Goal: Information Seeking & Learning: Compare options

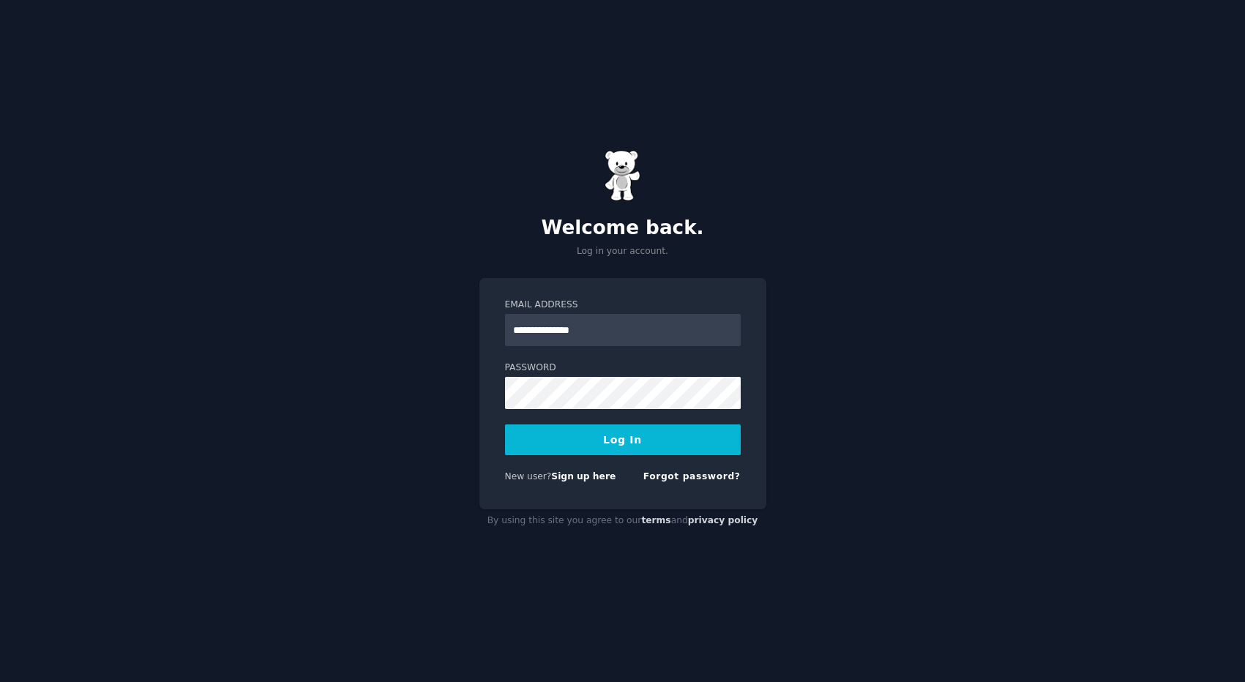
type input "**********"
click at [530, 313] on div "**********" at bounding box center [623, 323] width 236 height 48
click at [529, 337] on input "**********" at bounding box center [623, 330] width 236 height 32
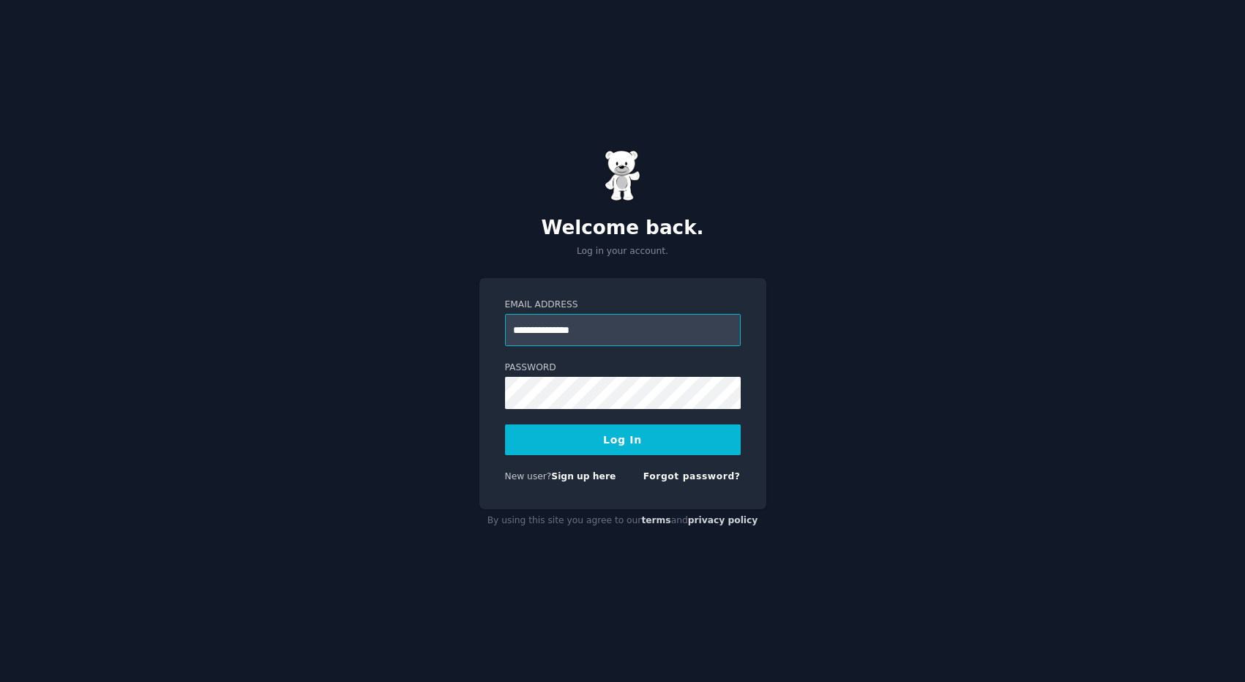
click at [529, 337] on input "**********" at bounding box center [623, 330] width 236 height 32
type input "*"
type input "**********"
click at [600, 447] on button "Log In" at bounding box center [623, 440] width 236 height 31
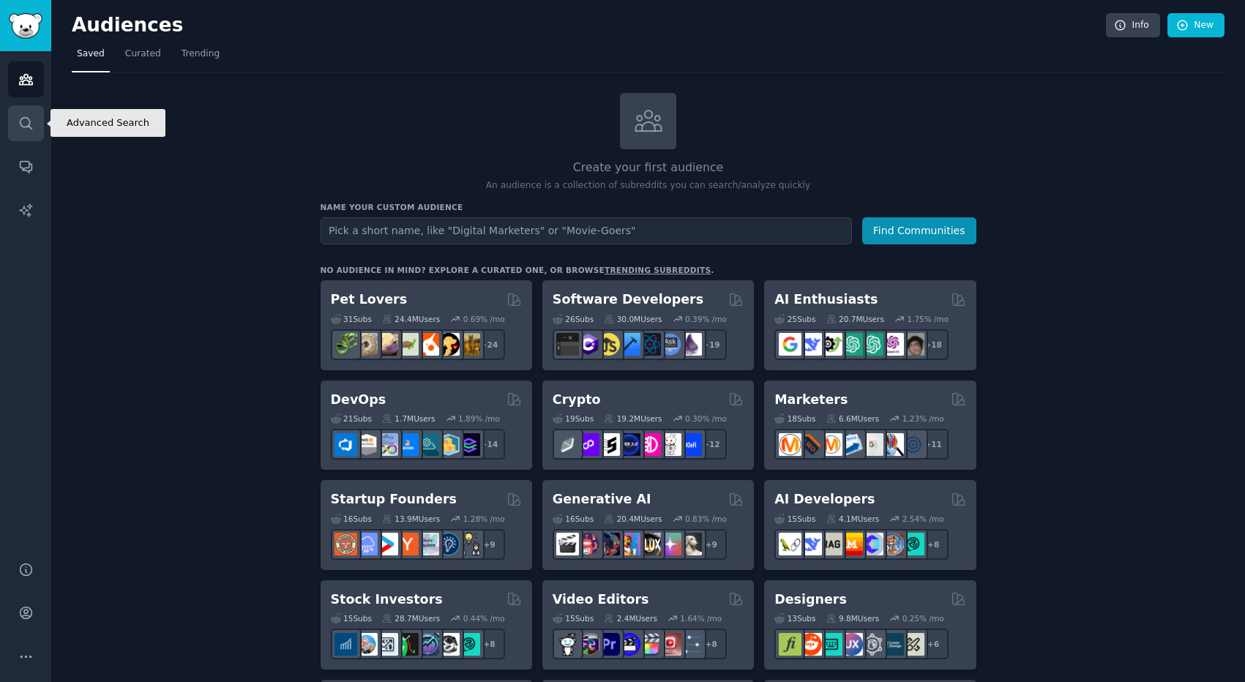
click at [26, 120] on icon "Sidebar" at bounding box center [25, 123] width 15 height 15
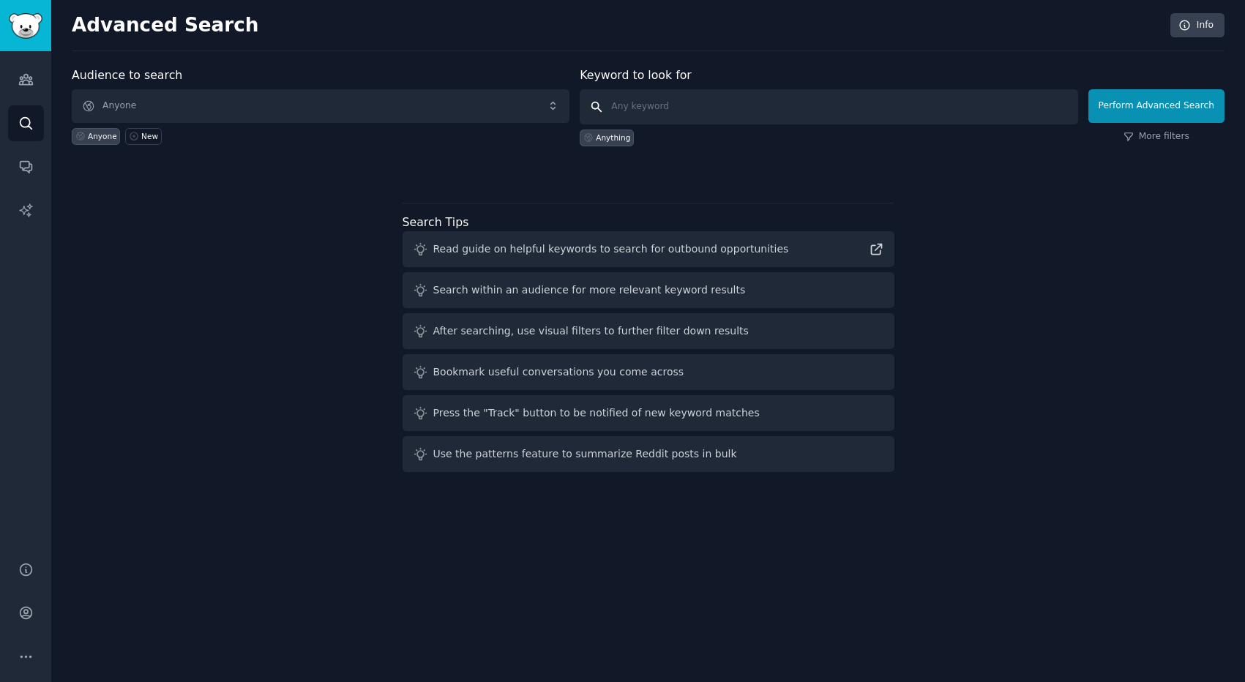
click at [660, 107] on input "text" at bounding box center [829, 106] width 498 height 35
type input "kommo"
click at [1140, 114] on button "Perform Advanced Search" at bounding box center [1157, 106] width 136 height 34
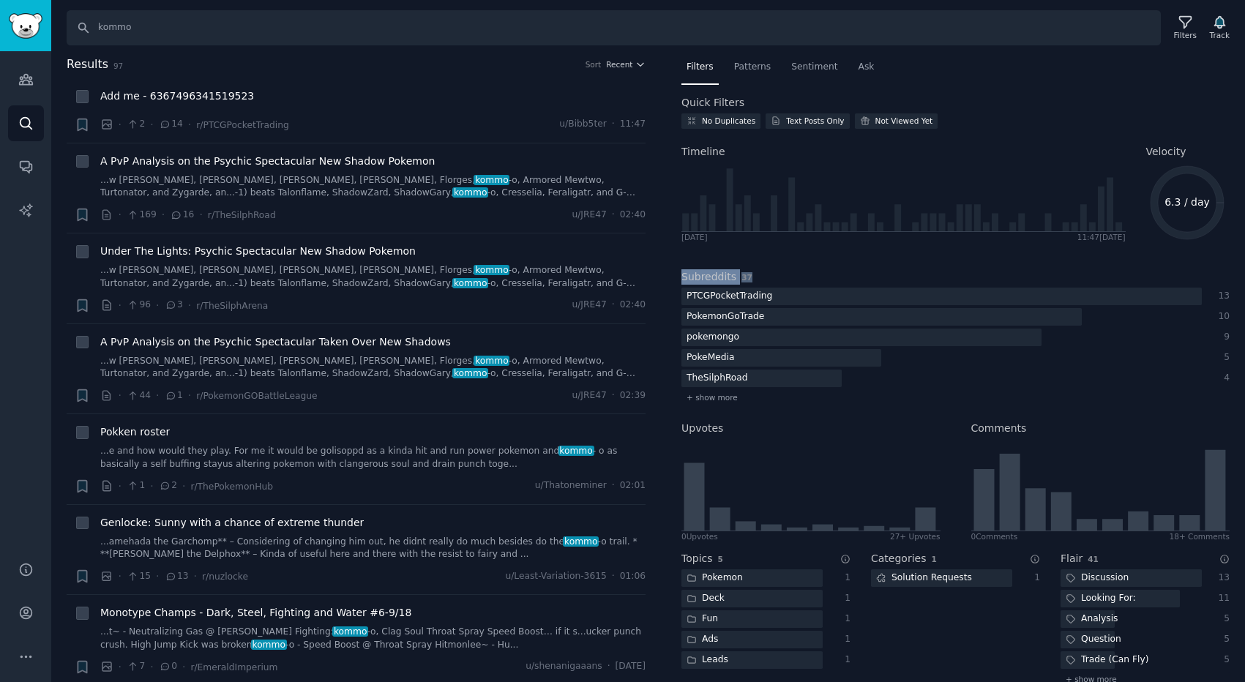
drag, startPoint x: 676, startPoint y: 273, endPoint x: 766, endPoint y: 277, distance: 89.4
click at [766, 277] on div "Filters Patterns Sentiment Ask Quick Filters No Duplicates Text Posts Only Not …" at bounding box center [955, 369] width 579 height 627
click at [160, 26] on input "kommo" at bounding box center [614, 27] width 1094 height 35
type input "chatfuel"
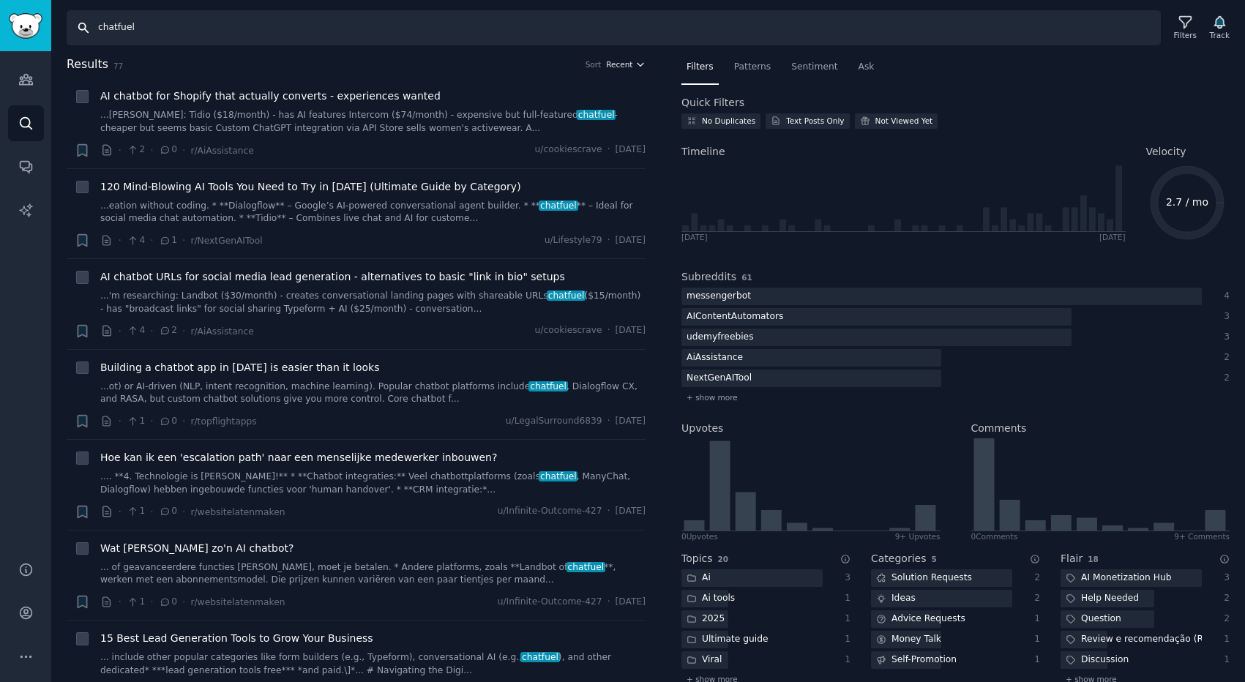
click at [612, 64] on span "Recent" at bounding box center [619, 64] width 26 height 10
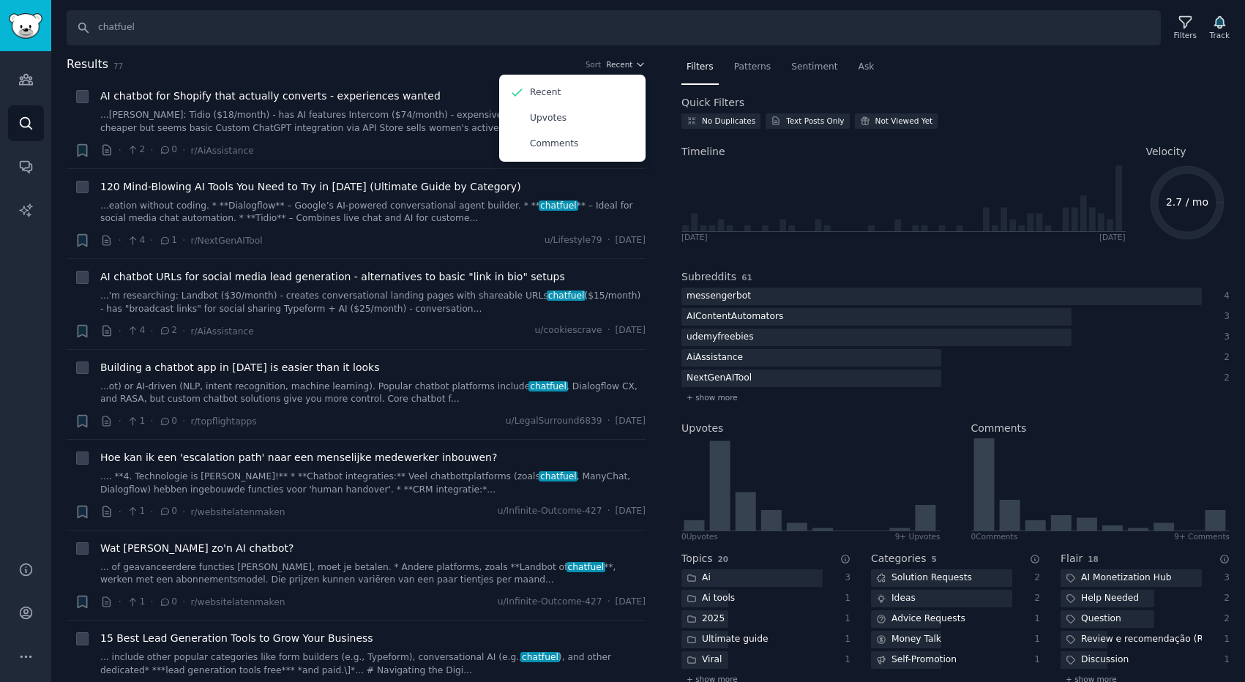
click at [390, 48] on div "Search chatfuel Filters Track Results 77 Sort Recent Recent Upvotes Comments + …" at bounding box center [648, 341] width 1194 height 682
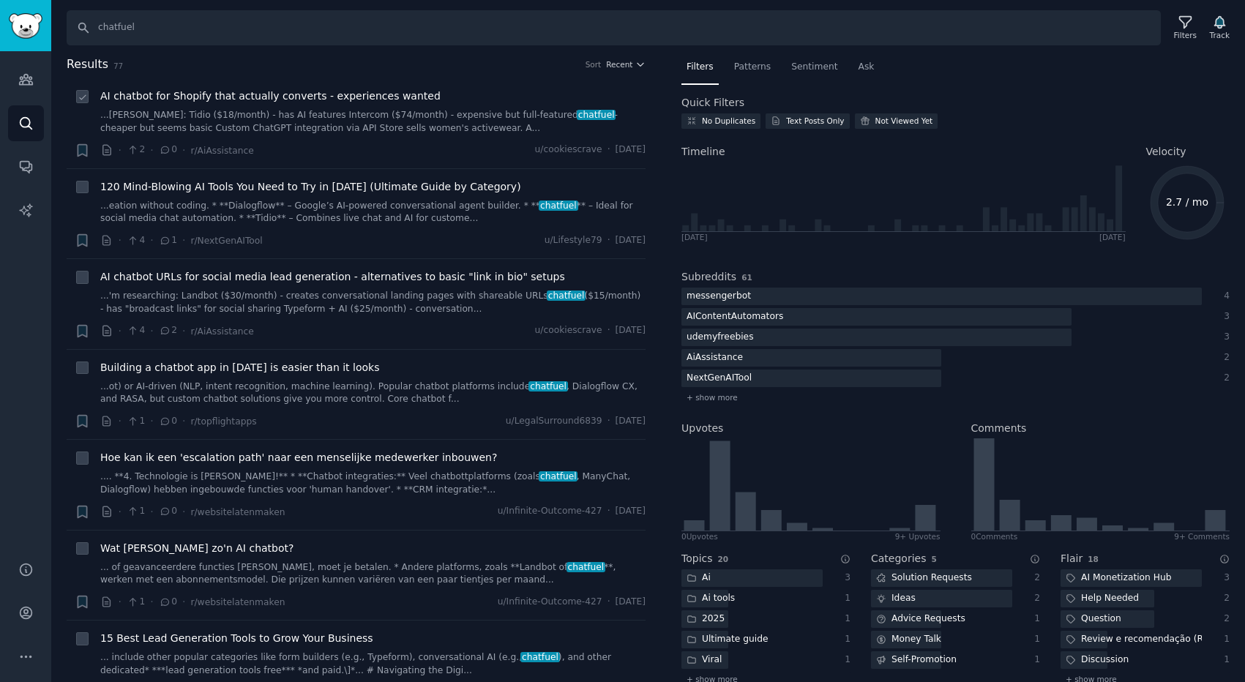
drag, startPoint x: 645, startPoint y: 154, endPoint x: 576, endPoint y: 154, distance: 68.8
click at [576, 154] on div "Results 77 Sort Recent + AI chatbot for Shopify that actually converts - experi…" at bounding box center [367, 369] width 600 height 627
click at [81, 64] on span "Results" at bounding box center [88, 65] width 42 height 18
drag, startPoint x: 67, startPoint y: 63, endPoint x: 124, endPoint y: 65, distance: 57.1
click at [125, 65] on h2 "Results 77 Sort Recent" at bounding box center [356, 65] width 579 height 18
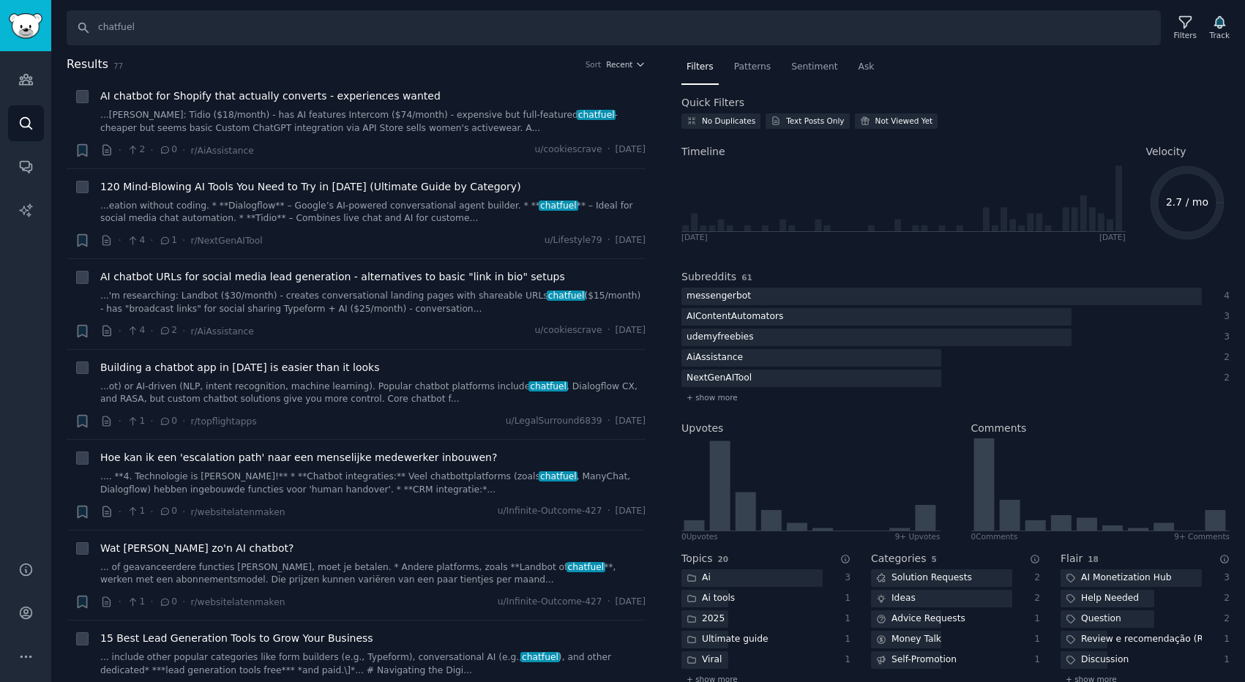
click at [146, 64] on h2 "Results 77 Sort Recent" at bounding box center [356, 65] width 579 height 18
drag, startPoint x: 66, startPoint y: 58, endPoint x: 123, endPoint y: 65, distance: 57.6
click at [123, 65] on h2 "Results 77 Sort Recent" at bounding box center [356, 65] width 579 height 18
click at [149, 69] on h2 "Results 77 Sort Recent" at bounding box center [356, 65] width 579 height 18
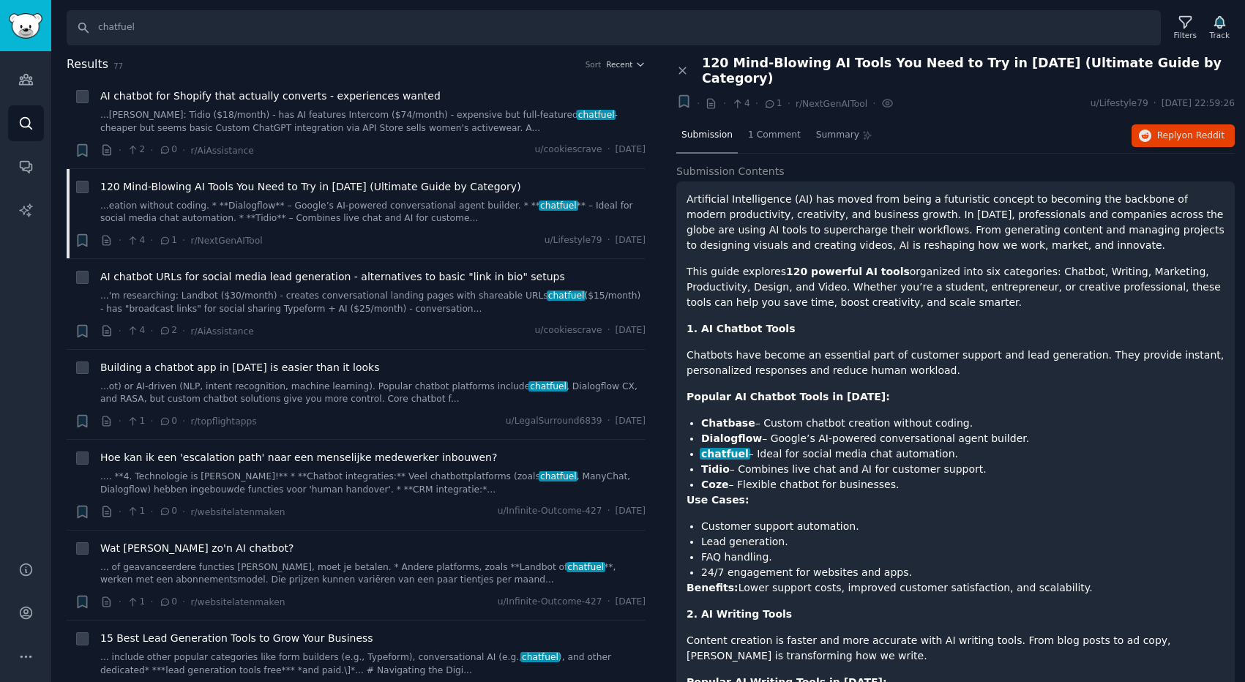
click at [713, 61] on span "120 Mind-Blowing AI Tools You Need to Try in [DATE] (Ultimate Guide by Category)" at bounding box center [968, 71] width 533 height 31
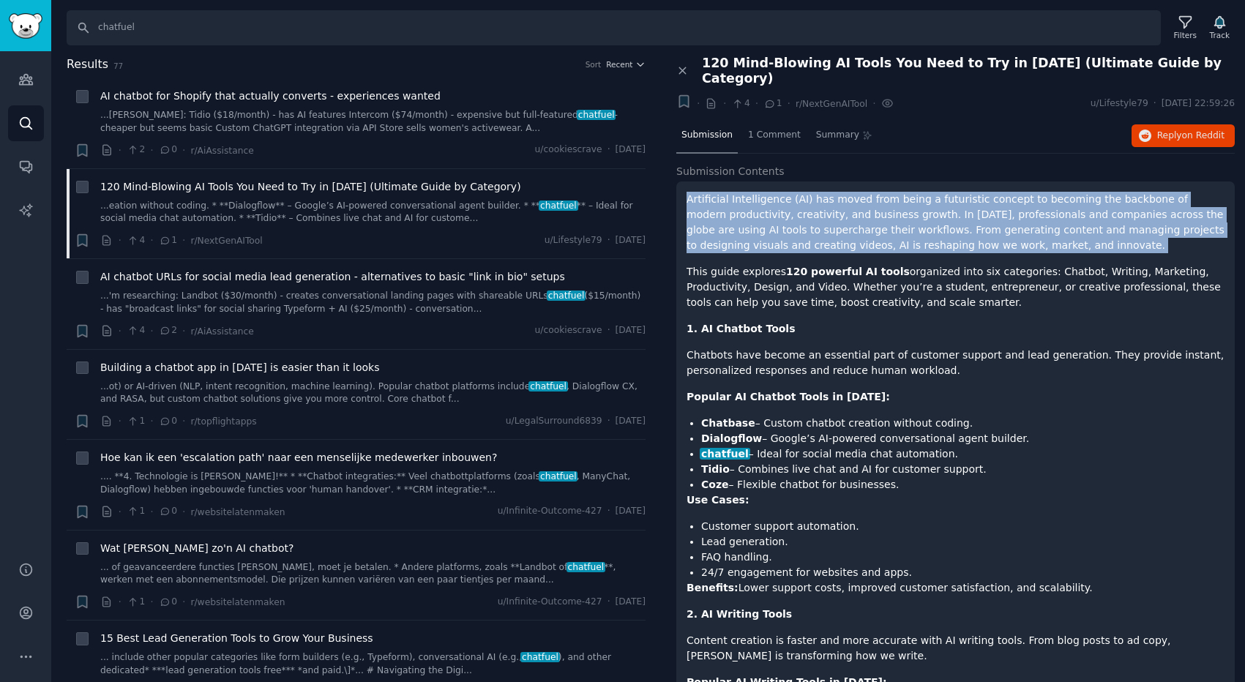
drag, startPoint x: 687, startPoint y: 182, endPoint x: 868, endPoint y: 242, distance: 191.2
click at [1142, 130] on icon "button" at bounding box center [1145, 136] width 13 height 13
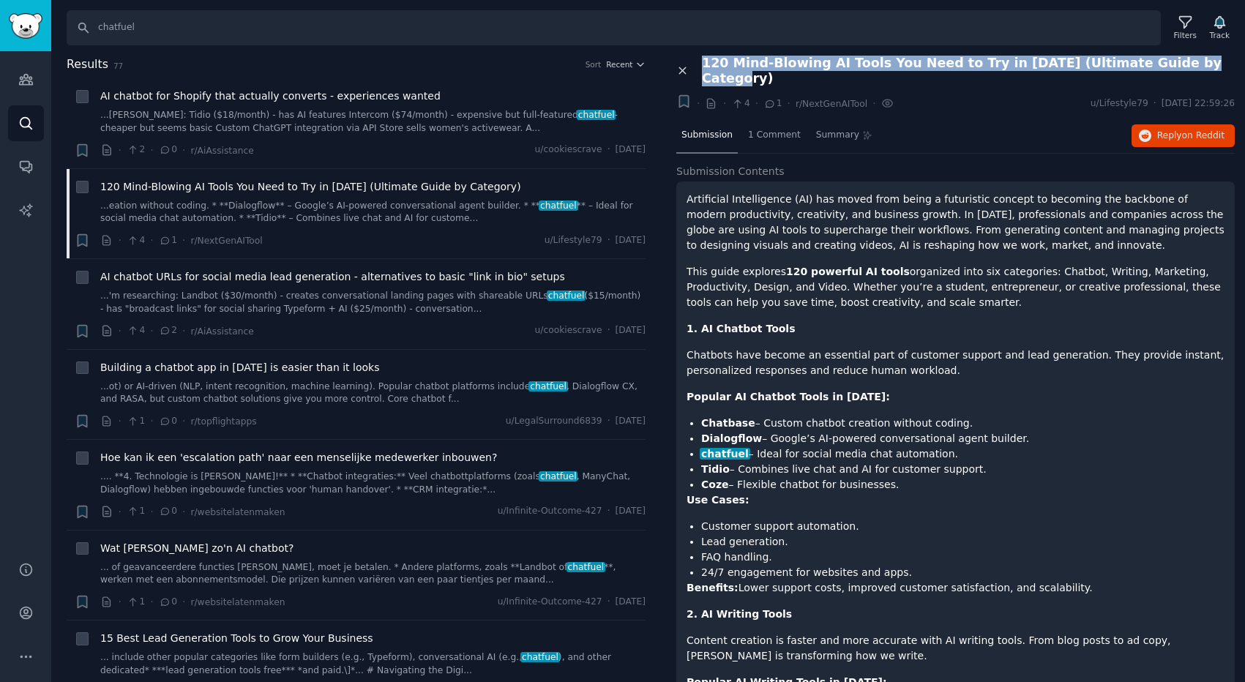
drag, startPoint x: 1189, startPoint y: 67, endPoint x: 689, endPoint y: 64, distance: 500.0
click at [689, 64] on div "Close panel 120 Mind-Blowing AI Tools You Need to Try in 2025 (Ultimate Guide b…" at bounding box center [955, 71] width 559 height 31
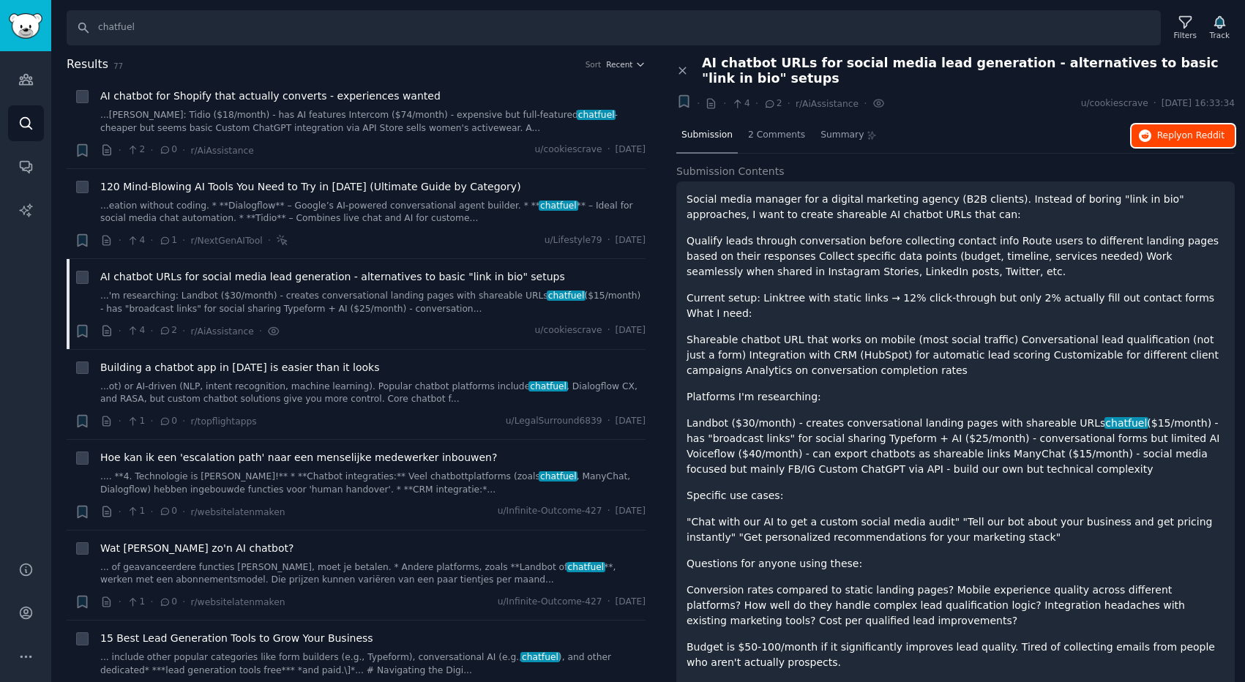
click at [1149, 131] on button "Reply on Reddit" at bounding box center [1183, 135] width 103 height 23
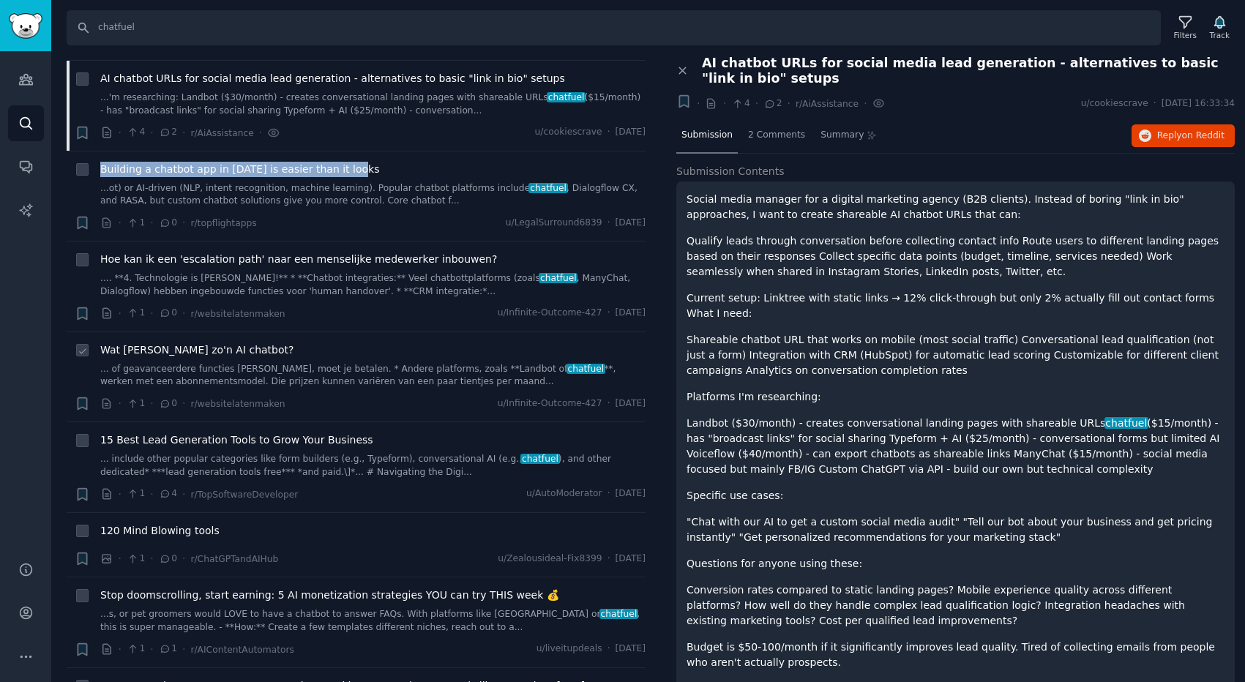
scroll to position [205, 0]
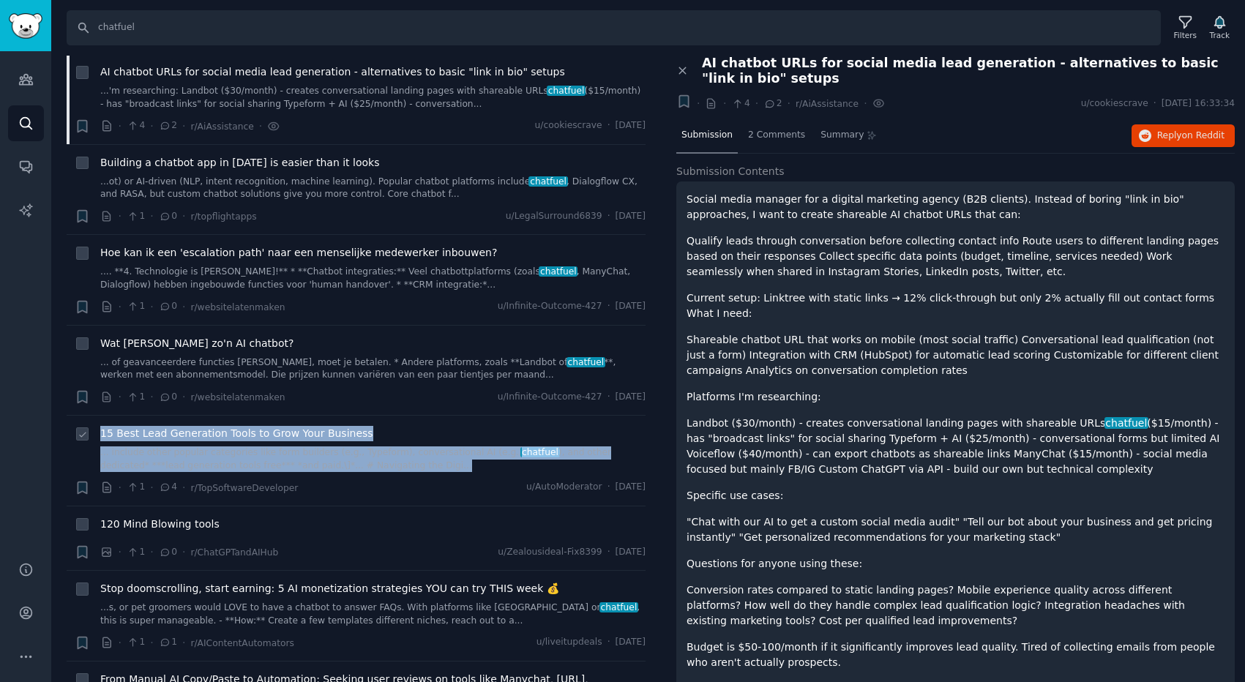
drag, startPoint x: 108, startPoint y: 422, endPoint x: 397, endPoint y: 468, distance: 292.8
click at [397, 469] on li "+ 15 Best Lead Generation Tools to Grow Your Business ... include other popular…" at bounding box center [356, 461] width 579 height 90
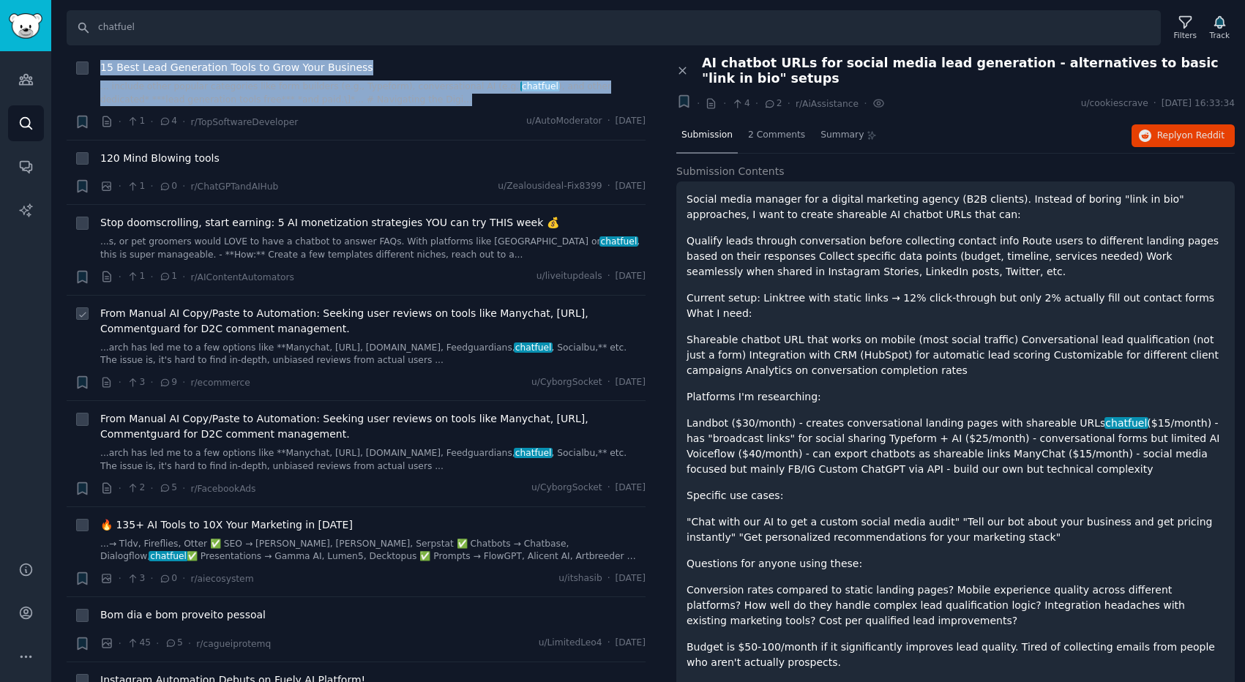
scroll to position [0, 0]
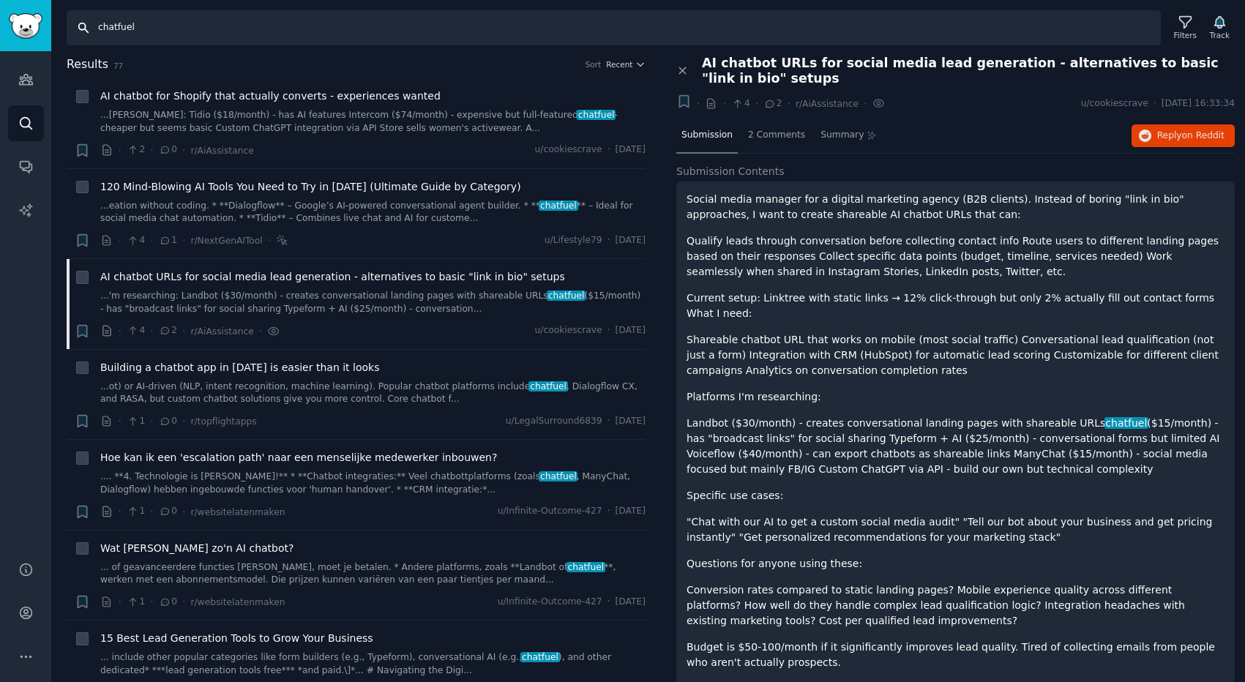
click at [136, 31] on input "chatfuel" at bounding box center [614, 27] width 1094 height 35
type input "ь"
type input "mobilemonkey"
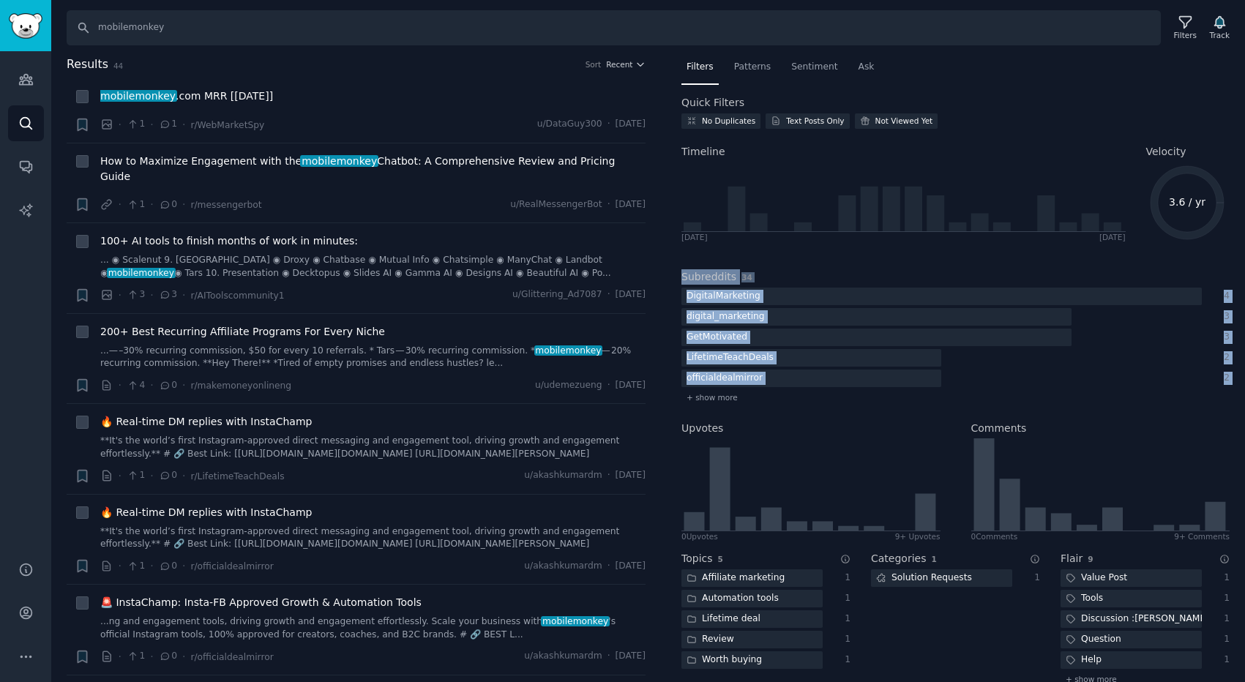
drag, startPoint x: 679, startPoint y: 276, endPoint x: 778, endPoint y: 389, distance: 150.4
click at [778, 389] on div "Filters Patterns Sentiment Ask Quick Filters No Duplicates Text Posts Only Not …" at bounding box center [955, 369] width 579 height 627
click at [808, 266] on div "Subreddits 34 DigitalMarketing 4 digital_marketing 3 GetMotivated 3 LifetimeTea…" at bounding box center [956, 335] width 548 height 152
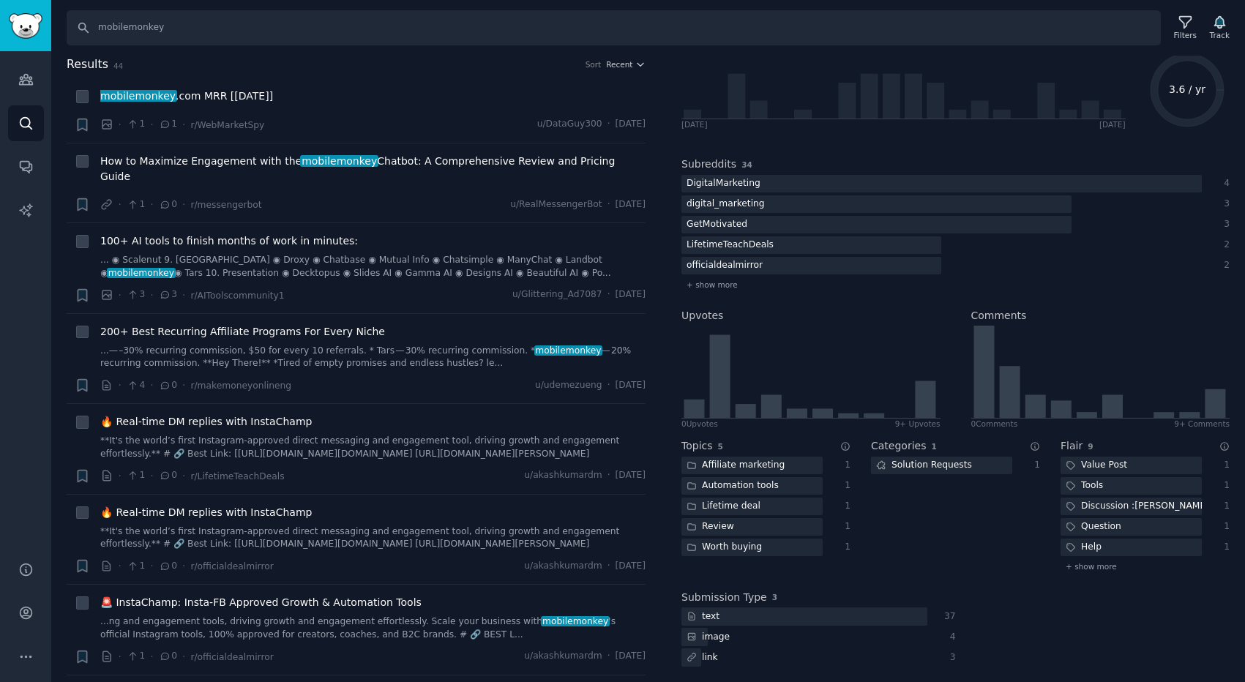
scroll to position [115, 0]
click at [1113, 406] on icon at bounding box center [1112, 404] width 20 height 23
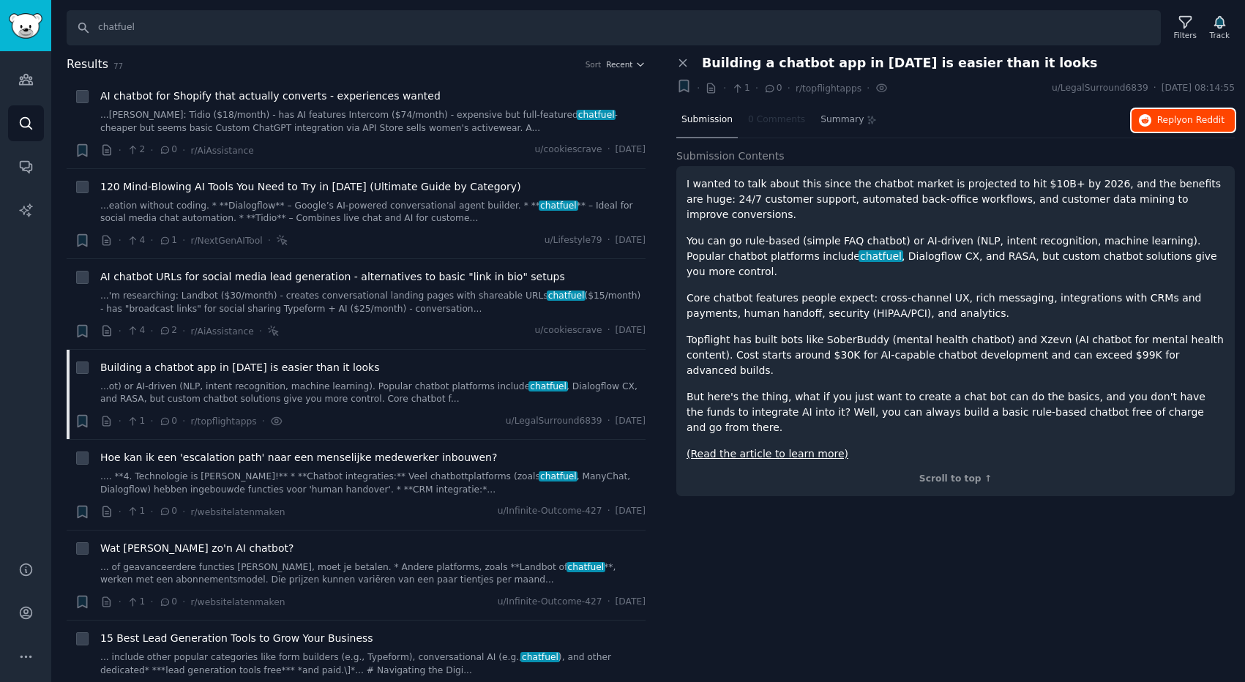
click at [1192, 121] on span "on Reddit" at bounding box center [1203, 120] width 42 height 10
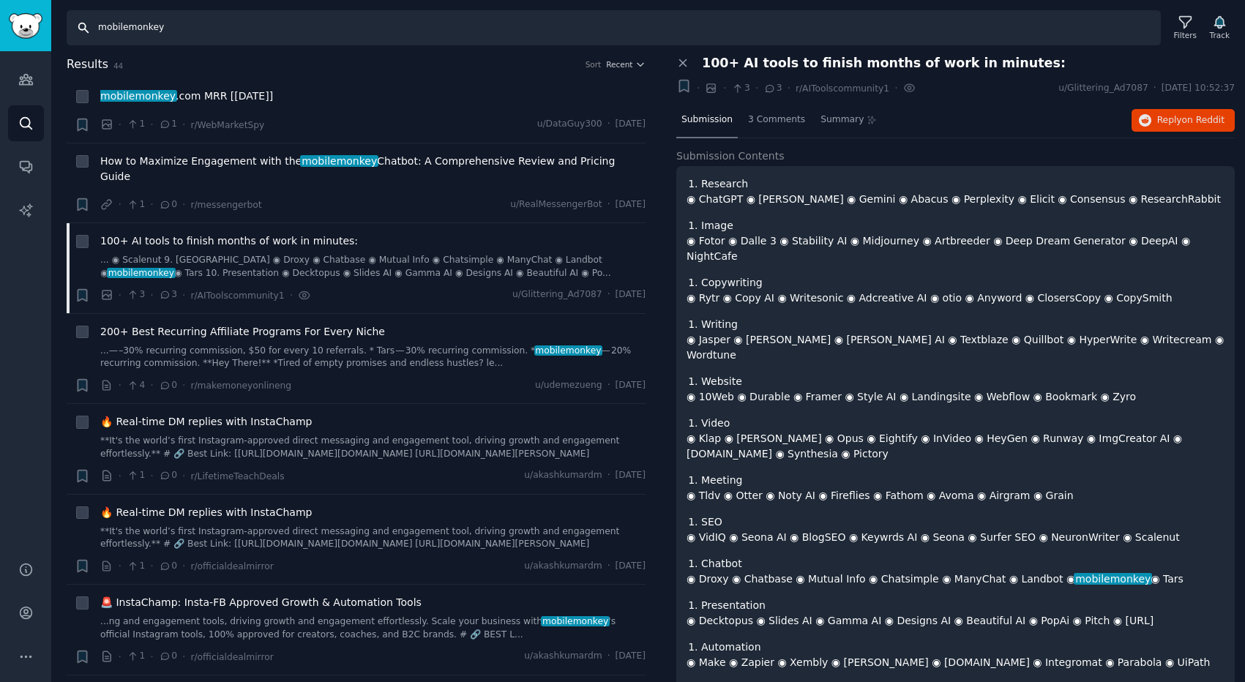
click at [131, 31] on input "mobilemonkey" at bounding box center [614, 27] width 1094 height 35
type input "manychat"
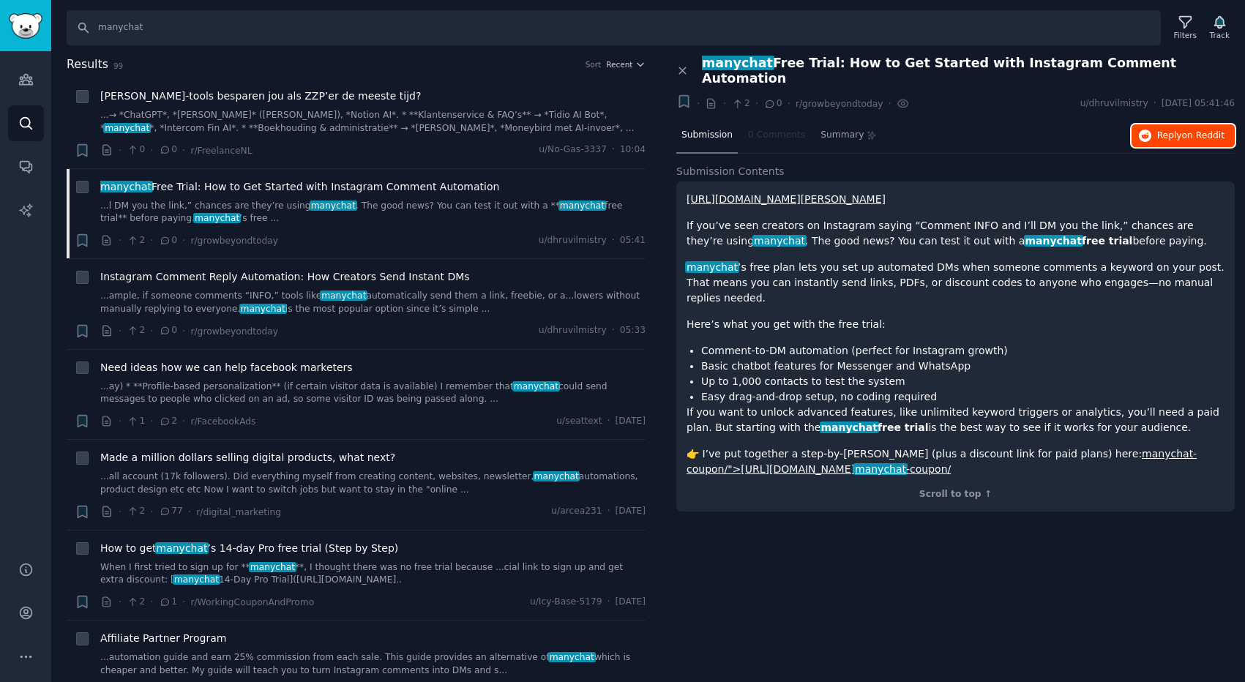
click at [1163, 130] on span "Reply on Reddit" at bounding box center [1190, 136] width 67 height 13
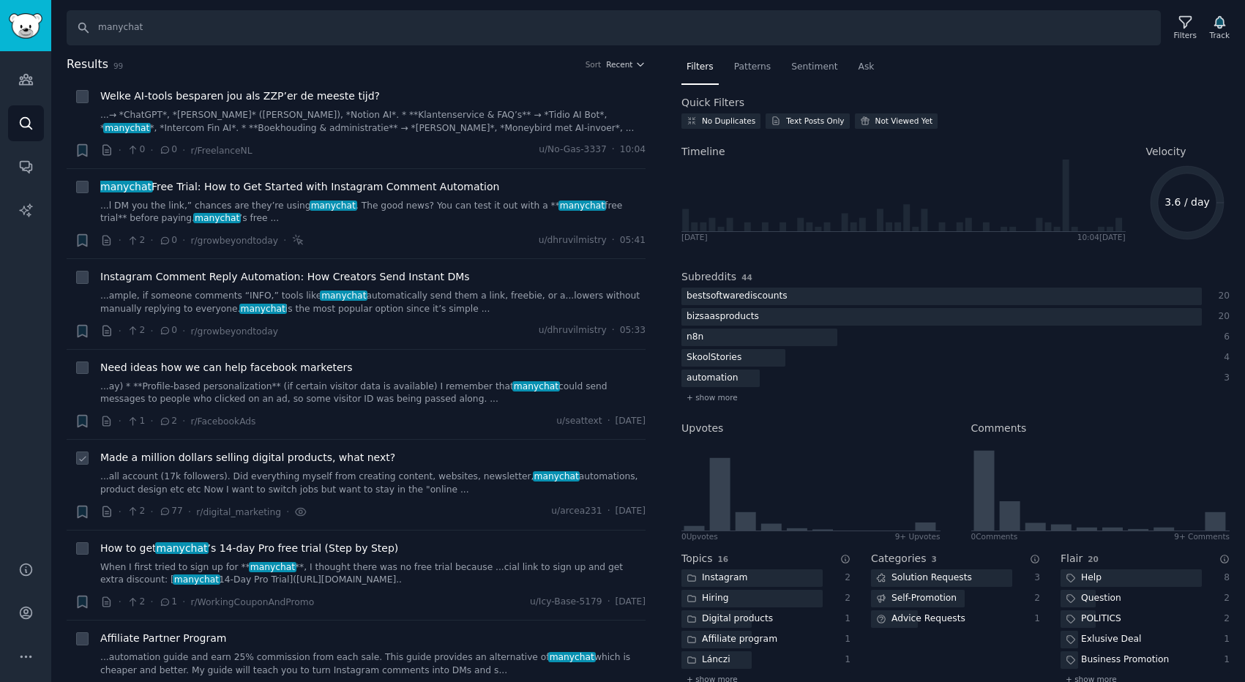
click at [182, 455] on span "Made a million dollars selling digital products, what next?" at bounding box center [247, 457] width 295 height 15
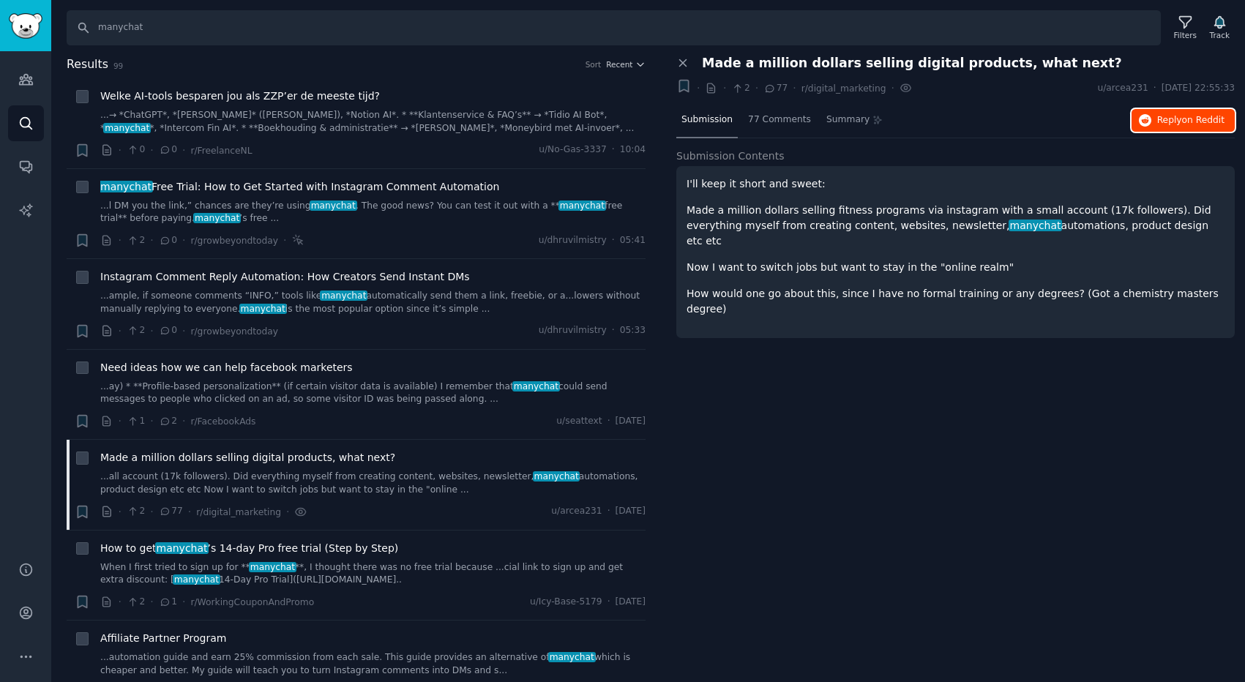
click at [1170, 118] on span "Reply on Reddit" at bounding box center [1190, 120] width 67 height 13
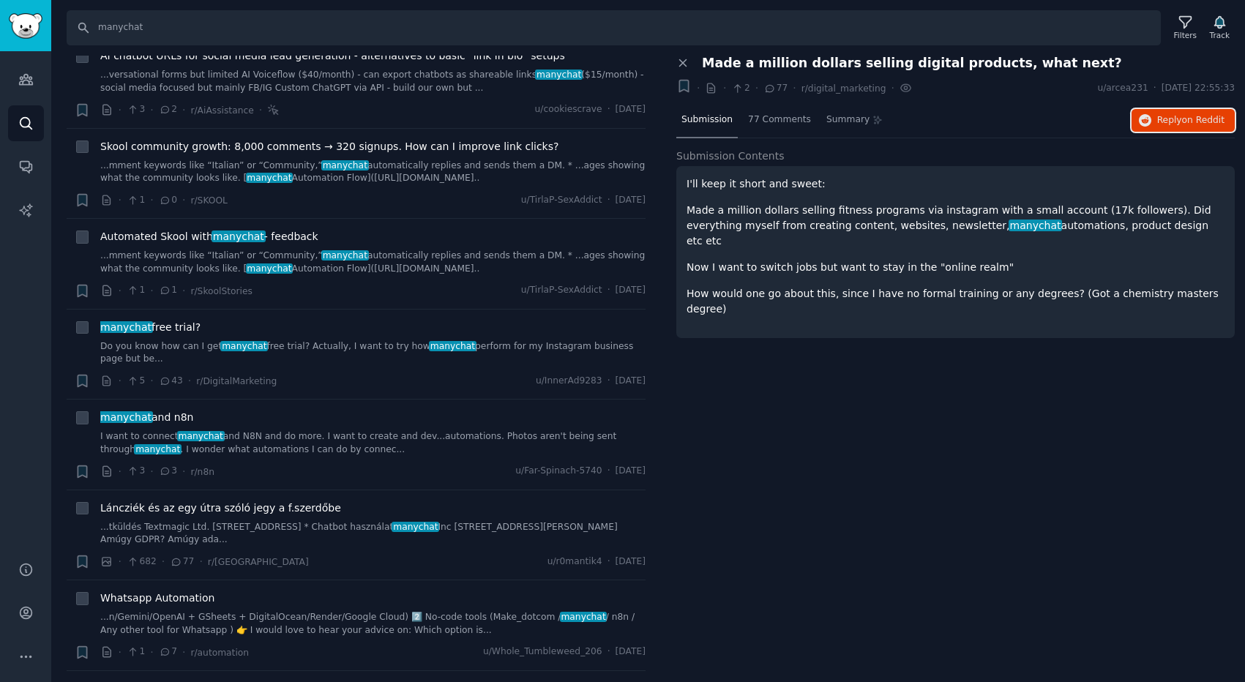
scroll to position [1670, 0]
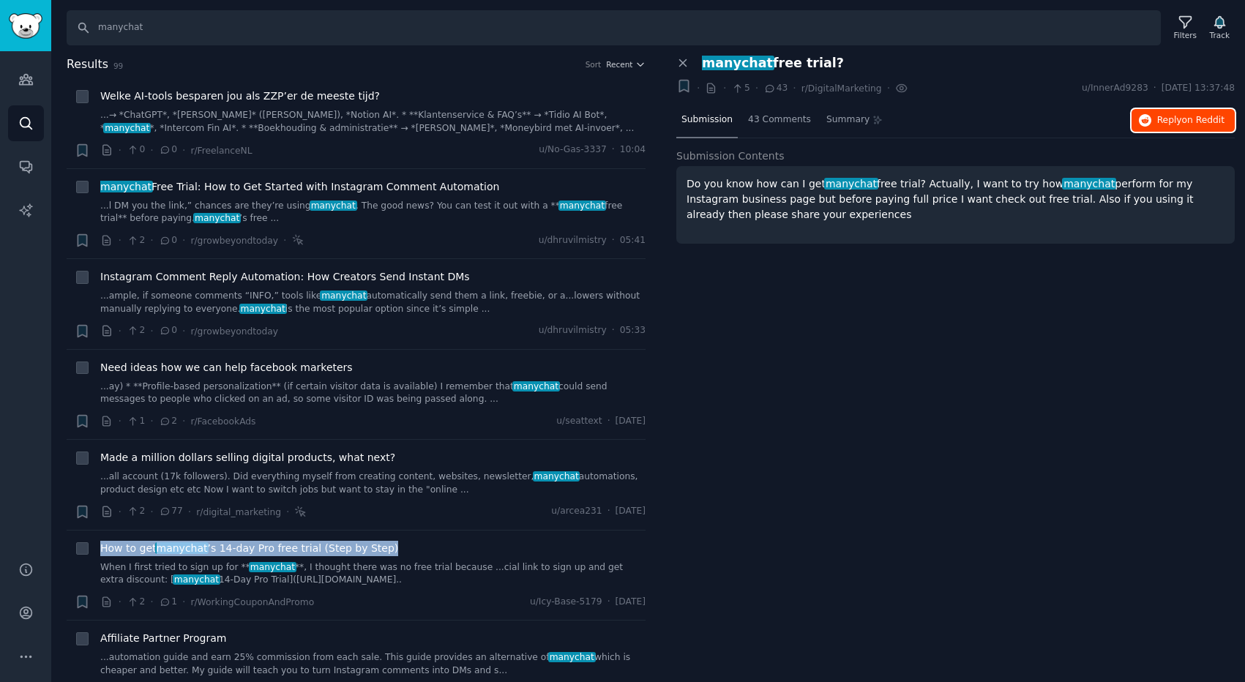
click at [1163, 122] on span "Reply on Reddit" at bounding box center [1190, 120] width 67 height 13
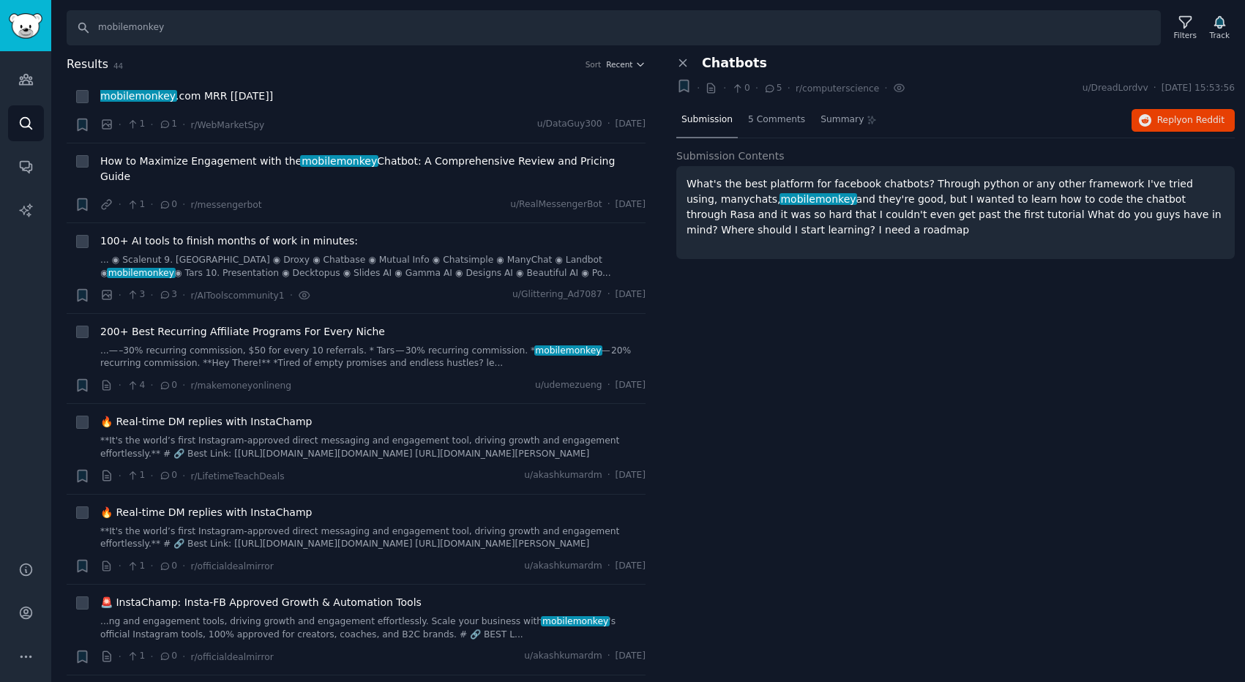
drag, startPoint x: 681, startPoint y: 180, endPoint x: 821, endPoint y: 234, distance: 149.7
click at [821, 234] on div "What's the best platform for facebook chatbots? Through python or any other fra…" at bounding box center [955, 212] width 559 height 93
click at [821, 234] on p "What's the best platform for facebook chatbots? Through python or any other fra…" at bounding box center [956, 206] width 538 height 61
click at [1152, 124] on button "Reply on Reddit" at bounding box center [1183, 120] width 103 height 23
click at [617, 64] on span "Recent" at bounding box center [619, 64] width 26 height 10
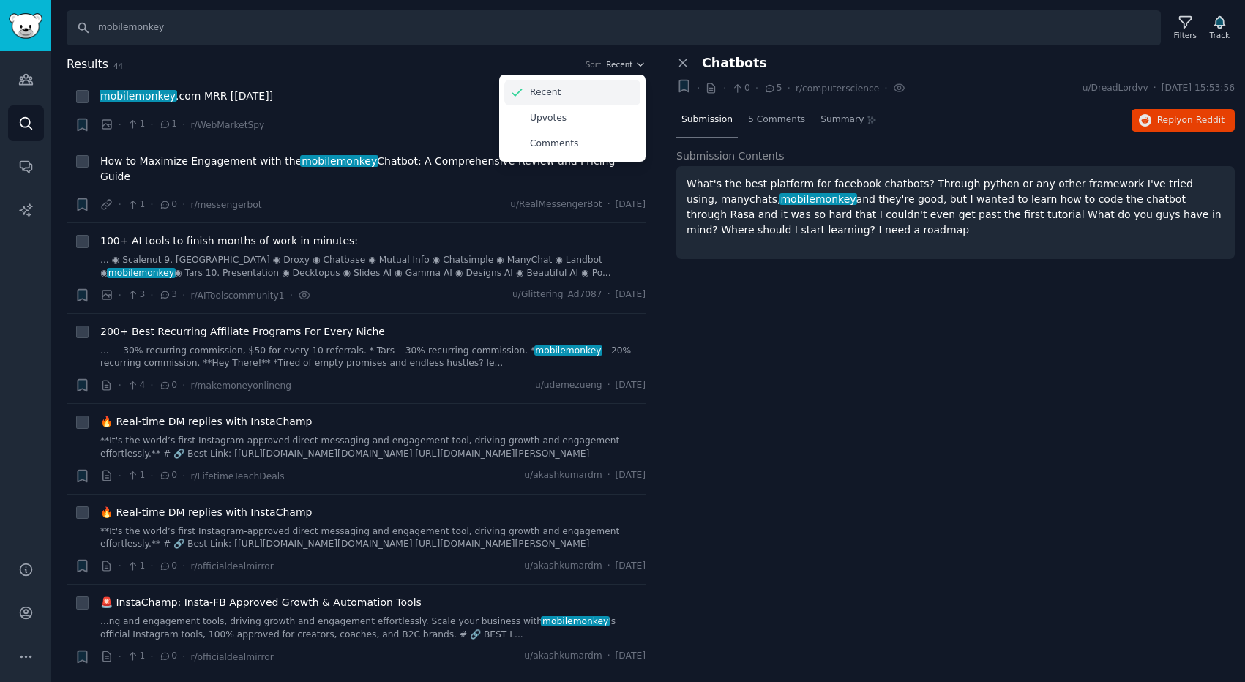
click at [578, 87] on div "Recent" at bounding box center [572, 93] width 136 height 26
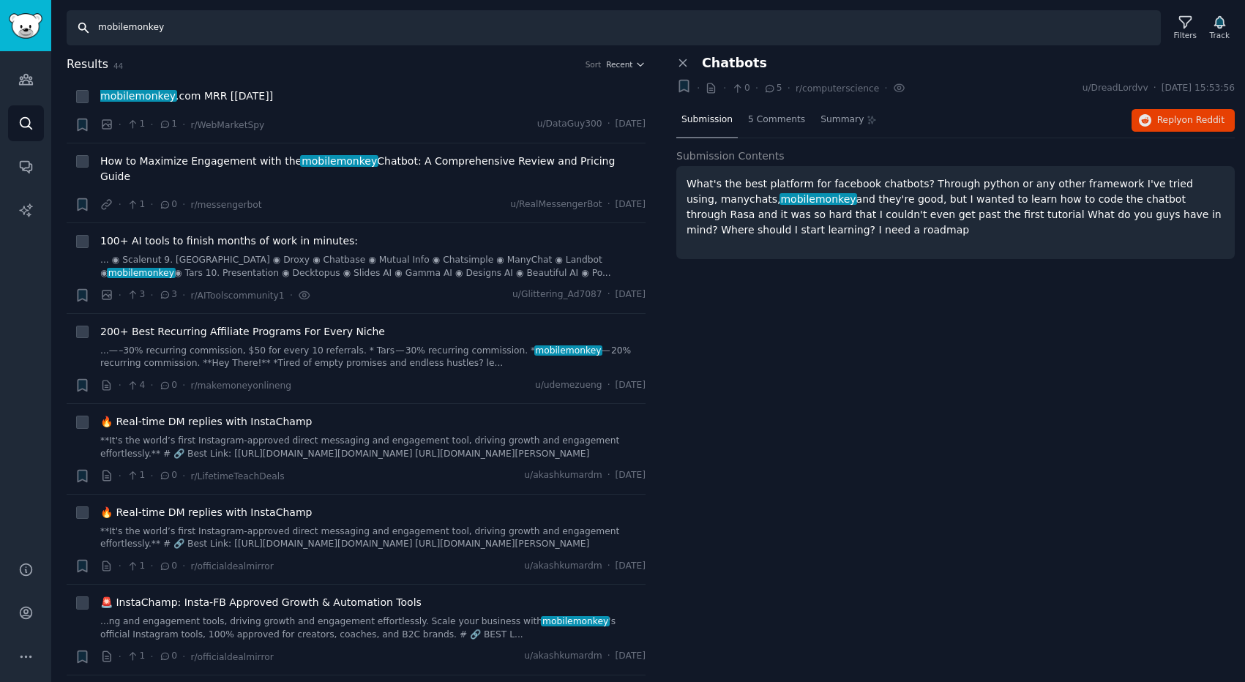
click at [152, 30] on input "mobilemonkey" at bounding box center [614, 27] width 1094 height 35
type input "ь"
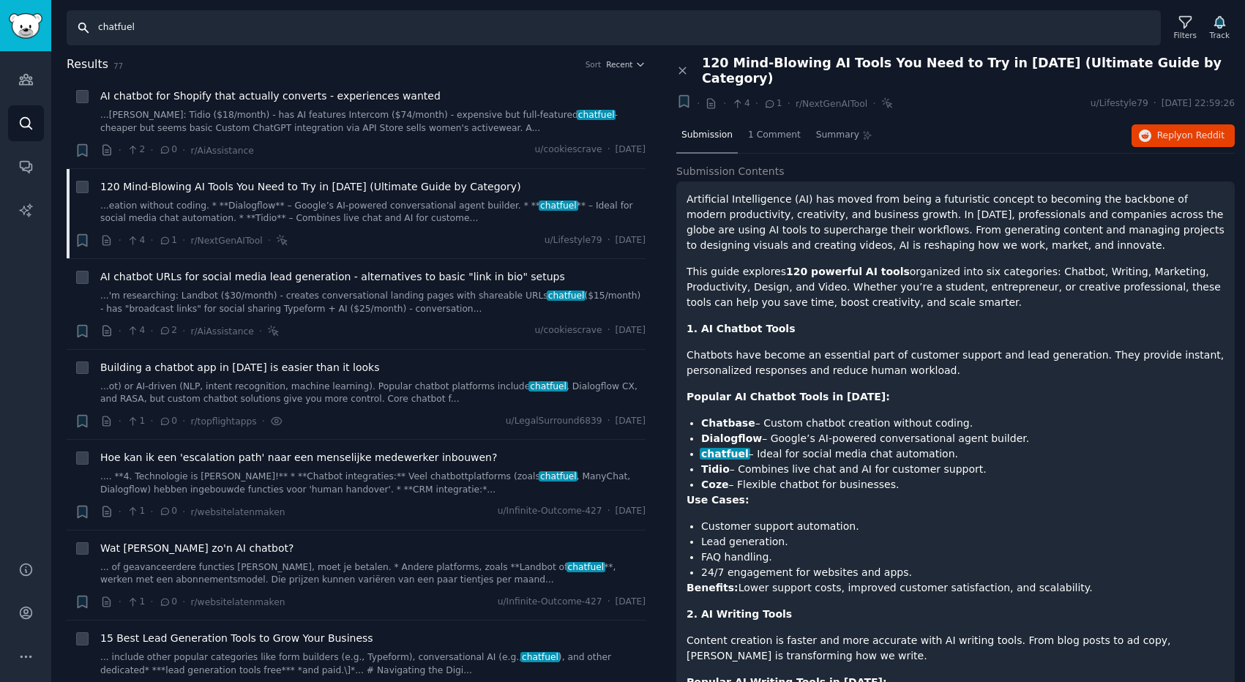
click at [135, 31] on input "chatfuel" at bounding box center [614, 27] width 1094 height 35
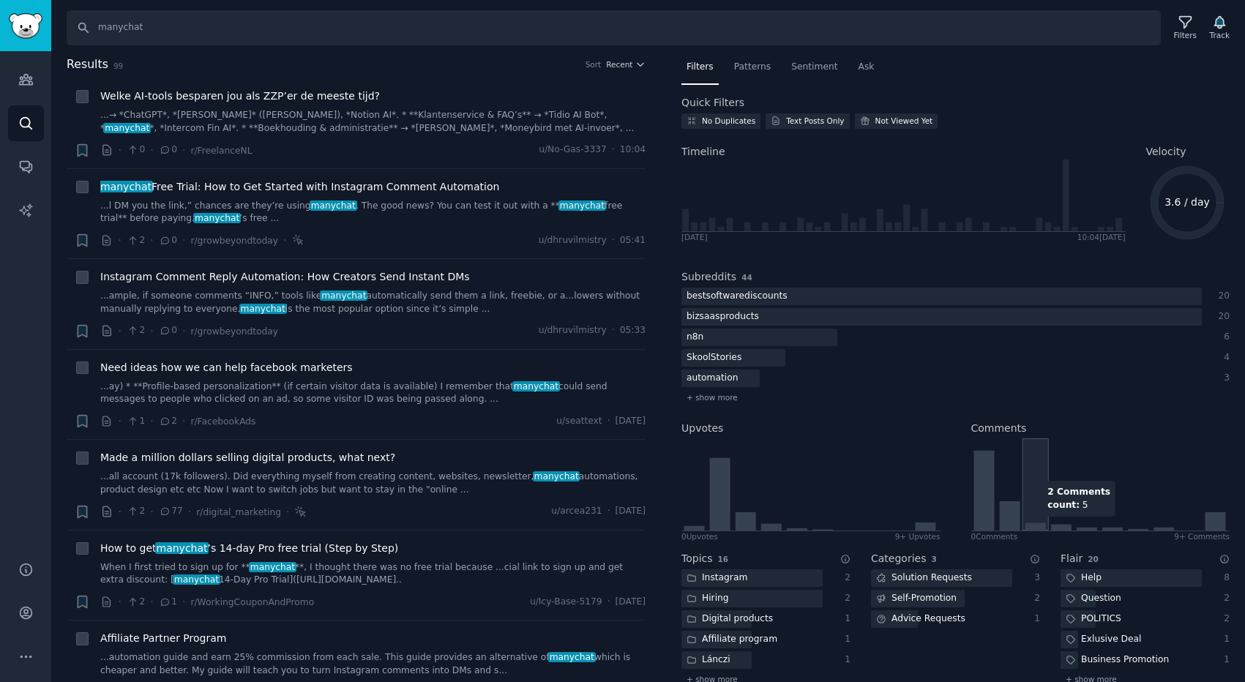
click at [1029, 524] on icon at bounding box center [1035, 527] width 20 height 8
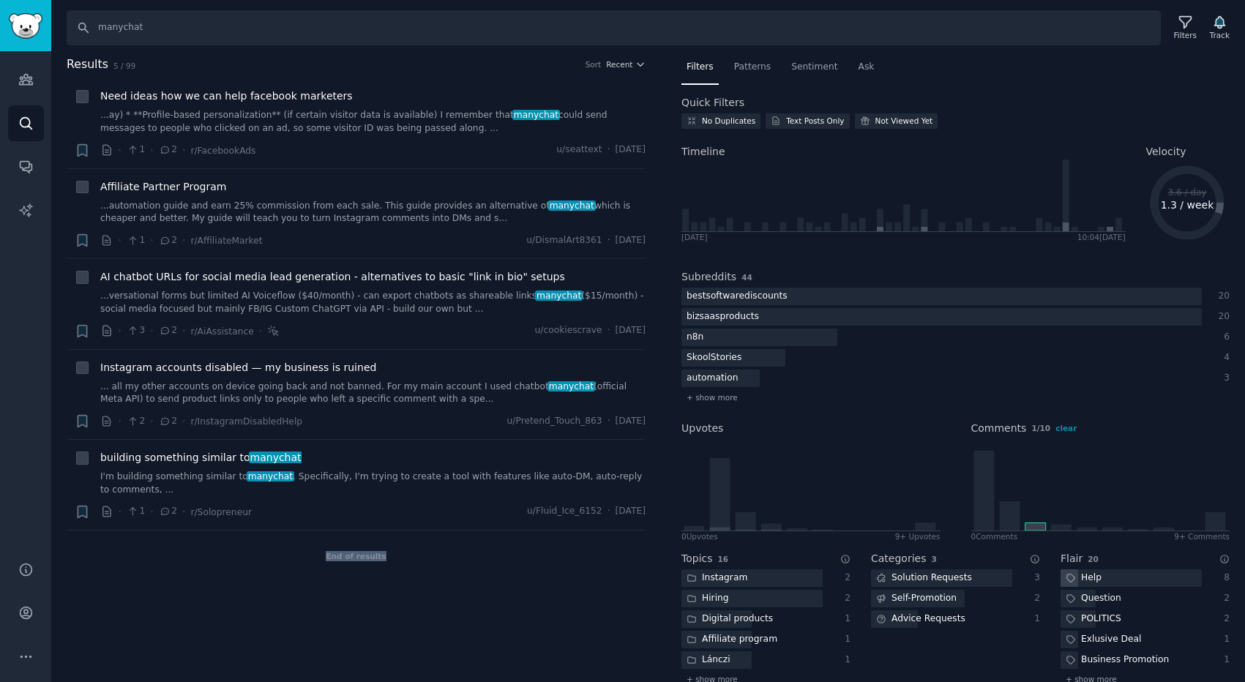
drag, startPoint x: 322, startPoint y: 552, endPoint x: 398, endPoint y: 556, distance: 76.3
click at [398, 556] on div "End of results" at bounding box center [356, 556] width 579 height 51
click at [264, 574] on div "End of results" at bounding box center [356, 556] width 579 height 51
click at [163, 30] on input "manychat" at bounding box center [614, 27] width 1094 height 35
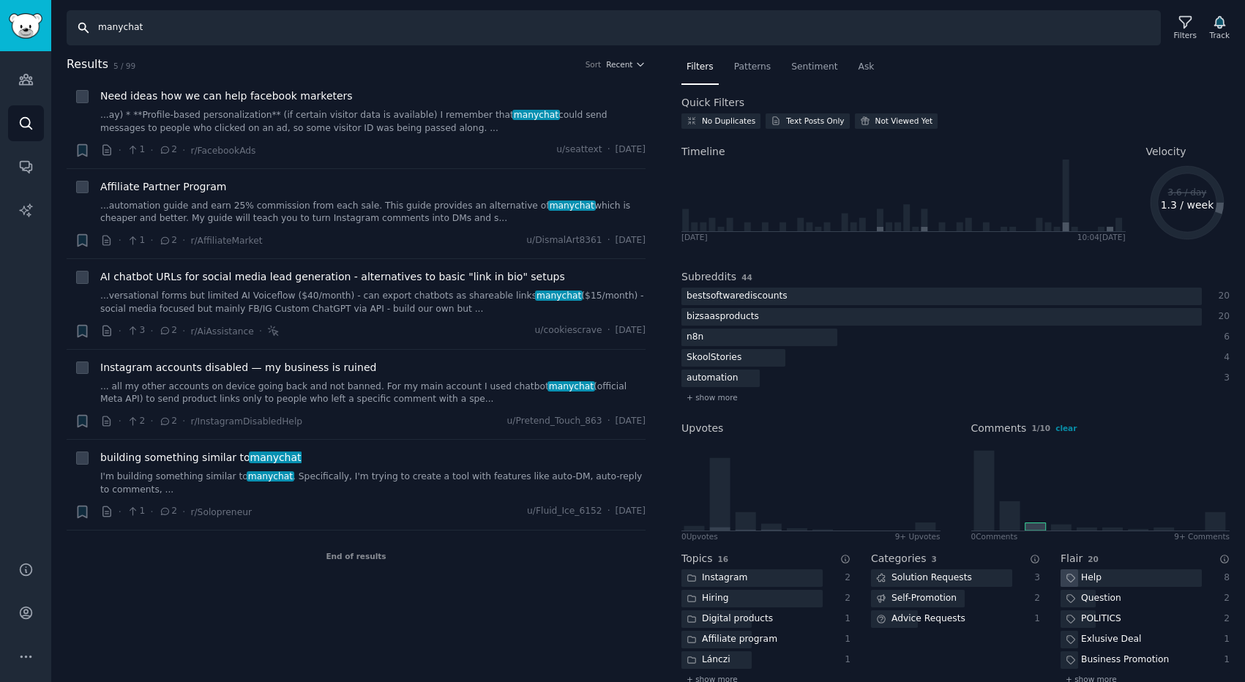
click at [163, 30] on input "manychat" at bounding box center [614, 27] width 1094 height 35
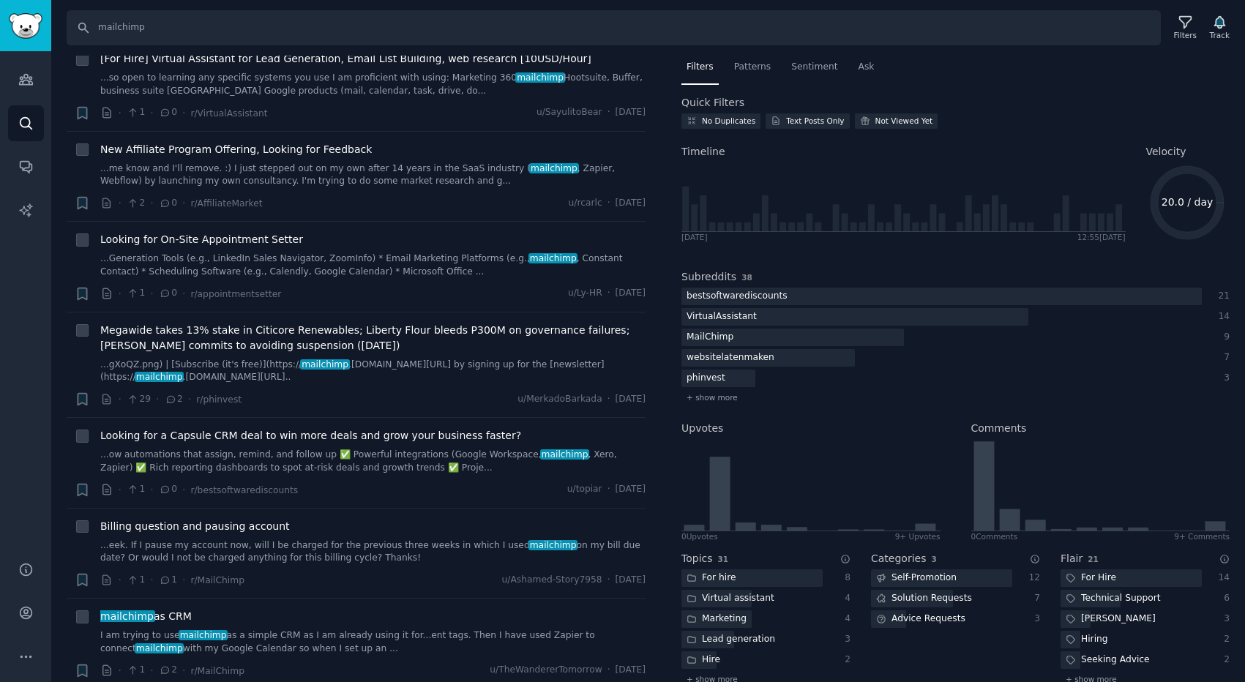
scroll to position [7709, 0]
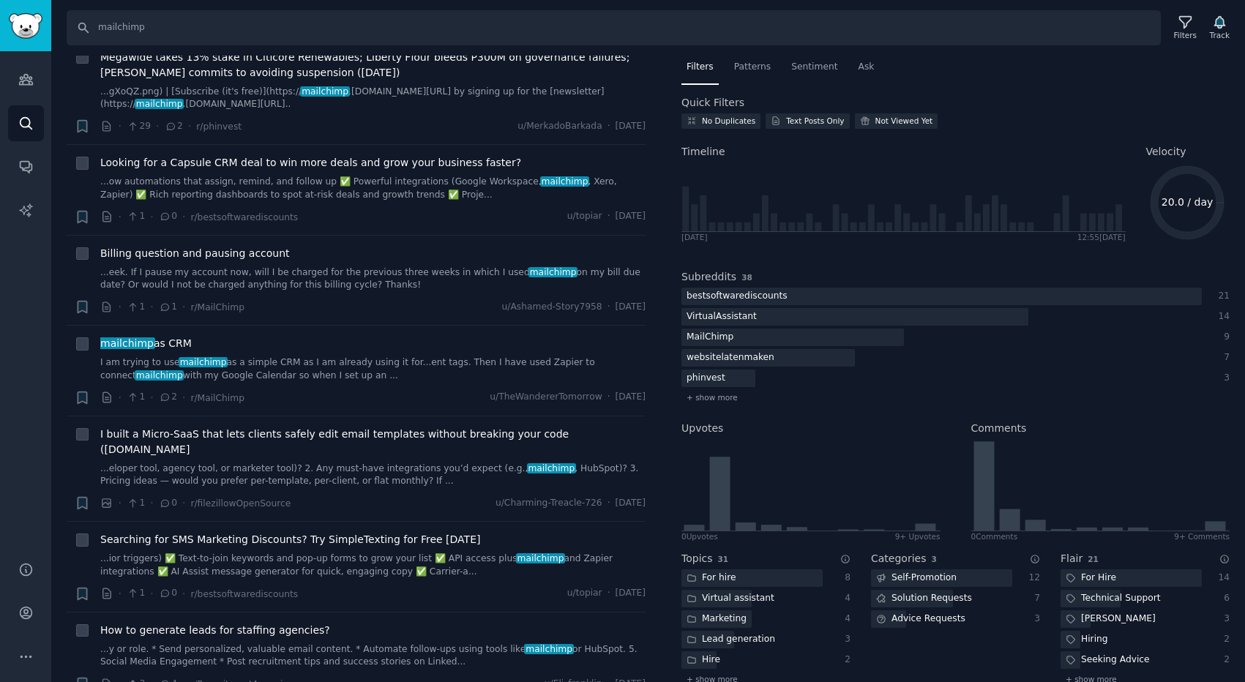
drag, startPoint x: 328, startPoint y: 656, endPoint x: 386, endPoint y: 657, distance: 57.8
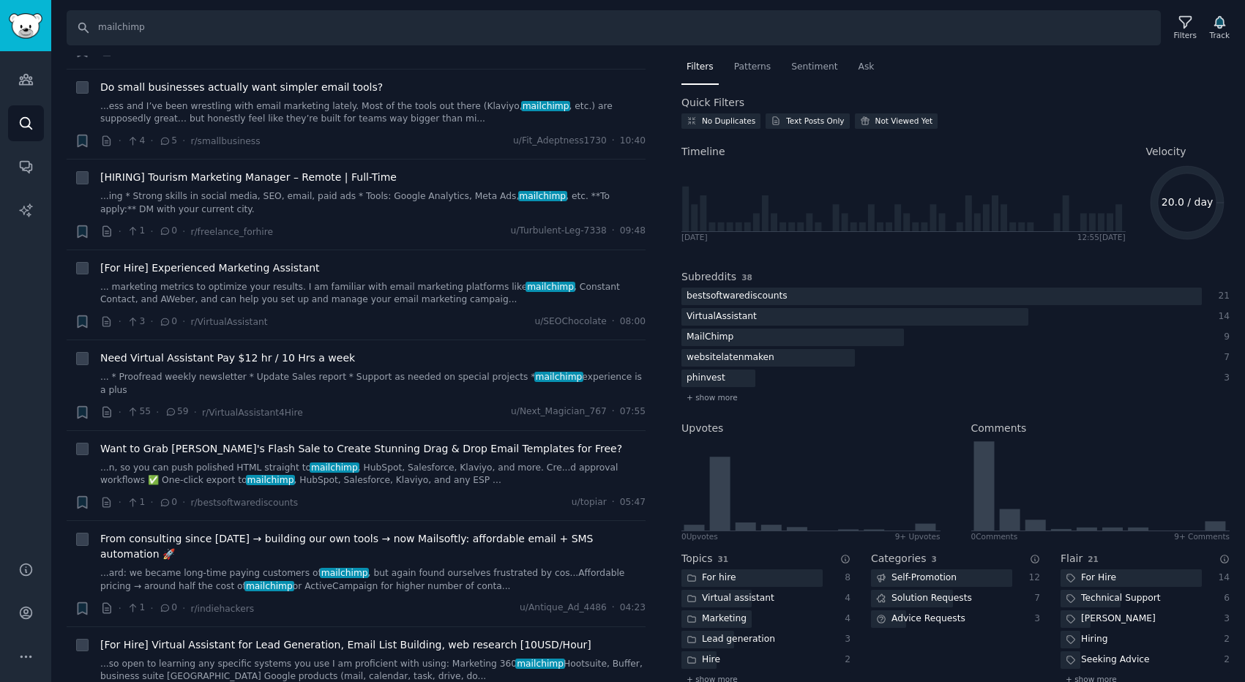
scroll to position [0, 0]
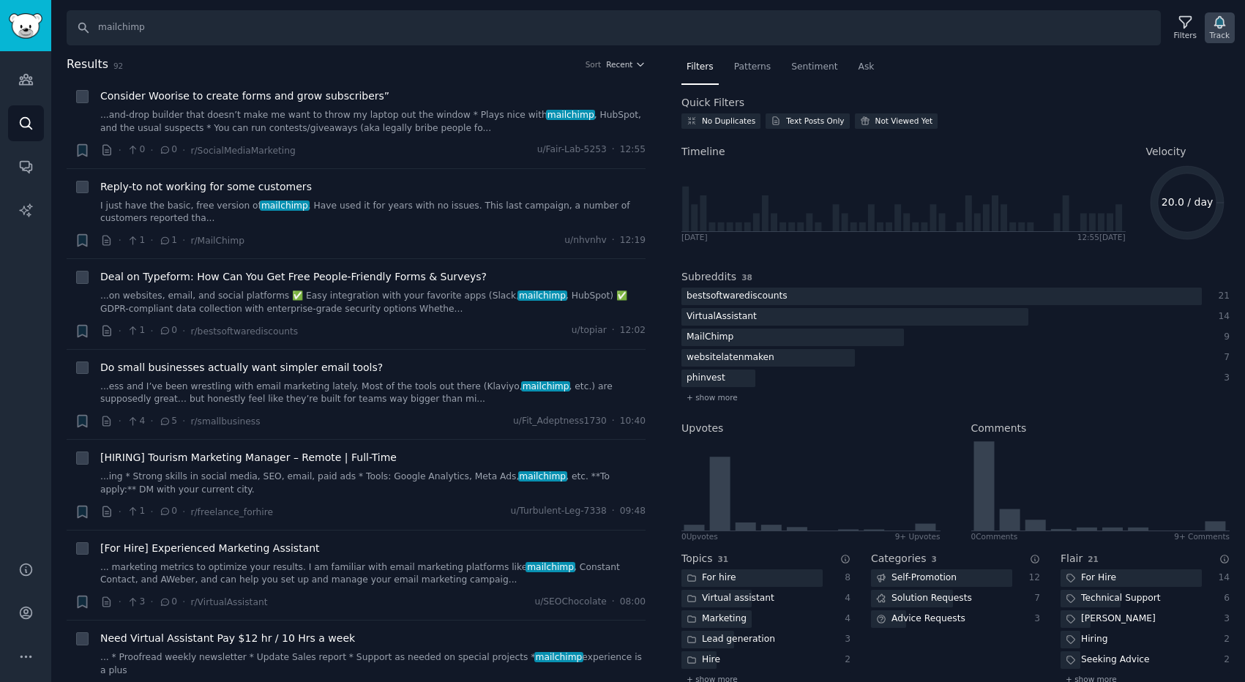
click at [1217, 32] on div "Track" at bounding box center [1220, 35] width 20 height 10
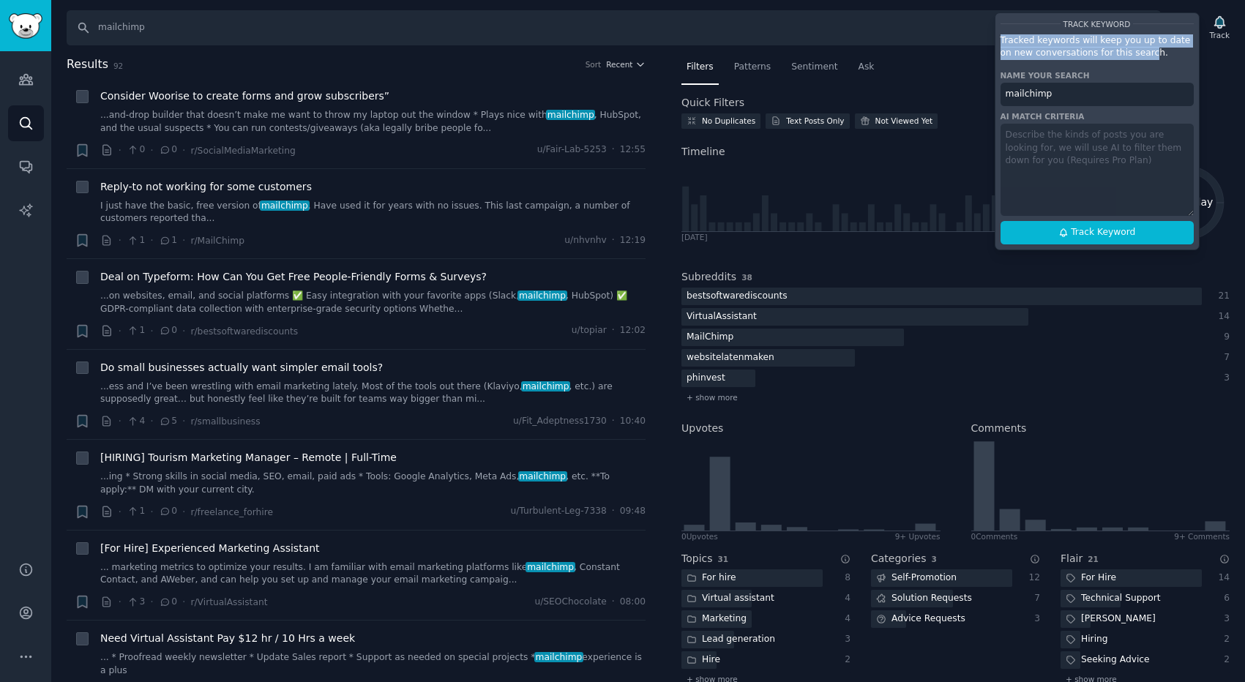
drag, startPoint x: 999, startPoint y: 45, endPoint x: 1139, endPoint y: 48, distance: 139.9
click at [1139, 48] on p "Tracked keywords will keep you up to date on new conversations for this search." at bounding box center [1097, 47] width 193 height 26
drag, startPoint x: 1152, startPoint y: 48, endPoint x: 1007, endPoint y: 42, distance: 145.1
click at [1009, 43] on p "Tracked keywords will keep you up to date on new conversations for this search." at bounding box center [1097, 47] width 193 height 26
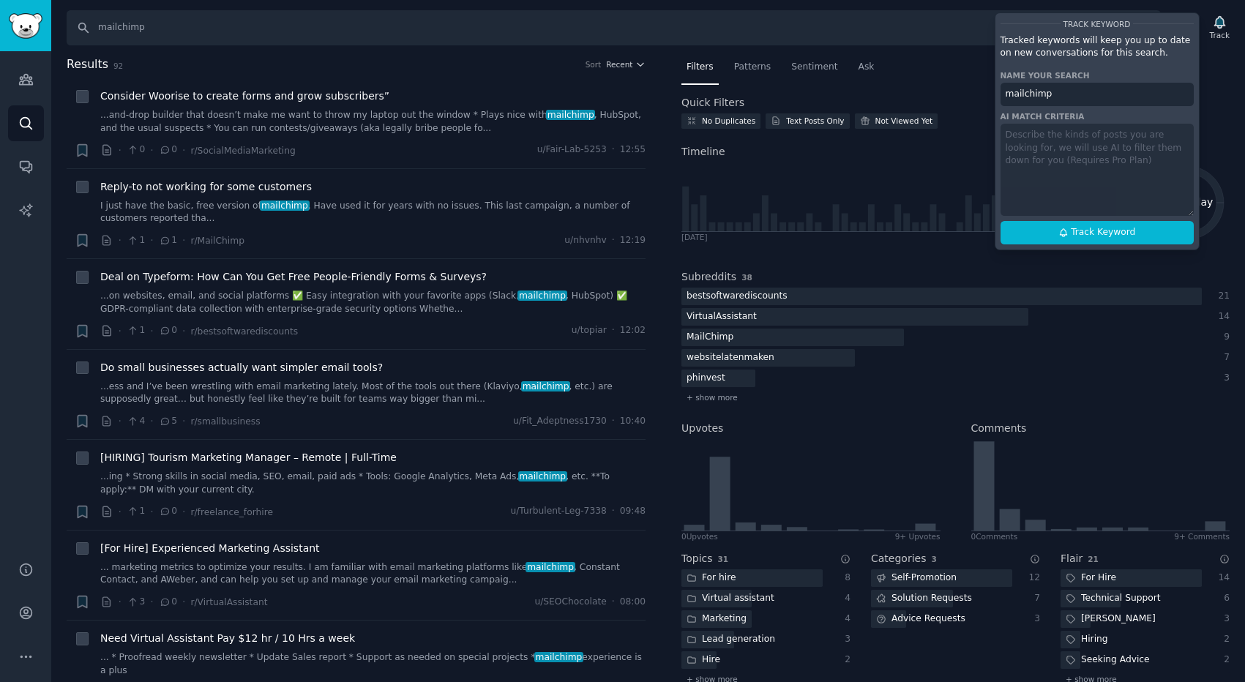
click at [1031, 153] on div "Track Keyword Tracked keywords will keep you up to date on new conversations fo…" at bounding box center [1097, 131] width 205 height 238
click at [1024, 143] on div "Track Keyword Tracked keywords will keep you up to date on new conversations fo…" at bounding box center [1097, 131] width 205 height 238
drag, startPoint x: 1016, startPoint y: 133, endPoint x: 1083, endPoint y: 166, distance: 75.3
click at [1083, 166] on div "Track Keyword Tracked keywords will keep you up to date on new conversations fo…" at bounding box center [1097, 131] width 205 height 238
click at [1088, 166] on div "Track Keyword Tracked keywords will keep you up to date on new conversations fo…" at bounding box center [1097, 131] width 205 height 238
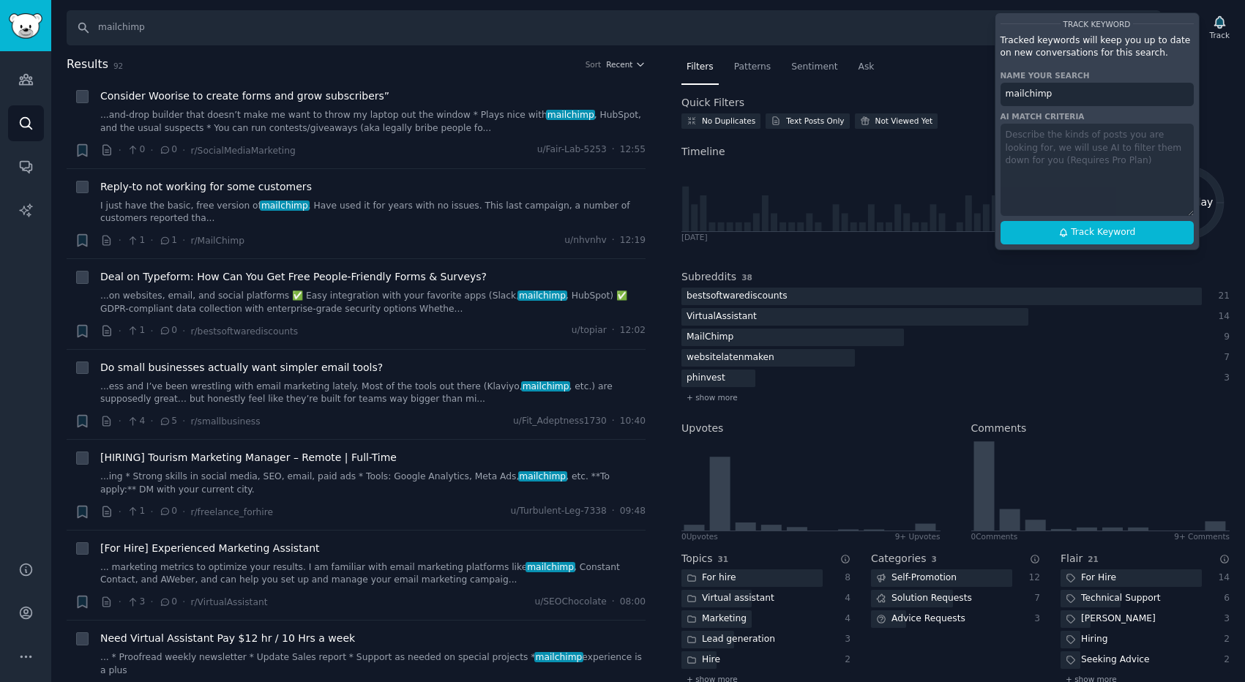
drag, startPoint x: 1098, startPoint y: 165, endPoint x: 998, endPoint y: 130, distance: 106.5
click at [999, 130] on div "Track Keyword Tracked keywords will keep you up to date on new conversations fo…" at bounding box center [1097, 131] width 205 height 238
click at [1046, 157] on div "Track Keyword Tracked keywords will keep you up to date on new conversations fo…" at bounding box center [1097, 131] width 205 height 238
drag, startPoint x: 1105, startPoint y: 161, endPoint x: 1006, endPoint y: 133, distance: 102.7
click at [1006, 133] on div "Track Keyword Tracked keywords will keep you up to date on new conversations fo…" at bounding box center [1097, 131] width 205 height 238
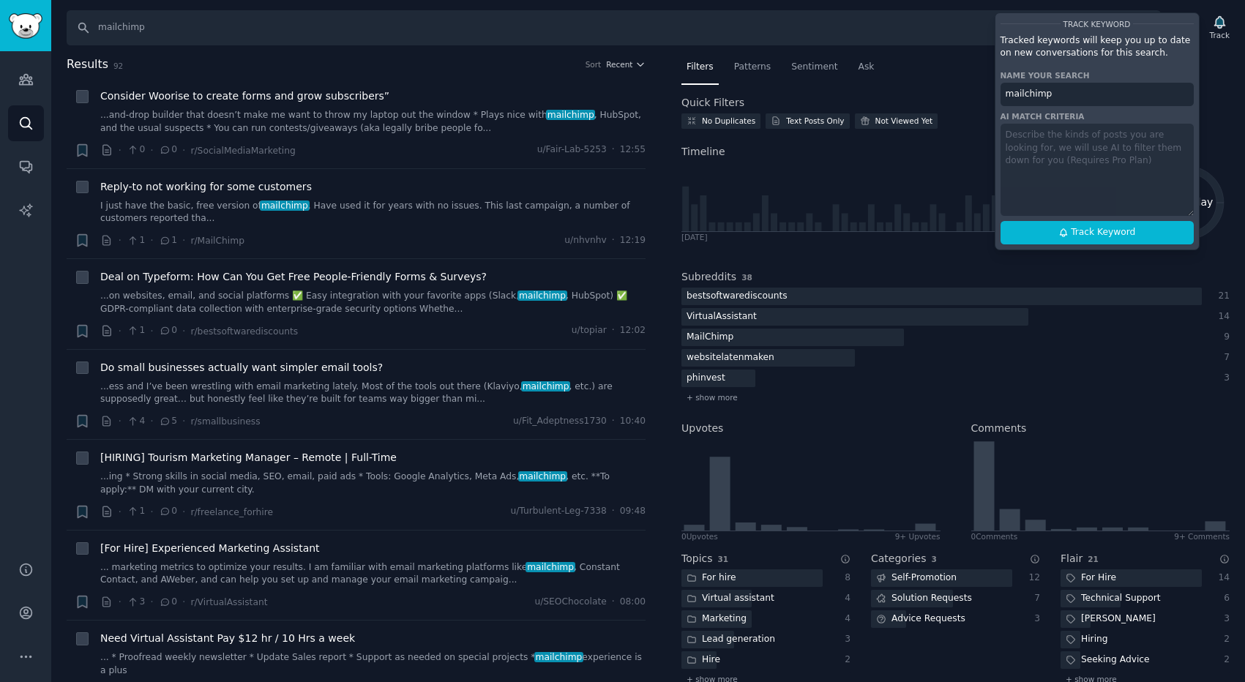
click at [1006, 133] on div "Track Keyword Tracked keywords will keep you up to date on new conversations fo…" at bounding box center [1097, 131] width 205 height 238
click at [1015, 175] on div "Track Keyword Tracked keywords will keep you up to date on new conversations fo…" at bounding box center [1097, 131] width 205 height 238
click at [1015, 100] on input "mailchimp" at bounding box center [1097, 94] width 193 height 23
click at [1053, 94] on input "mailchimp" at bounding box center [1097, 94] width 193 height 23
drag, startPoint x: 1001, startPoint y: 128, endPoint x: 1105, endPoint y: 159, distance: 109.1
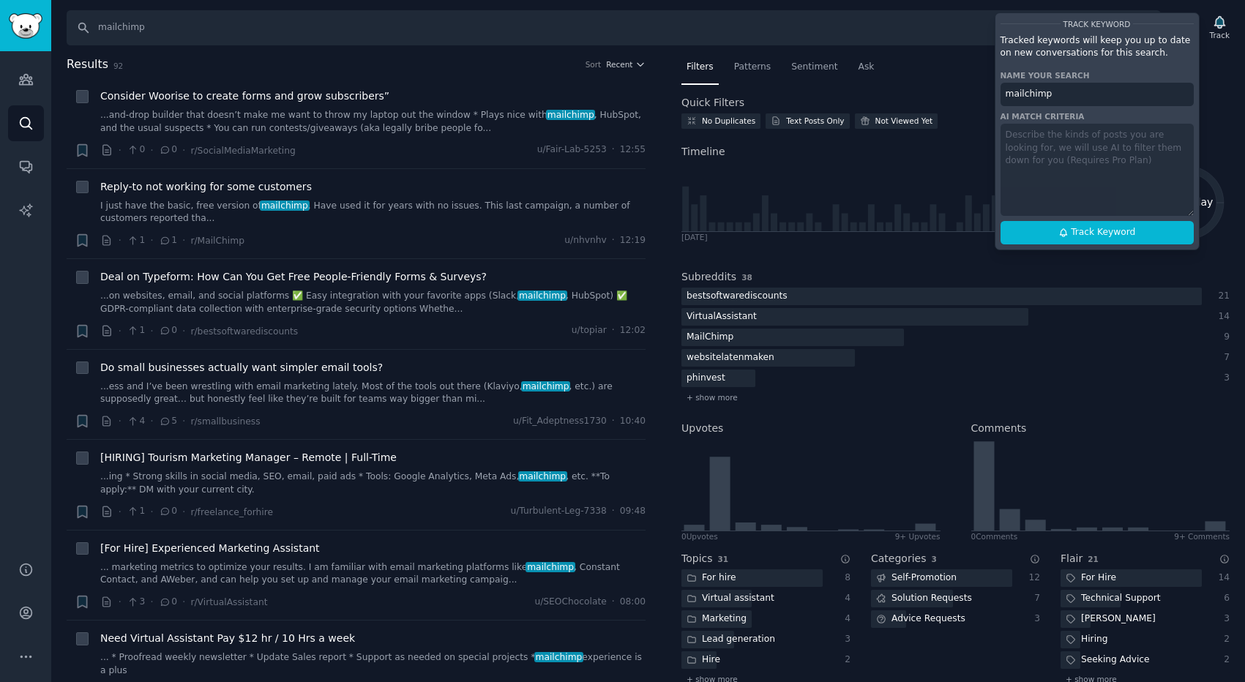
click at [1105, 159] on div "Track Keyword Tracked keywords will keep you up to date on new conversations fo…" at bounding box center [1097, 131] width 205 height 238
drag, startPoint x: 1114, startPoint y: 159, endPoint x: 995, endPoint y: 132, distance: 122.4
click at [995, 132] on div "Track Keyword Tracked keywords will keep you up to date on new conversations fo…" at bounding box center [1097, 131] width 205 height 238
click at [1056, 100] on input "mailchimp" at bounding box center [1097, 94] width 193 height 23
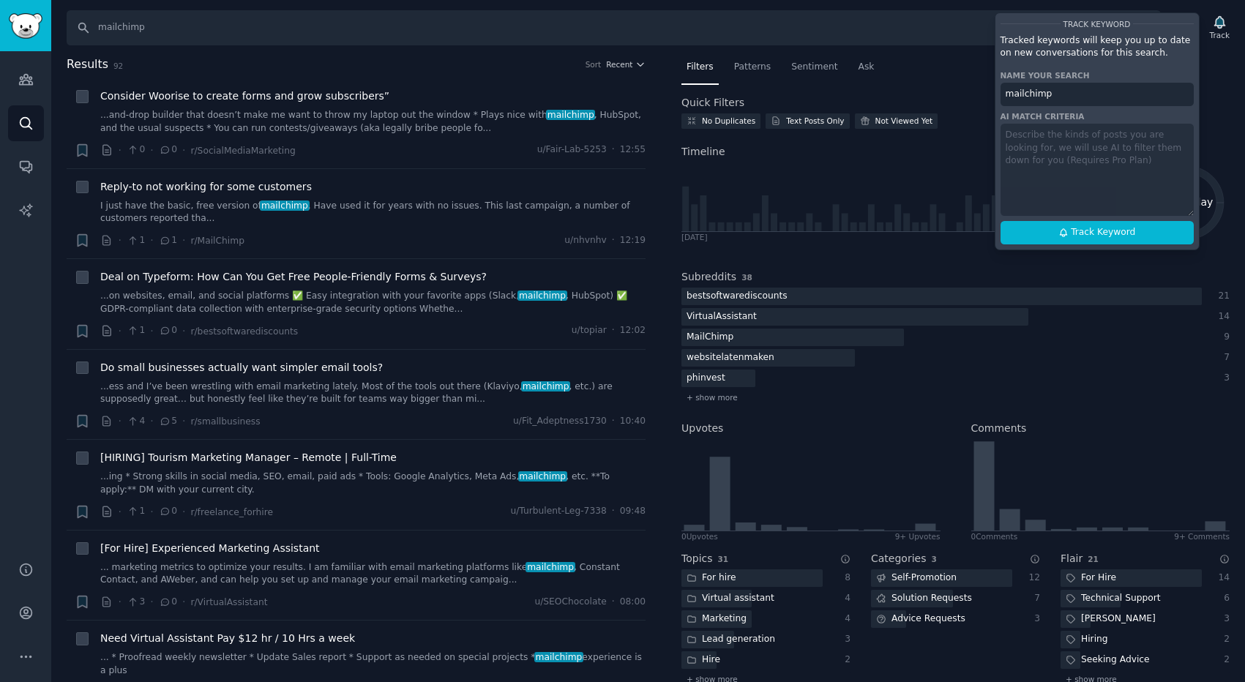
drag, startPoint x: 1004, startPoint y: 95, endPoint x: 1048, endPoint y: 94, distance: 43.9
click at [1048, 94] on input "mailchimp" at bounding box center [1097, 94] width 193 height 23
drag, startPoint x: 1060, startPoint y: 94, endPoint x: 1004, endPoint y: 94, distance: 55.6
click at [1004, 94] on input "mailchimp" at bounding box center [1097, 94] width 193 height 23
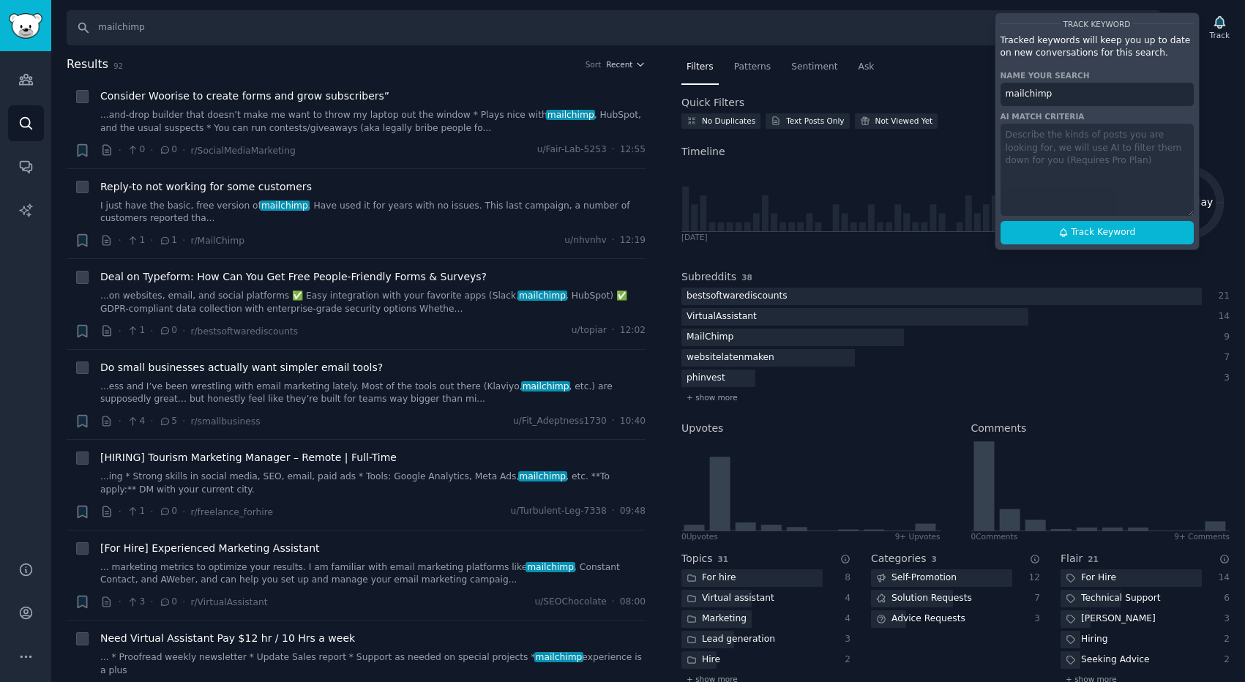
click at [1004, 94] on input "mailchimp" at bounding box center [1097, 94] width 193 height 23
drag, startPoint x: 1004, startPoint y: 94, endPoint x: 1050, endPoint y: 94, distance: 45.4
click at [1050, 94] on input "mailchimp" at bounding box center [1097, 94] width 193 height 23
drag, startPoint x: 1003, startPoint y: 45, endPoint x: 1154, endPoint y: 59, distance: 152.1
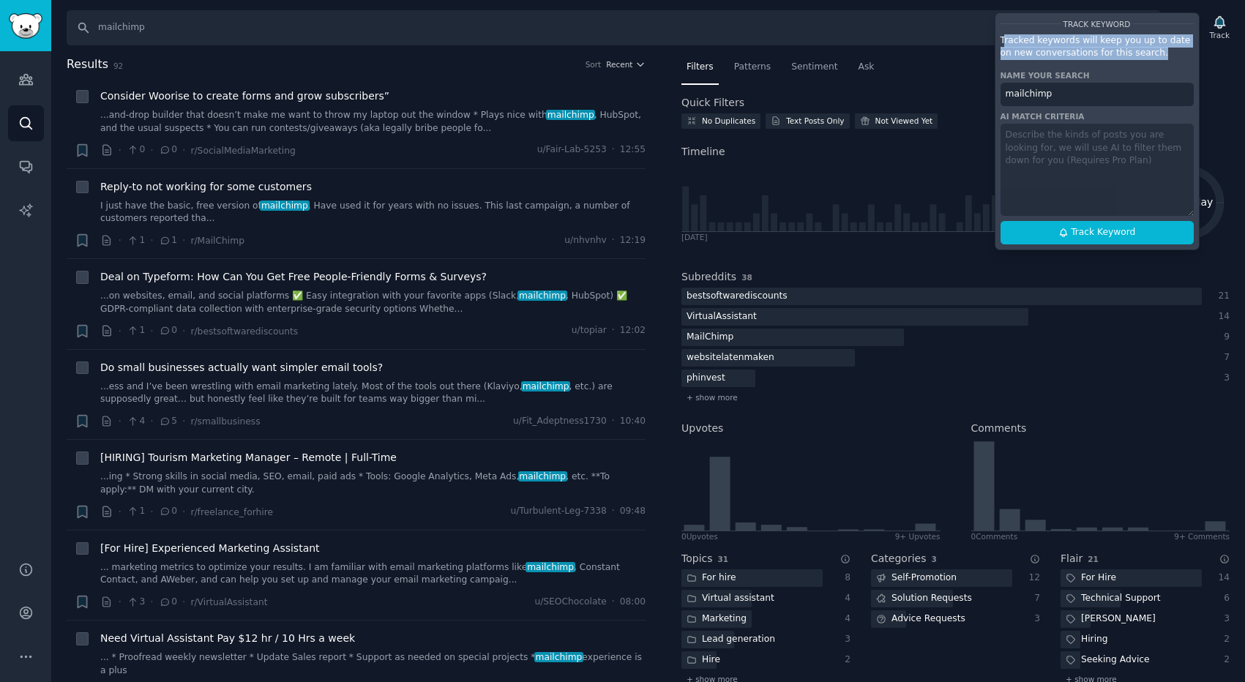
click at [1154, 59] on p "Tracked keywords will keep you up to date on new conversations for this search." at bounding box center [1097, 47] width 193 height 26
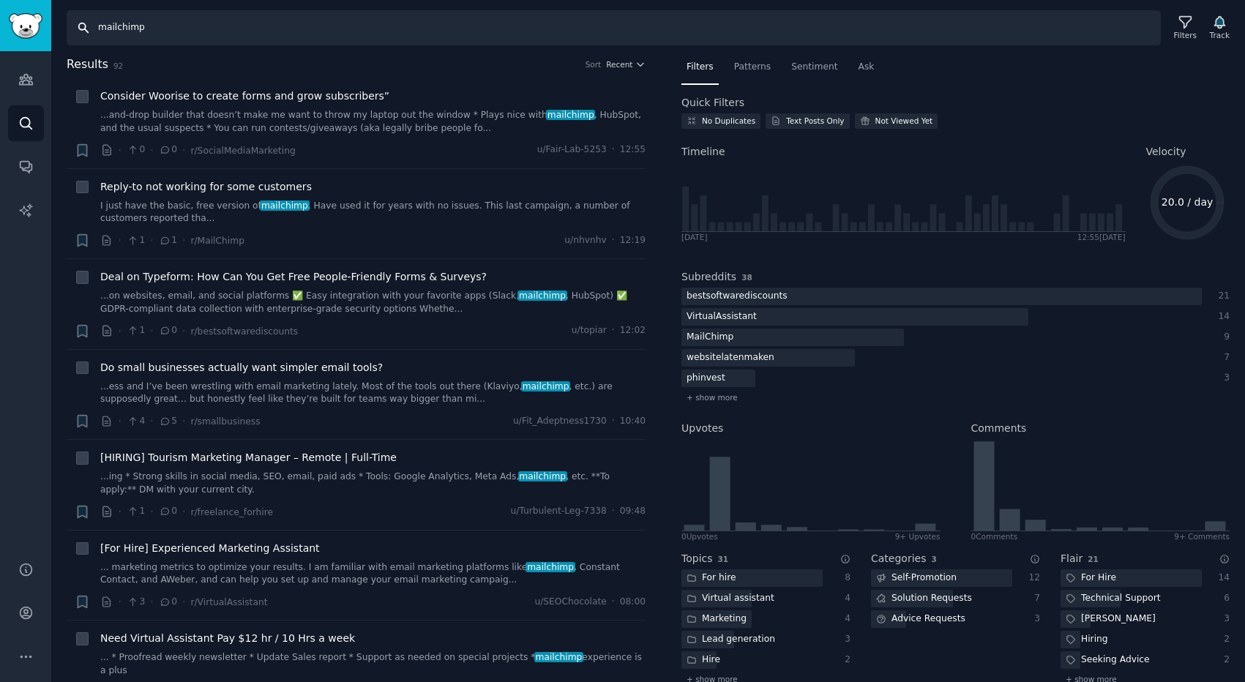
click at [138, 20] on input "mailchimp" at bounding box center [614, 27] width 1094 height 35
type input "ы"
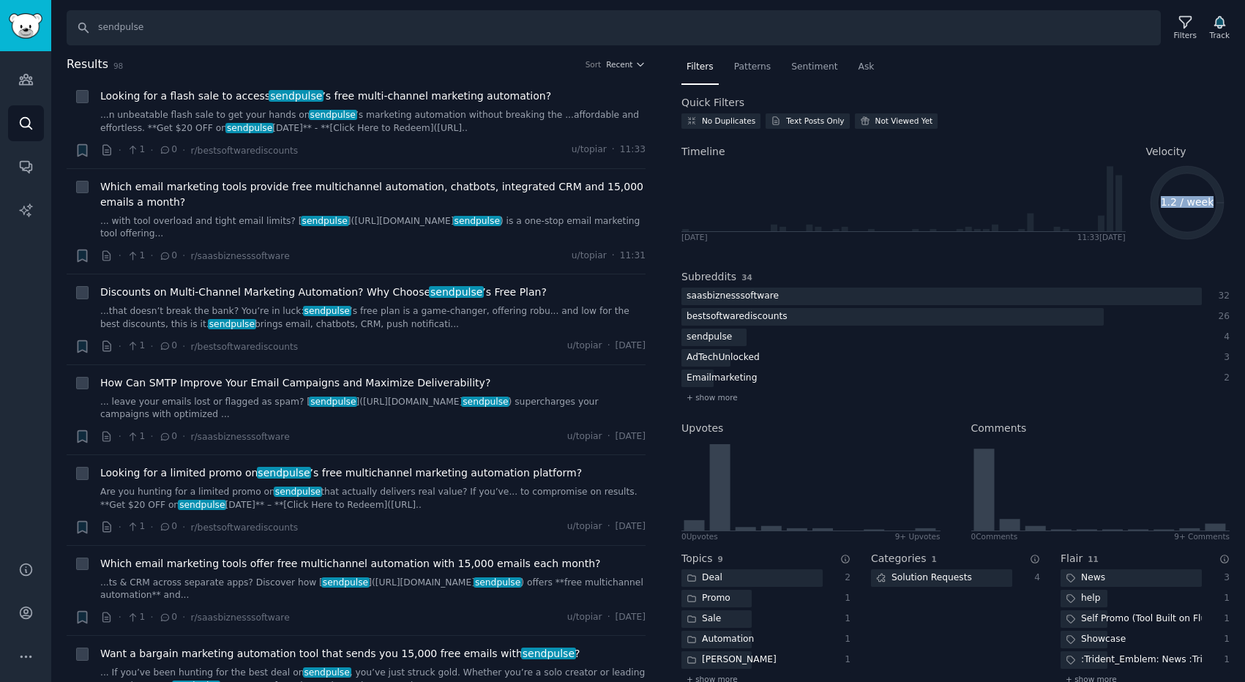
drag, startPoint x: 1209, startPoint y: 203, endPoint x: 1161, endPoint y: 202, distance: 47.6
click at [1161, 202] on icon "1.2 / week" at bounding box center [1187, 203] width 82 height 82
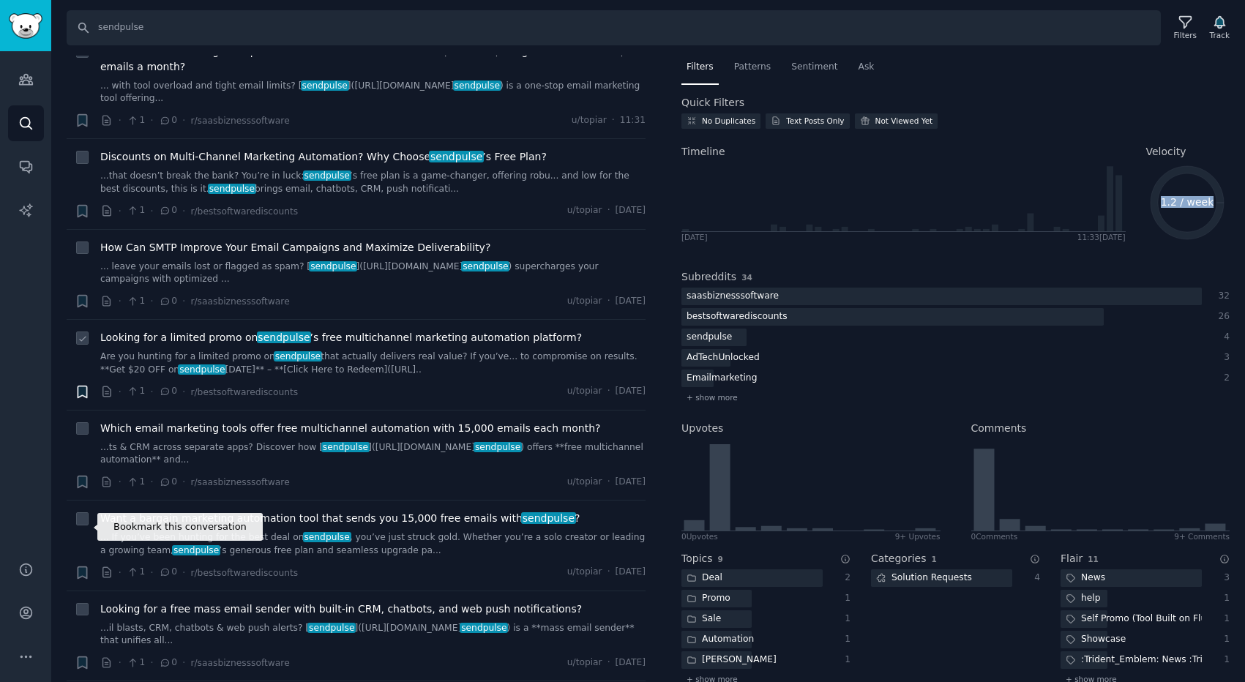
scroll to position [314, 0]
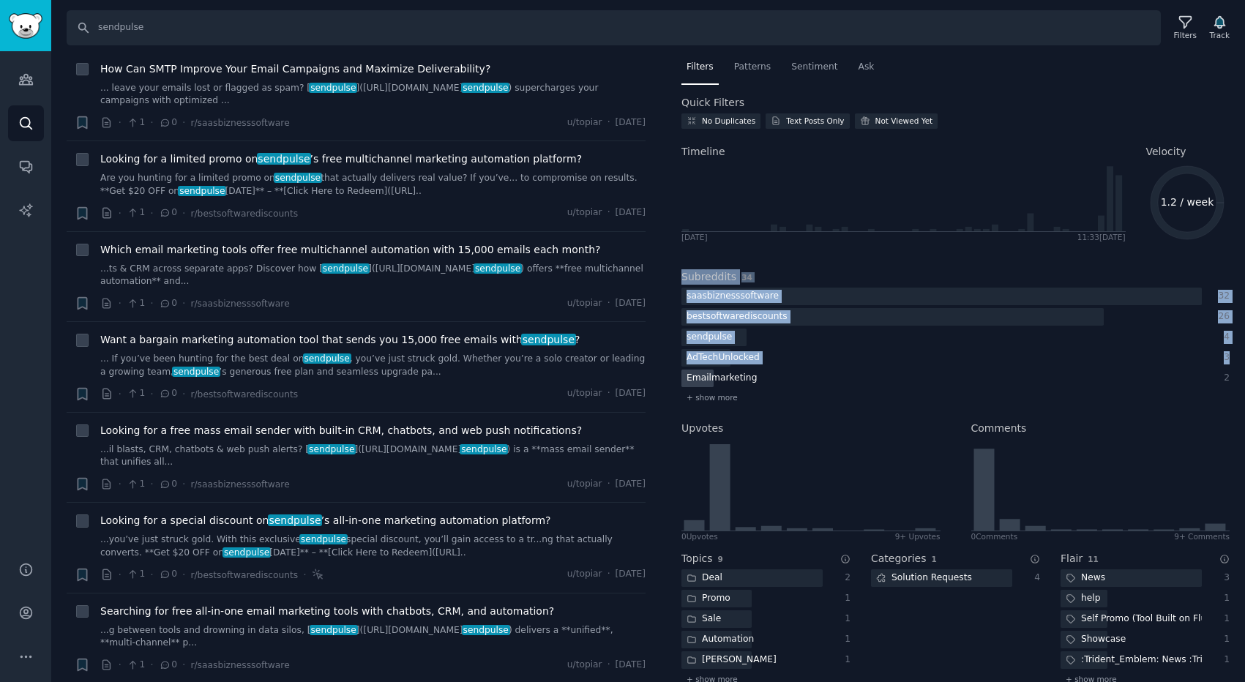
drag, startPoint x: 679, startPoint y: 275, endPoint x: 777, endPoint y: 384, distance: 147.2
click at [777, 384] on div "Filters Patterns Sentiment Ask Quick Filters No Duplicates Text Posts Only Not …" at bounding box center [955, 369] width 579 height 627
click at [683, 266] on div "Subreddits 34 saasbiznesssoftware 32 bestsoftwarediscounts 26 sendpulse 4 AdTec…" at bounding box center [956, 335] width 548 height 152
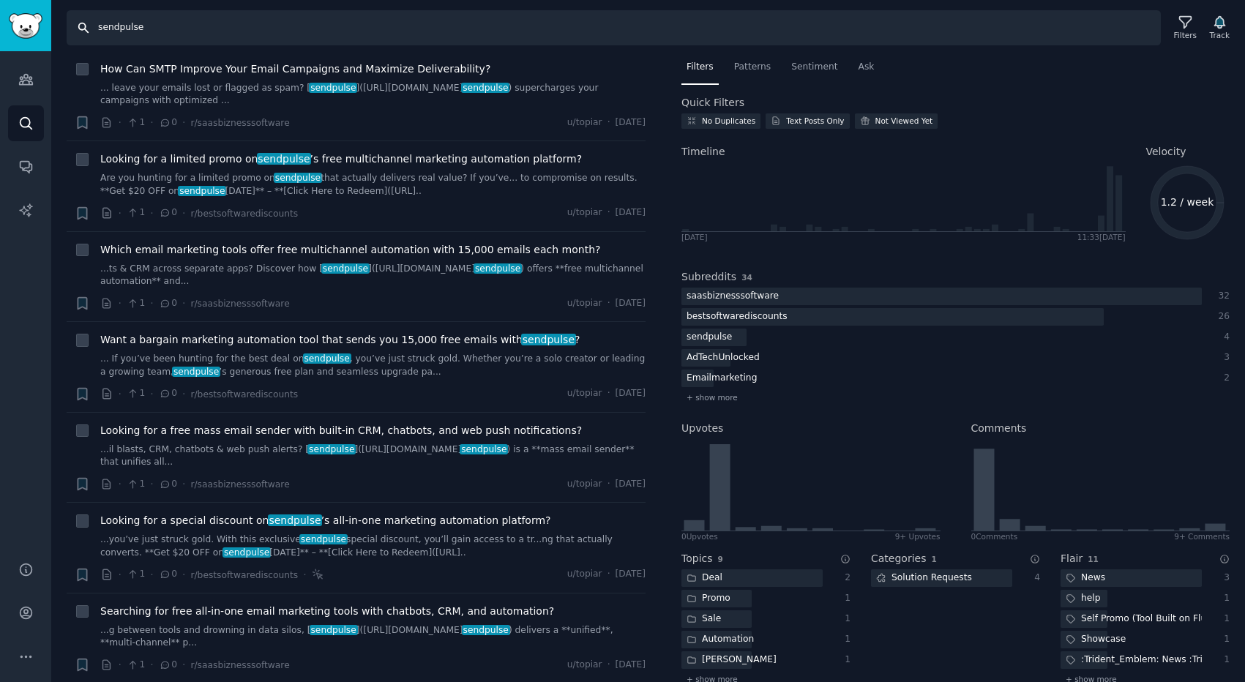
click at [126, 27] on input "sendpulse" at bounding box center [614, 27] width 1094 height 35
type input "mailchimp"
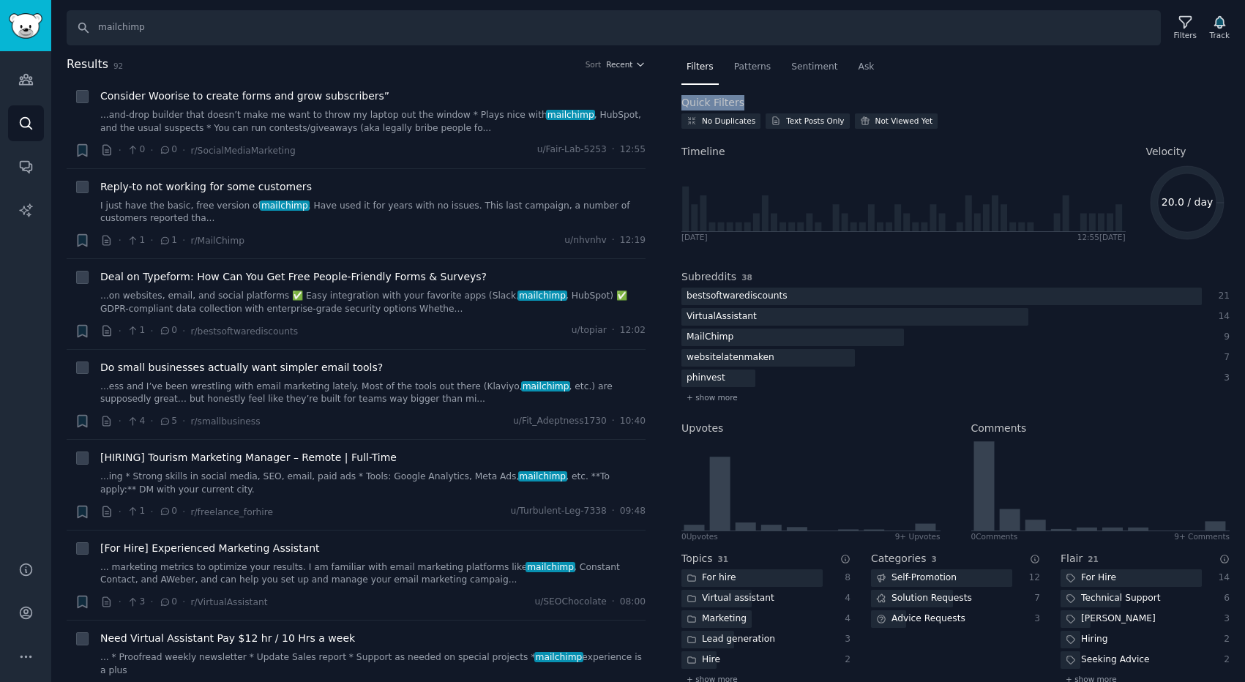
drag, startPoint x: 684, startPoint y: 104, endPoint x: 750, endPoint y: 103, distance: 66.6
click at [750, 104] on div "Quick Filters" at bounding box center [956, 102] width 548 height 15
click at [814, 63] on span "Sentiment" at bounding box center [814, 67] width 46 height 13
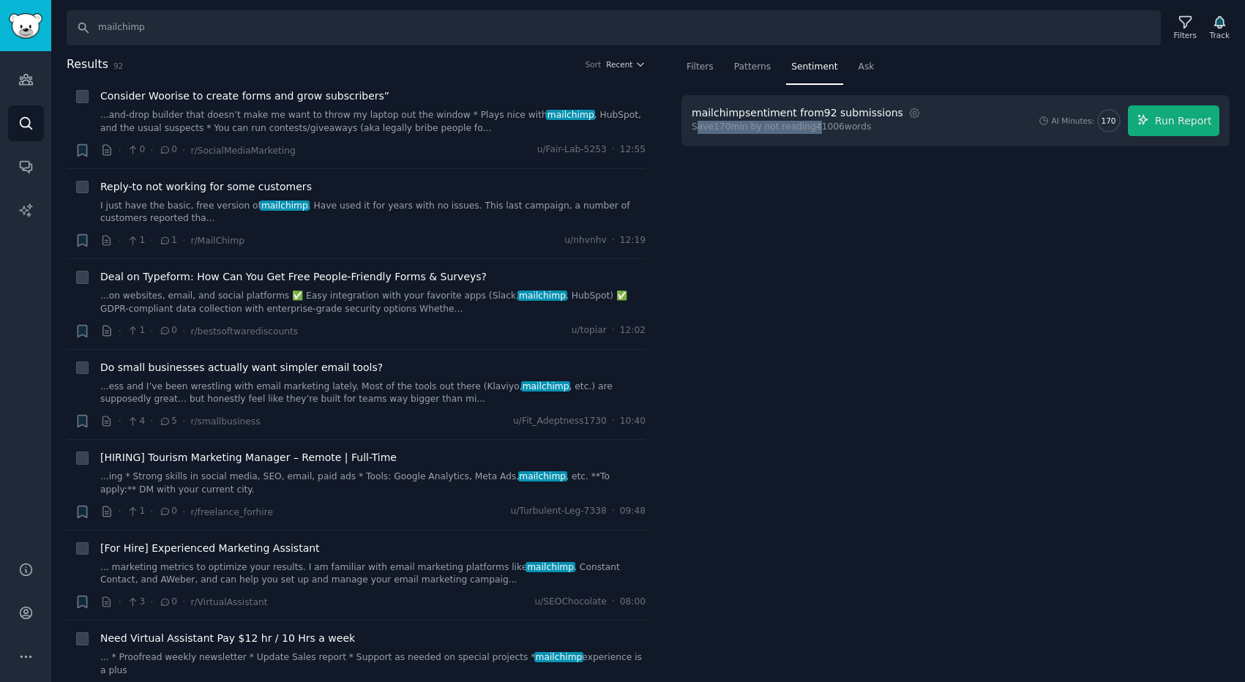
drag, startPoint x: 699, startPoint y: 127, endPoint x: 819, endPoint y: 131, distance: 120.1
click at [819, 131] on div "Save 170 min by not reading 41006 words" at bounding box center [808, 127] width 232 height 13
drag, startPoint x: 871, startPoint y: 129, endPoint x: 695, endPoint y: 116, distance: 176.2
click at [688, 116] on div "mailchimp sentiment from 92 submissions Settings Save 170 min by not reading 41…" at bounding box center [956, 120] width 548 height 51
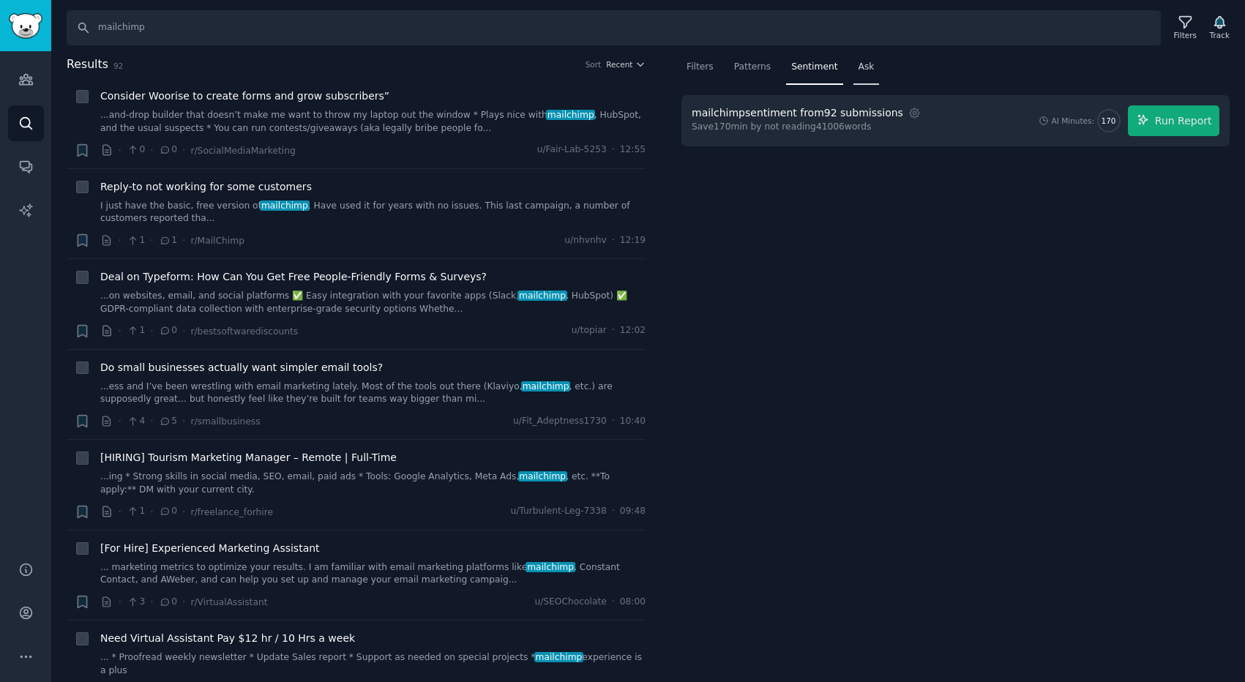
click at [861, 72] on span "Ask" at bounding box center [867, 67] width 16 height 13
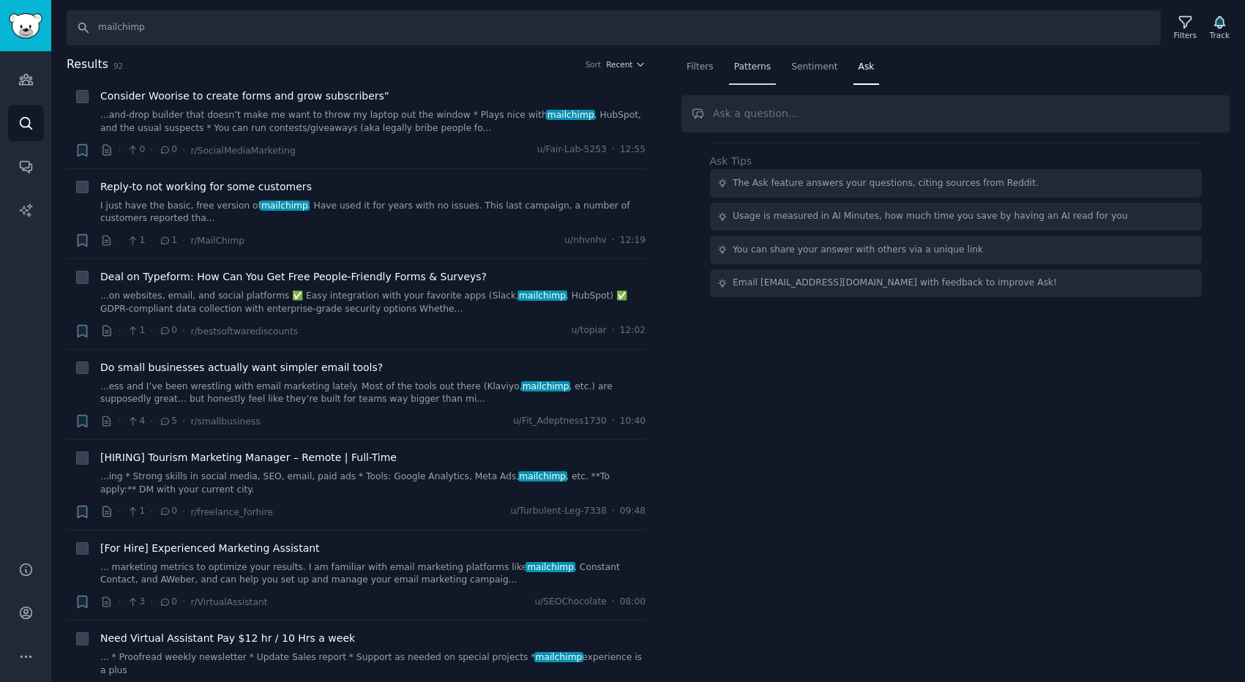
click at [758, 58] on div "Patterns" at bounding box center [752, 71] width 47 height 30
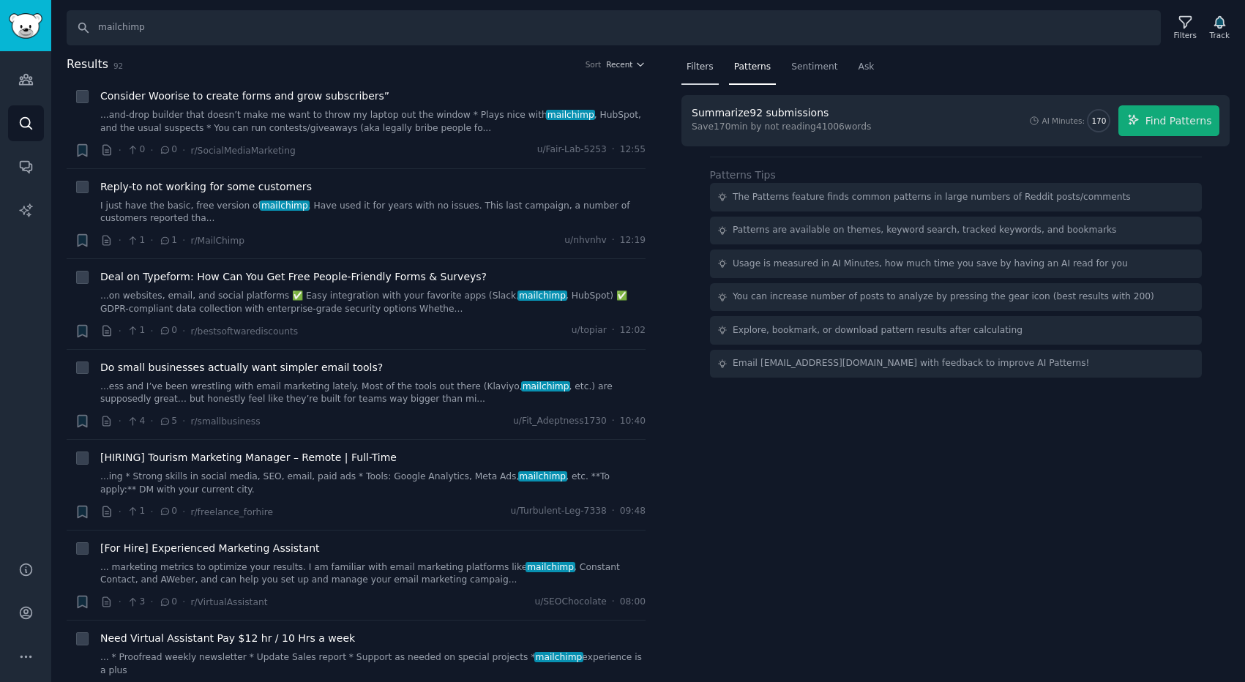
click at [701, 73] on div "Filters" at bounding box center [700, 71] width 37 height 30
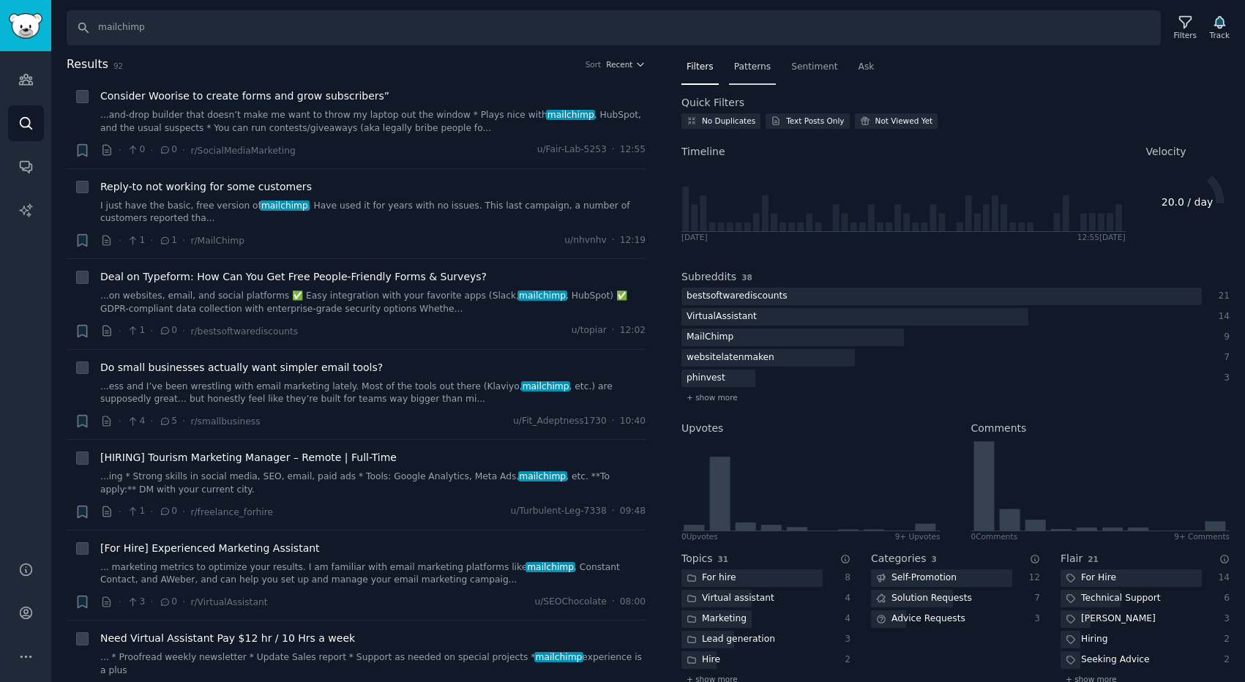
click at [731, 67] on div "Patterns" at bounding box center [752, 71] width 47 height 30
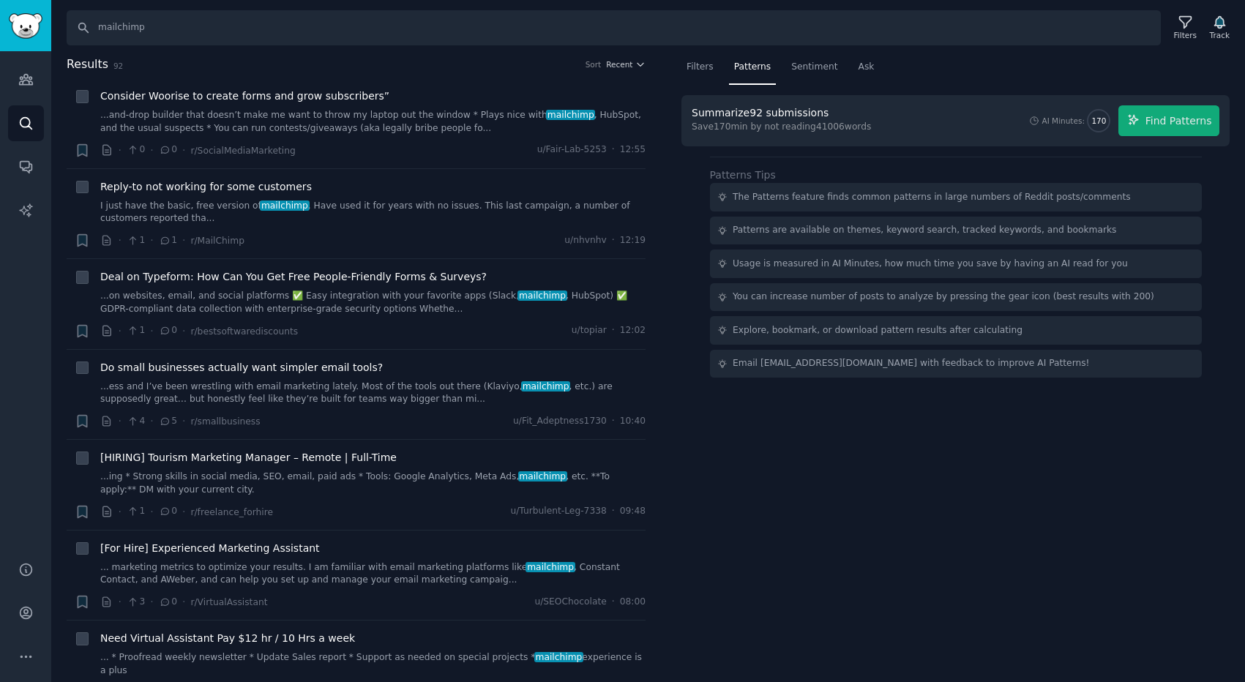
drag, startPoint x: 870, startPoint y: 129, endPoint x: 730, endPoint y: 116, distance: 140.4
click at [730, 116] on div "Summarize 92 submissions Save 170 min by not reading 41006 words AI Minutes: 17…" at bounding box center [956, 120] width 528 height 31
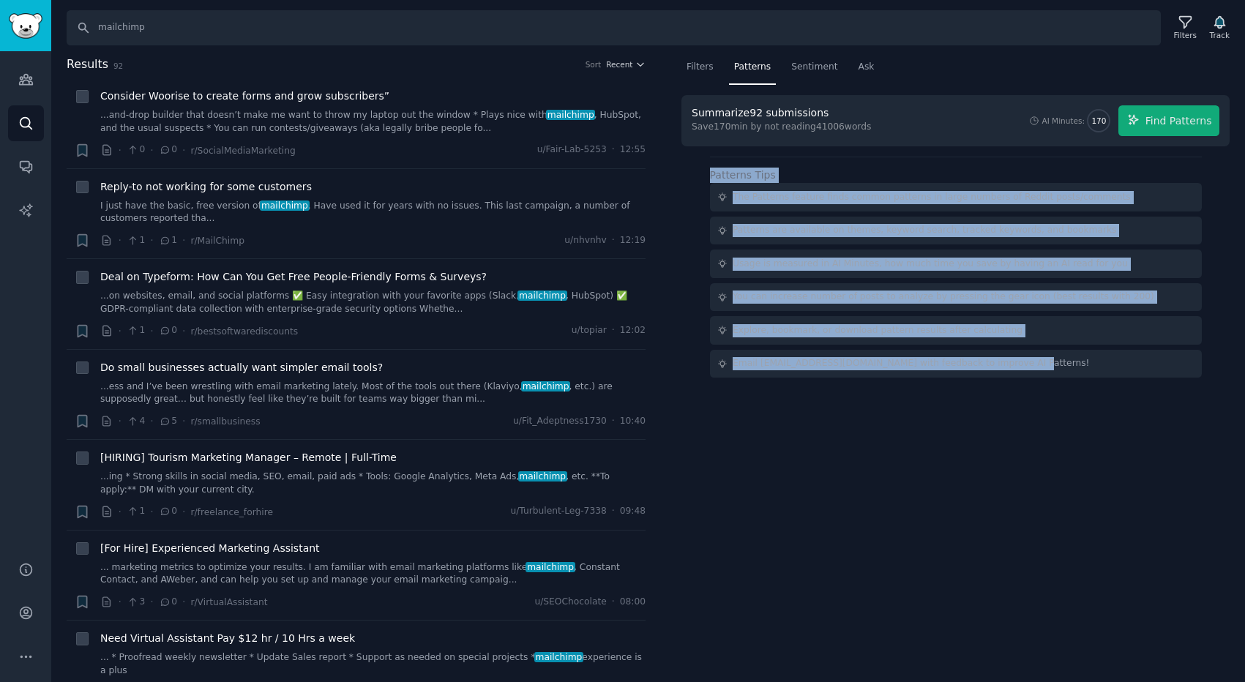
drag, startPoint x: 698, startPoint y: 174, endPoint x: 1012, endPoint y: 396, distance: 384.5
click at [1012, 396] on div "Filters Patterns Sentiment Ask Summarize 92 submissions Save 170 min by not rea…" at bounding box center [955, 369] width 579 height 627
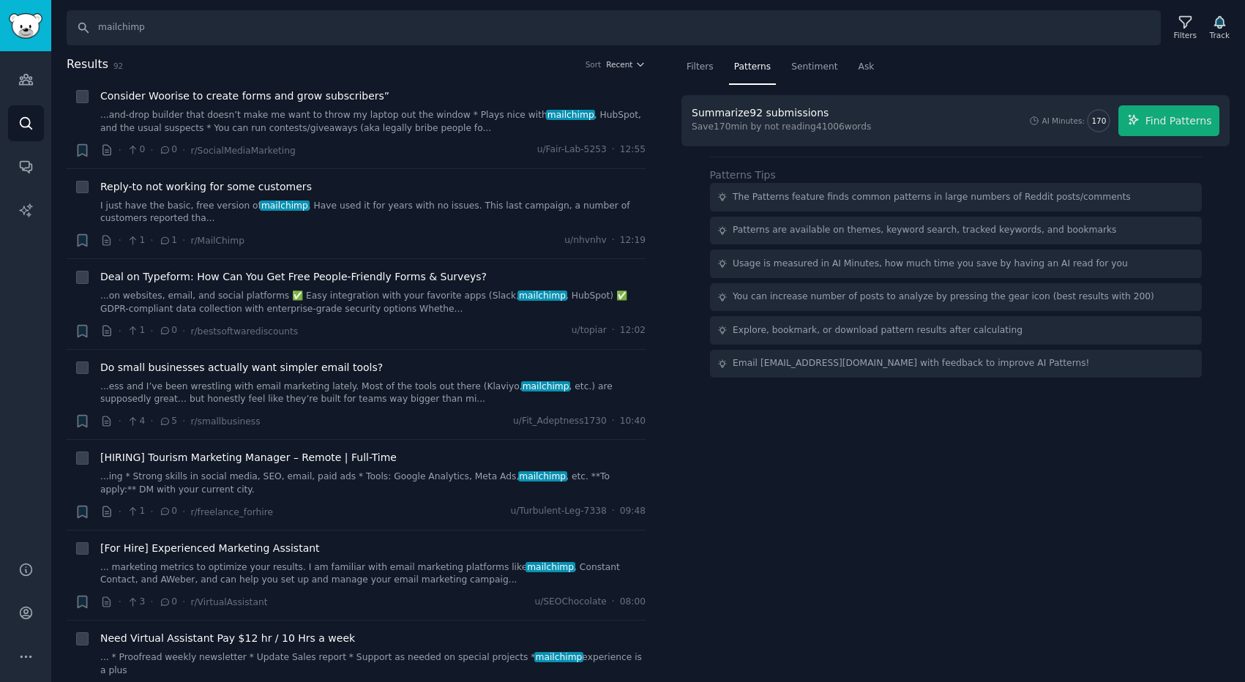
click at [985, 456] on div "Filters Patterns Sentiment Ask Summarize 92 submissions Save 170 min by not rea…" at bounding box center [955, 369] width 579 height 627
click at [24, 167] on icon "Sidebar" at bounding box center [25, 166] width 15 height 15
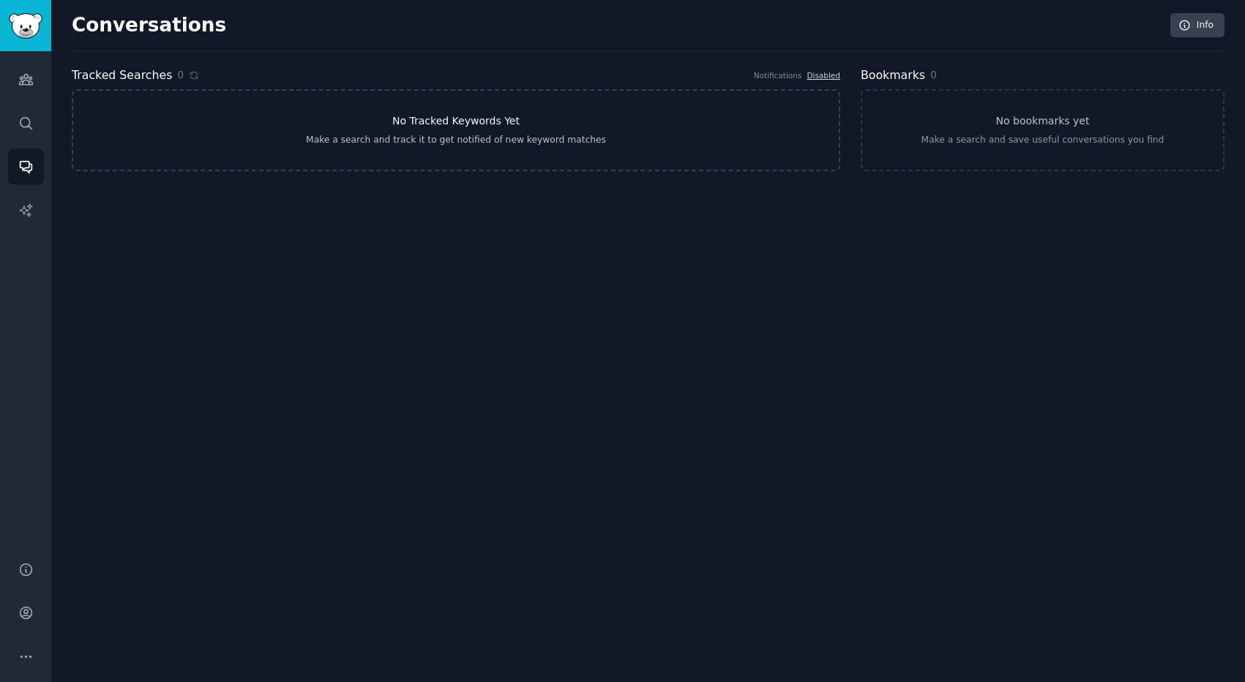
click at [451, 137] on div "Make a search and track it to get notified of new keyword matches" at bounding box center [456, 140] width 300 height 13
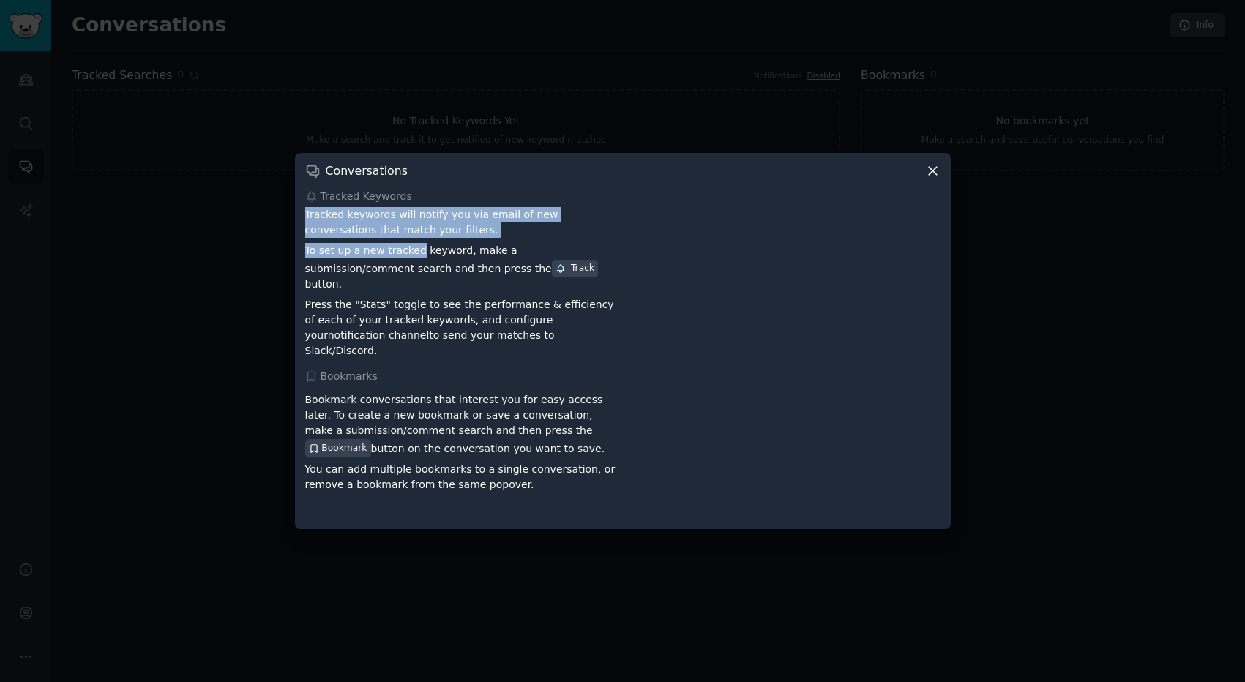
drag, startPoint x: 302, startPoint y: 228, endPoint x: 415, endPoint y: 253, distance: 115.3
click at [415, 253] on div "Conversations Tracked Keywords Tracked keywords will notify you via email of ne…" at bounding box center [623, 341] width 656 height 376
click at [415, 253] on p "To set up a new tracked keyword, make a submission/comment search and then pres…" at bounding box center [461, 267] width 313 height 49
drag, startPoint x: 444, startPoint y: 241, endPoint x: 302, endPoint y: 225, distance: 142.8
click at [303, 225] on div "Conversations Tracked Keywords Tracked keywords will notify you via email of ne…" at bounding box center [623, 341] width 656 height 376
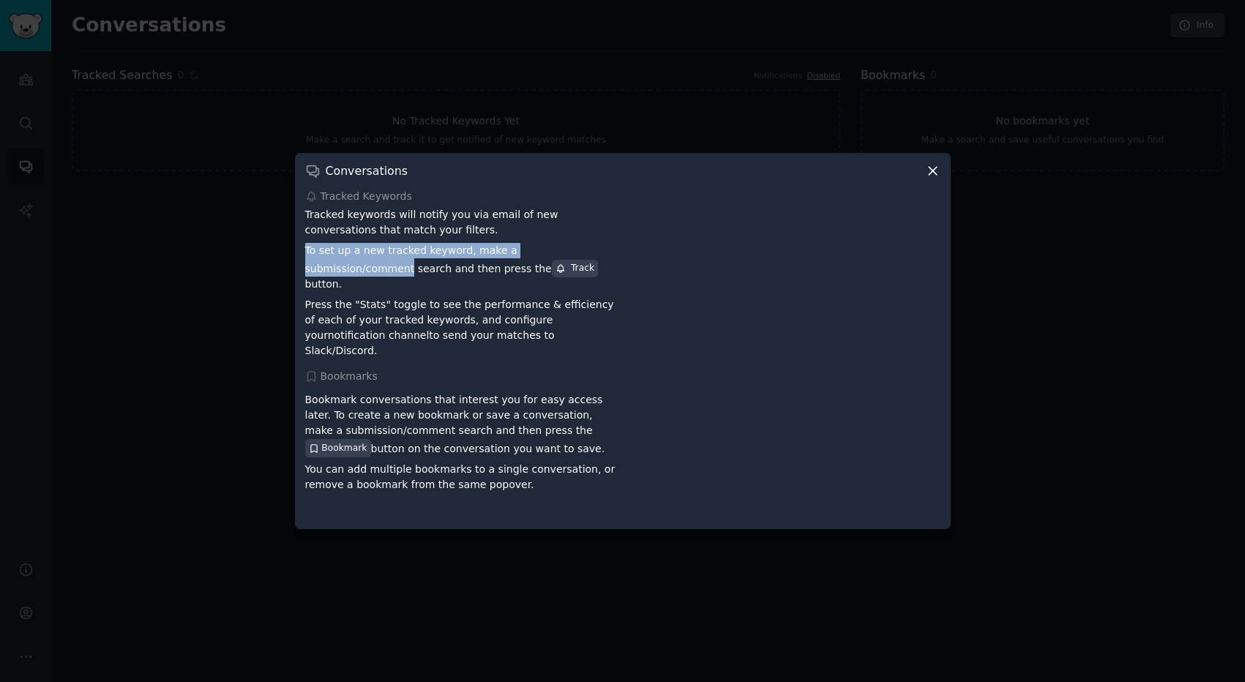
drag, startPoint x: 304, startPoint y: 261, endPoint x: 616, endPoint y: 263, distance: 312.6
click at [616, 263] on div "Conversations Tracked Keywords Tracked keywords will notify you via email of ne…" at bounding box center [623, 341] width 656 height 376
drag, startPoint x: 556, startPoint y: 283, endPoint x: 316, endPoint y: 259, distance: 241.3
click at [316, 259] on p "To set up a new tracked keyword, make a submission/comment search and then pres…" at bounding box center [461, 267] width 313 height 49
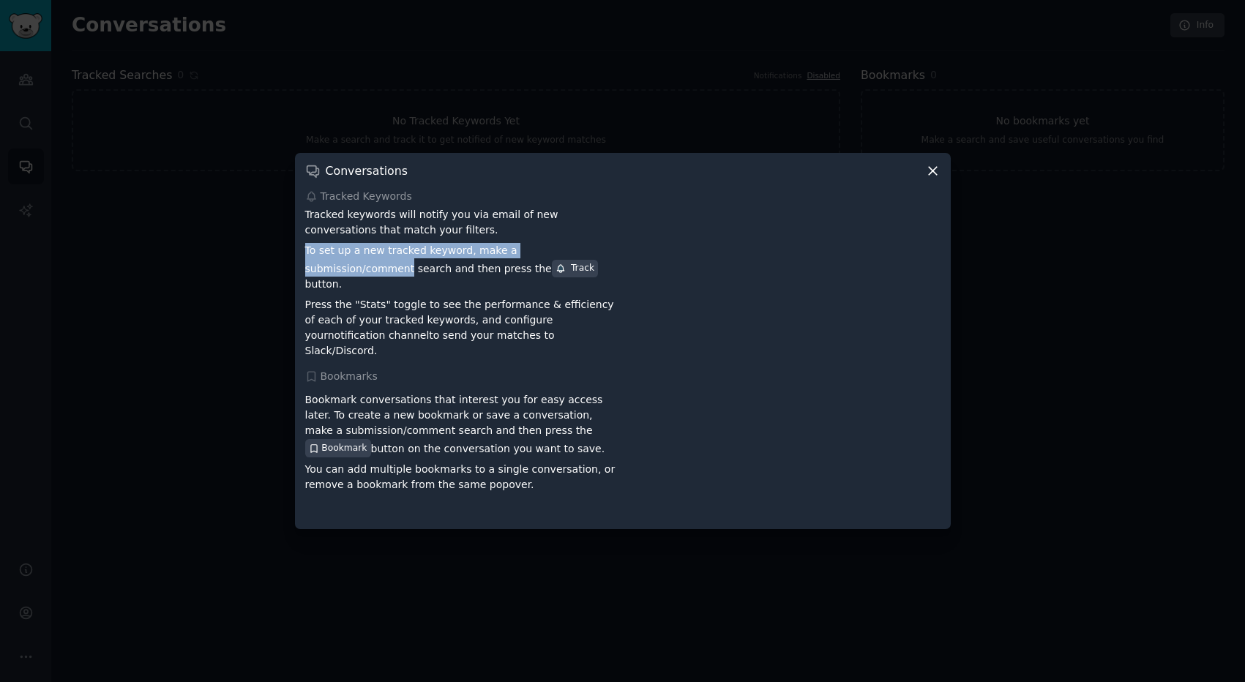
drag, startPoint x: 310, startPoint y: 298, endPoint x: 527, endPoint y: 339, distance: 221.3
click at [527, 339] on div "Tracked keywords will notify you via email of new conversations that match your…" at bounding box center [461, 283] width 313 height 152
drag, startPoint x: 542, startPoint y: 339, endPoint x: 309, endPoint y: 206, distance: 267.9
click at [309, 206] on div "Tracked Keywords Tracked keywords will notify you via email of new conversation…" at bounding box center [622, 274] width 635 height 170
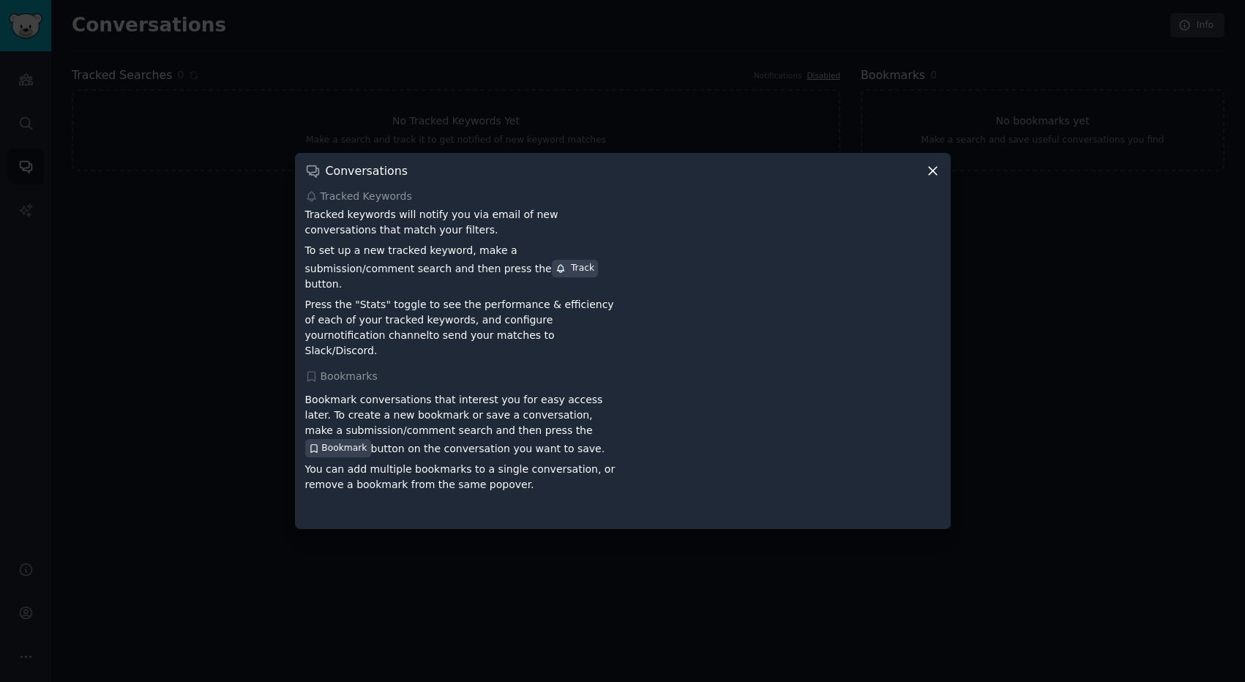
click at [403, 406] on p "Bookmark conversations that interest you for easy access later. To create a new…" at bounding box center [461, 424] width 313 height 64
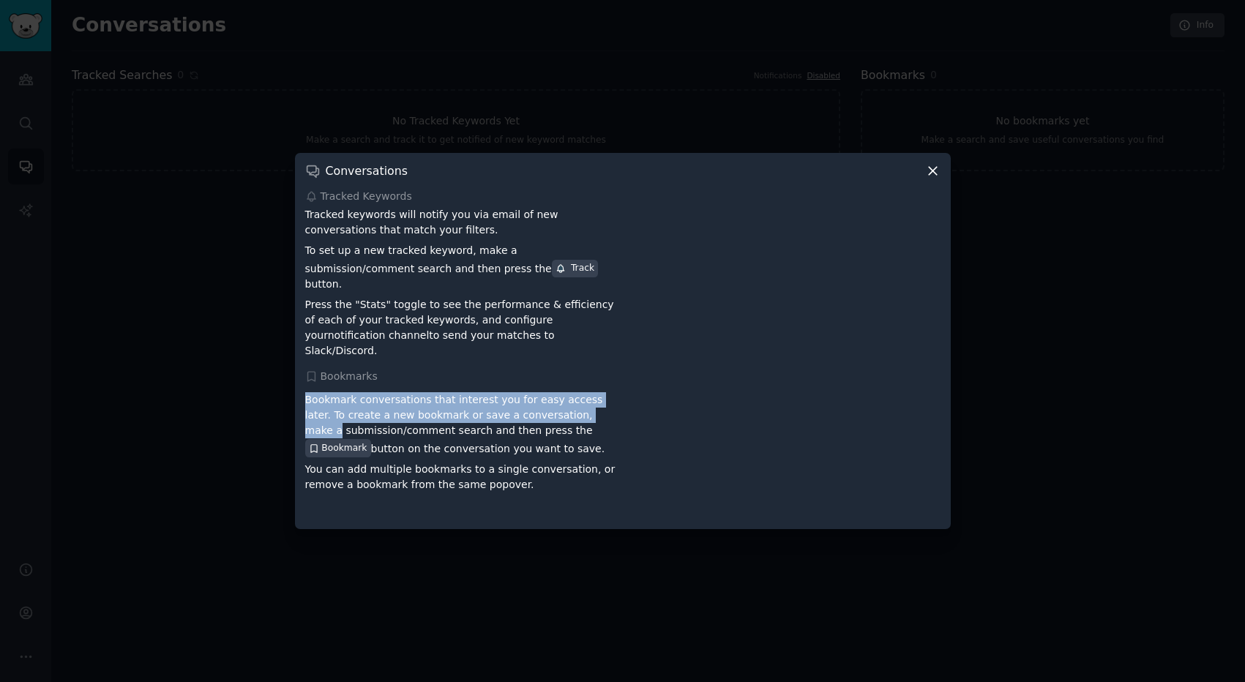
drag, startPoint x: 584, startPoint y: 402, endPoint x: 305, endPoint y: 394, distance: 279.0
click at [305, 394] on p "Bookmark conversations that interest you for easy access later. To create a new…" at bounding box center [461, 424] width 313 height 64
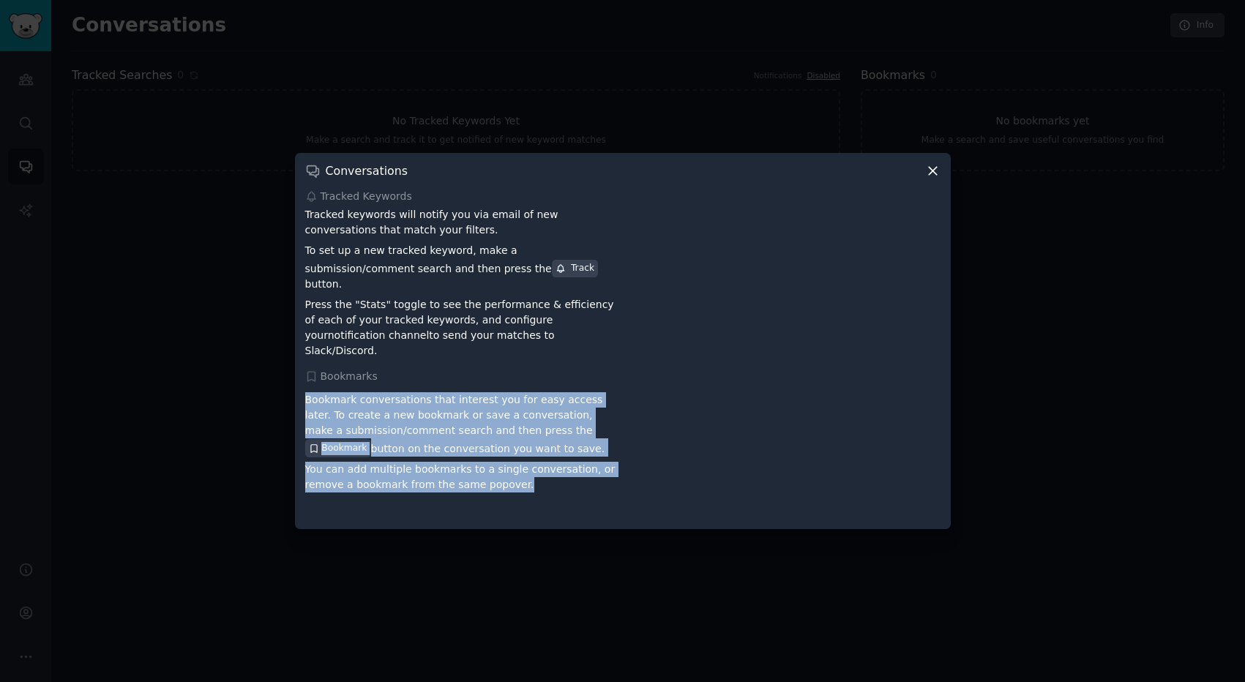
drag, startPoint x: 305, startPoint y: 392, endPoint x: 507, endPoint y: 485, distance: 222.1
click at [507, 485] on div "Bookmark conversations that interest you for easy access later. To create a new…" at bounding box center [461, 453] width 313 height 132
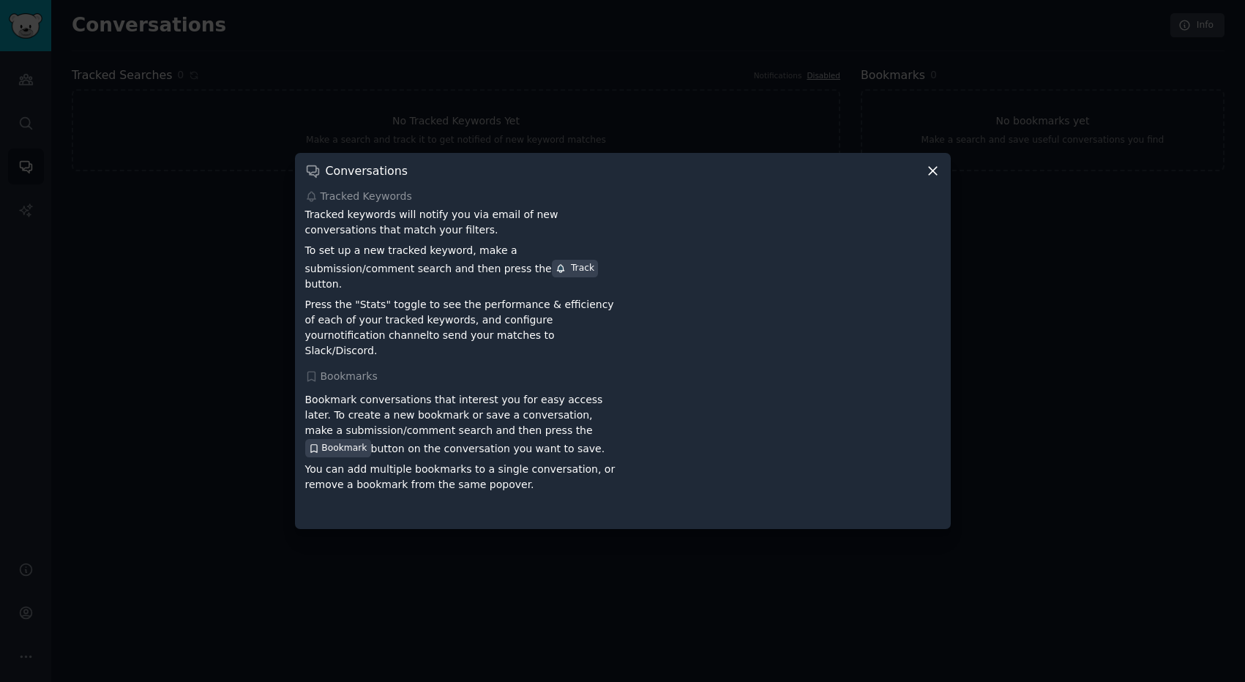
click at [367, 302] on p "Press the "Stats" toggle to see the performance & efficiency of each of your tr…" at bounding box center [461, 327] width 313 height 61
click at [936, 176] on icon at bounding box center [933, 172] width 8 height 8
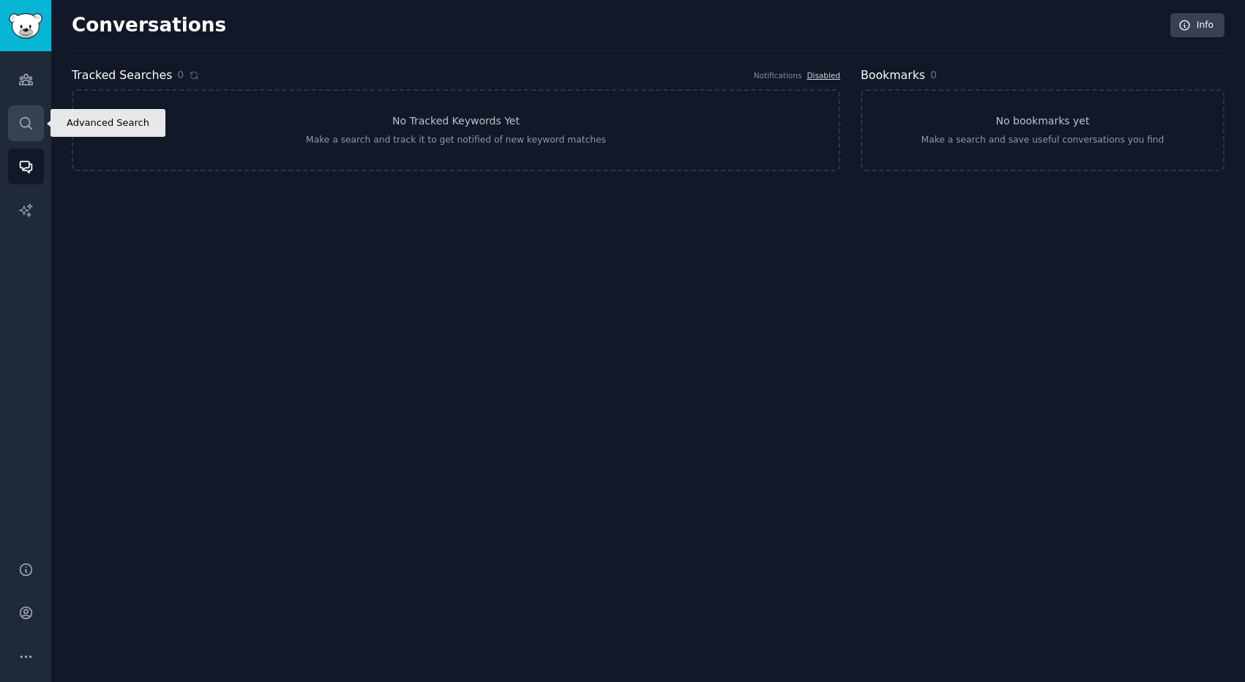
click at [20, 124] on icon "Sidebar" at bounding box center [25, 123] width 15 height 15
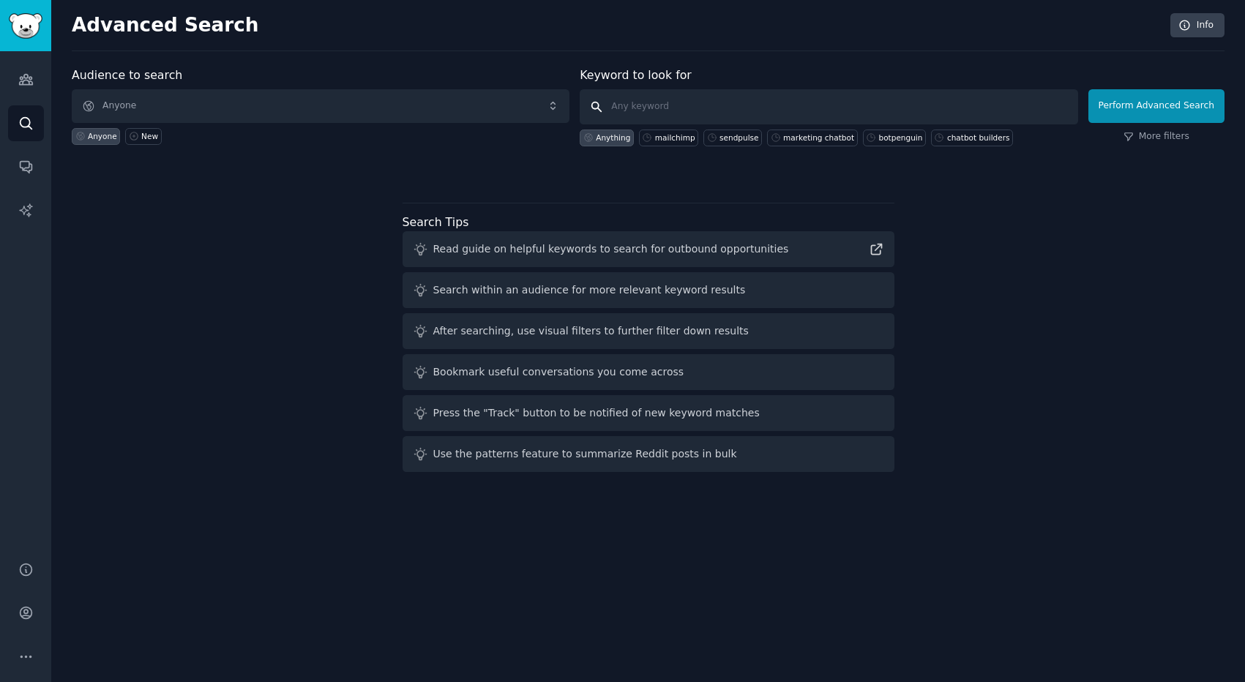
click at [641, 111] on input "text" at bounding box center [829, 106] width 498 height 35
click at [650, 111] on input "text" at bounding box center [829, 106] width 498 height 35
type input "mailchimp"
click at [1124, 108] on button "Perform Advanced Search" at bounding box center [1157, 106] width 136 height 34
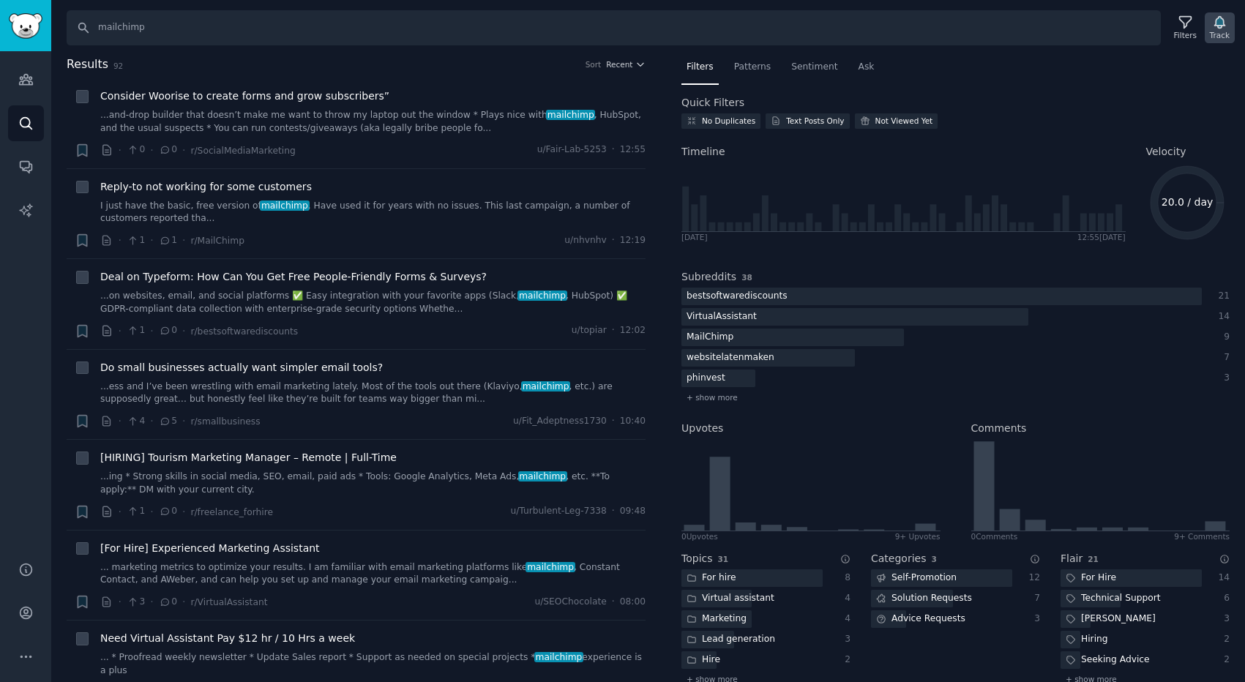
click at [1216, 31] on div "Track" at bounding box center [1220, 35] width 20 height 10
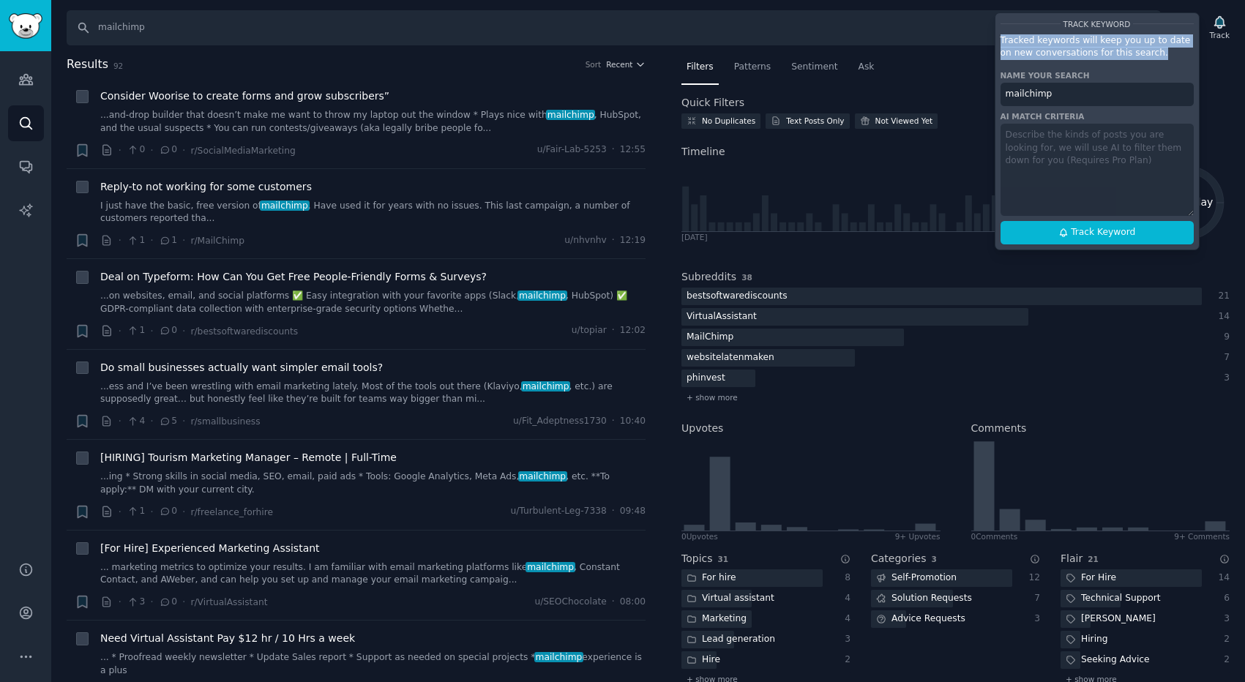
drag, startPoint x: 1001, startPoint y: 42, endPoint x: 1152, endPoint y: 56, distance: 152.2
click at [1154, 56] on p "Tracked keywords will keep you up to date on new conversations for this search." at bounding box center [1097, 47] width 193 height 26
click at [1152, 56] on p "Tracked keywords will keep you up to date on new conversations for this search." at bounding box center [1097, 47] width 193 height 26
click at [1079, 95] on input "mailchimp" at bounding box center [1097, 94] width 193 height 23
click at [1078, 235] on span "Track Keyword" at bounding box center [1103, 232] width 64 height 13
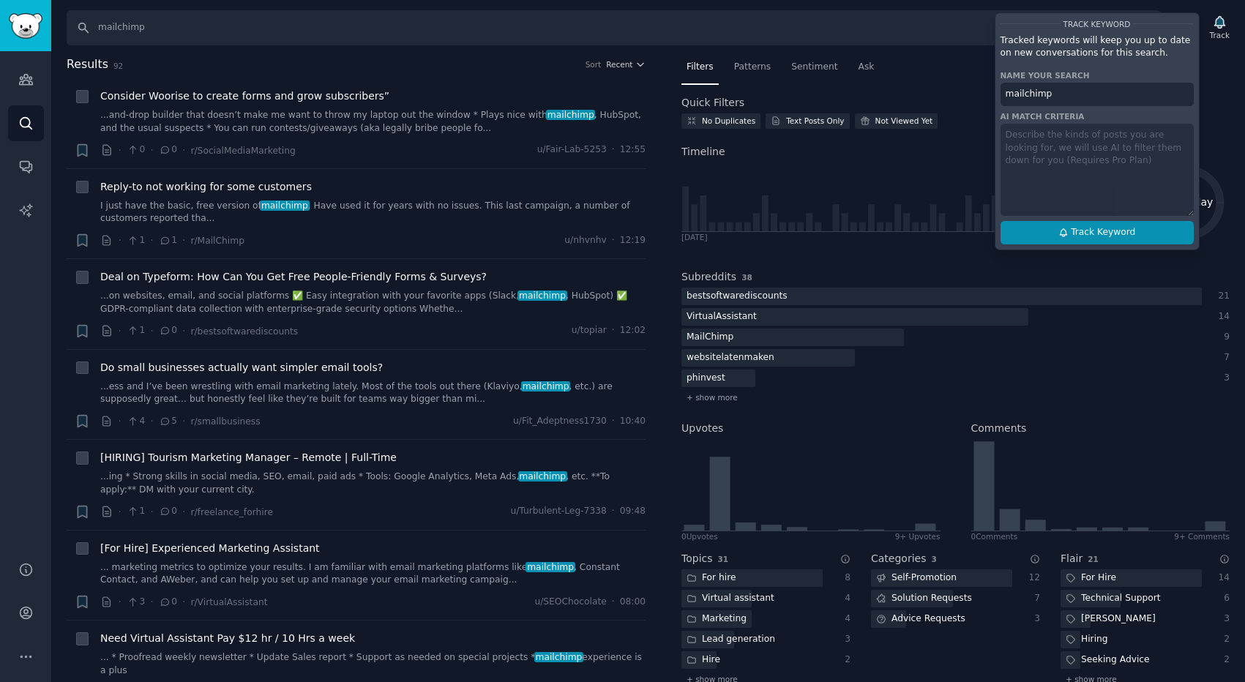
type input "mailchimp"
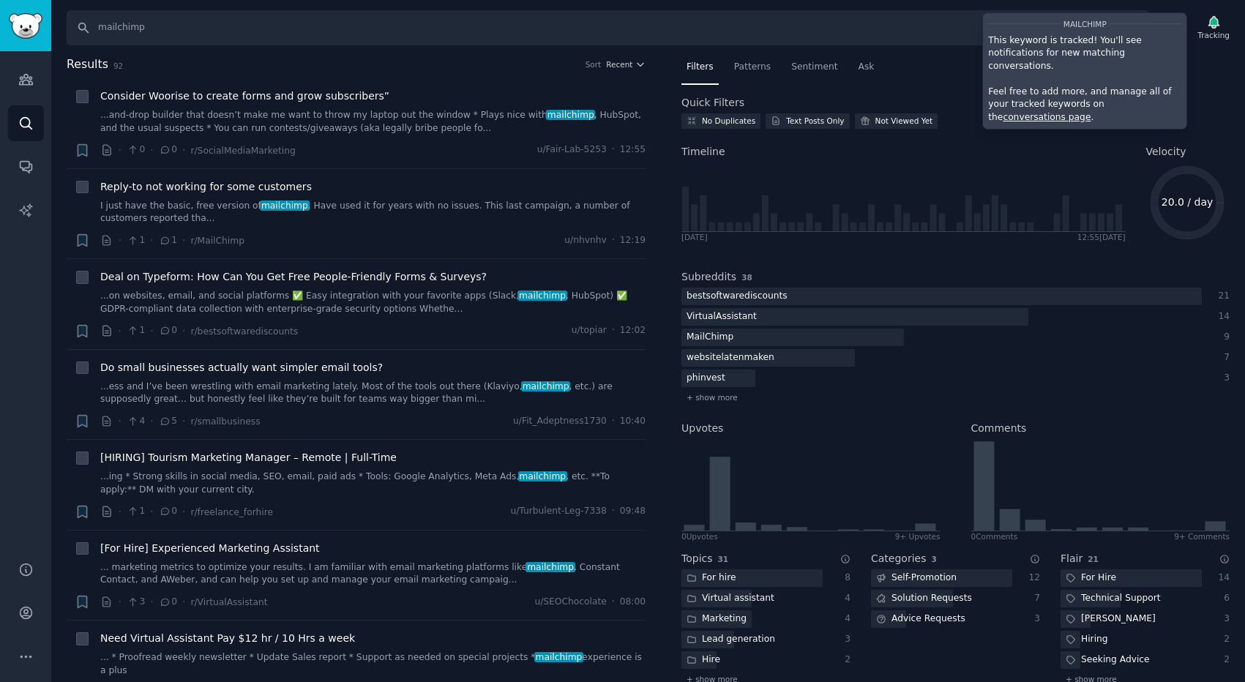
click at [1091, 112] on link "conversations page" at bounding box center [1047, 117] width 88 height 10
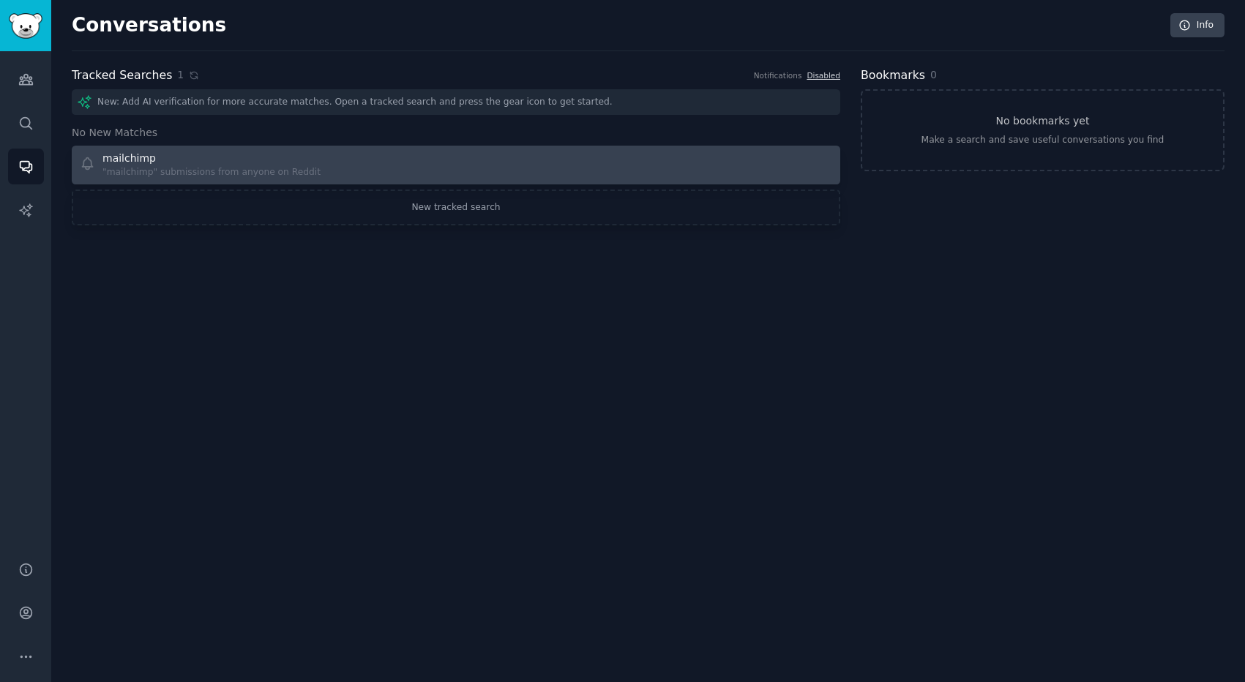
click at [242, 174] on div ""mailchimp" submissions from anyone on Reddit" at bounding box center [211, 172] width 218 height 13
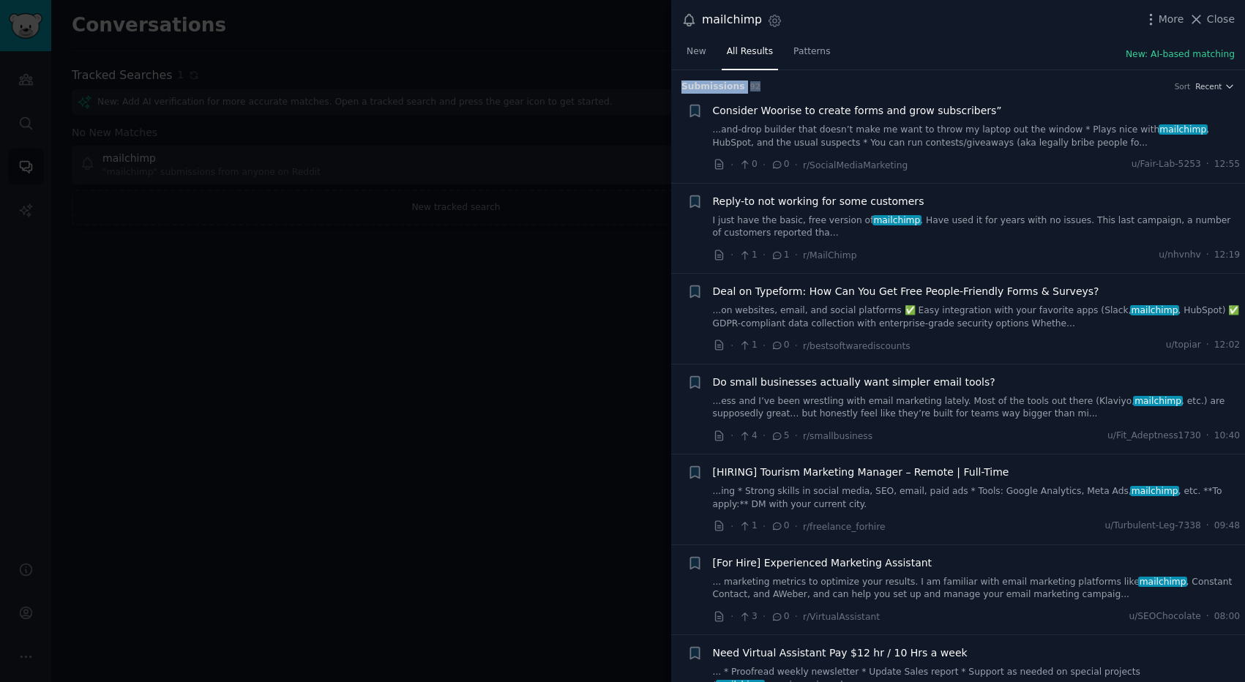
drag, startPoint x: 682, startPoint y: 88, endPoint x: 758, endPoint y: 88, distance: 76.1
click at [758, 88] on h3 "Submission s 92 Sort Recent" at bounding box center [958, 87] width 553 height 13
click at [1214, 20] on span "Close" at bounding box center [1221, 19] width 28 height 15
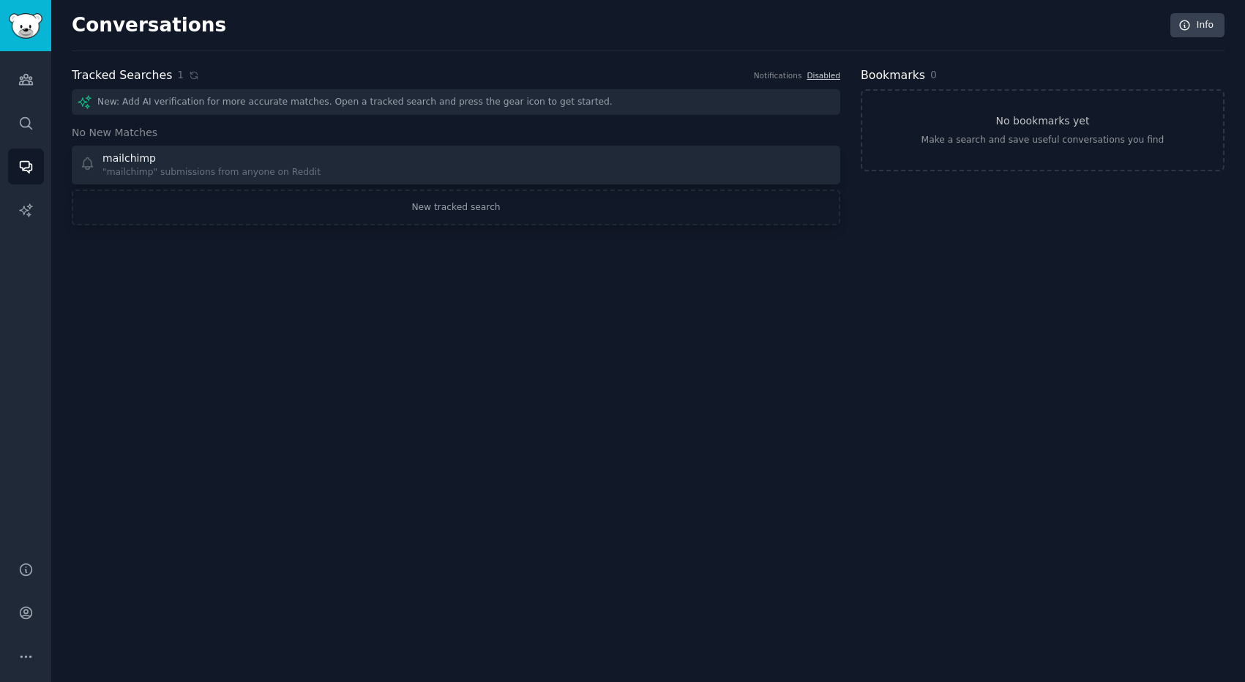
click at [166, 104] on div "New: Add AI verification for more accurate matches. Open a tracked search and p…" at bounding box center [456, 102] width 769 height 26
drag, startPoint x: 103, startPoint y: 102, endPoint x: 234, endPoint y: 97, distance: 130.4
click at [234, 102] on div "New: Add AI verification for more accurate matches. Open a tracked search and p…" at bounding box center [456, 102] width 769 height 26
drag, startPoint x: 77, startPoint y: 130, endPoint x: 157, endPoint y: 132, distance: 80.5
click at [157, 132] on h3 "No New Matches" at bounding box center [456, 132] width 769 height 15
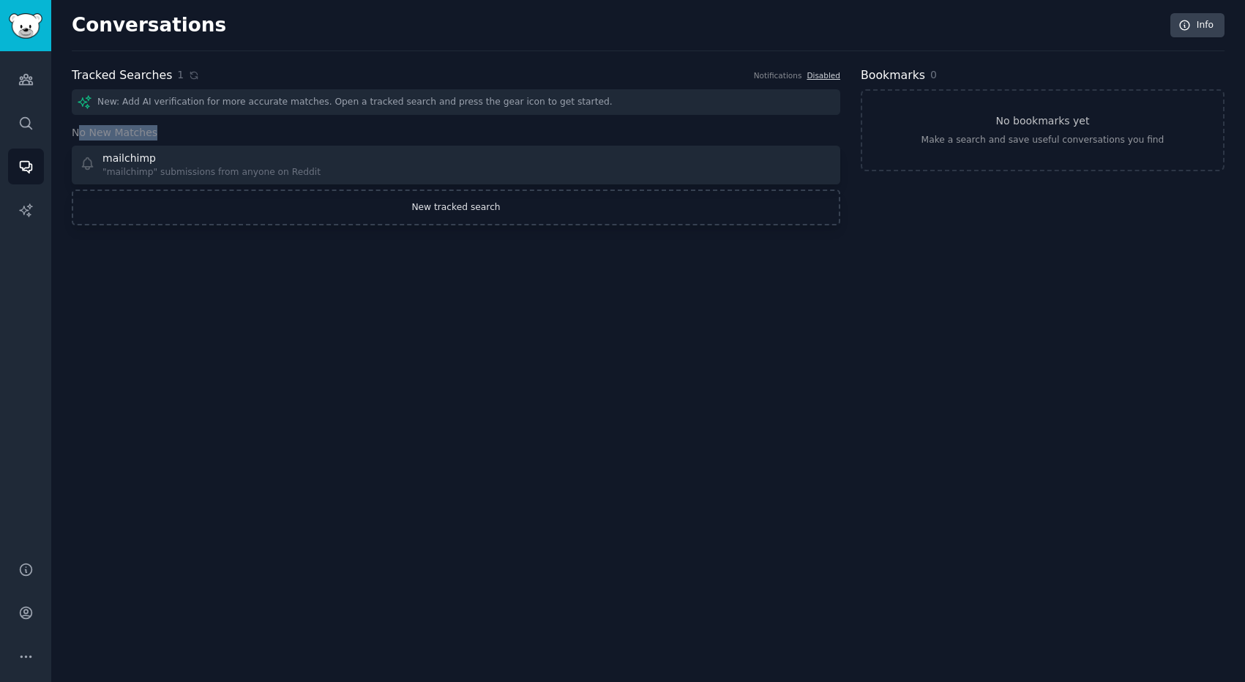
click at [410, 200] on link "New tracked search" at bounding box center [456, 208] width 769 height 37
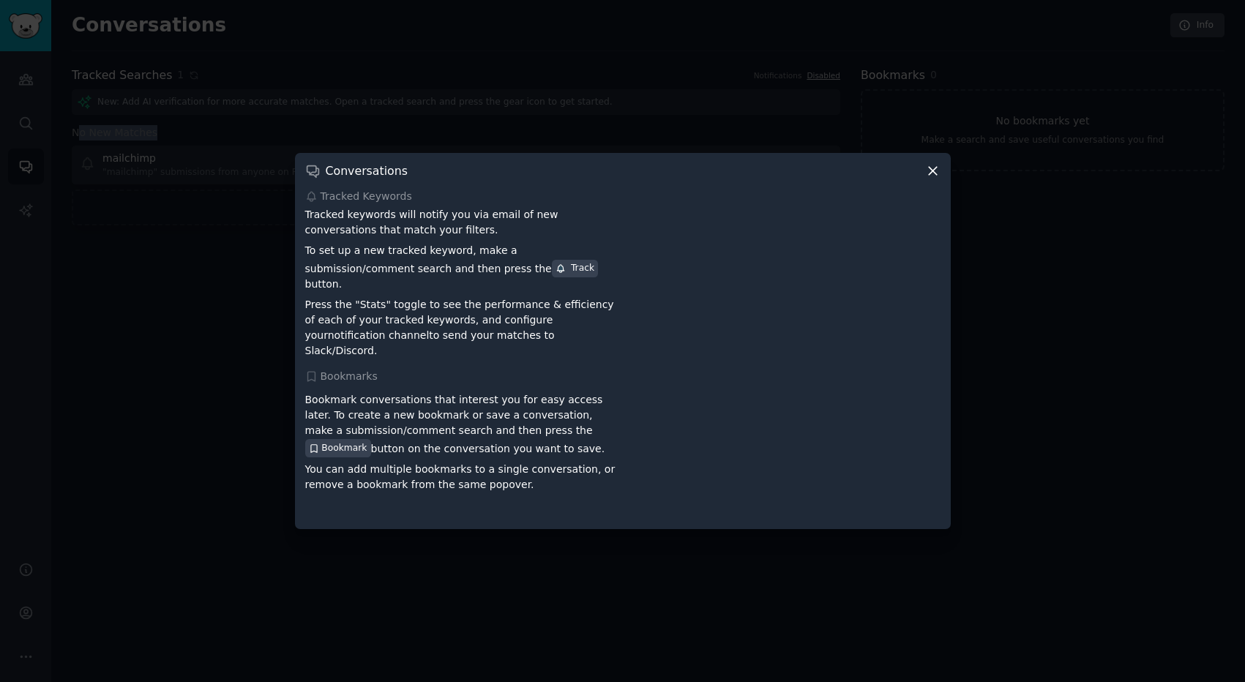
click at [933, 176] on icon at bounding box center [933, 172] width 8 height 8
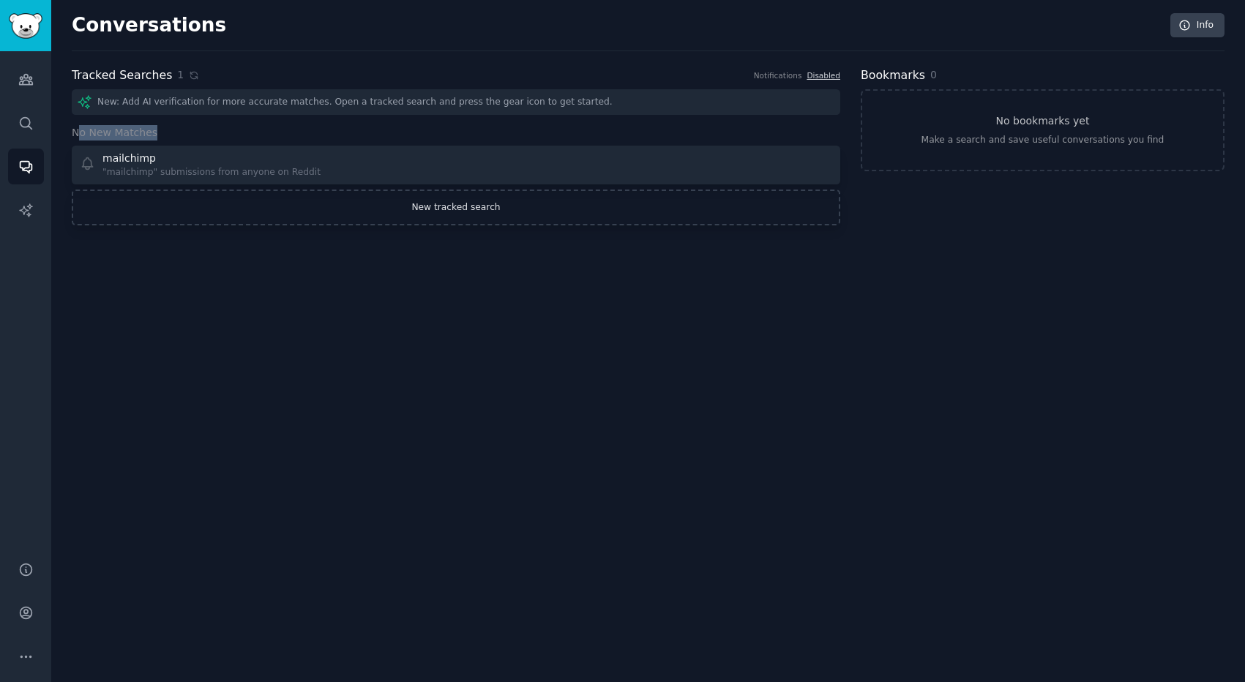
click at [199, 215] on link "New tracked search" at bounding box center [456, 208] width 769 height 37
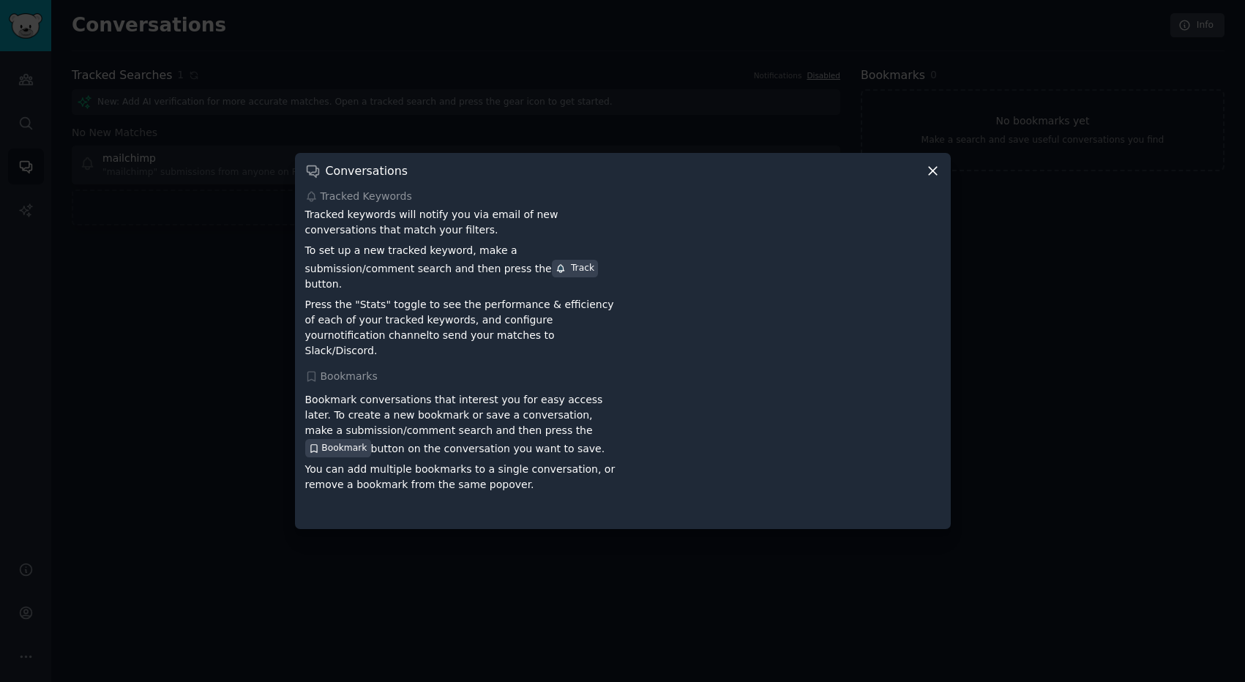
click at [944, 179] on div "Conversations Tracked Keywords Tracked keywords will notify you via email of ne…" at bounding box center [623, 341] width 656 height 376
click at [939, 179] on icon at bounding box center [932, 170] width 15 height 15
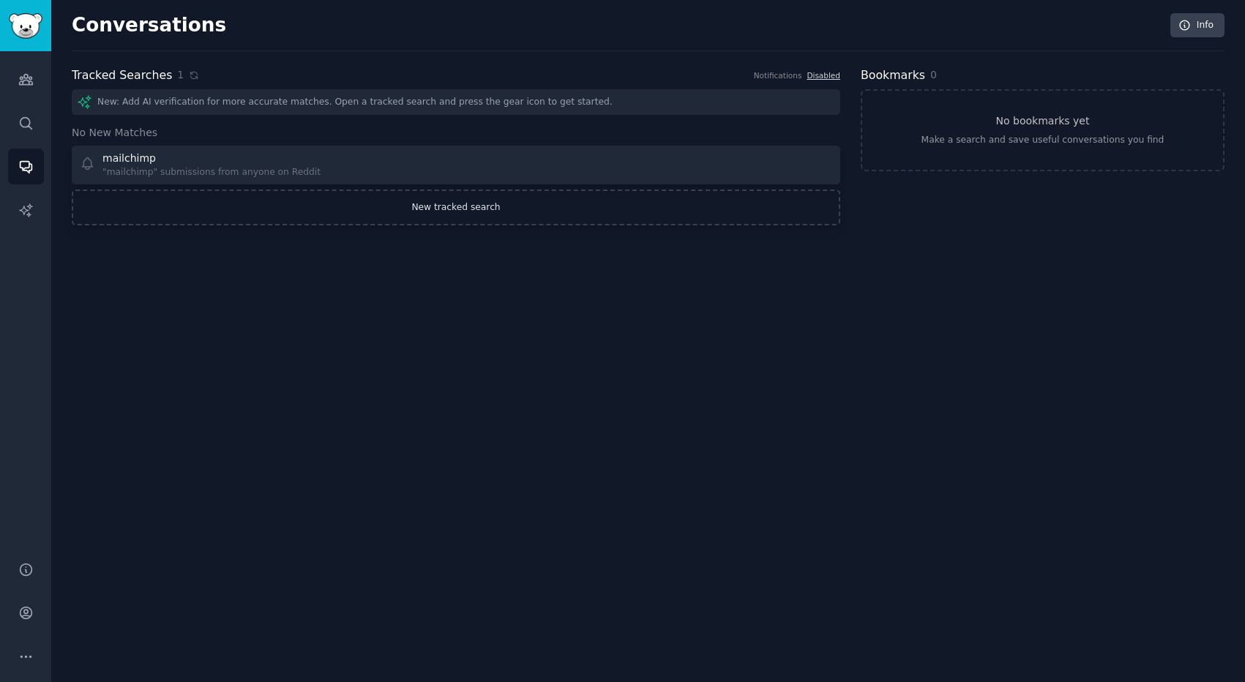
click at [463, 211] on link "New tracked search" at bounding box center [456, 208] width 769 height 37
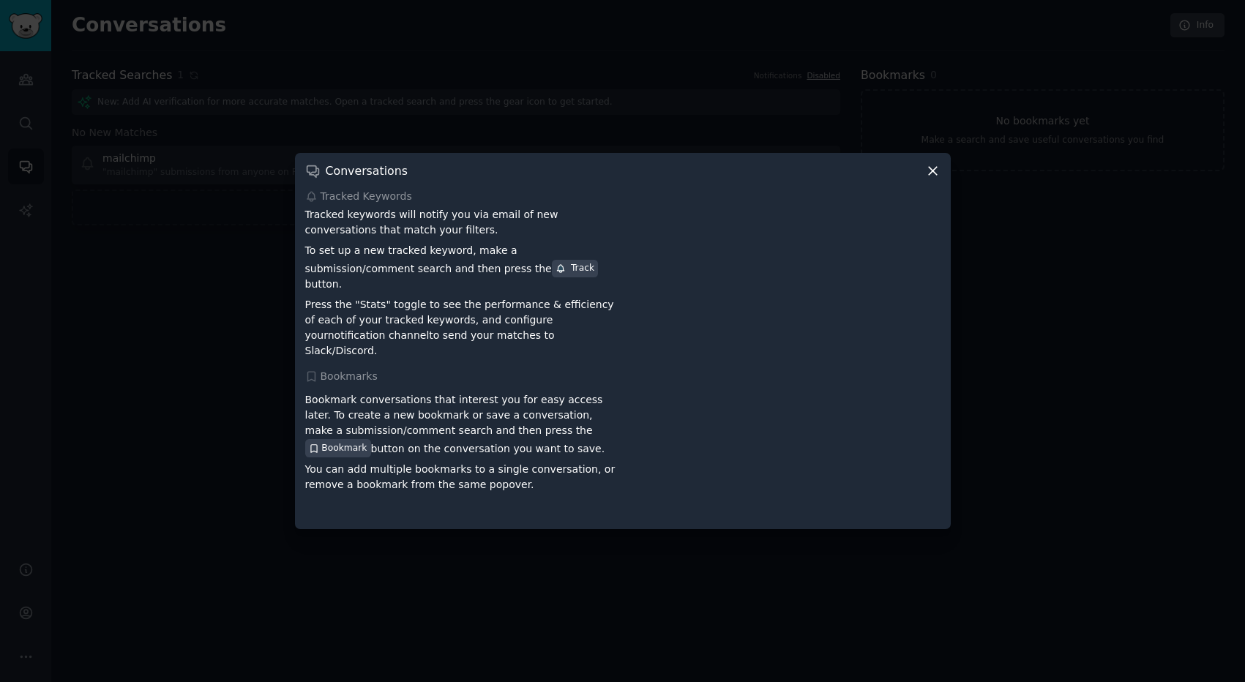
click at [925, 179] on icon at bounding box center [932, 170] width 15 height 15
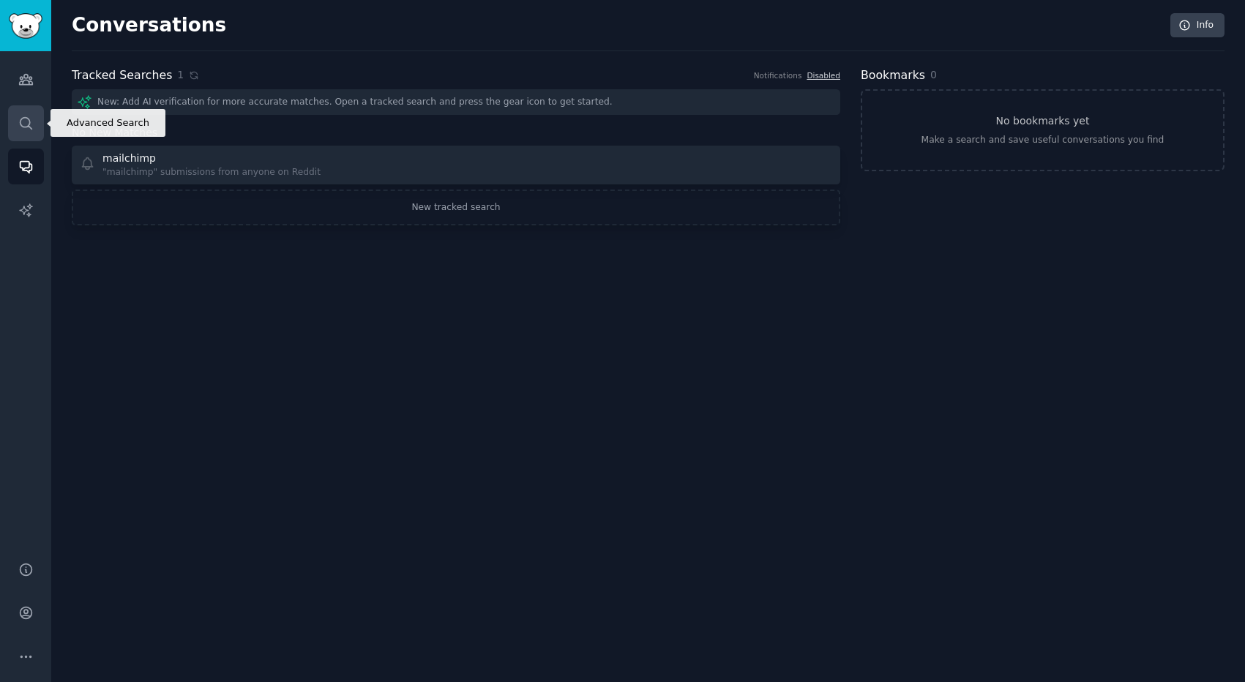
click at [31, 127] on icon "Sidebar" at bounding box center [25, 123] width 15 height 15
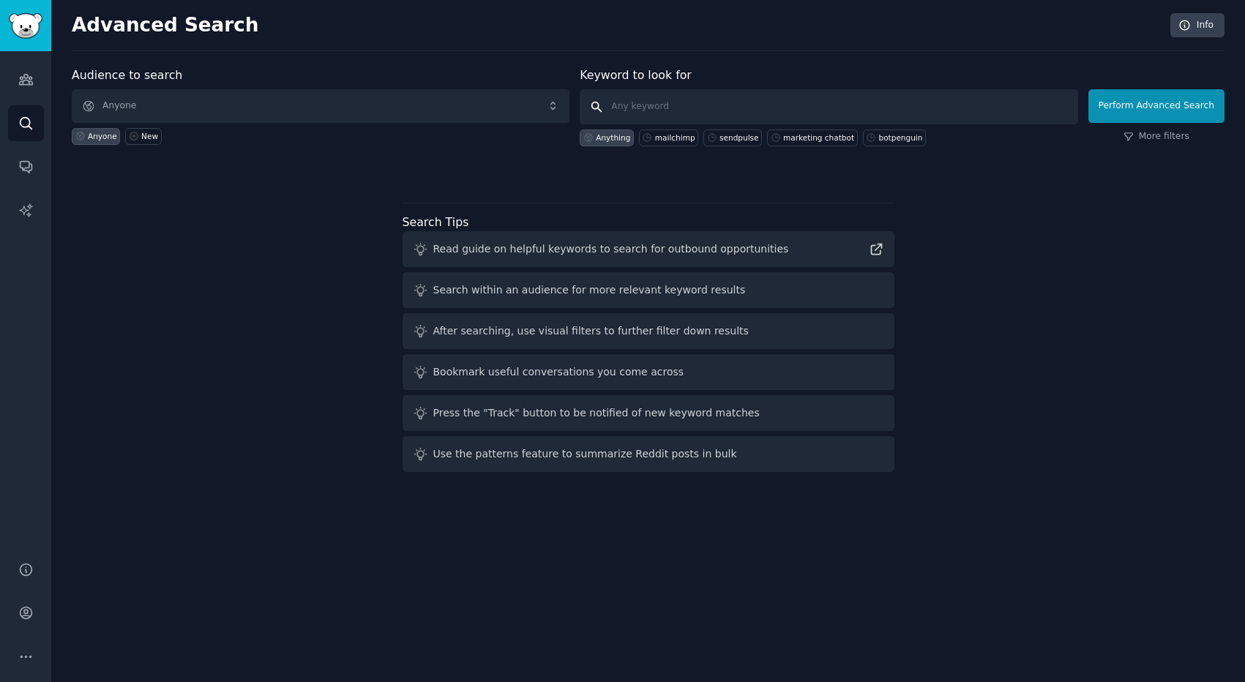
click at [630, 114] on input "text" at bounding box center [829, 106] width 498 height 35
paste input "Constant Contact"
type input "Constant Contact"
click at [1136, 108] on button "Perform Advanced Search" at bounding box center [1157, 106] width 136 height 34
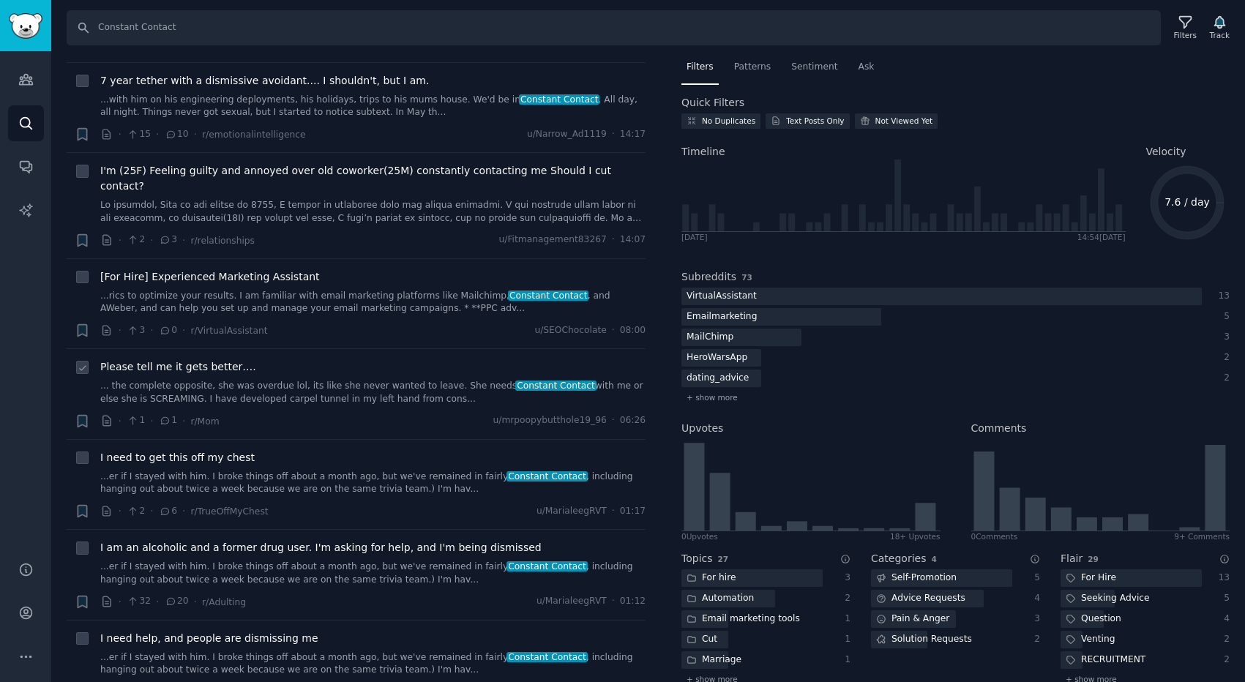
scroll to position [111, 0]
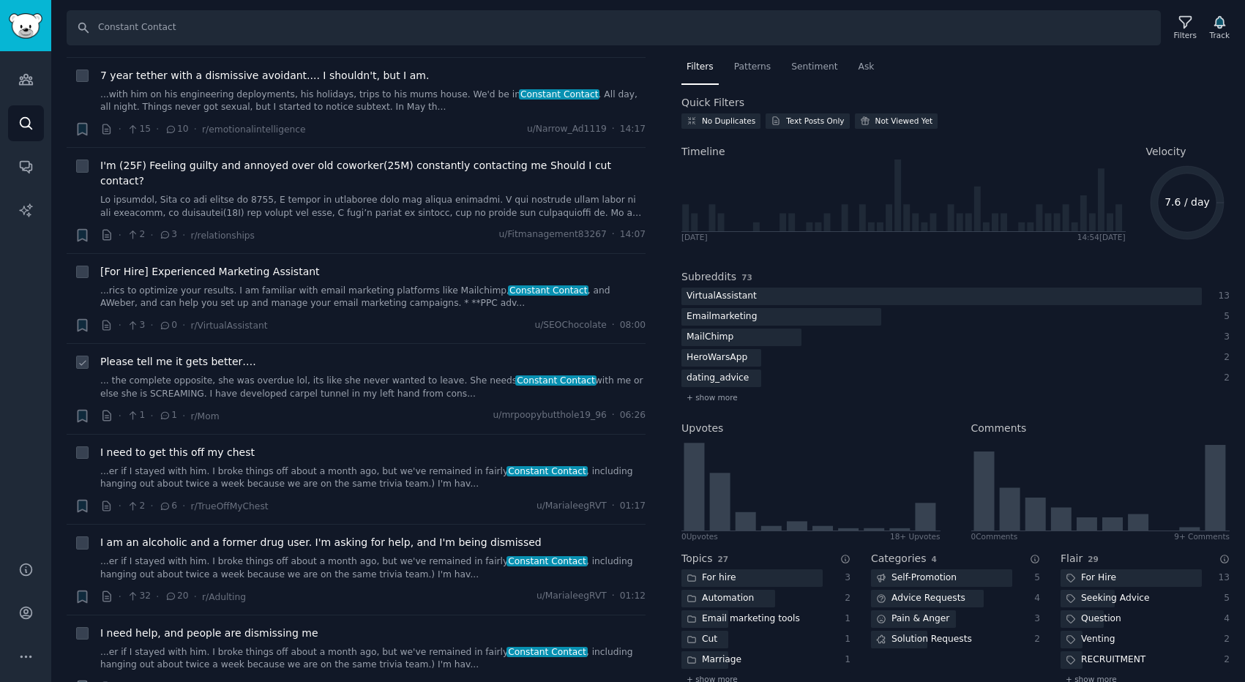
click at [321, 466] on link "...er if I stayed with him. I broke things off about a month ago, but we've rem…" at bounding box center [372, 479] width 545 height 26
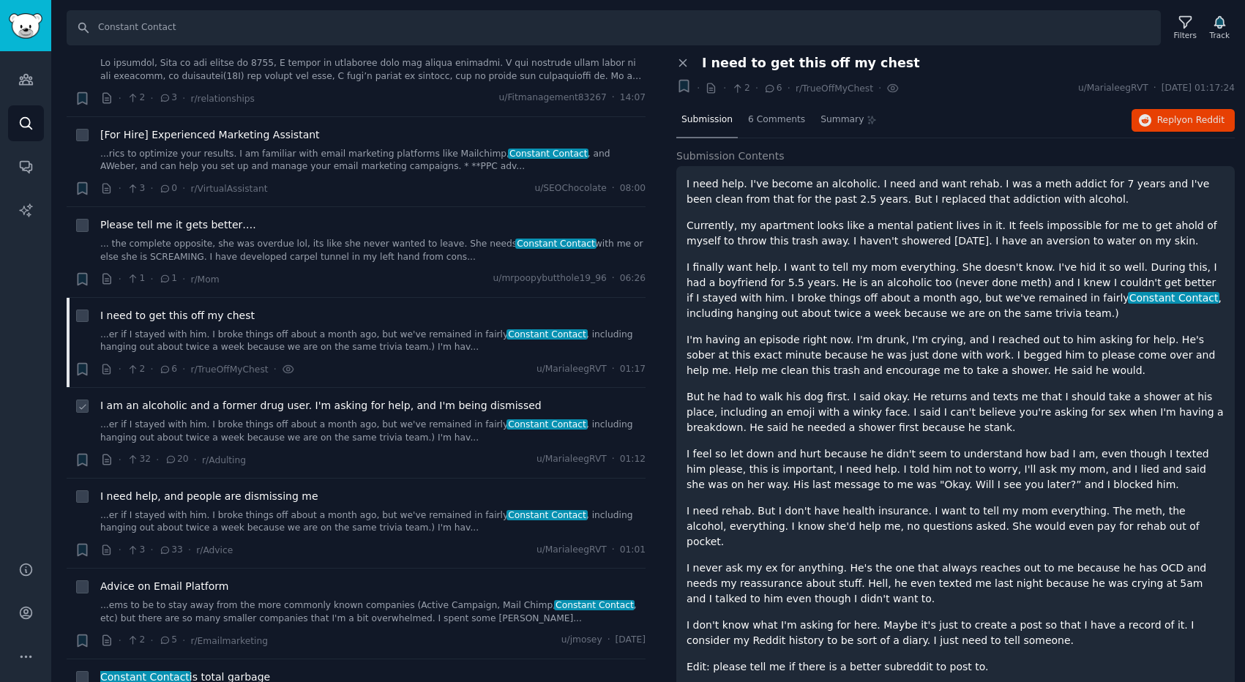
scroll to position [256, 0]
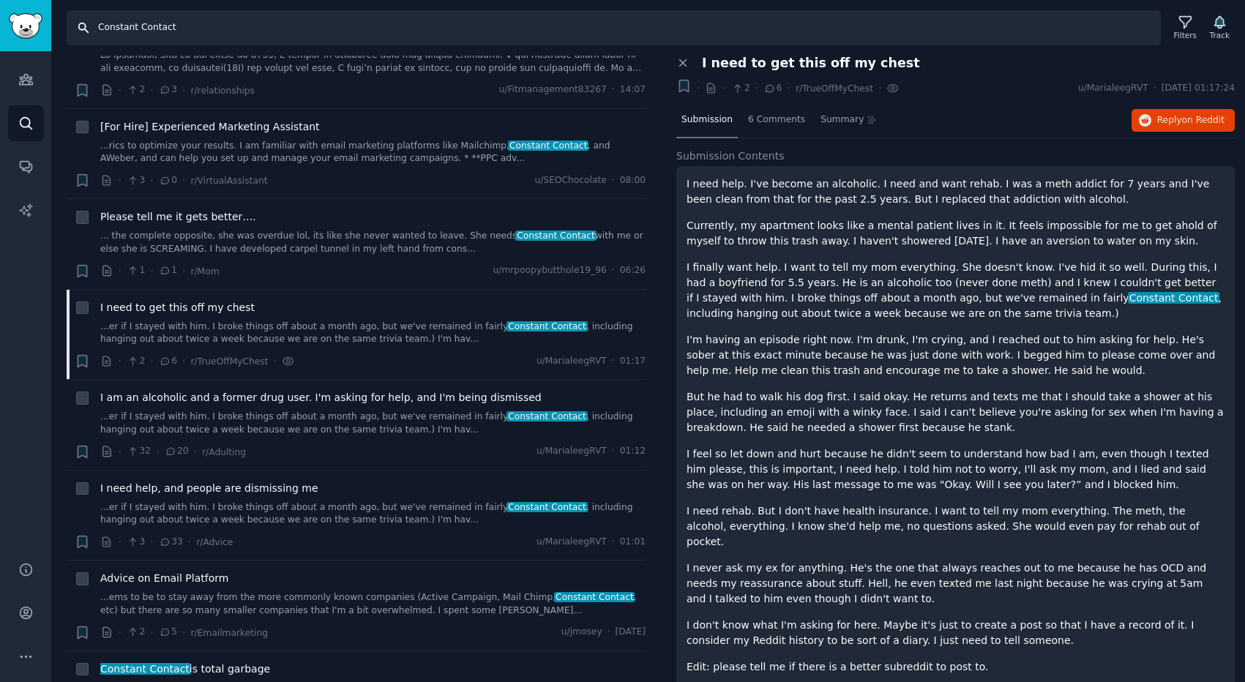
click at [299, 28] on input "Constant Contact" at bounding box center [614, 27] width 1094 height 35
paste input "ActiveCampaign"
type input "ActiveCampaign"
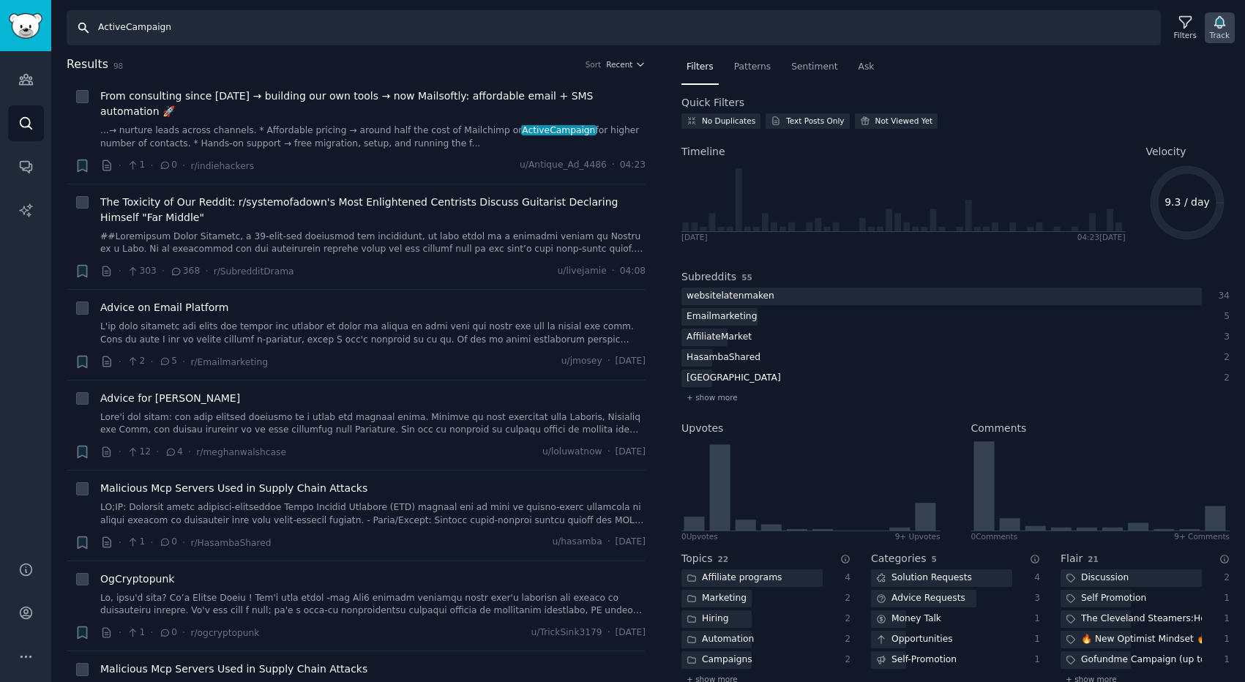
click at [1215, 33] on div "Track" at bounding box center [1220, 35] width 20 height 10
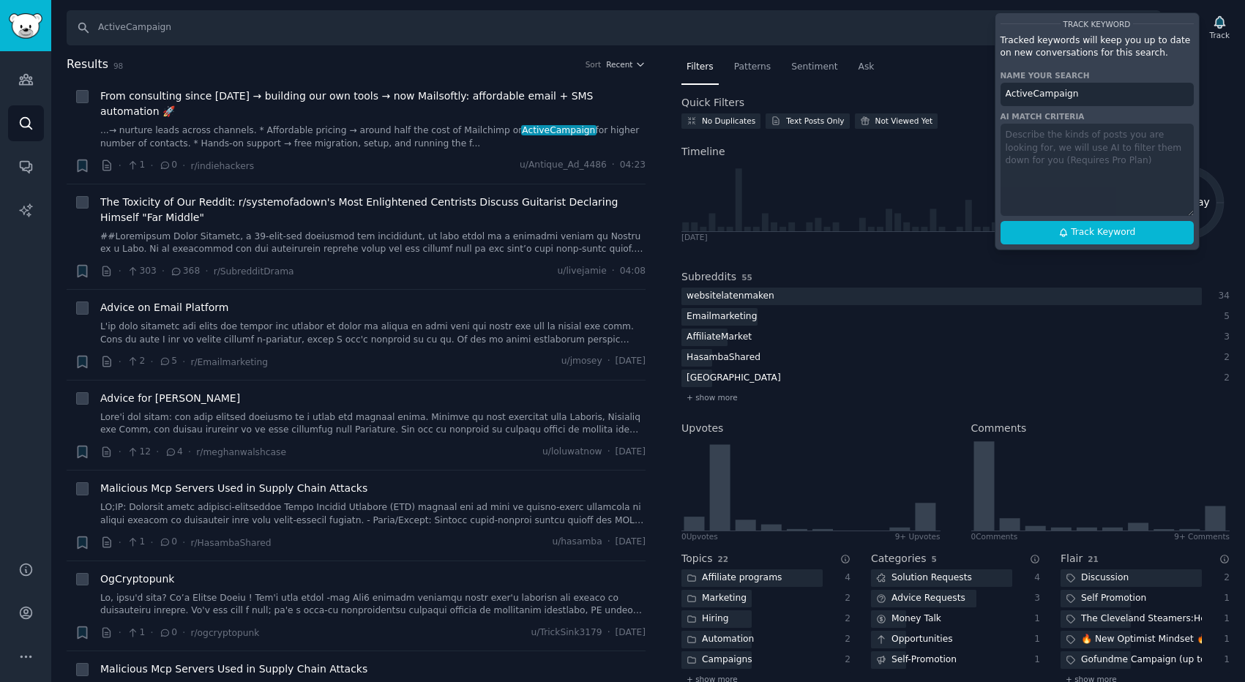
click at [1076, 89] on input "ActiveCampaign" at bounding box center [1097, 94] width 193 height 23
click at [1080, 90] on input "ActiveCampaign" at bounding box center [1097, 94] width 193 height 23
click at [1083, 228] on span "Track Keyword" at bounding box center [1103, 232] width 64 height 13
type input "ActiveCampaign"
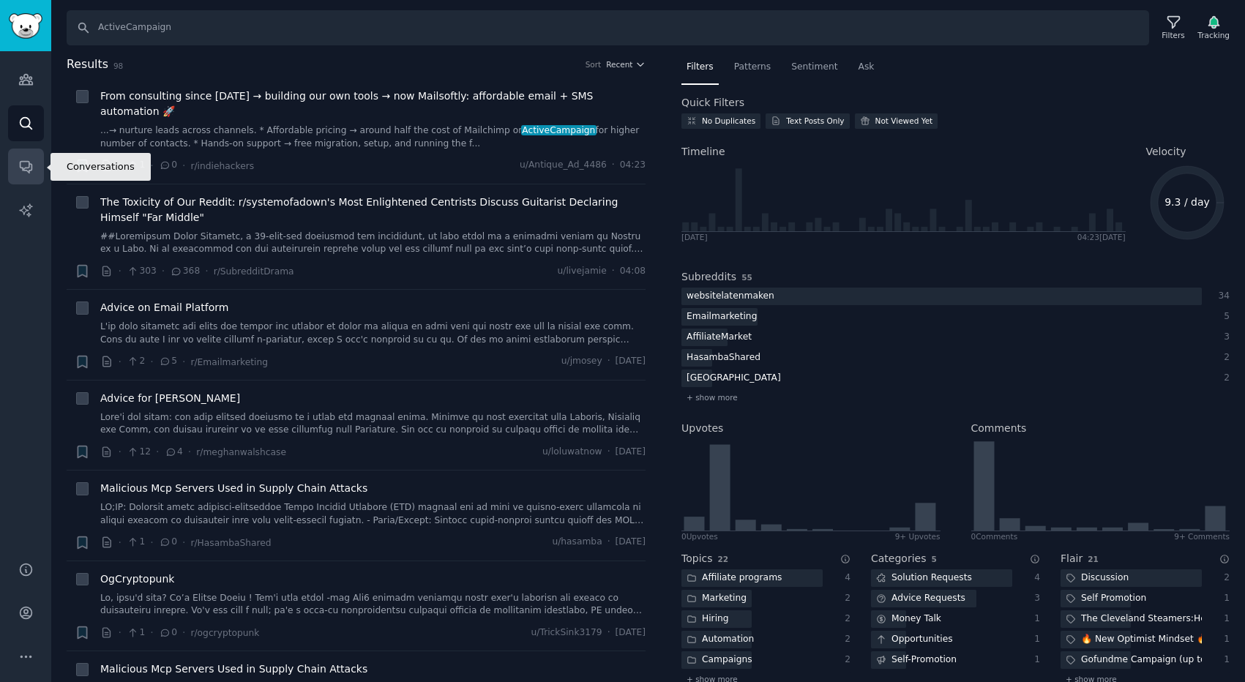
click at [26, 163] on icon "Sidebar" at bounding box center [25, 166] width 15 height 15
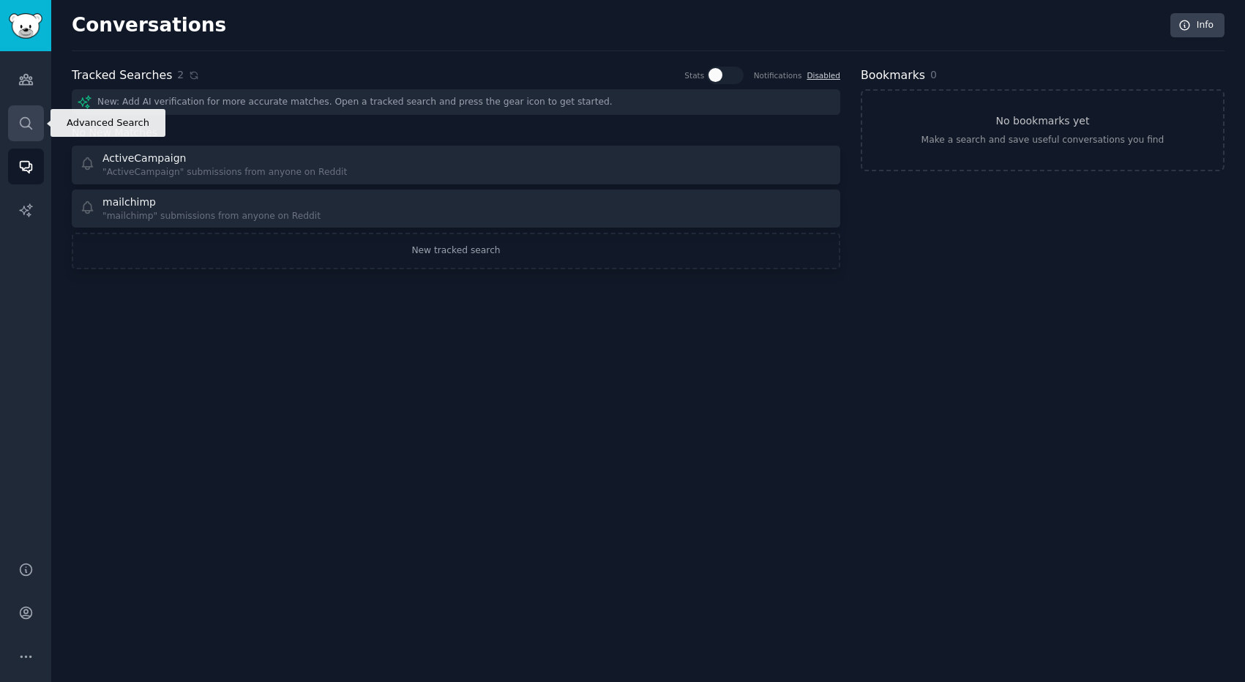
click at [28, 122] on icon "Sidebar" at bounding box center [25, 123] width 15 height 15
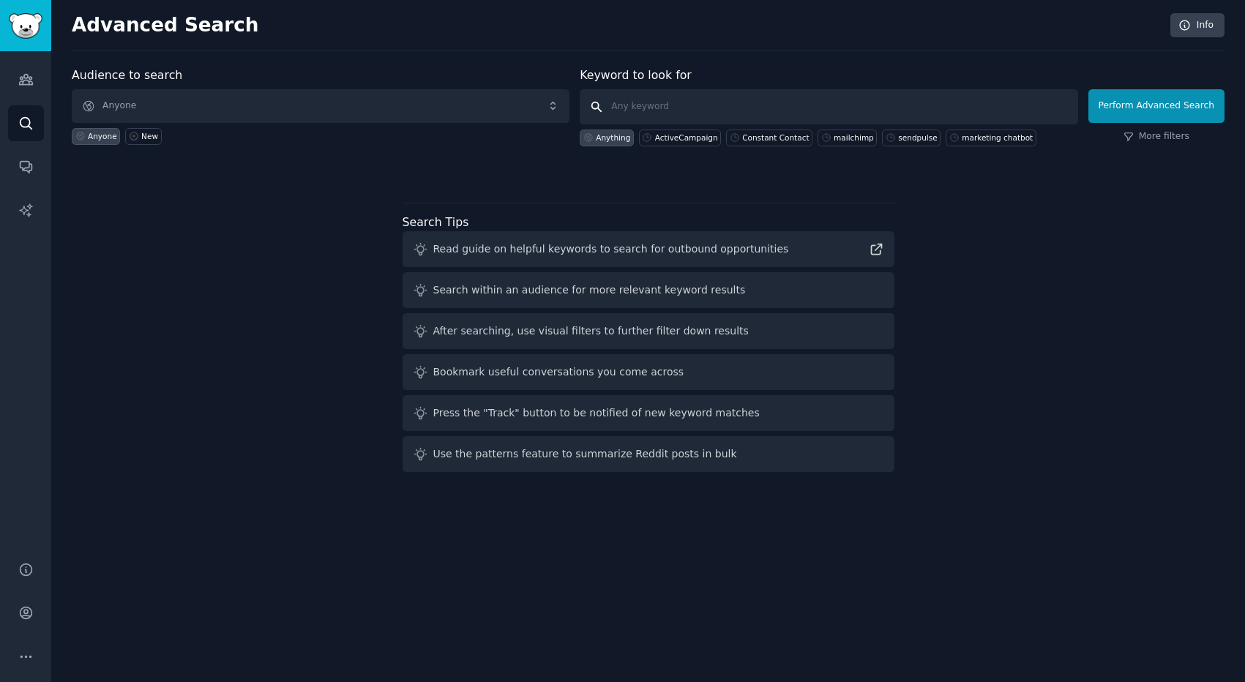
click at [636, 104] on input "text" at bounding box center [829, 106] width 498 height 35
paste input "GetResponse"
type input "GetResponse"
click at [1143, 103] on button "Perform Advanced Search" at bounding box center [1157, 106] width 136 height 34
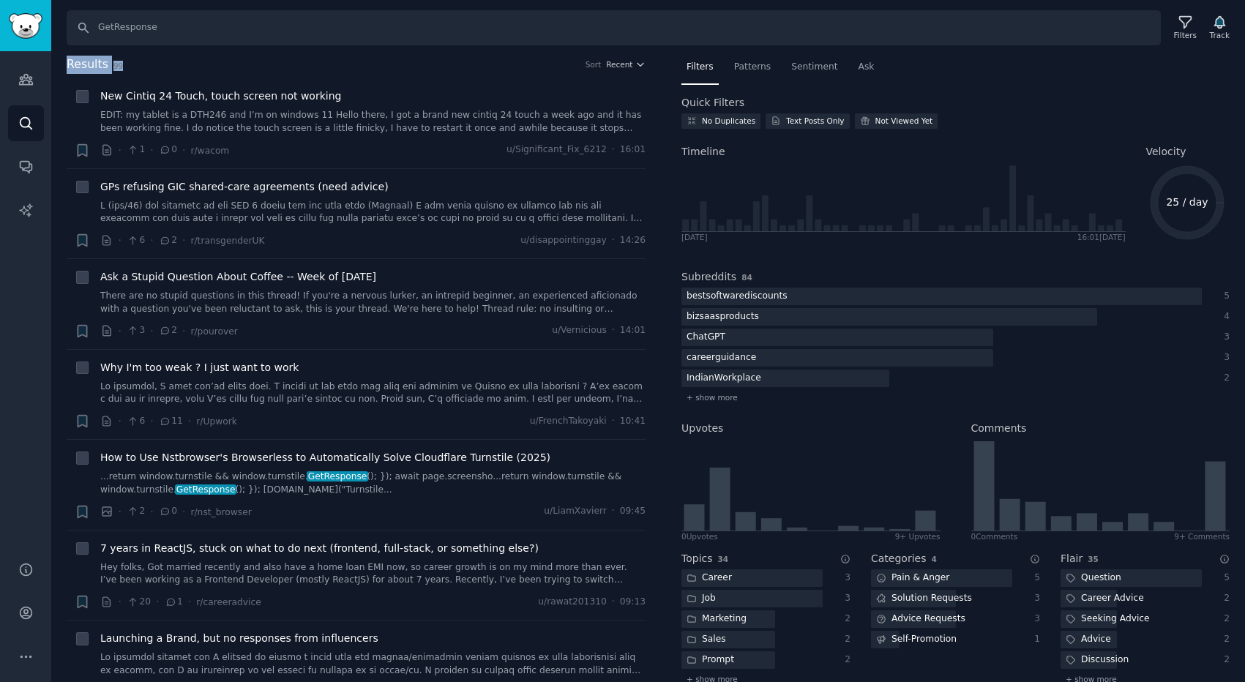
drag, startPoint x: 69, startPoint y: 62, endPoint x: 138, endPoint y: 64, distance: 69.6
click at [138, 64] on h2 "Results 99 Sort Recent" at bounding box center [356, 65] width 579 height 18
click at [154, 64] on h2 "Results 99 Sort Recent" at bounding box center [356, 65] width 579 height 18
drag, startPoint x: 70, startPoint y: 63, endPoint x: 129, endPoint y: 66, distance: 58.6
click at [129, 66] on h2 "Results 99 Sort Recent" at bounding box center [356, 65] width 579 height 18
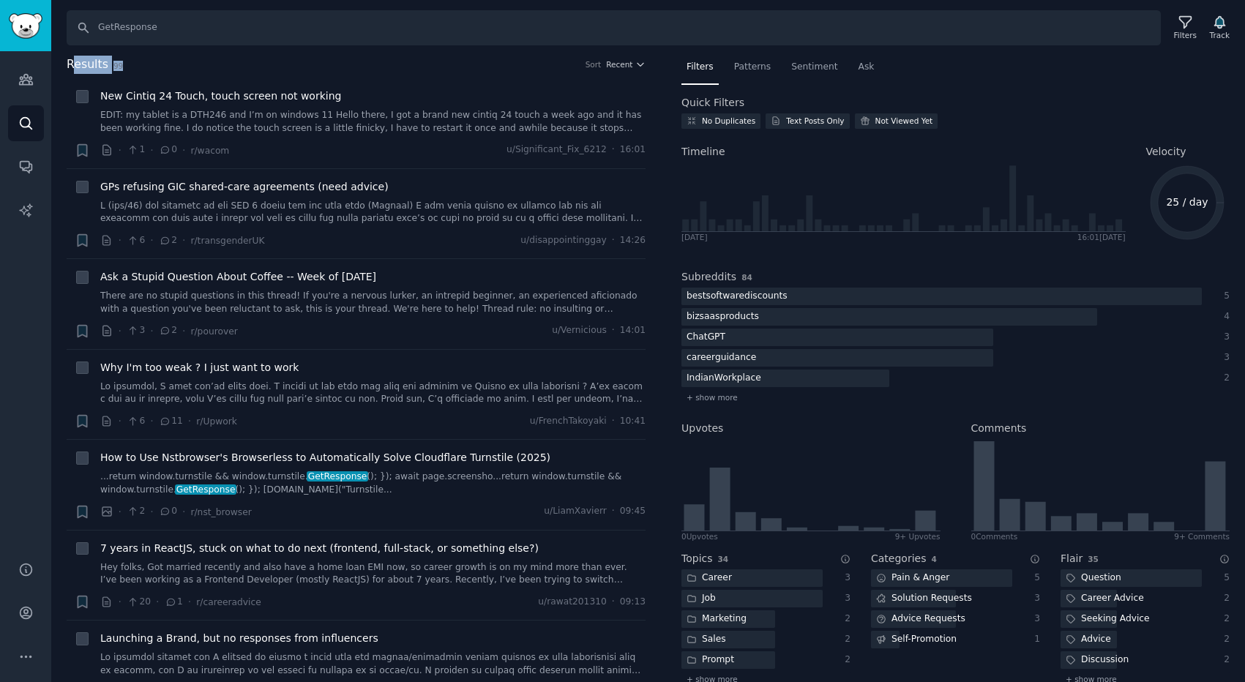
click at [129, 66] on h2 "Results 99 Sort Recent" at bounding box center [356, 65] width 579 height 18
drag, startPoint x: 168, startPoint y: 66, endPoint x: 69, endPoint y: 64, distance: 99.6
click at [68, 63] on h2 "Results 99 Sort Recent" at bounding box center [356, 65] width 579 height 18
click at [69, 64] on span "Results" at bounding box center [88, 65] width 42 height 18
click at [162, 34] on input "GetResponse" at bounding box center [614, 27] width 1094 height 35
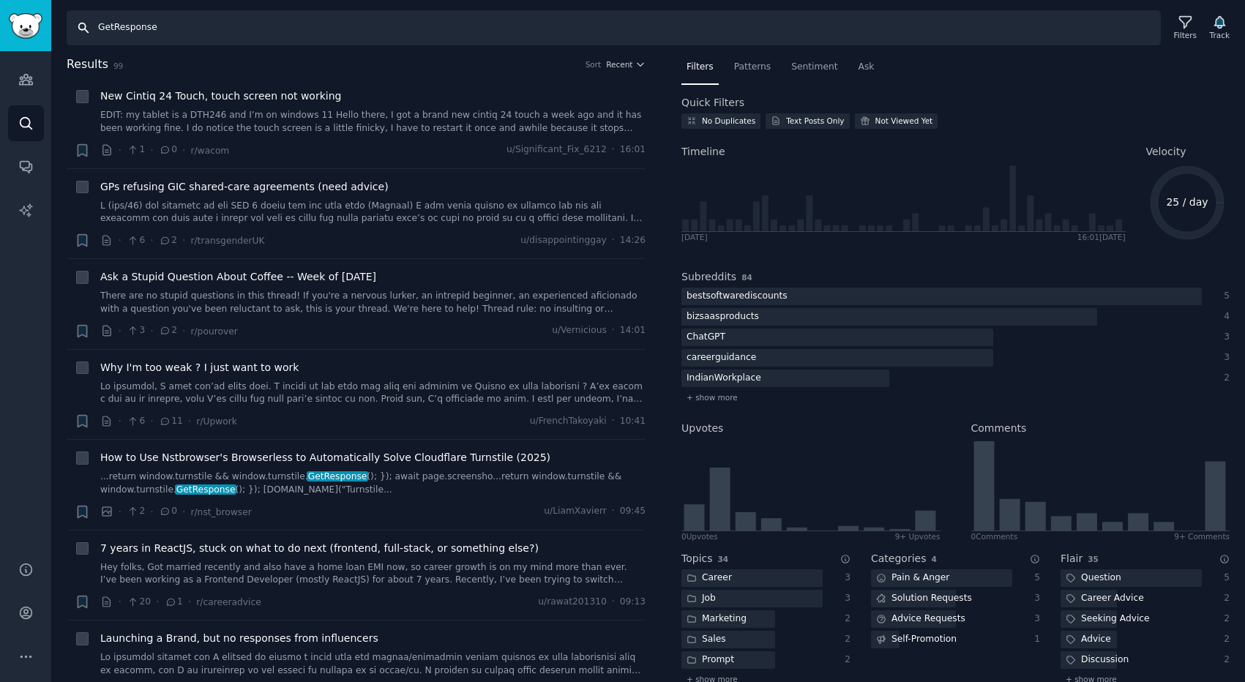
click at [162, 34] on input "GetResponse" at bounding box center [614, 27] width 1094 height 35
paste input "SendGrid"
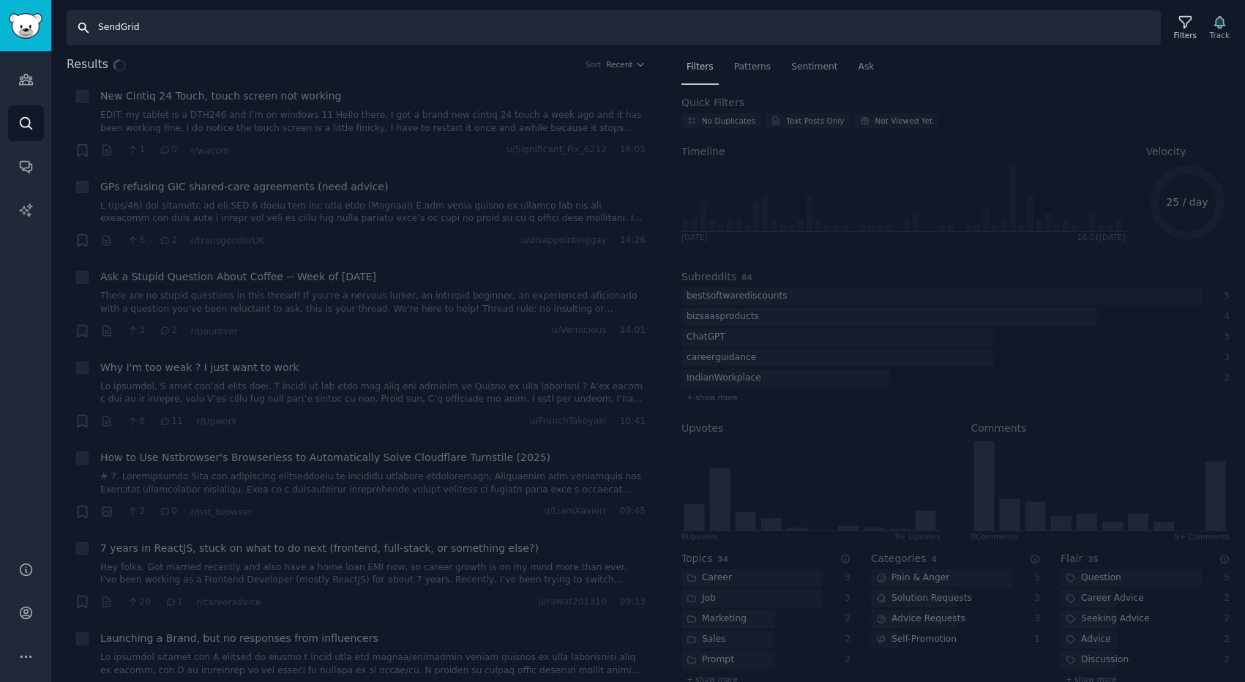
click at [152, 29] on input "SendGrid" at bounding box center [614, 27] width 1094 height 35
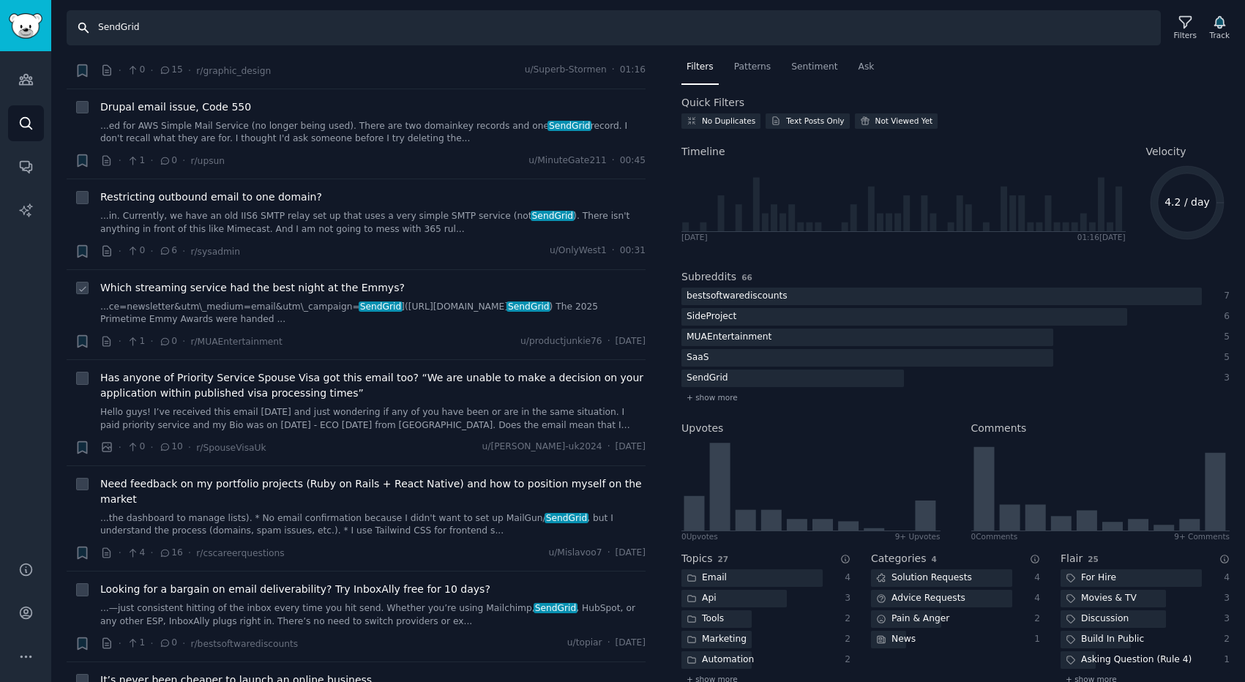
scroll to position [96, 0]
click at [309, 408] on link "Hello guys! I’ve received this email today and just wondering if any of you hav…" at bounding box center [372, 419] width 545 height 26
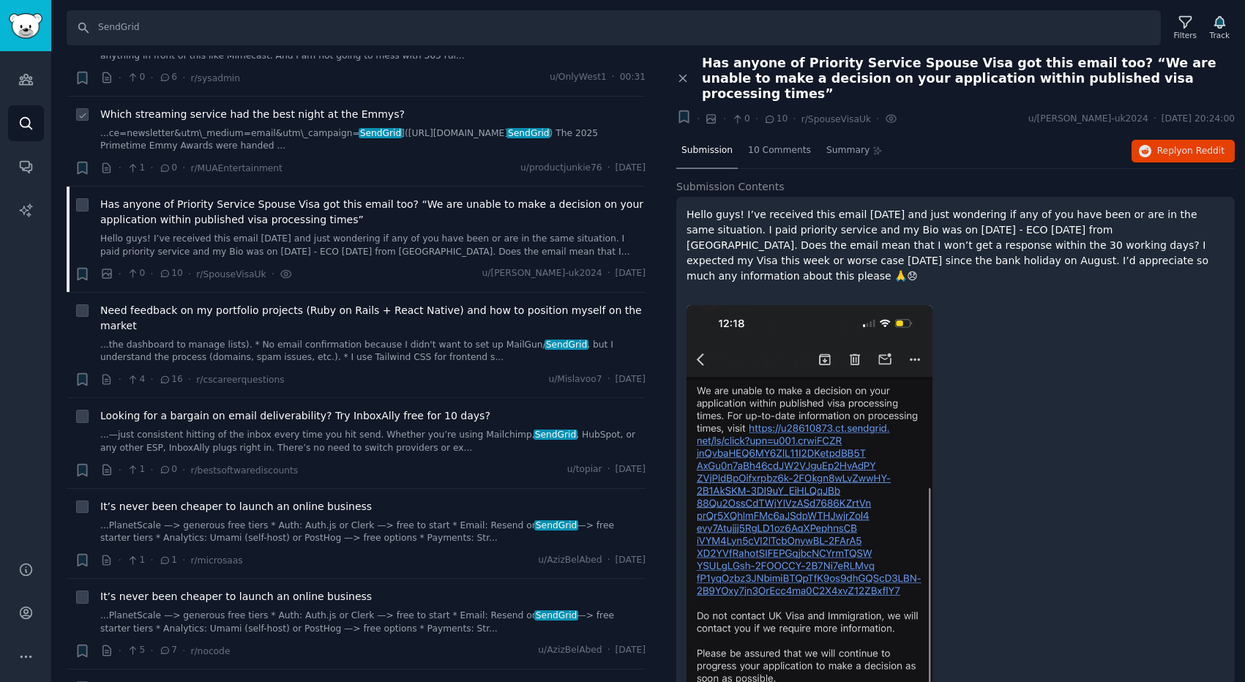
scroll to position [274, 0]
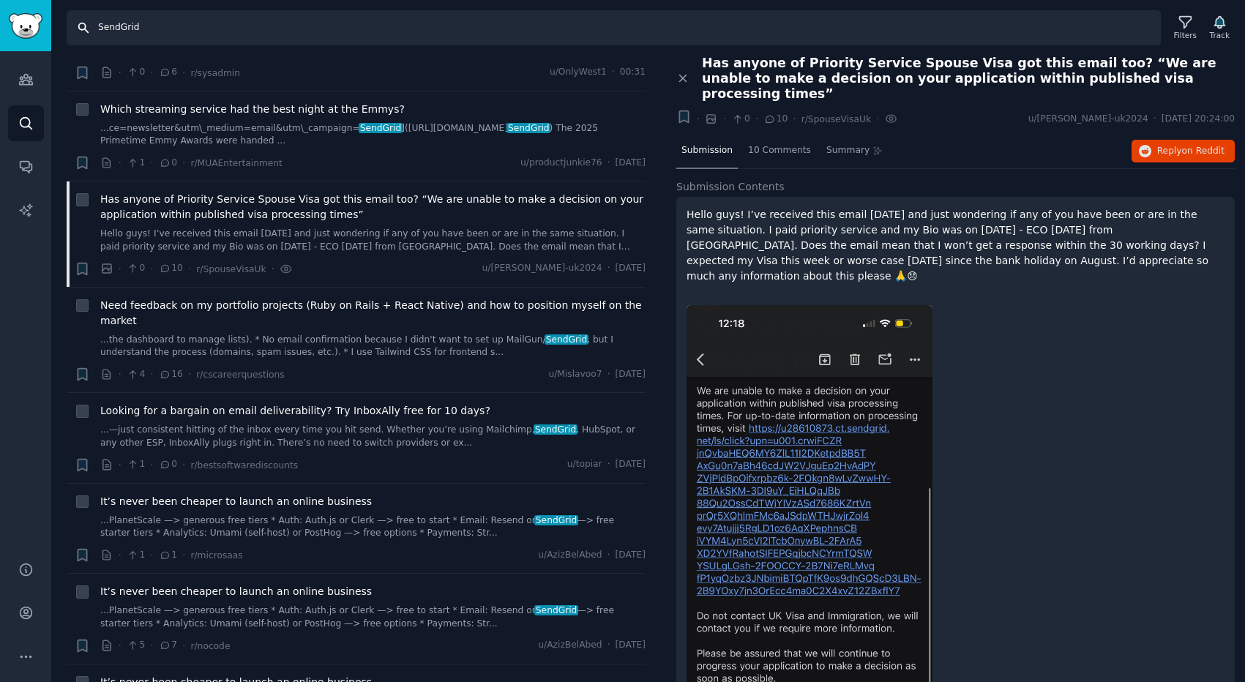
click at [149, 31] on input "SendGrid" at bounding box center [614, 27] width 1094 height 35
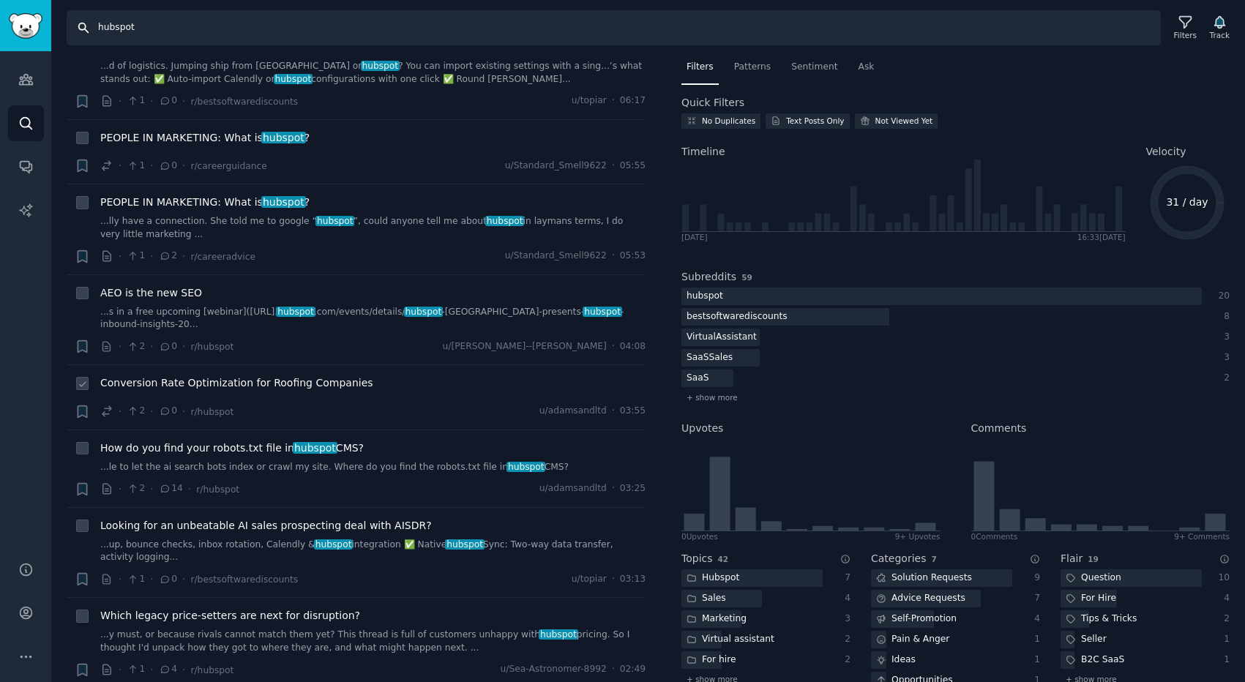
scroll to position [1333, 0]
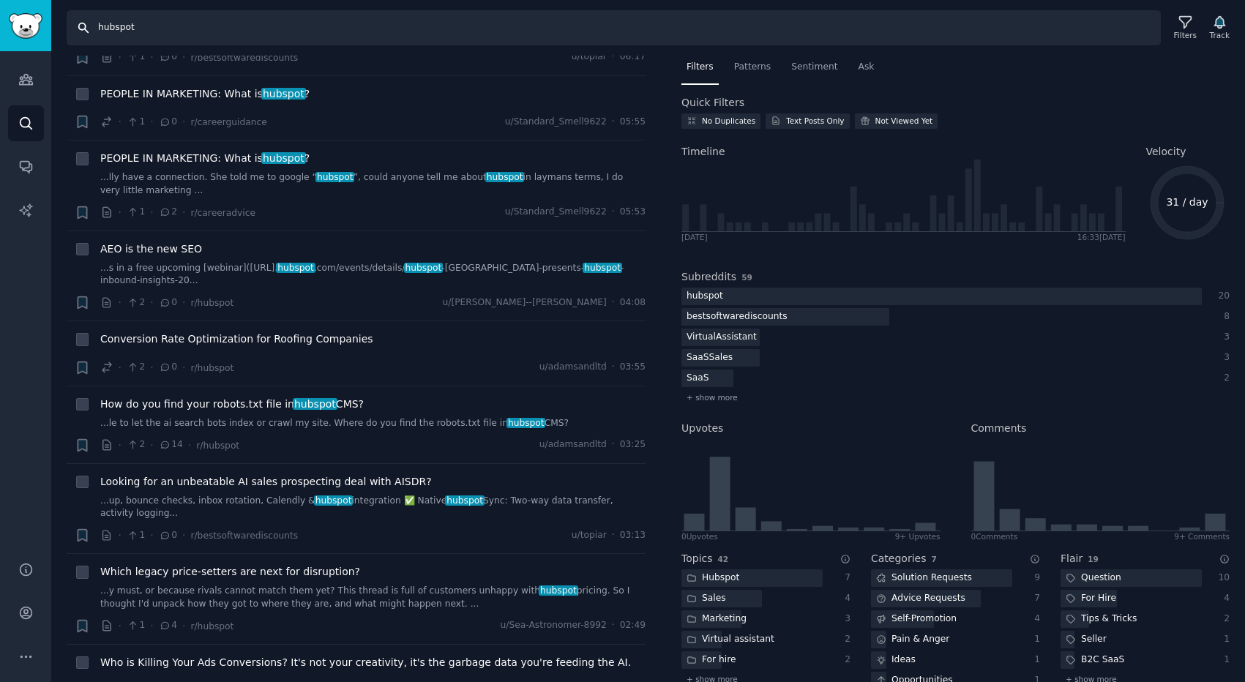
click at [115, 29] on input "hubspot" at bounding box center [614, 27] width 1094 height 35
type input "manychat"
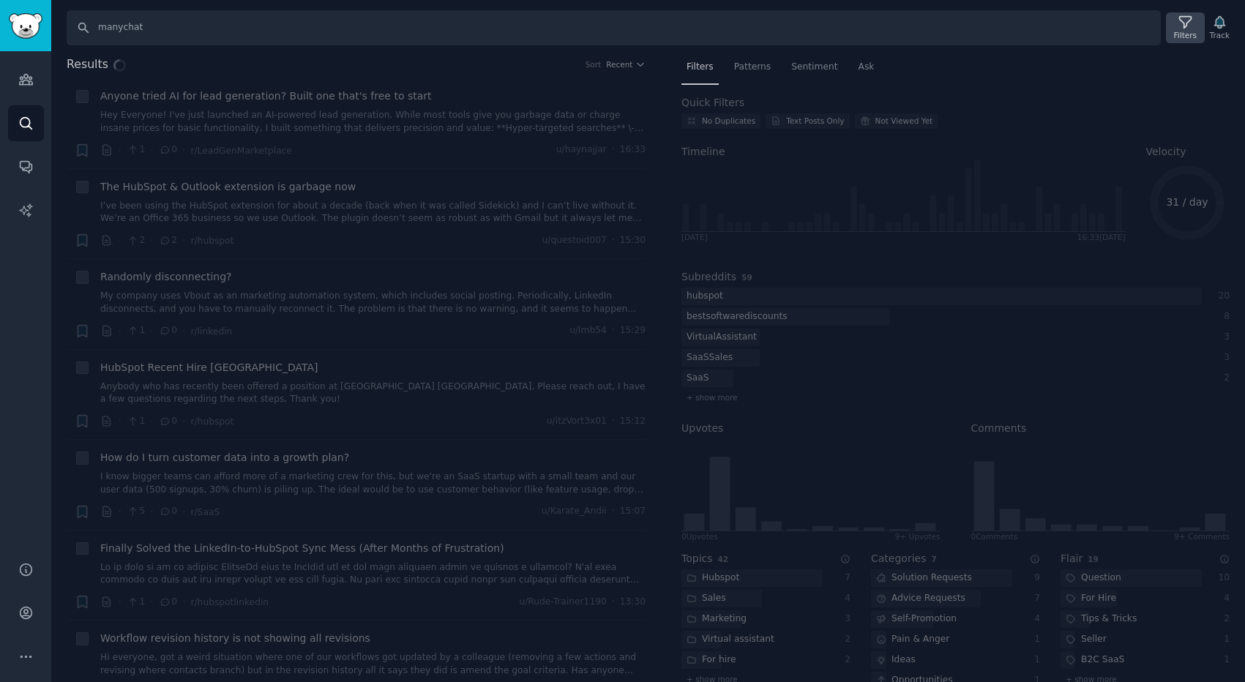
click at [1184, 25] on icon at bounding box center [1185, 22] width 15 height 15
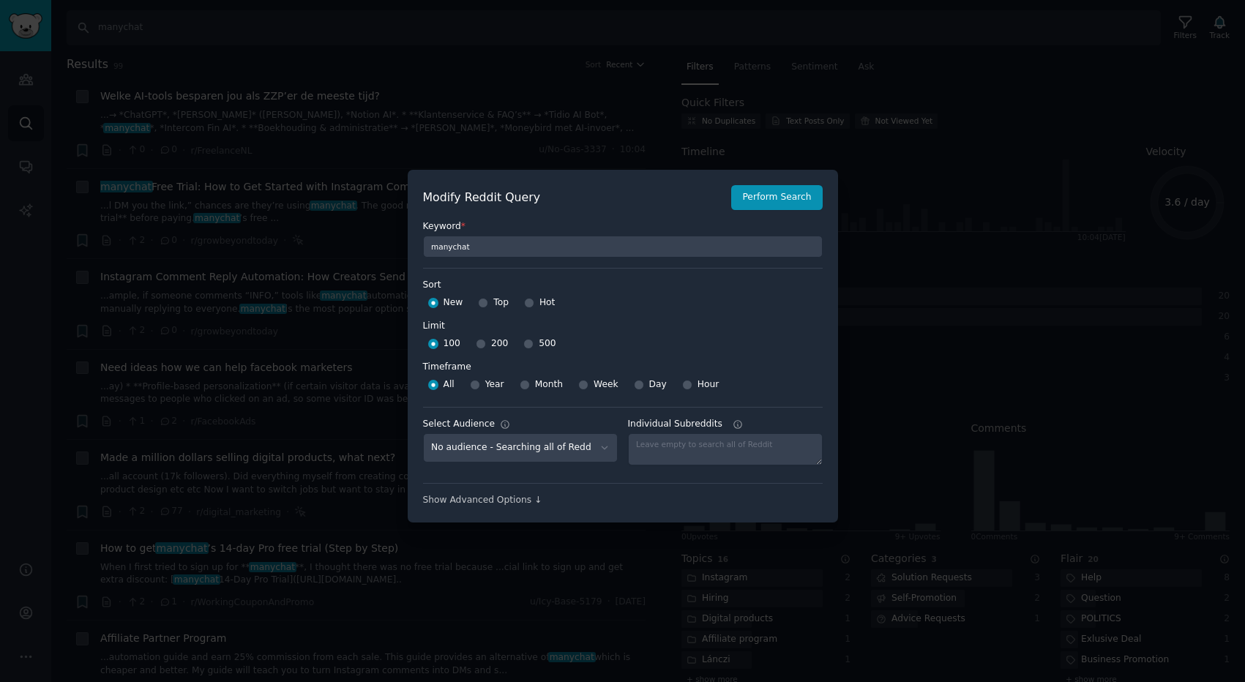
click at [525, 124] on div at bounding box center [622, 341] width 1245 height 682
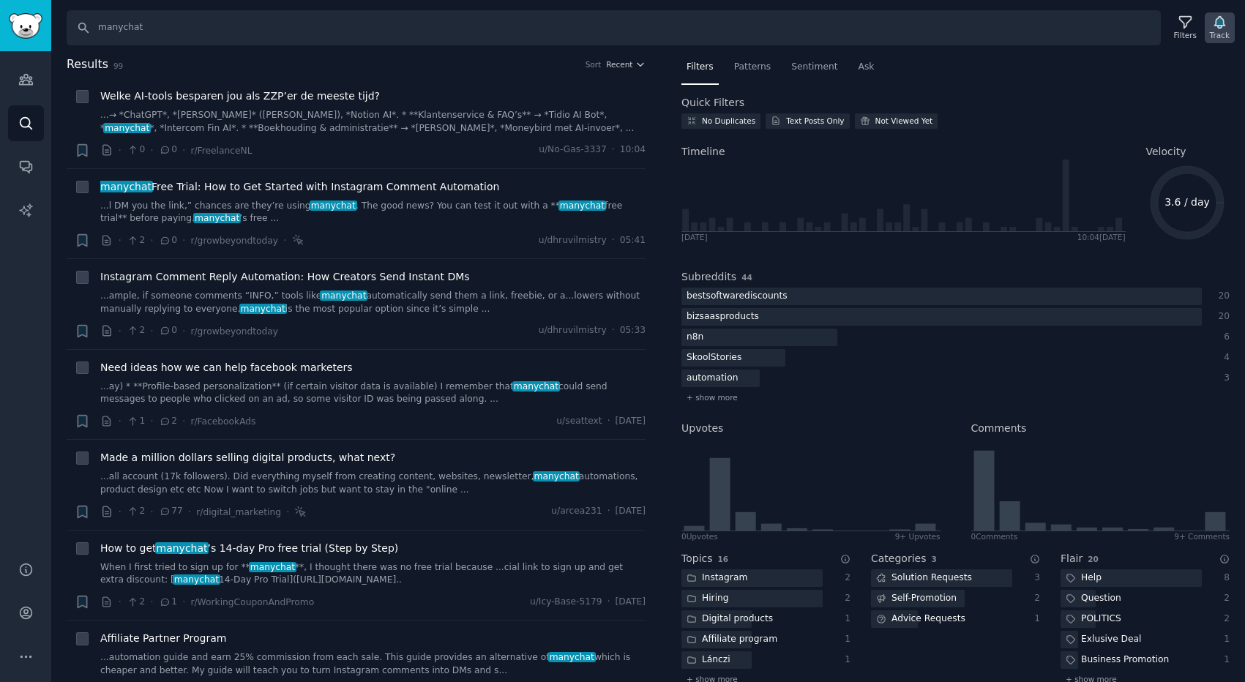
click at [1217, 35] on div "Track" at bounding box center [1220, 35] width 20 height 10
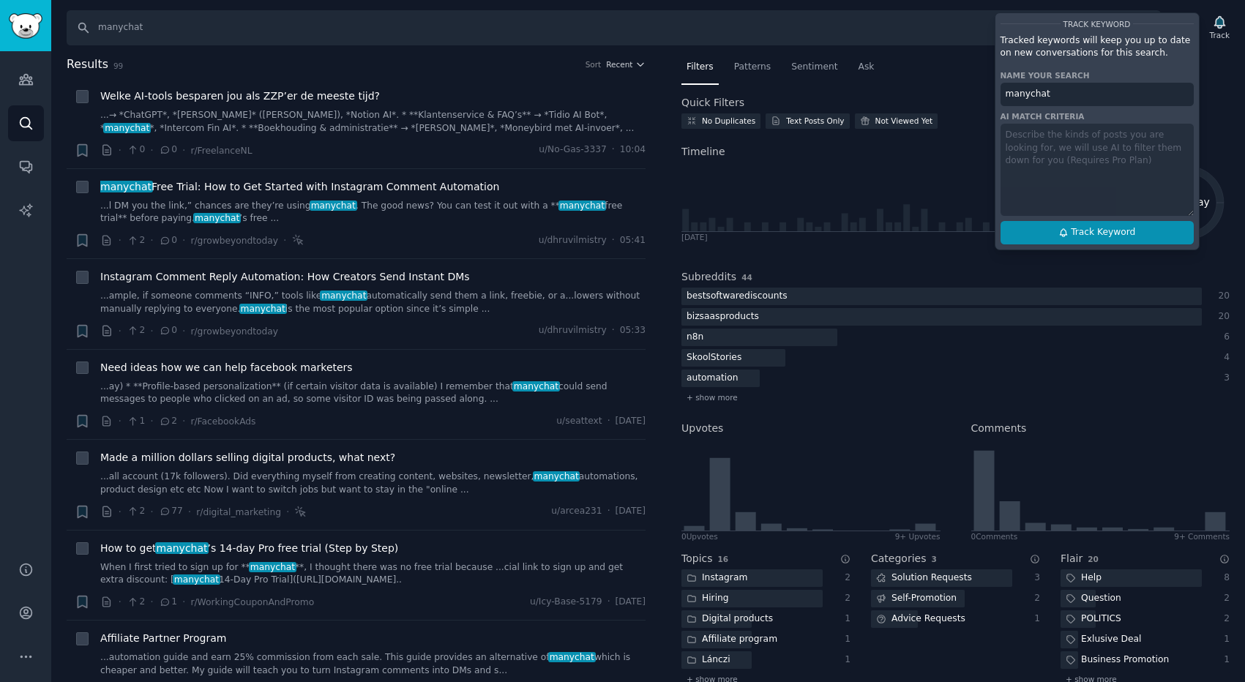
click at [1071, 230] on span "Track Keyword" at bounding box center [1103, 232] width 64 height 13
type input "manychat"
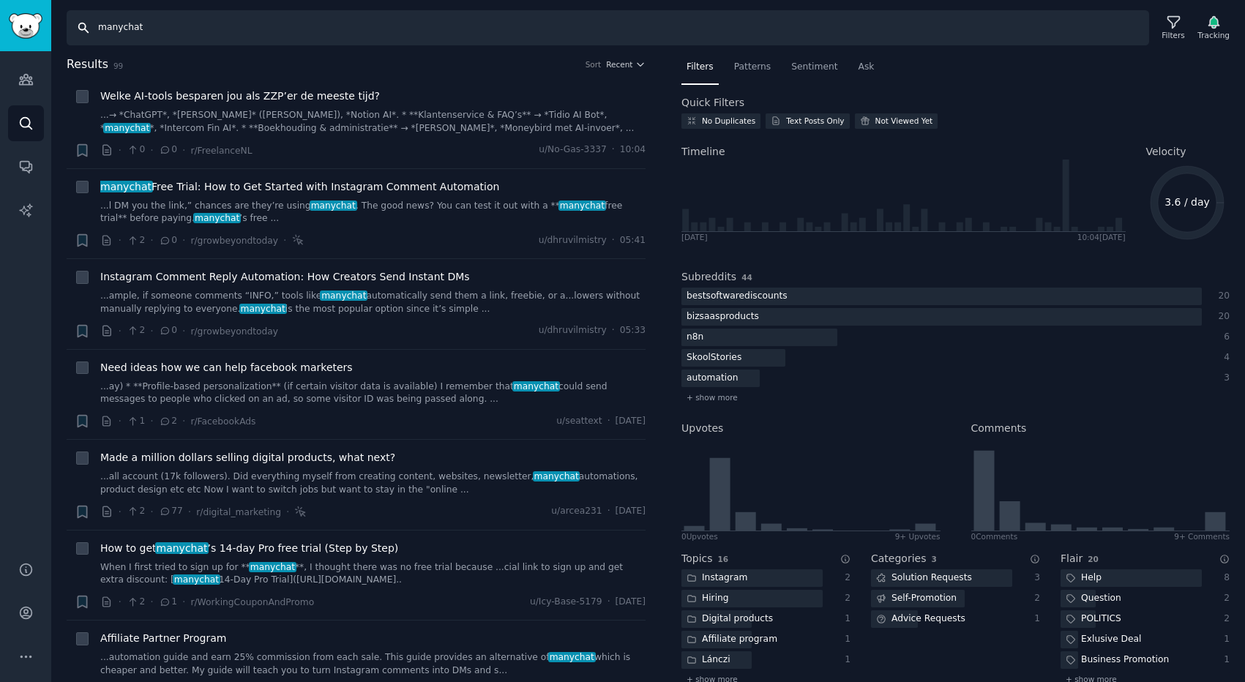
click at [122, 29] on input "manychat" at bounding box center [608, 27] width 1083 height 35
type input "botpenguin"
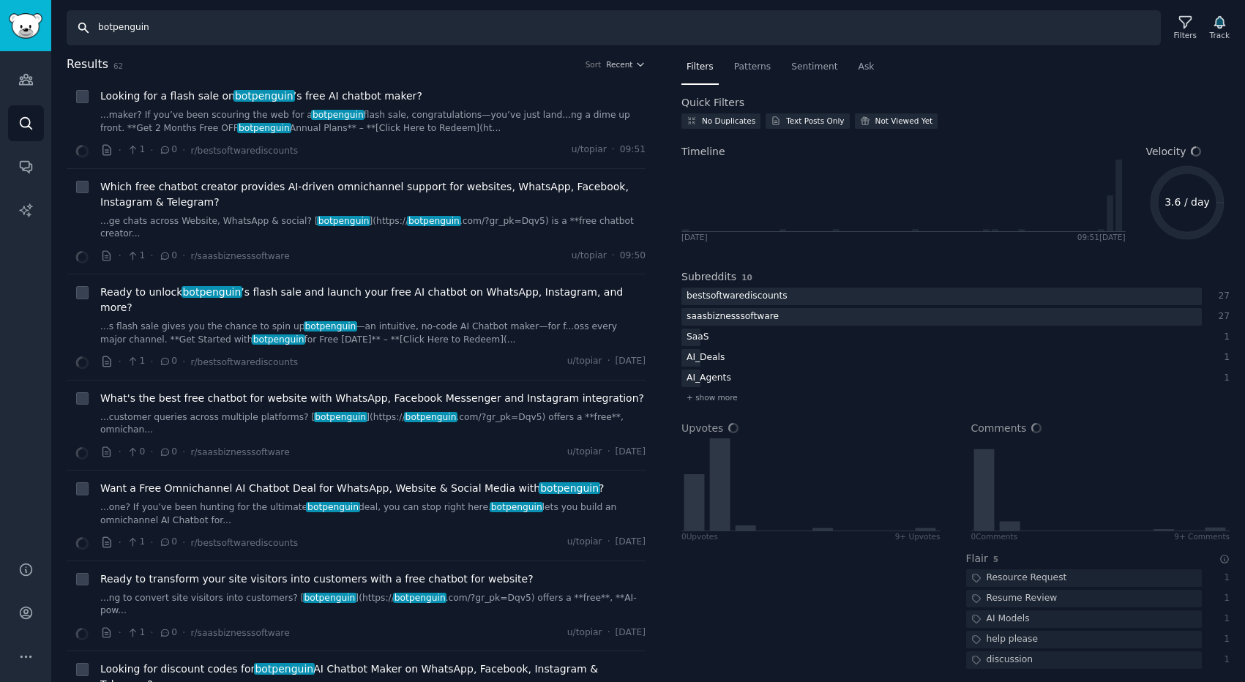
click at [129, 31] on input "botpenguin" at bounding box center [614, 27] width 1094 height 35
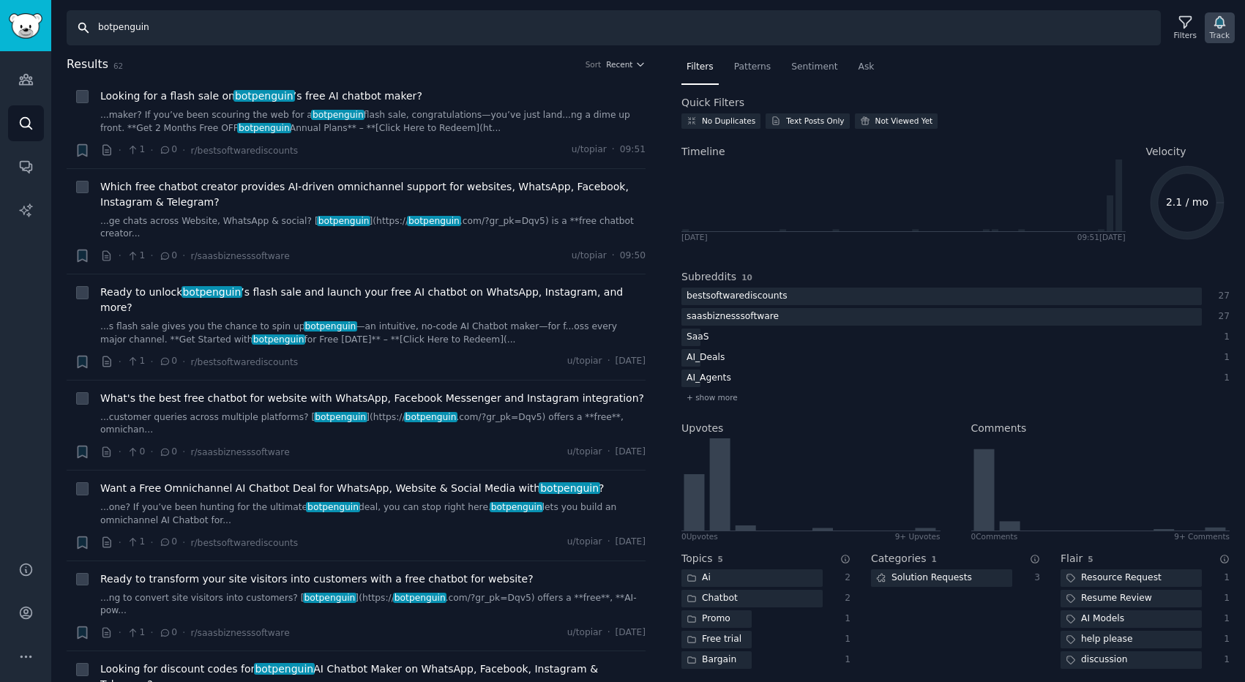
click at [1211, 31] on div "Track" at bounding box center [1220, 35] width 20 height 10
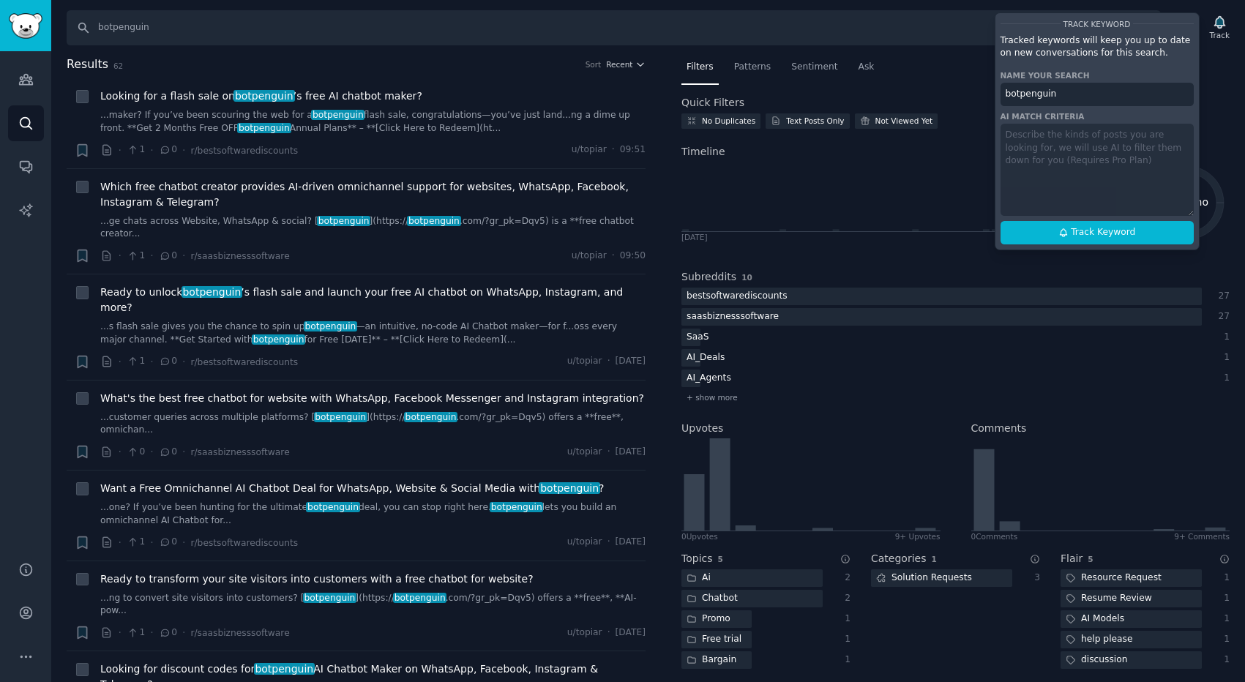
click at [1046, 92] on input "botpenguin" at bounding box center [1097, 94] width 193 height 23
click at [1068, 231] on icon at bounding box center [1064, 233] width 10 height 10
type input "botpenguin"
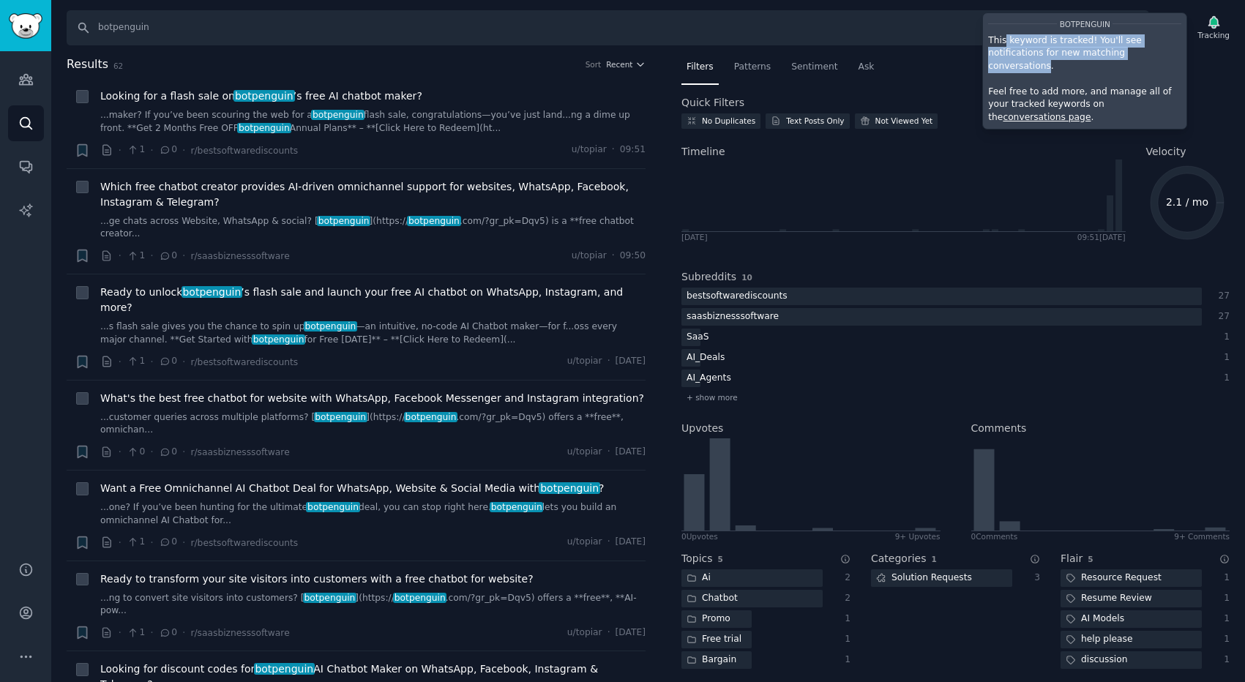
drag, startPoint x: 1176, startPoint y: 54, endPoint x: 1004, endPoint y: 41, distance: 172.5
click at [1004, 41] on p "This keyword is tracked! You'll see notifications for new matching conversation…" at bounding box center [1084, 53] width 193 height 39
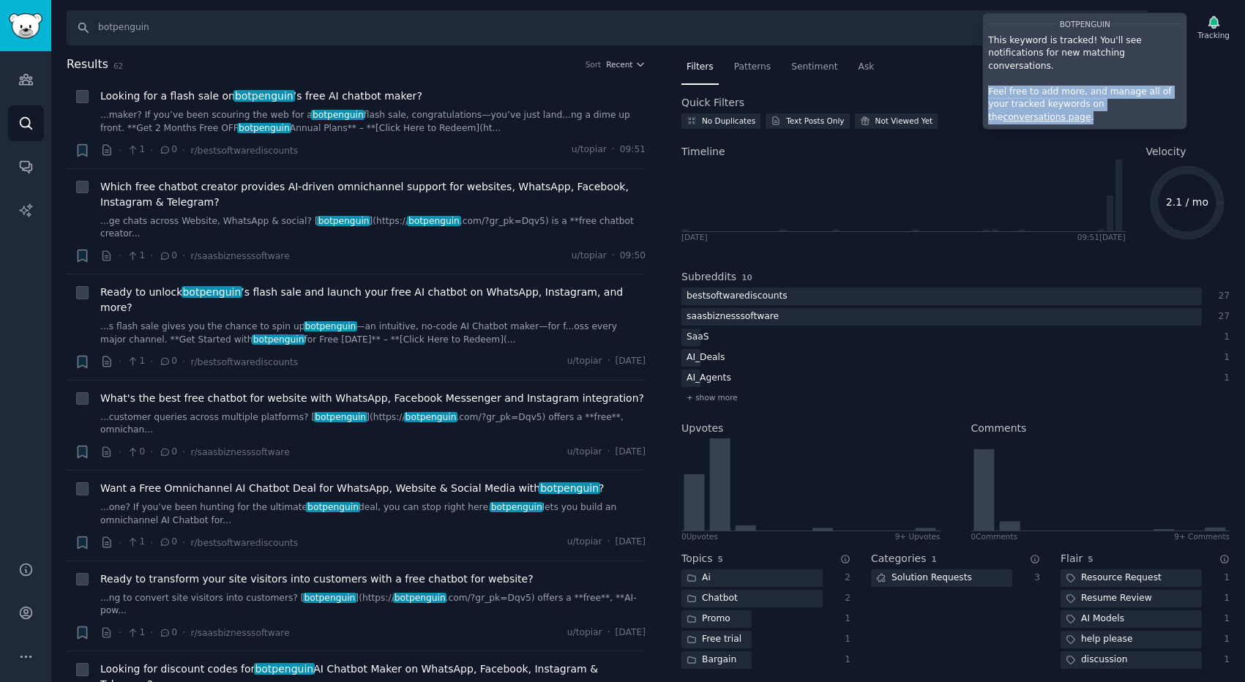
drag, startPoint x: 986, startPoint y: 82, endPoint x: 1179, endPoint y: 94, distance: 193.6
click at [1179, 94] on div "botpenguin This keyword is tracked! You'll see notifications for new matching c…" at bounding box center [1084, 71] width 205 height 118
click at [12, 259] on div "Audiences Search Conversations AI Reports" at bounding box center [25, 297] width 51 height 493
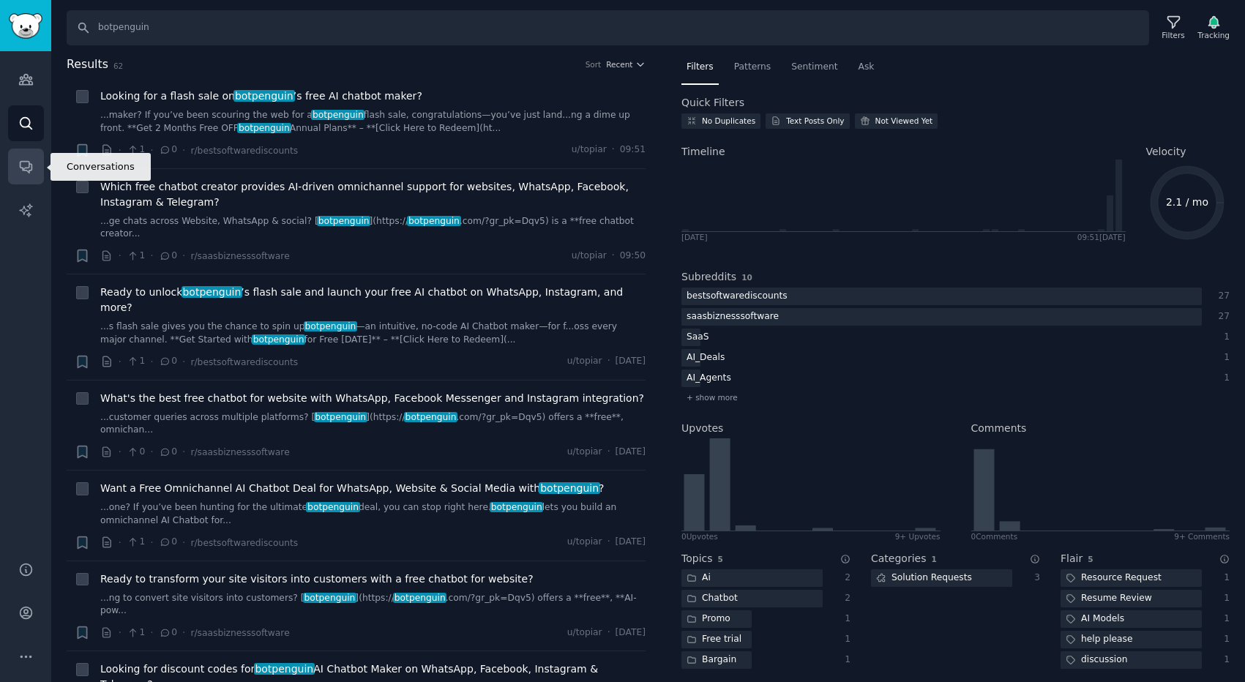
click at [18, 171] on icon "Sidebar" at bounding box center [25, 166] width 15 height 15
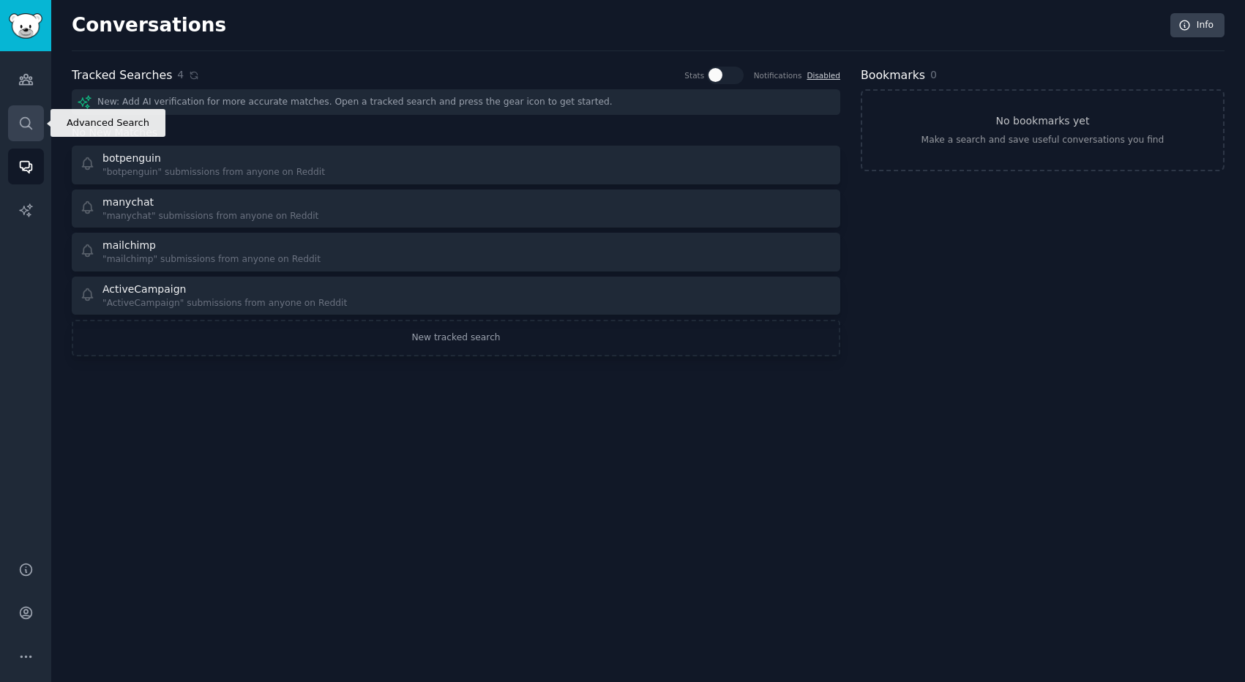
click at [34, 125] on link "Search" at bounding box center [26, 123] width 36 height 36
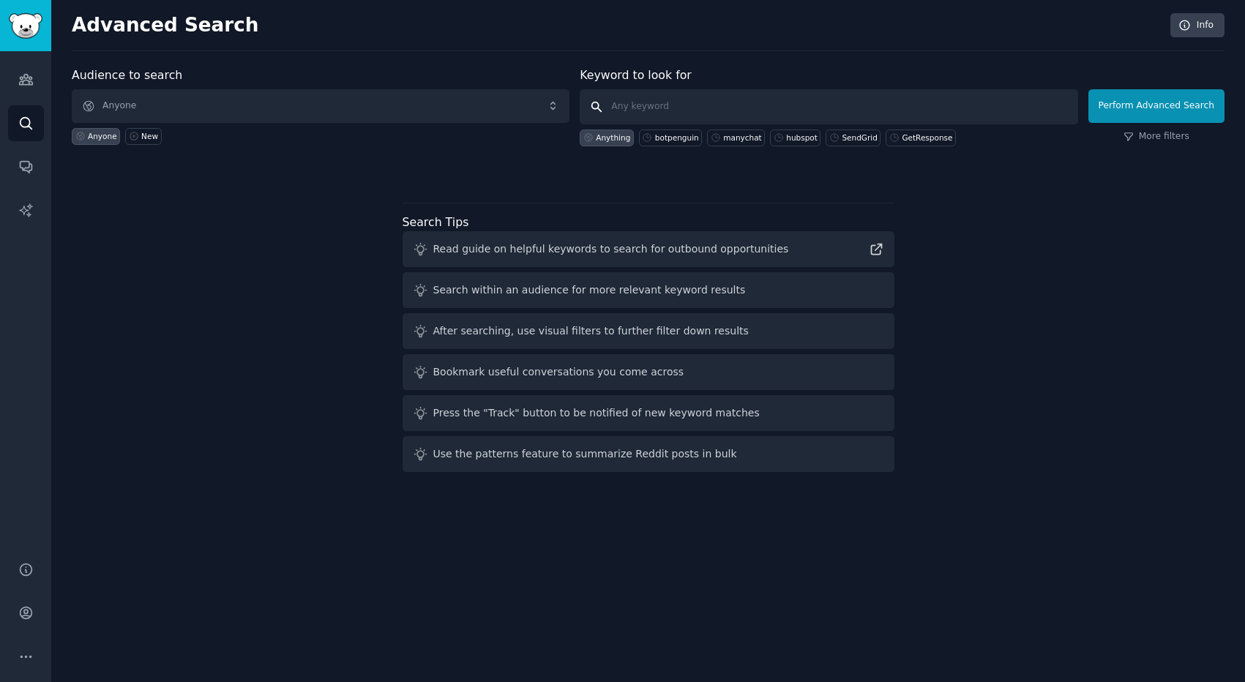
click at [635, 104] on input "text" at bounding box center [829, 106] width 498 height 35
type input "brevo"
click at [1126, 111] on button "Perform Advanced Search" at bounding box center [1157, 106] width 136 height 34
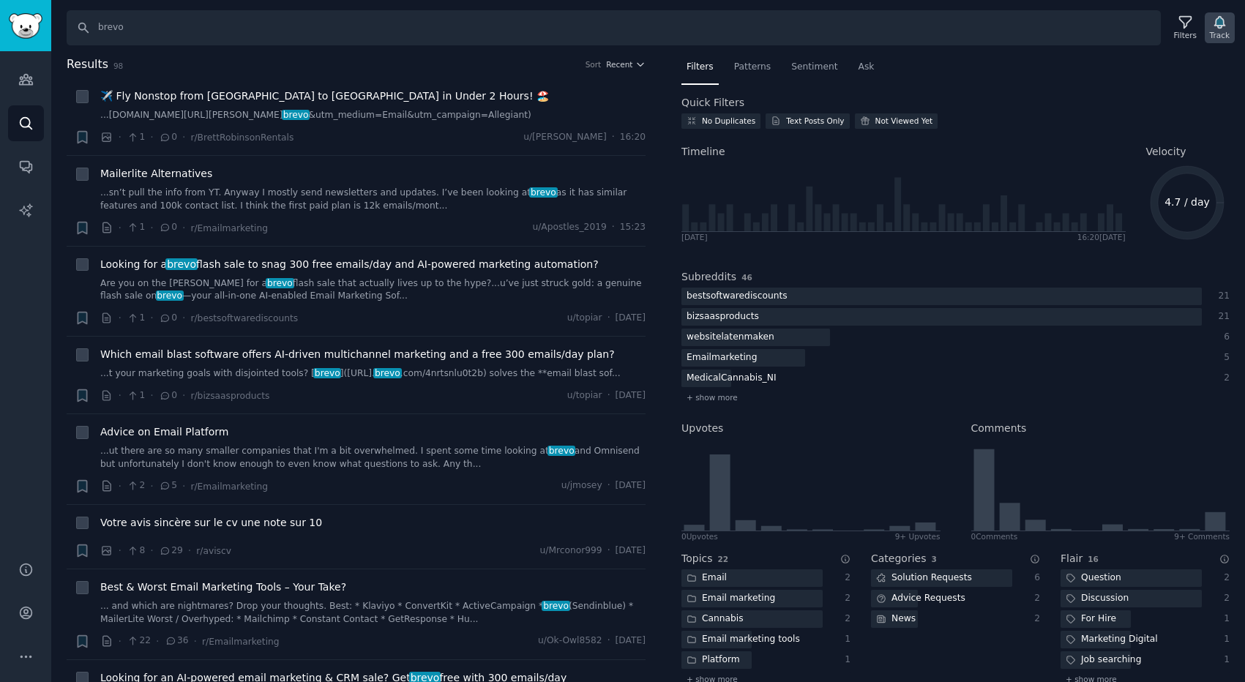
click at [1214, 31] on div "Track" at bounding box center [1220, 35] width 20 height 10
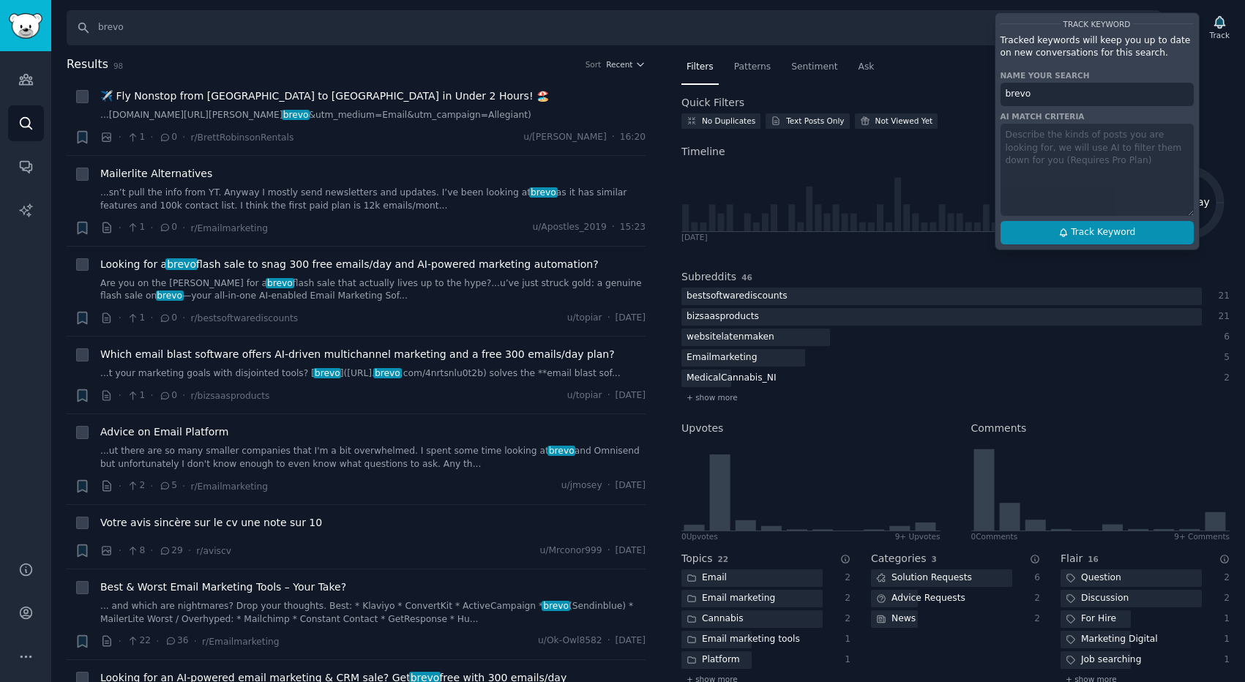
click at [1072, 239] on span "Track Keyword" at bounding box center [1103, 232] width 64 height 13
type input "brevo"
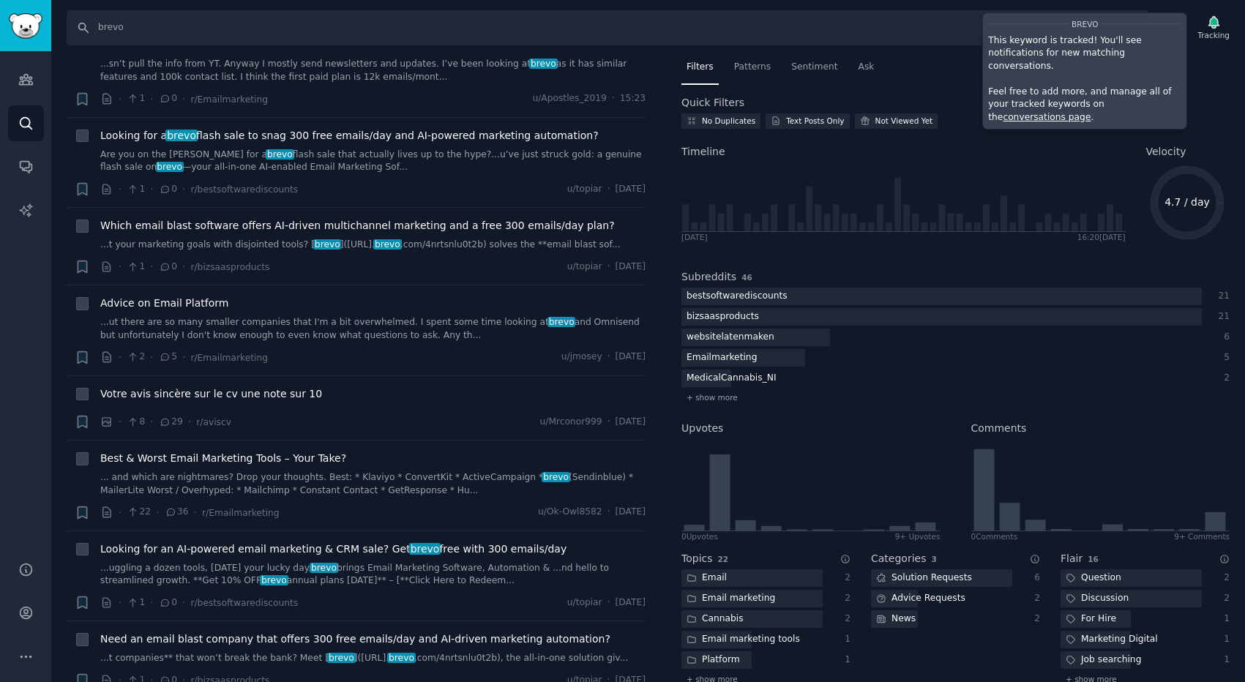
scroll to position [133, 0]
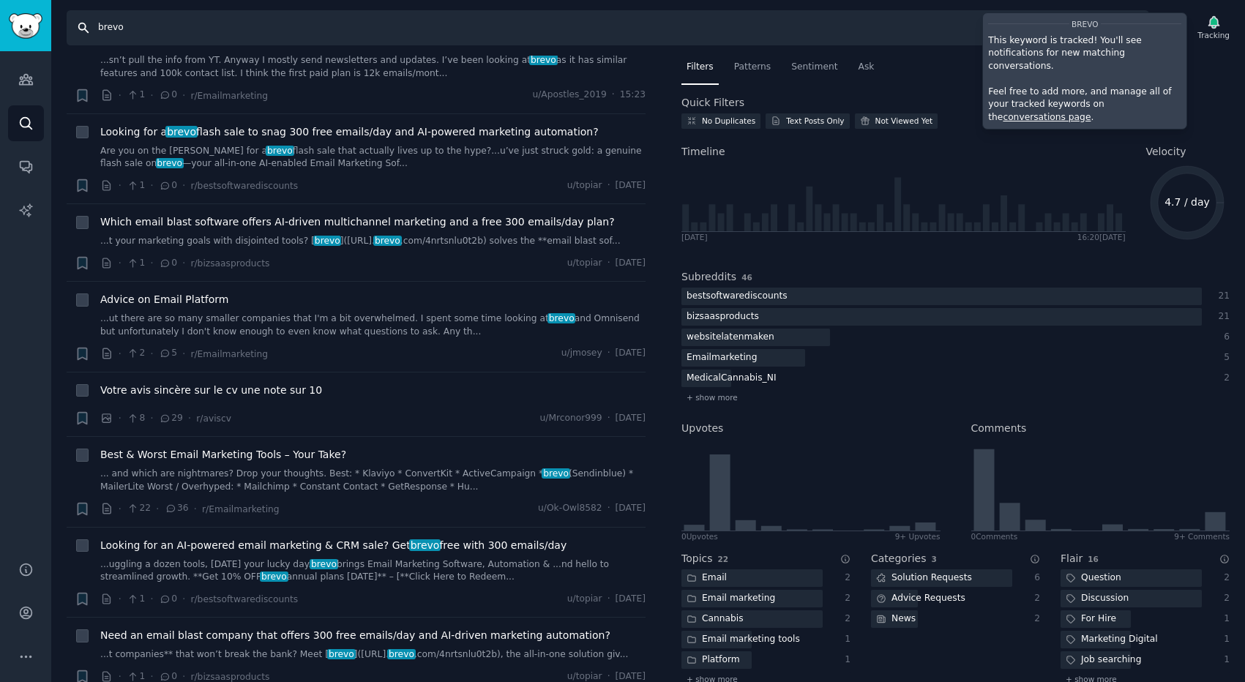
click at [160, 22] on input "brevo" at bounding box center [608, 27] width 1083 height 35
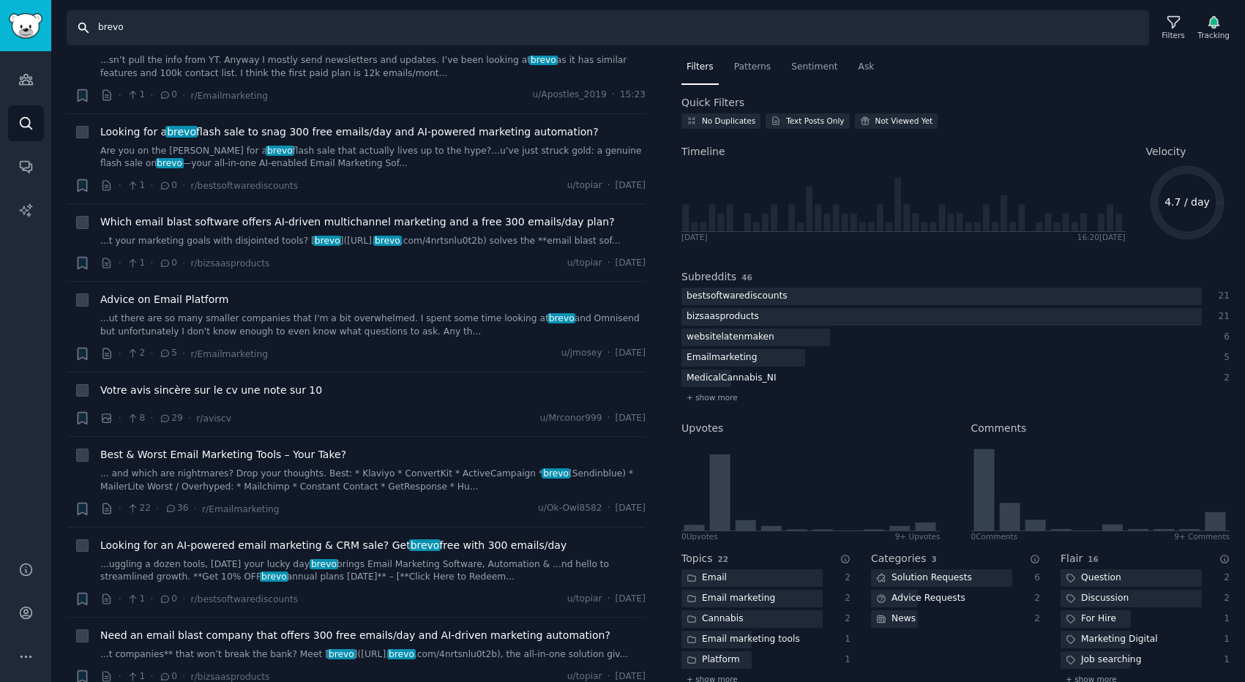
click at [160, 22] on input "brevo" at bounding box center [608, 27] width 1083 height 35
click at [210, 20] on input "email marketing platoff" at bounding box center [608, 27] width 1083 height 35
click at [210, 27] on input "email marketing platoff" at bounding box center [608, 27] width 1083 height 35
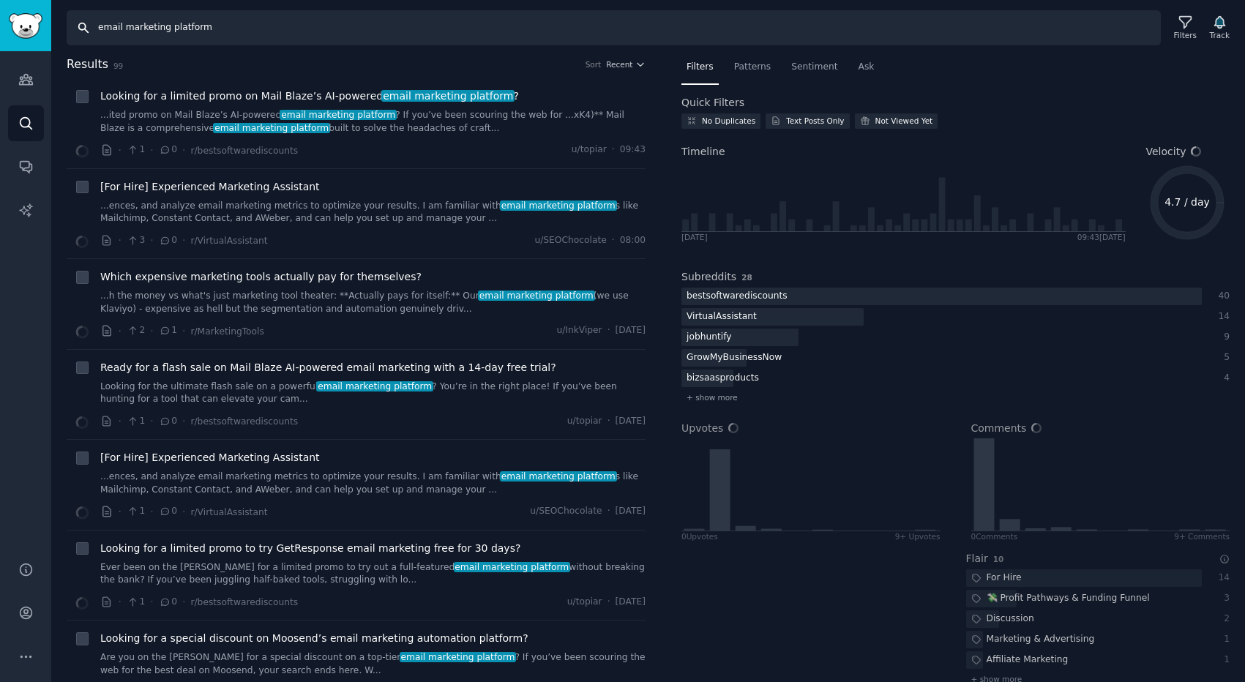
click at [310, 23] on input "email marketing platform" at bounding box center [614, 27] width 1094 height 35
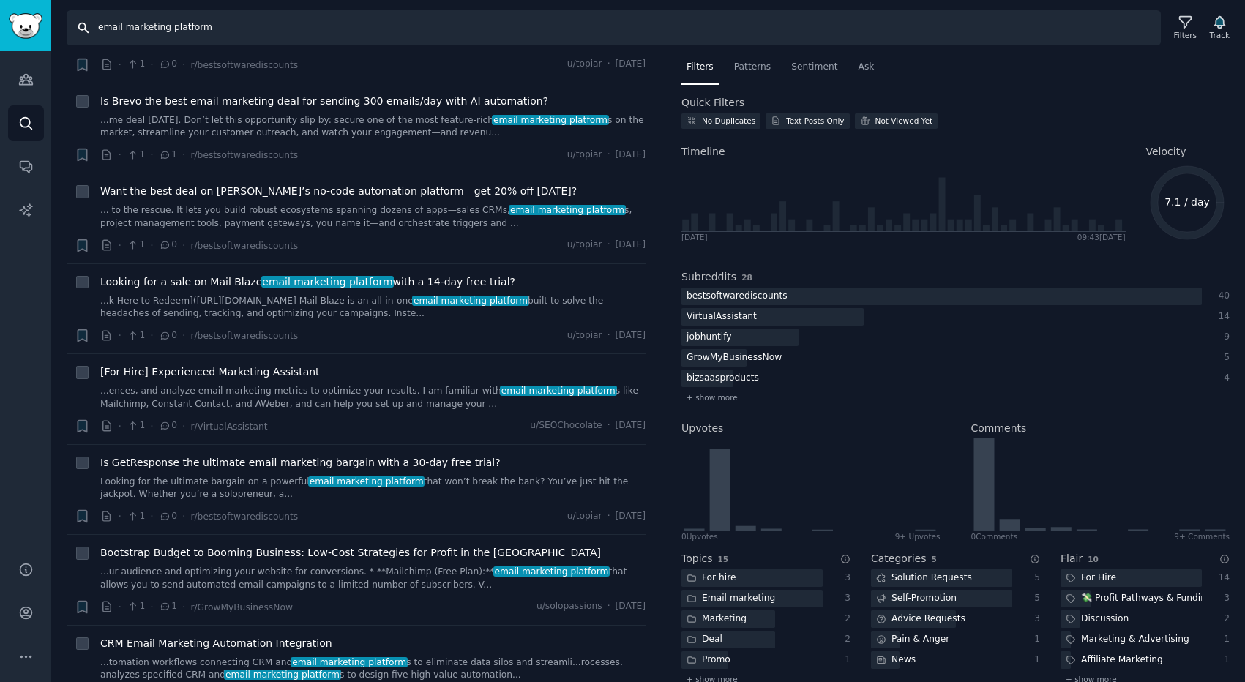
scroll to position [1345, 0]
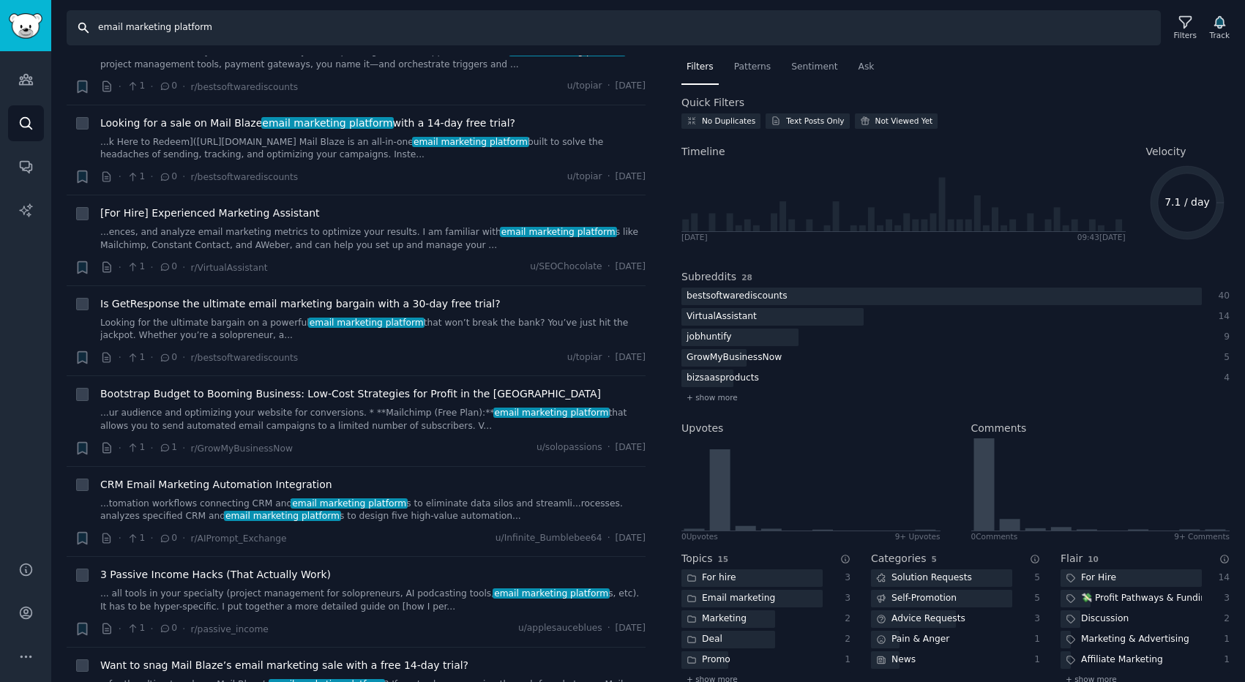
drag, startPoint x: 169, startPoint y: 30, endPoint x: 223, endPoint y: 29, distance: 54.2
click at [223, 29] on input "email marketing platform" at bounding box center [614, 27] width 1094 height 35
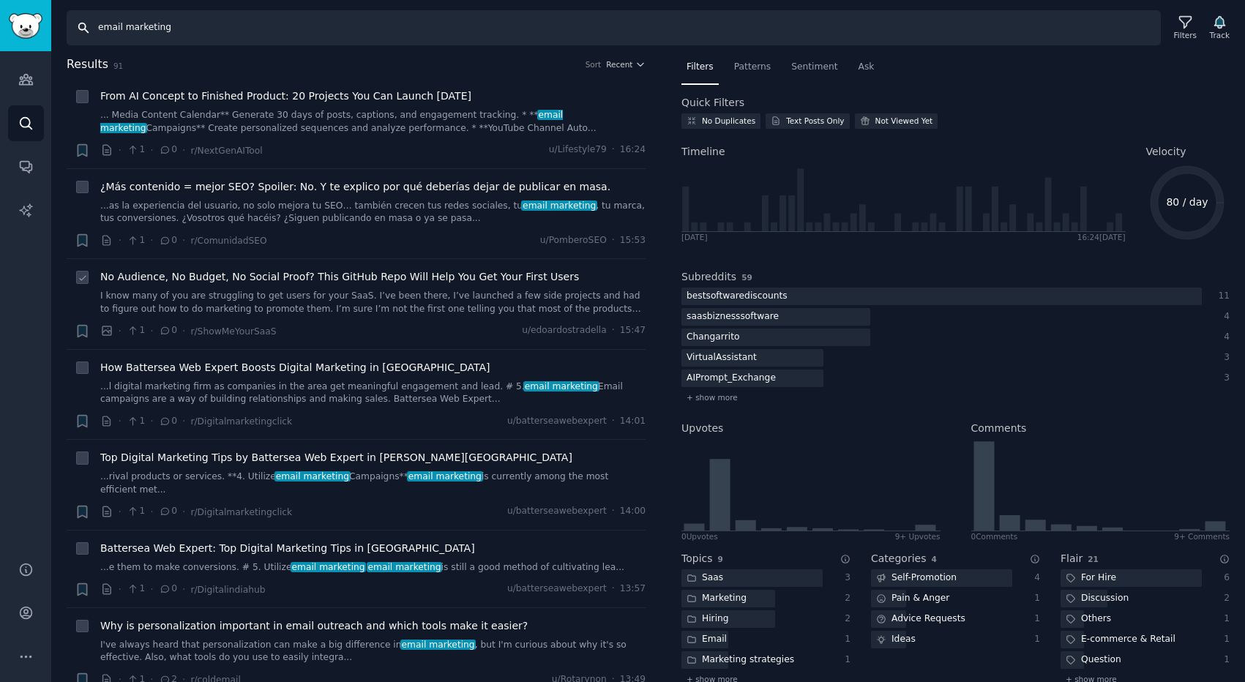
scroll to position [137, 0]
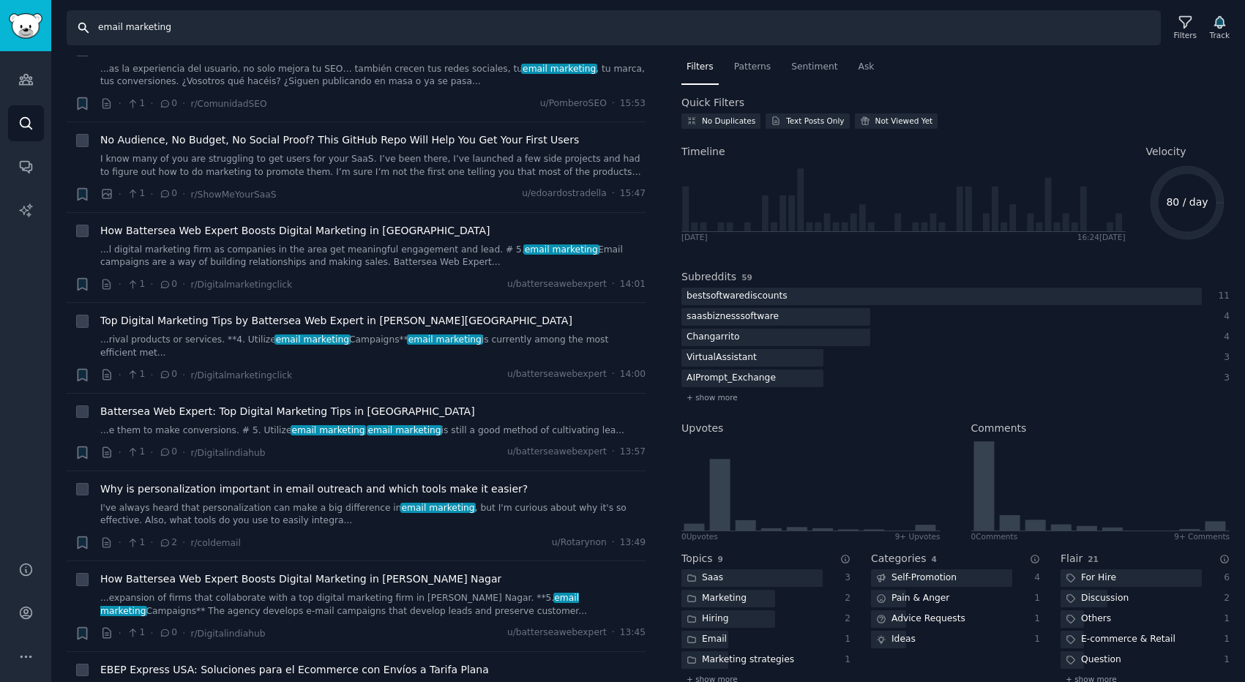
click at [178, 27] on input "email marketing" at bounding box center [614, 27] width 1094 height 35
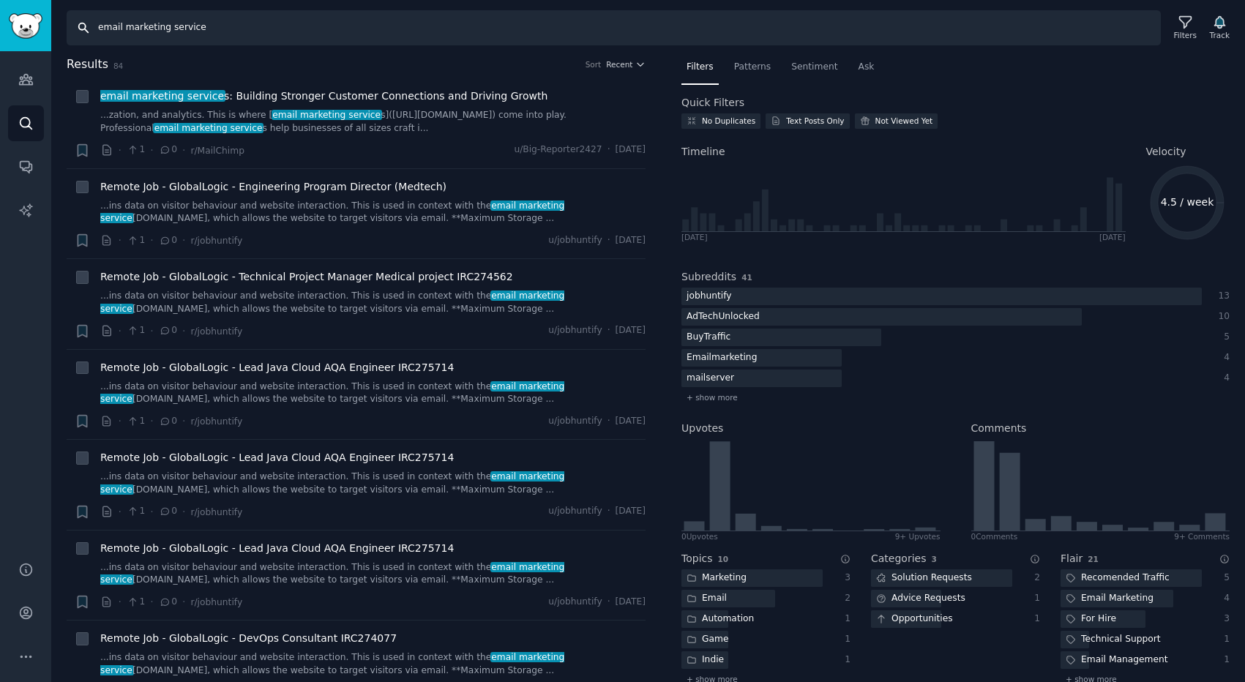
drag, startPoint x: 169, startPoint y: 26, endPoint x: 222, endPoint y: 26, distance: 52.7
click at [222, 26] on input "email marketing service" at bounding box center [614, 27] width 1094 height 35
click at [222, 26] on input "email marketing" at bounding box center [614, 27] width 1094 height 35
type input "email marketing platform"
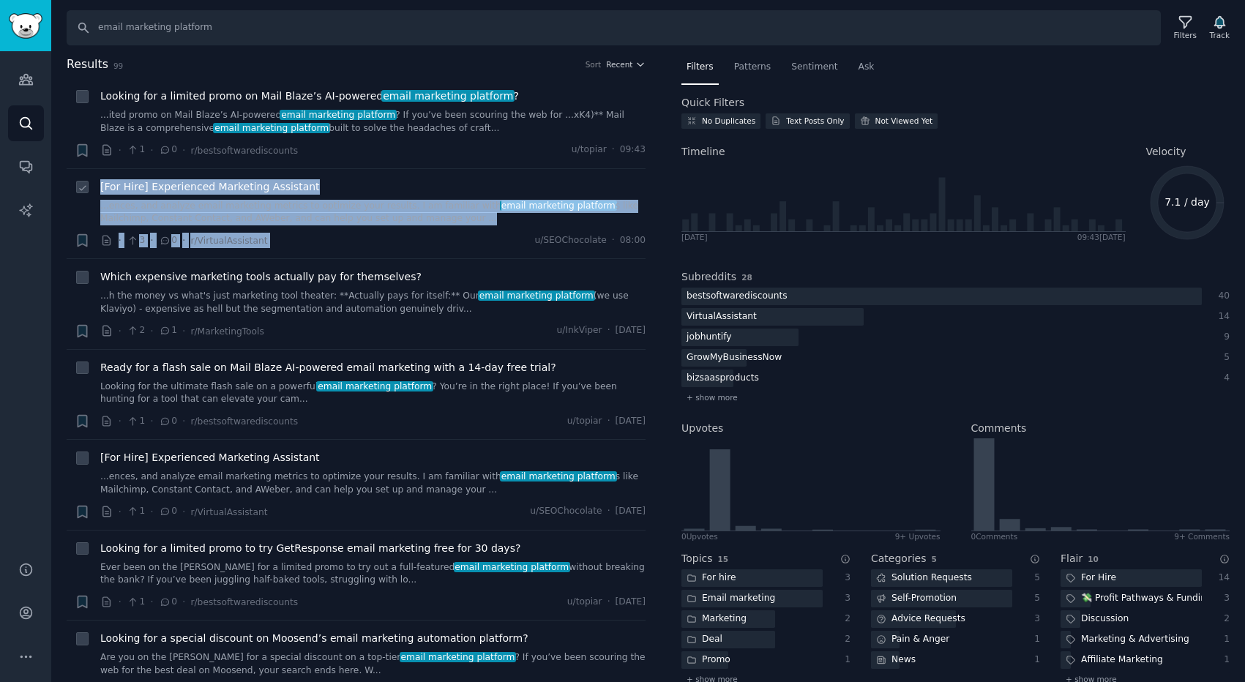
drag, startPoint x: 97, startPoint y: 174, endPoint x: 487, endPoint y: 230, distance: 394.1
click at [487, 230] on li "+ [For Hire] Experienced Marketing Assistant ...ences, and analyze email market…" at bounding box center [356, 214] width 579 height 90
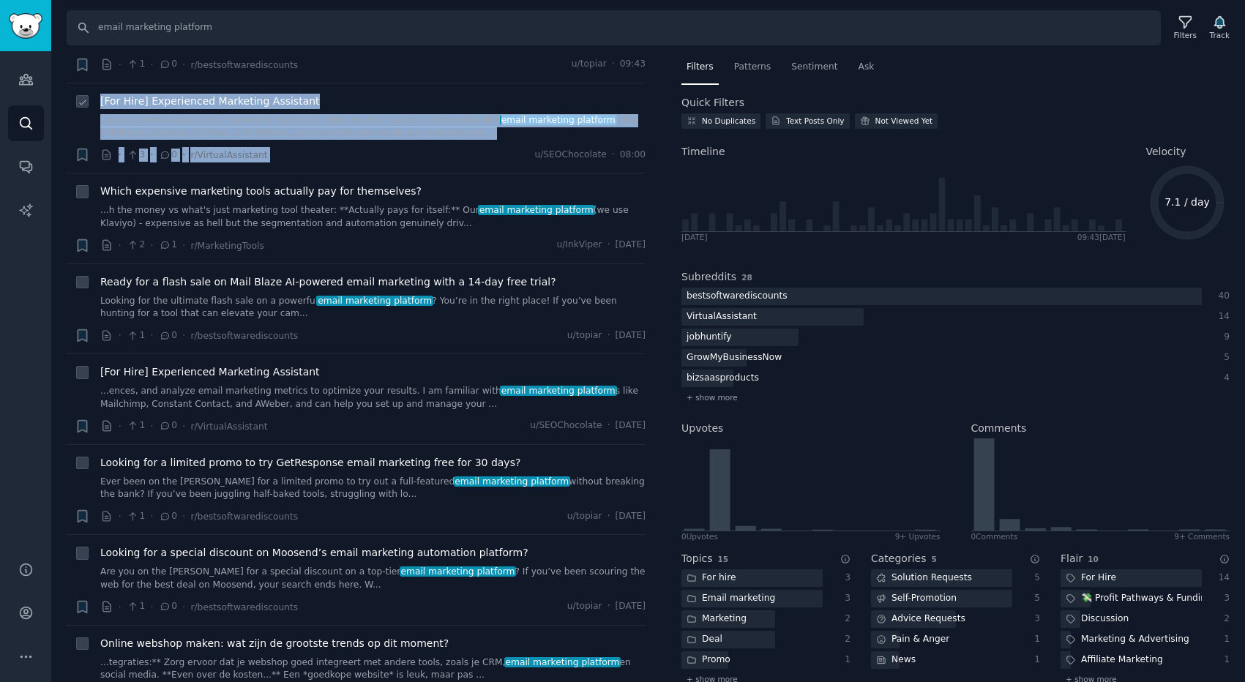
scroll to position [88, 0]
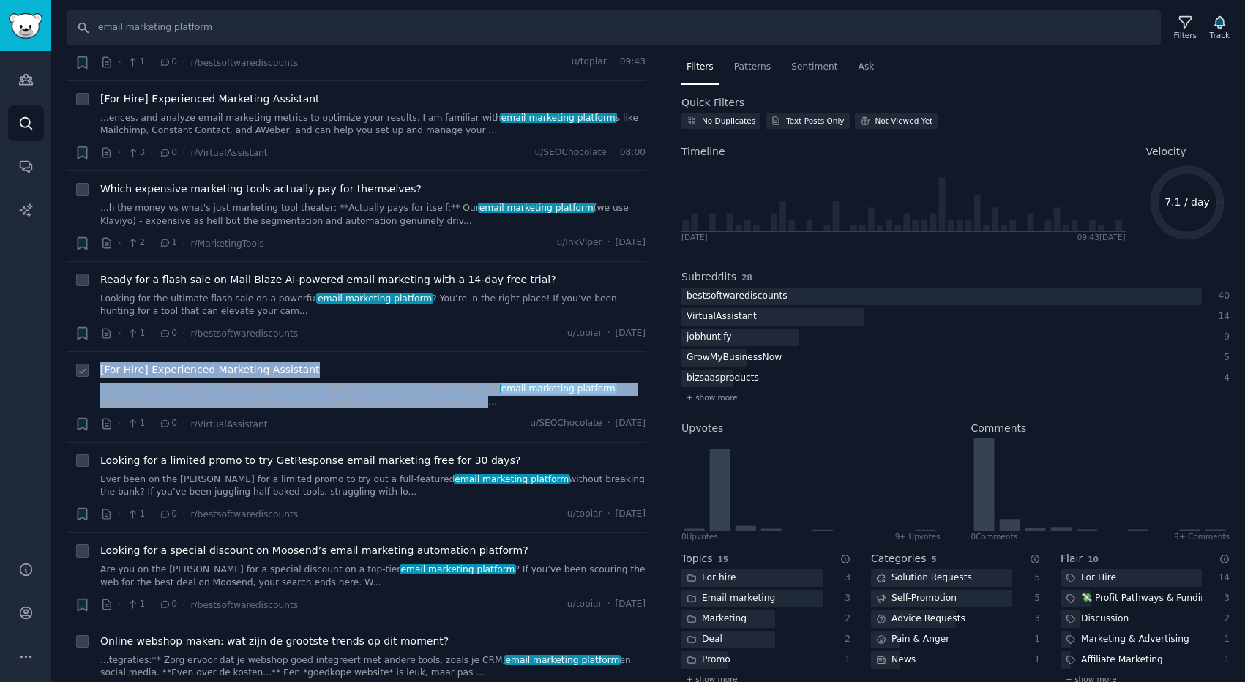
drag, startPoint x: 100, startPoint y: 357, endPoint x: 460, endPoint y: 406, distance: 363.4
click at [460, 406] on li "+ [For Hire] Experienced Marketing Assistant ...ences, and analyze email market…" at bounding box center [356, 397] width 579 height 90
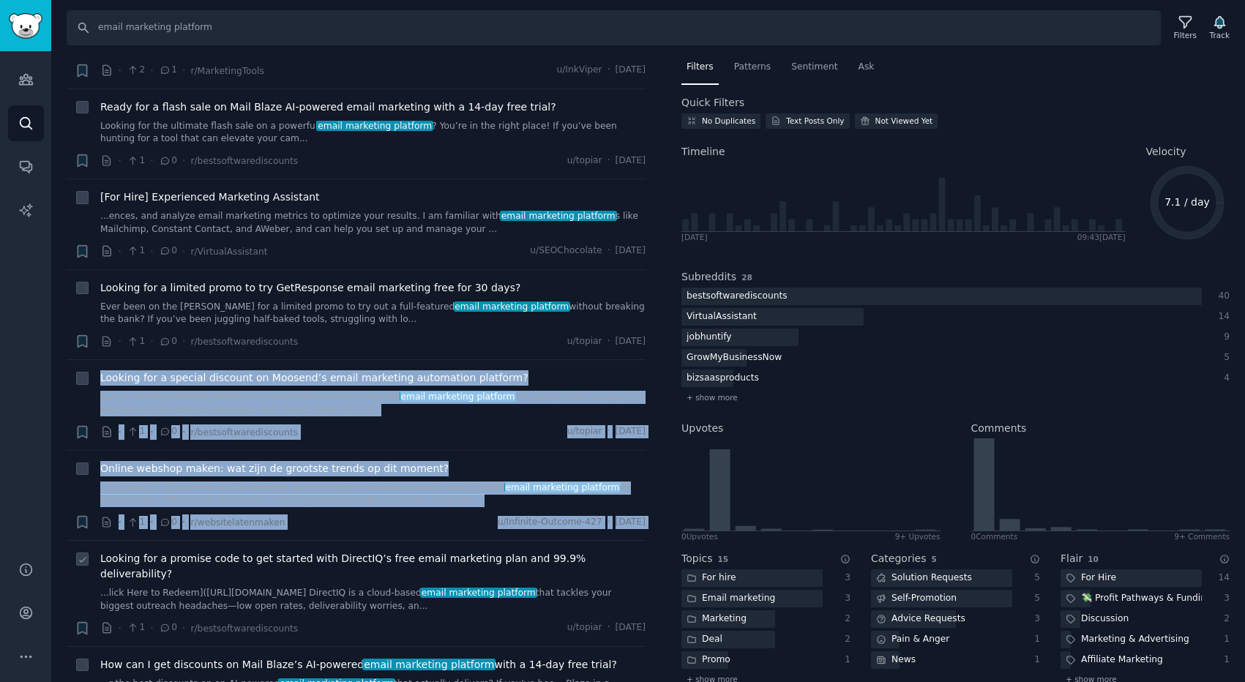
drag, startPoint x: 81, startPoint y: 441, endPoint x: 89, endPoint y: 597, distance: 155.4
click at [77, 588] on div "+" at bounding box center [82, 593] width 15 height 85
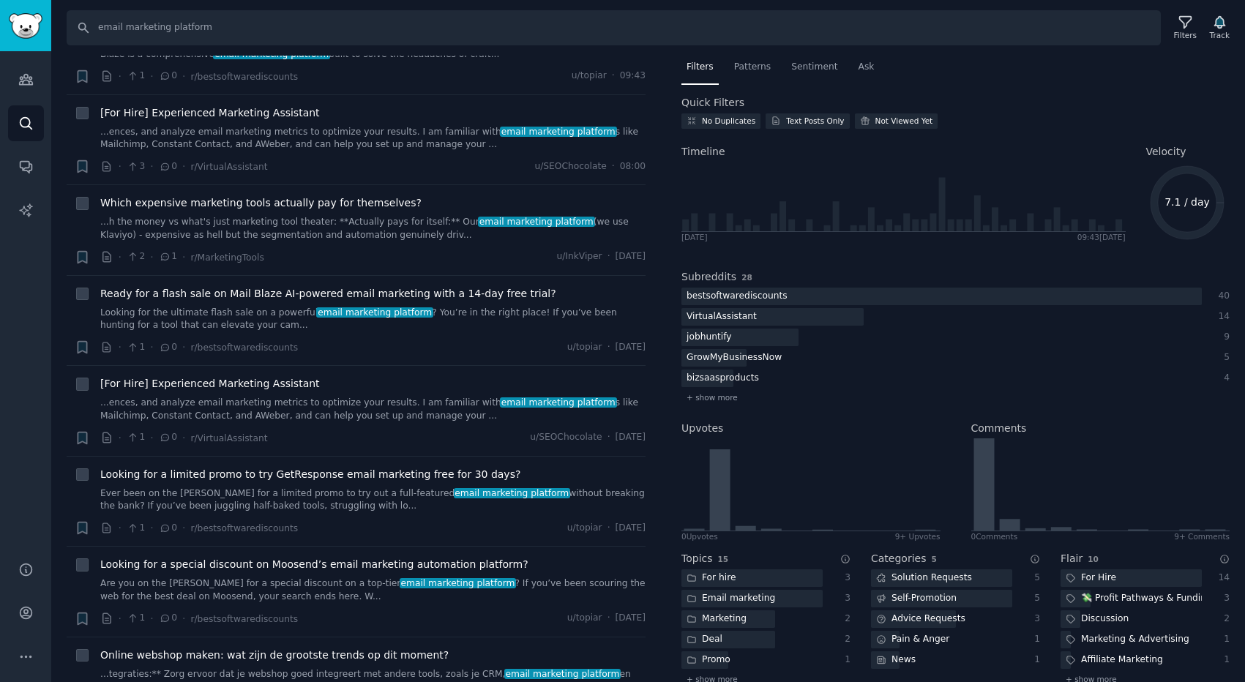
scroll to position [0, 0]
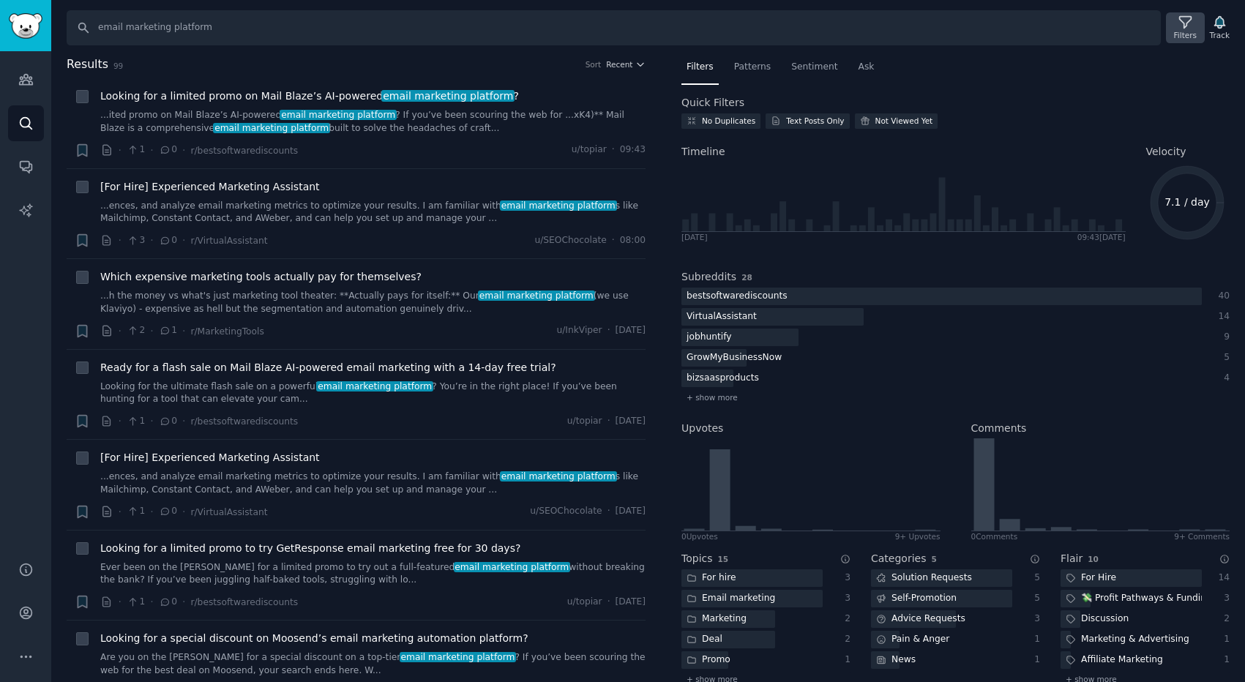
click at [1186, 30] on div "Filters" at bounding box center [1185, 35] width 23 height 10
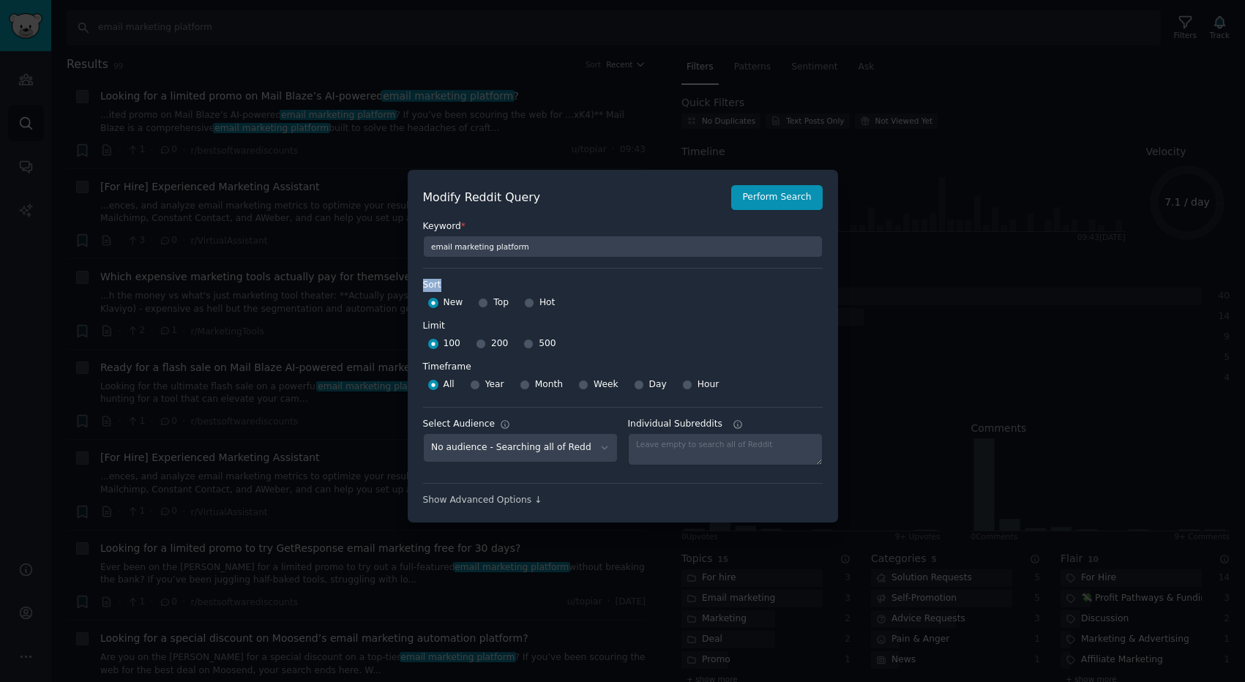
drag, startPoint x: 421, startPoint y: 283, endPoint x: 442, endPoint y: 283, distance: 21.2
click at [442, 283] on label "Sort" at bounding box center [623, 285] width 400 height 13
click at [452, 283] on label "Sort" at bounding box center [623, 285] width 400 height 13
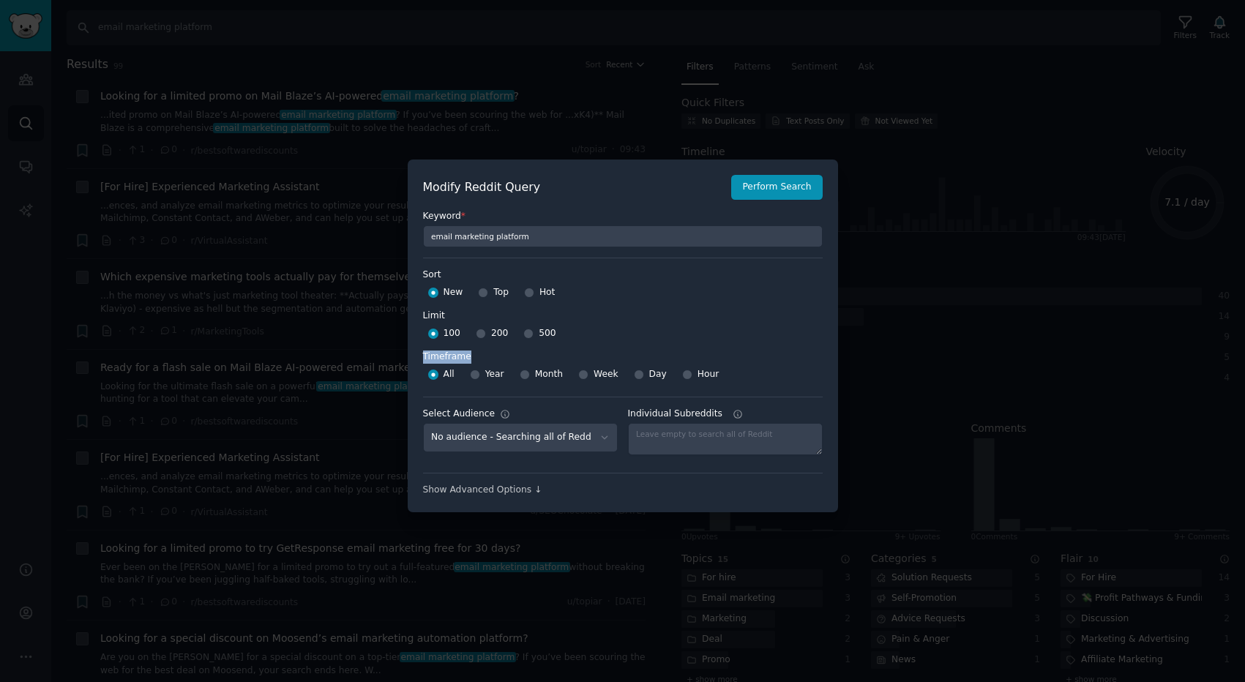
drag, startPoint x: 417, startPoint y: 358, endPoint x: 484, endPoint y: 358, distance: 66.6
click at [484, 358] on div "Modify Reddit Query Perform Search Keyword * email marketing platform Sort Sort…" at bounding box center [623, 336] width 430 height 353
click at [484, 358] on label "Timeframe" at bounding box center [623, 355] width 400 height 18
click at [494, 442] on select "No audience - Searching all of Reddit" at bounding box center [520, 438] width 195 height 30
click at [423, 423] on select "No audience - Searching all of Reddit" at bounding box center [520, 438] width 195 height 30
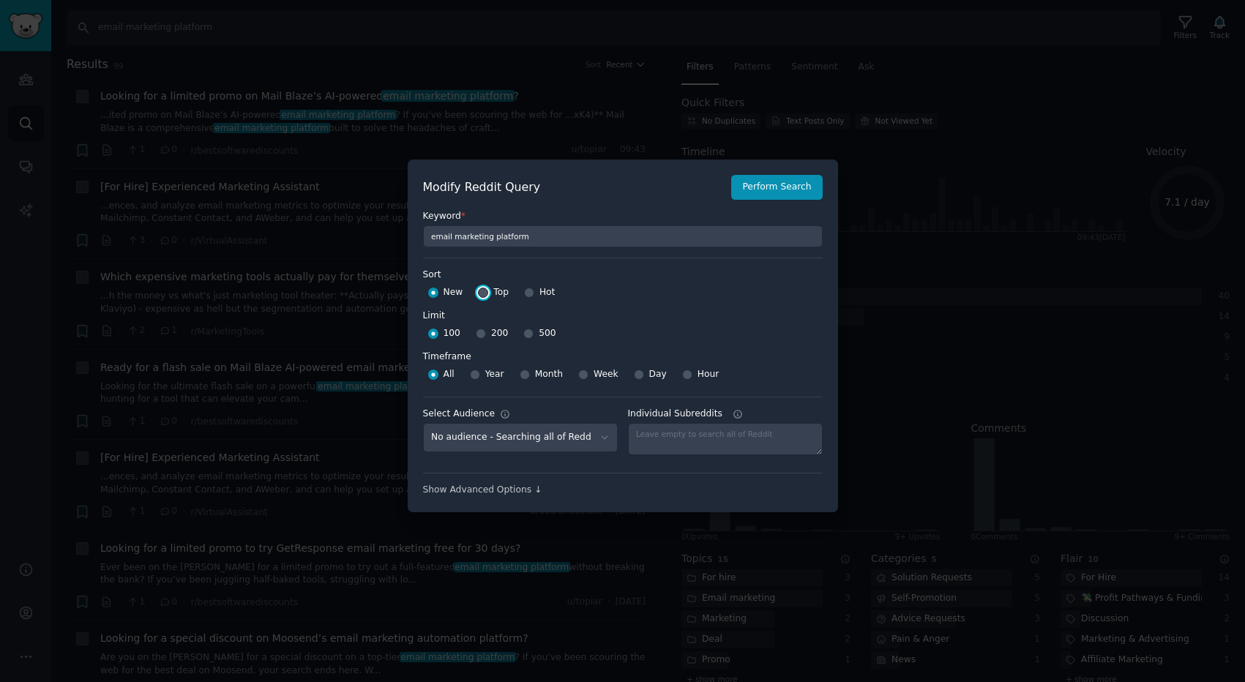
click at [482, 294] on input "Top" at bounding box center [483, 293] width 10 height 10
radio input "true"
click at [481, 337] on input "200" at bounding box center [481, 334] width 10 height 10
radio input "true"
click at [520, 375] on input "Month" at bounding box center [525, 375] width 10 height 10
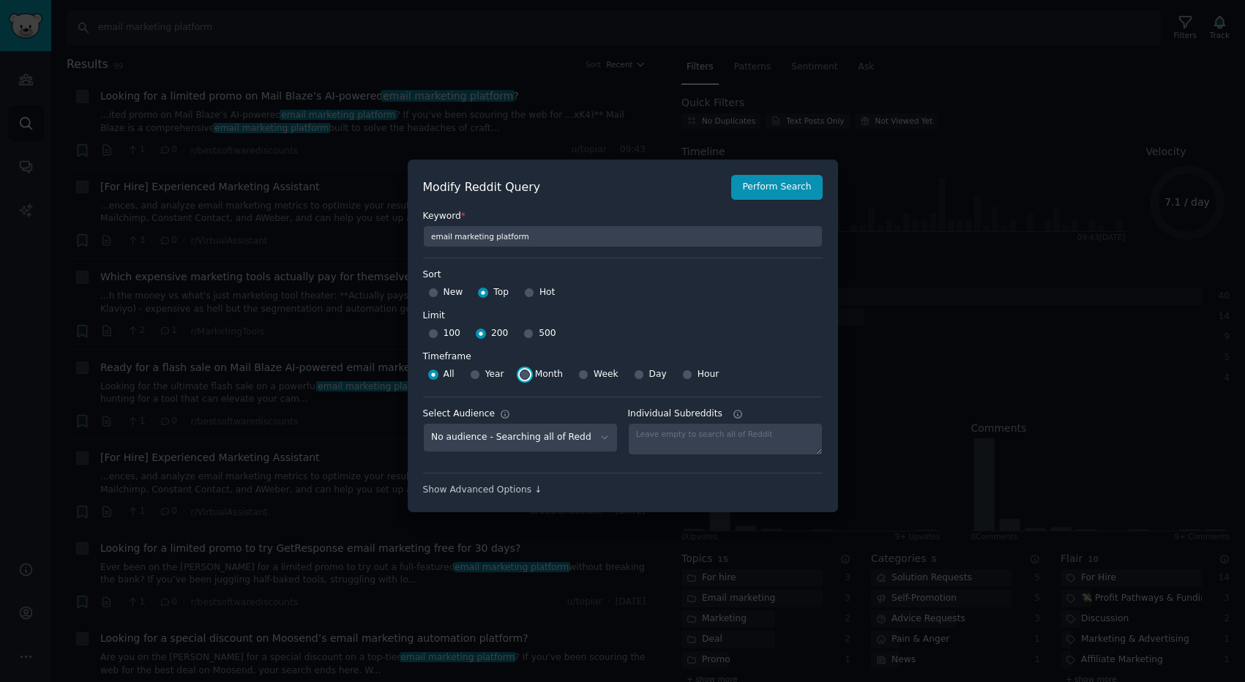
radio input "true"
click at [759, 198] on button "Perform Search" at bounding box center [776, 187] width 91 height 25
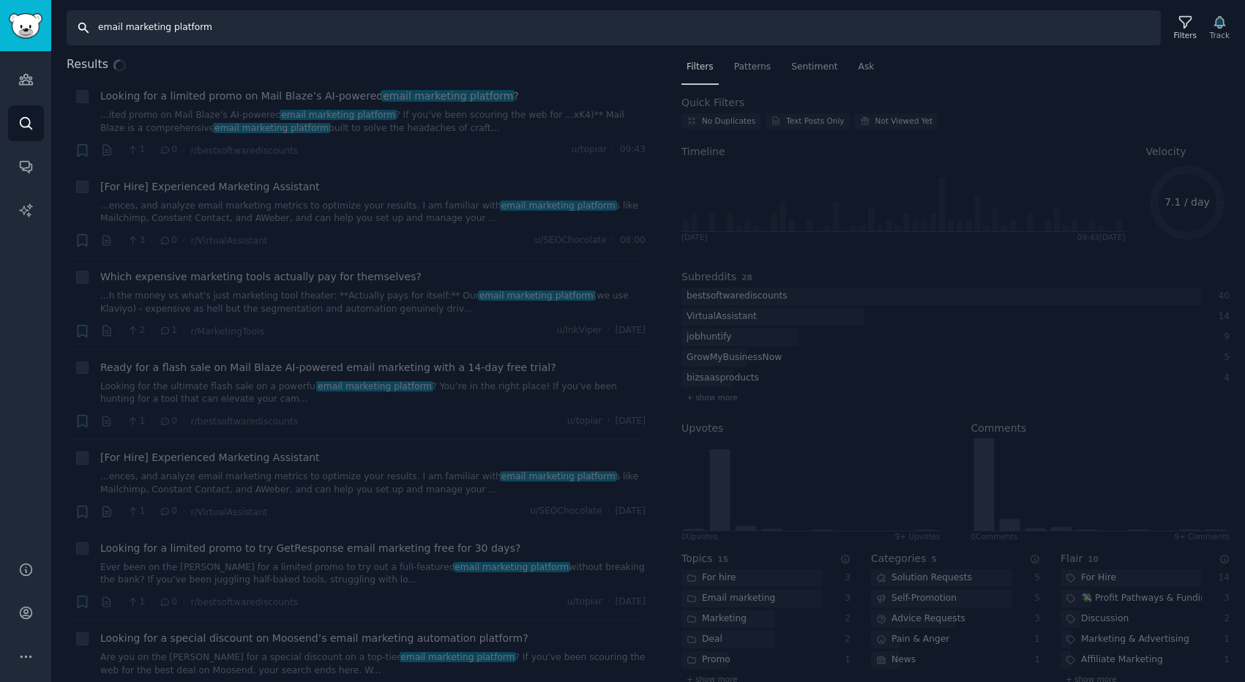
click at [267, 20] on input "email marketing platform" at bounding box center [614, 27] width 1094 height 35
click at [266, 23] on input "email marketing platform" at bounding box center [614, 27] width 1094 height 35
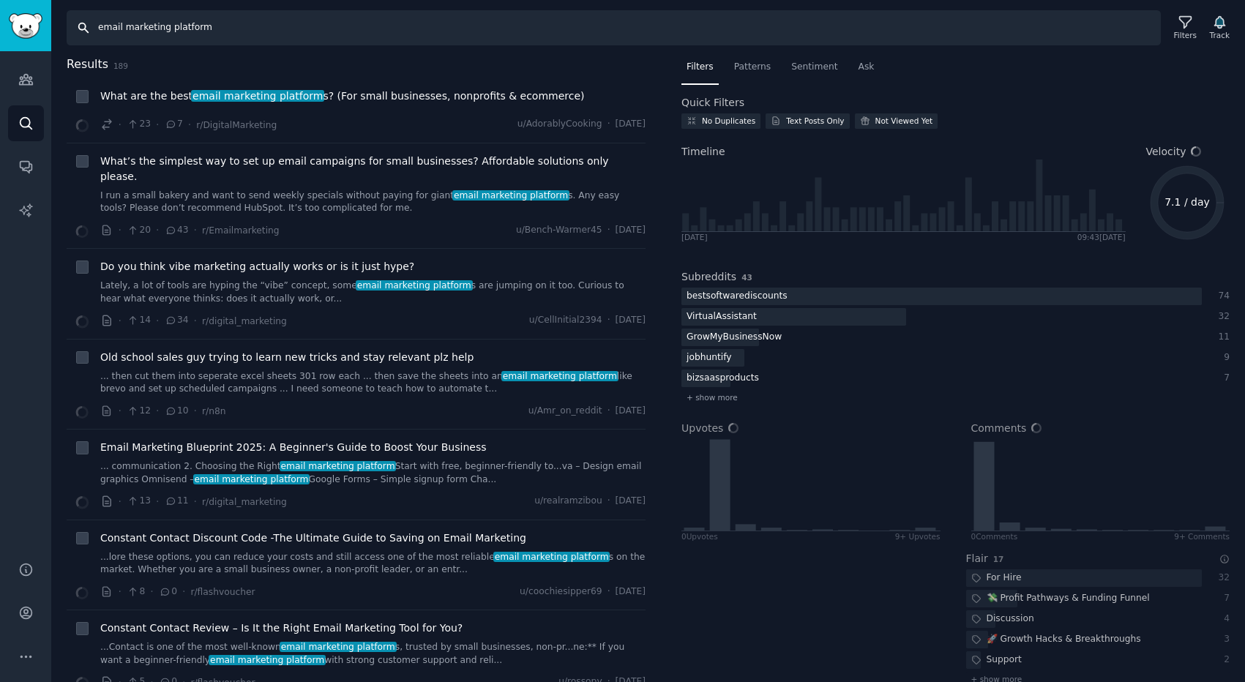
click at [234, 29] on input "email marketing platform" at bounding box center [614, 27] width 1094 height 35
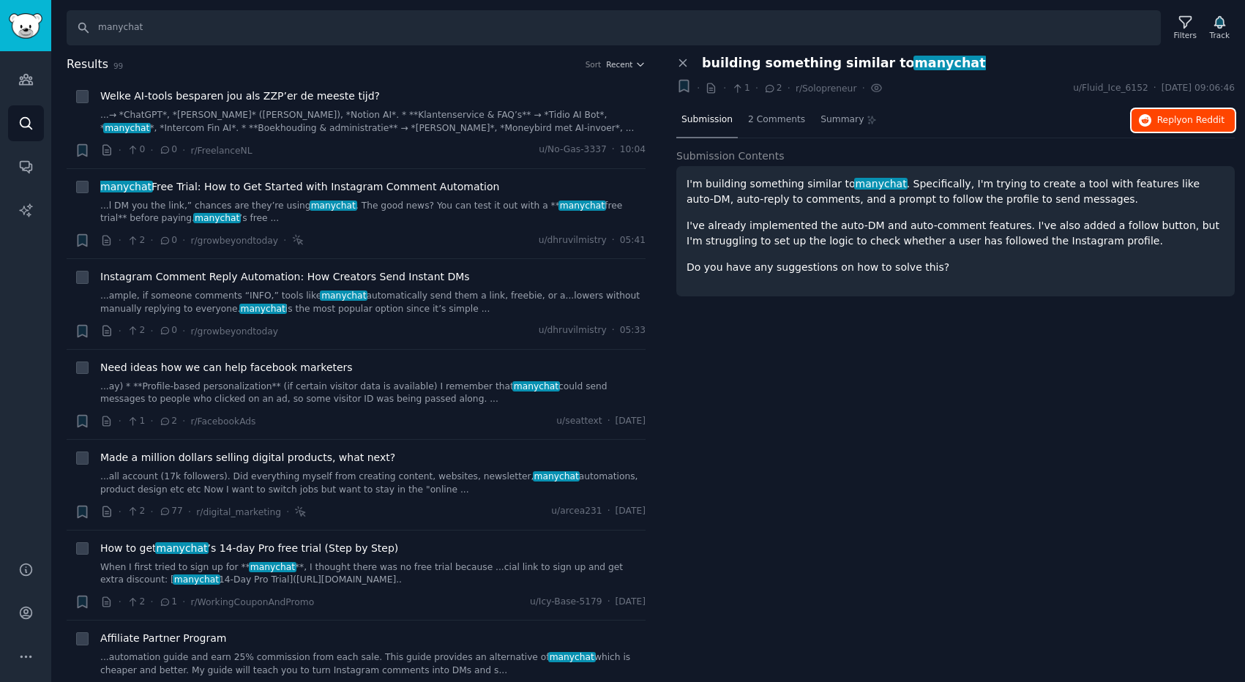
click at [1141, 117] on icon "button" at bounding box center [1145, 120] width 13 height 13
click at [141, 29] on input "manychat" at bounding box center [614, 27] width 1094 height 35
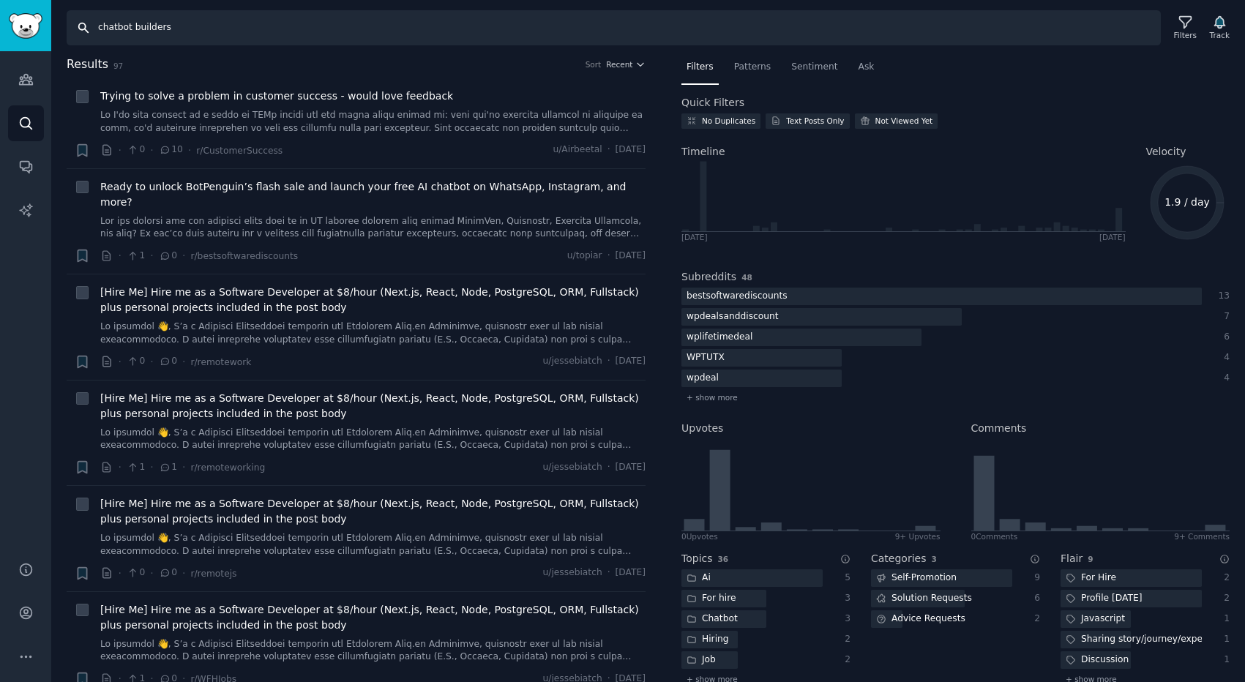
drag, startPoint x: 101, startPoint y: 26, endPoint x: 183, endPoint y: 26, distance: 82.0
click at [183, 26] on input "chatbot builders" at bounding box center [614, 27] width 1094 height 35
click at [94, 26] on input "chatbot builders" at bounding box center [614, 27] width 1094 height 35
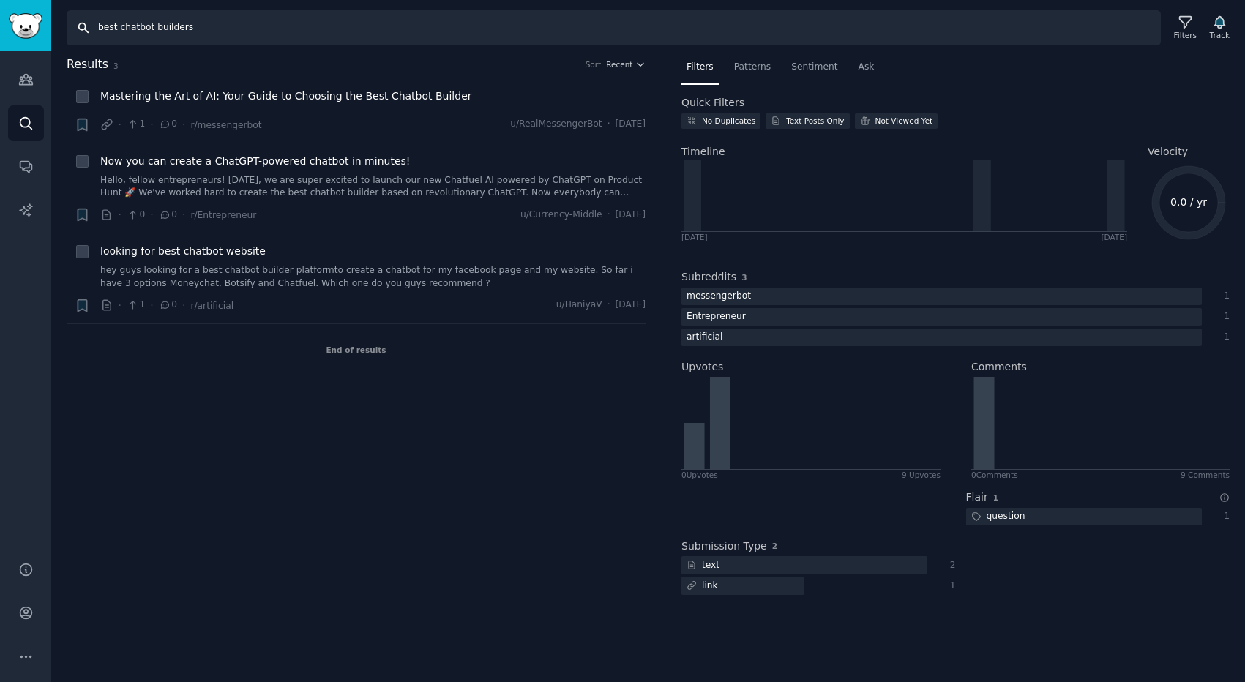
drag, startPoint x: 119, startPoint y: 26, endPoint x: 96, endPoint y: 26, distance: 22.7
click at [96, 26] on input "best chatbot builders" at bounding box center [614, 27] width 1094 height 35
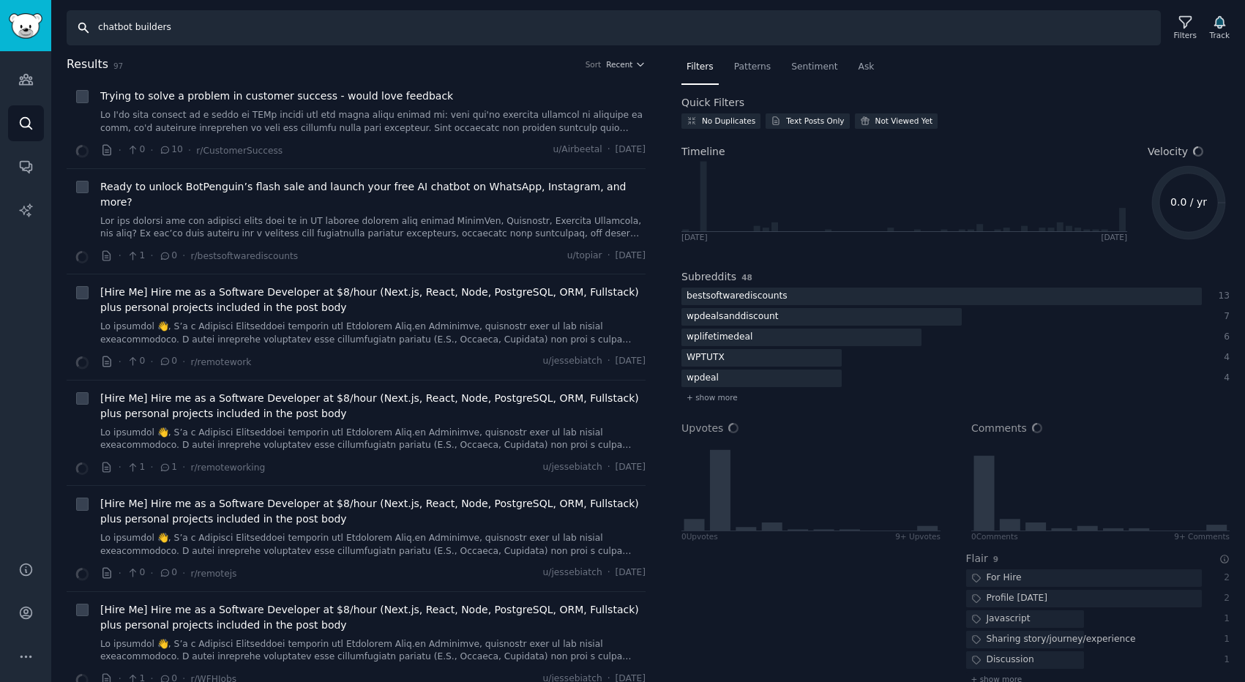
click at [204, 25] on input "chatbot builders" at bounding box center [614, 27] width 1094 height 35
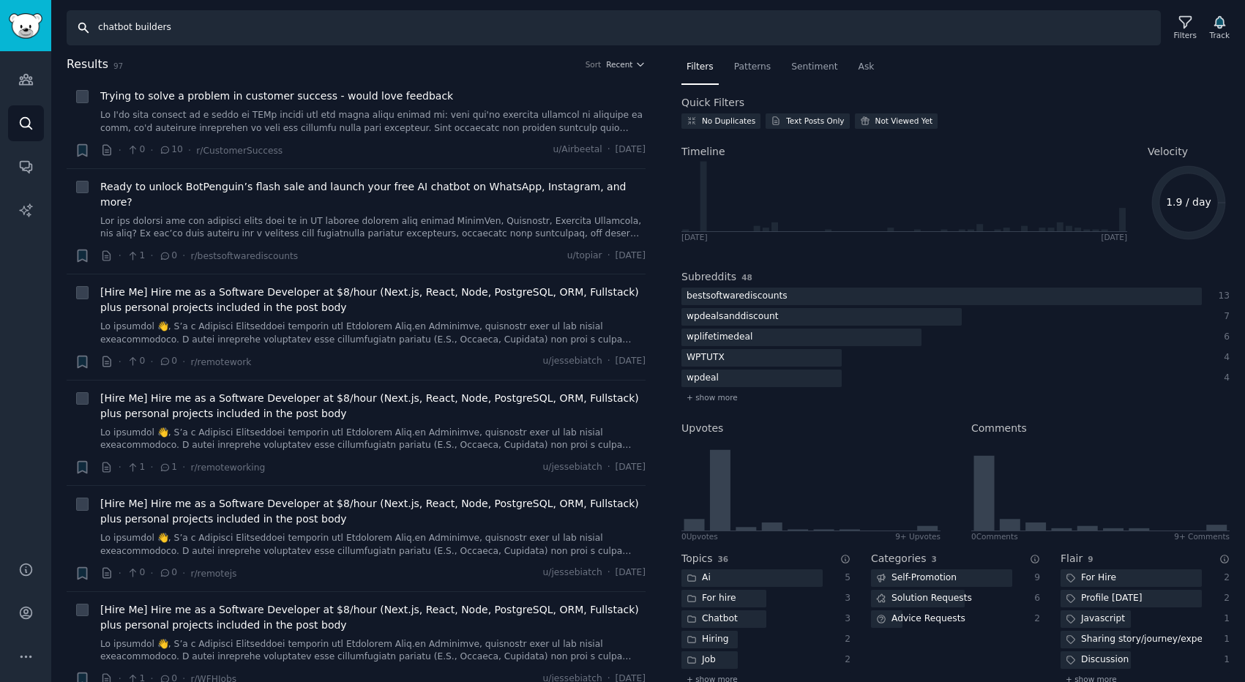
click at [146, 35] on input "chatbot builders" at bounding box center [614, 27] width 1094 height 35
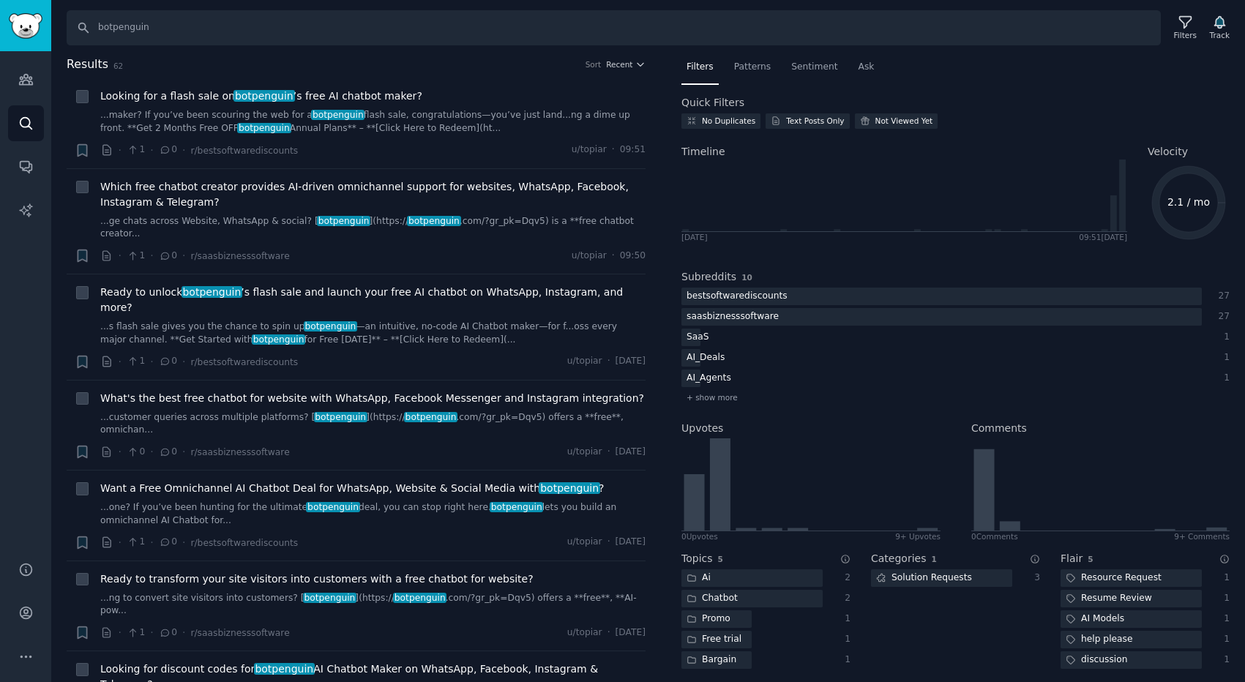
click at [592, 66] on div "Sort" at bounding box center [594, 64] width 16 height 10
click at [586, 66] on div "Sort" at bounding box center [594, 64] width 16 height 10
click at [616, 62] on span "Recent" at bounding box center [619, 64] width 26 height 10
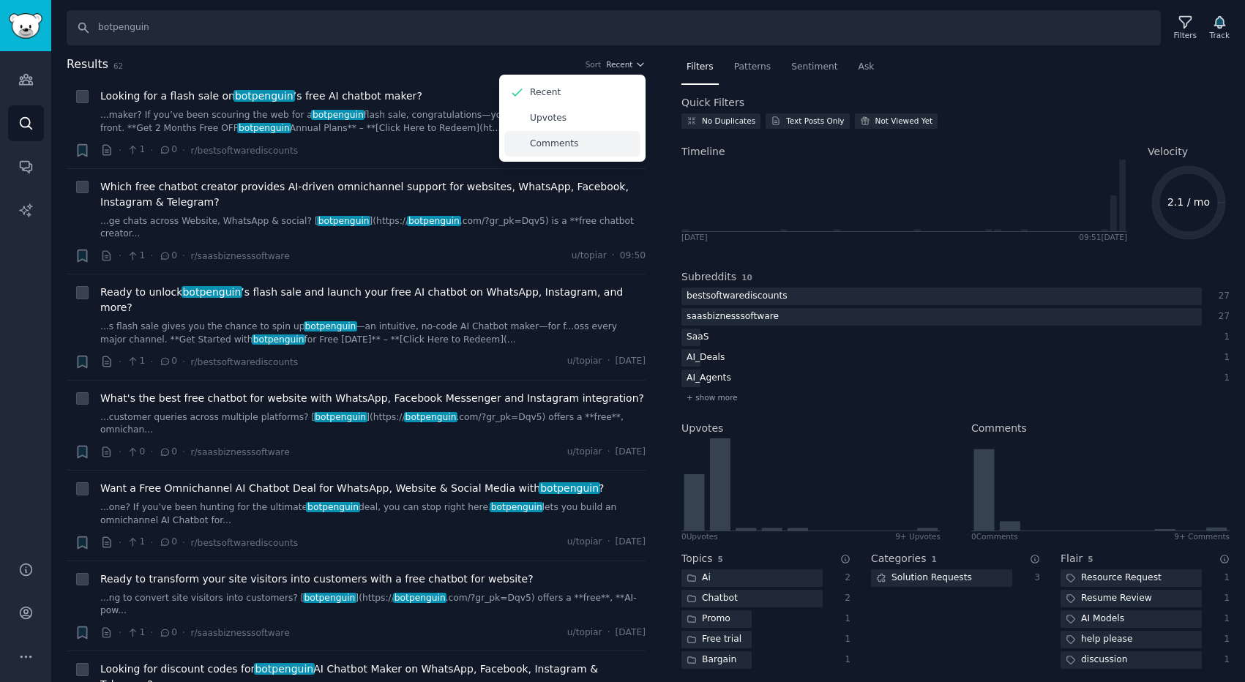
click at [556, 139] on p "Comments" at bounding box center [554, 144] width 48 height 13
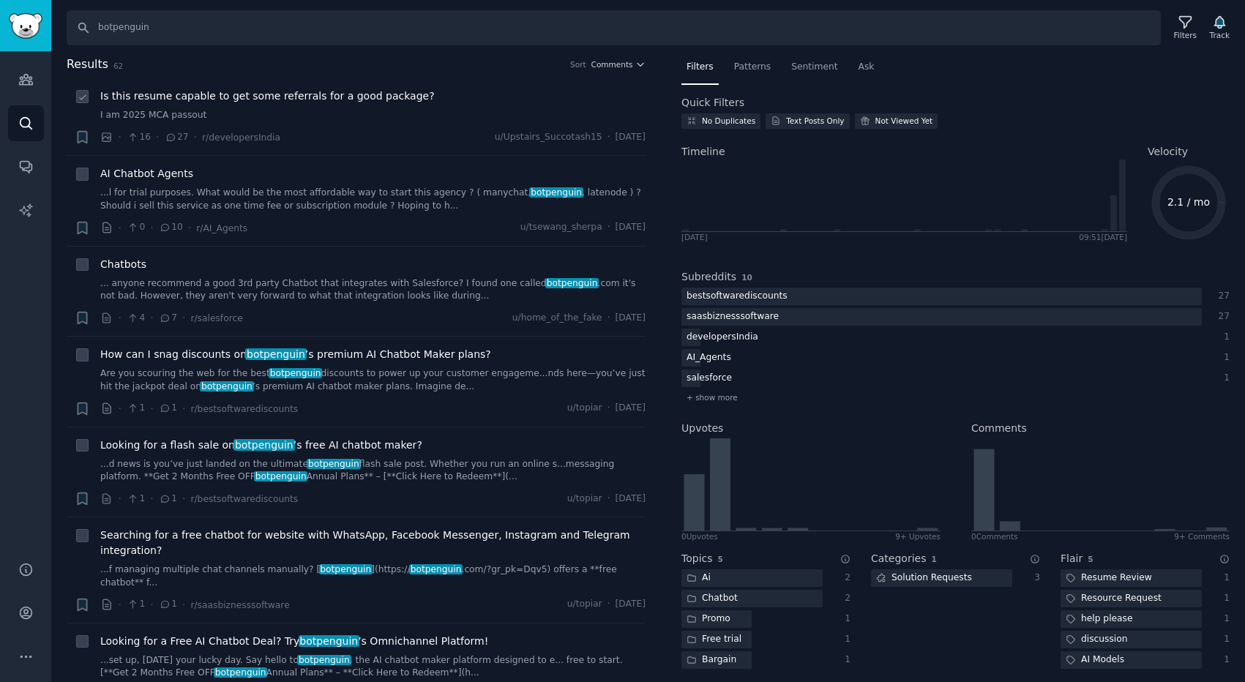
drag, startPoint x: 652, startPoint y: 138, endPoint x: 570, endPoint y: 138, distance: 82.0
click at [570, 138] on div "Results 62 Sort Comments + Is this resume capable to get some referrals for a g…" at bounding box center [367, 369] width 600 height 627
click at [780, 204] on icon at bounding box center [905, 196] width 446 height 72
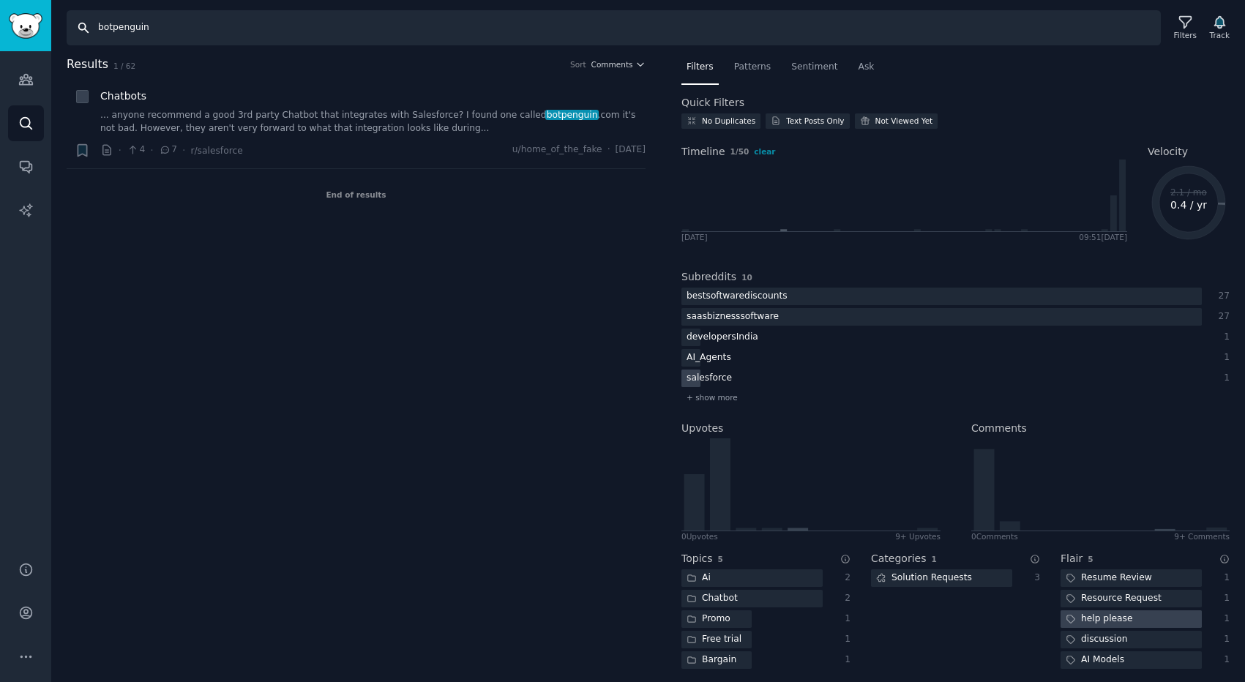
click at [201, 35] on input "botpenguin" at bounding box center [614, 27] width 1094 height 35
click at [191, 31] on input "botpenguin" at bounding box center [614, 27] width 1094 height 35
type input "botpenguin"
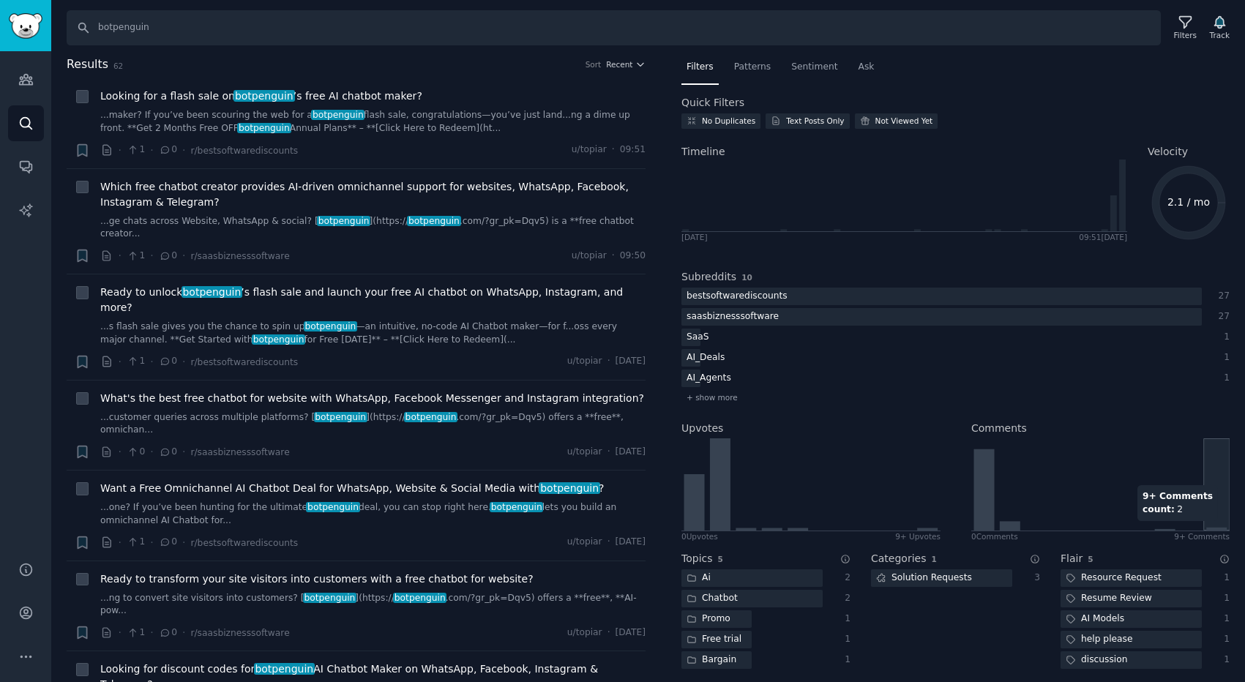
click at [1214, 529] on icon at bounding box center [1216, 529] width 20 height 3
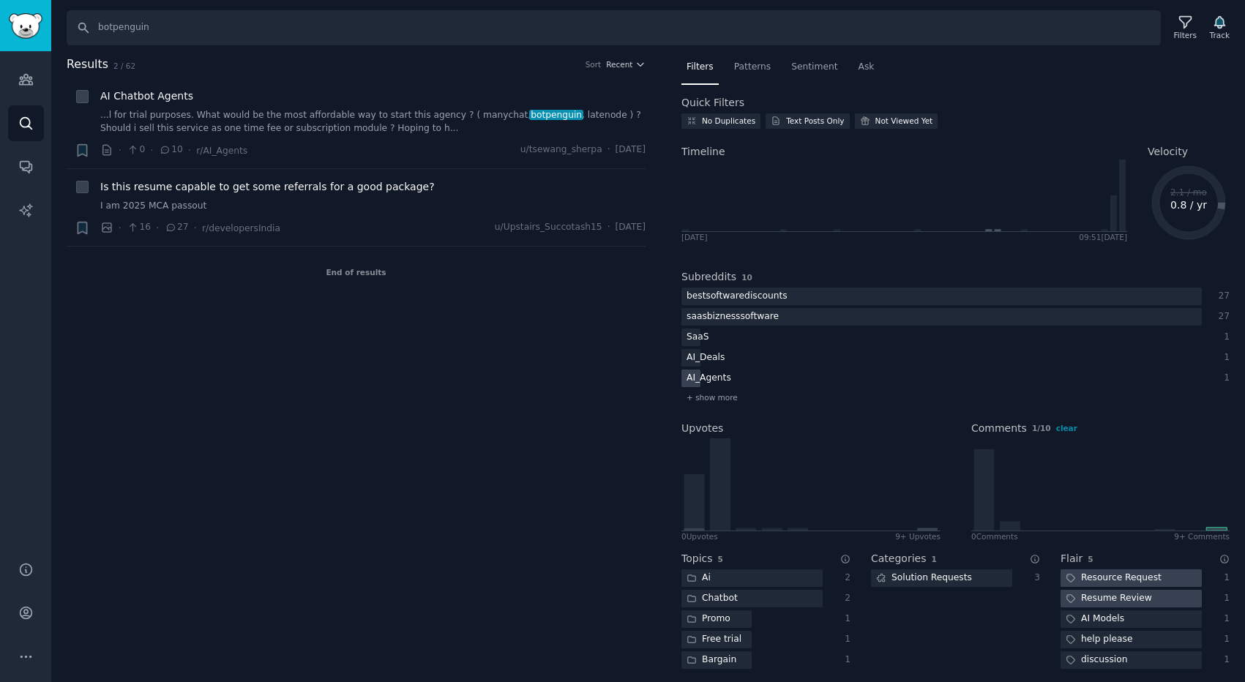
click at [205, 340] on div "Results 2 / 62 Sort Recent + AI Chatbot Agents ...l for trial purposes. What wo…" at bounding box center [367, 369] width 600 height 627
click at [137, 92] on span "AI Chatbot Agents" at bounding box center [146, 96] width 93 height 15
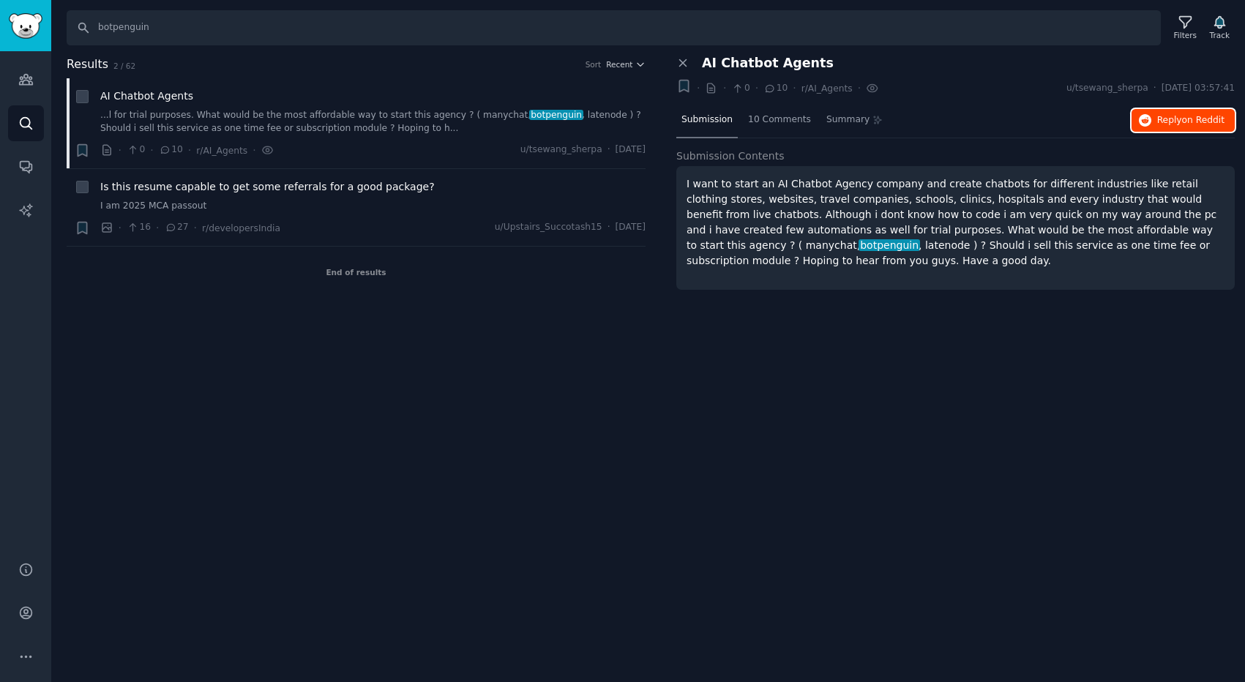
click at [1175, 120] on span "Reply on Reddit" at bounding box center [1190, 120] width 67 height 13
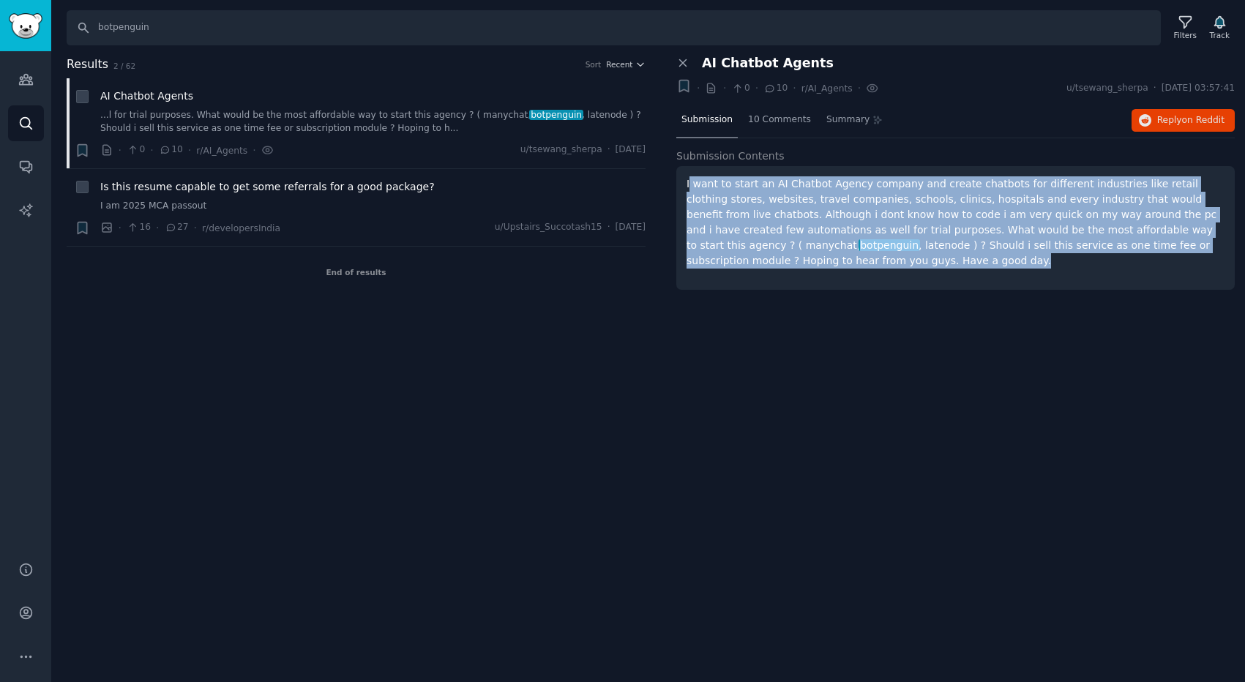
drag, startPoint x: 689, startPoint y: 187, endPoint x: 830, endPoint y: 267, distance: 162.3
click at [830, 267] on p "I want to start an AI Chatbot Agency company and create chatbots for different …" at bounding box center [956, 222] width 538 height 92
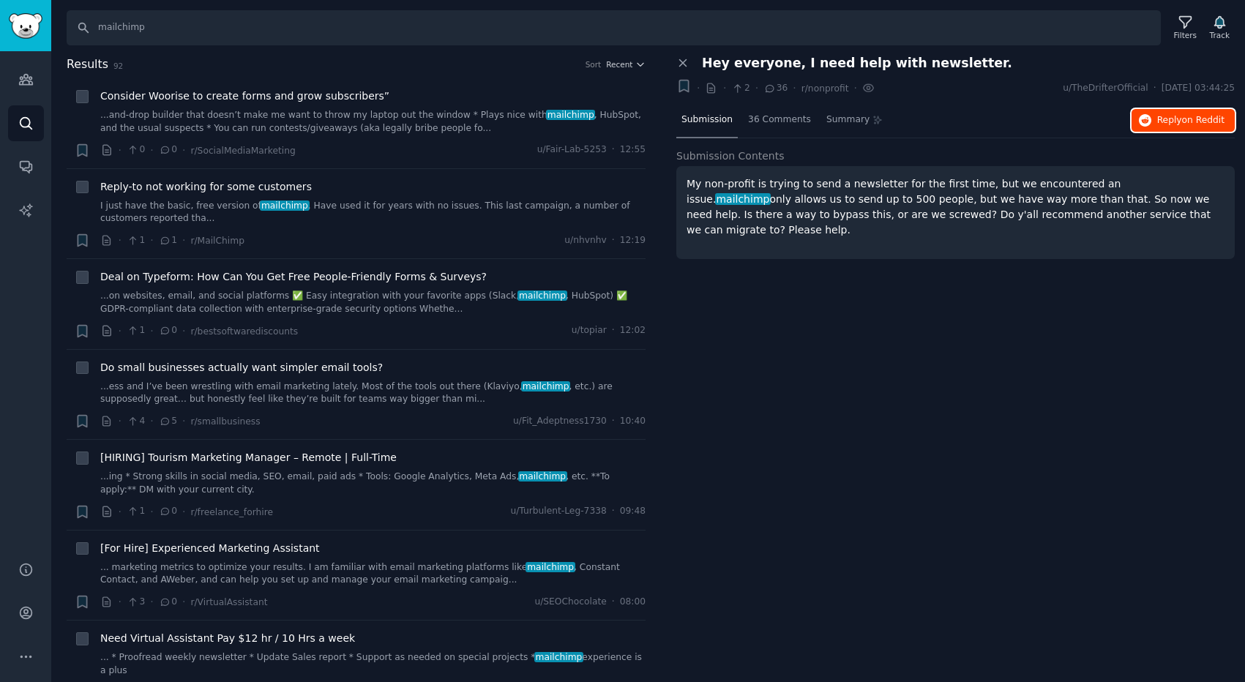
click at [1159, 126] on span "Reply on Reddit" at bounding box center [1190, 120] width 67 height 13
drag, startPoint x: 692, startPoint y: 183, endPoint x: 1124, endPoint y: 217, distance: 434.0
click at [1124, 218] on p "My non-profit is trying to send a newsletter for the first time, but we encount…" at bounding box center [956, 206] width 538 height 61
click at [1124, 217] on p "My non-profit is trying to send a newsletter for the first time, but we encount…" at bounding box center [956, 206] width 538 height 61
drag, startPoint x: 1092, startPoint y: 185, endPoint x: 1130, endPoint y: 220, distance: 51.3
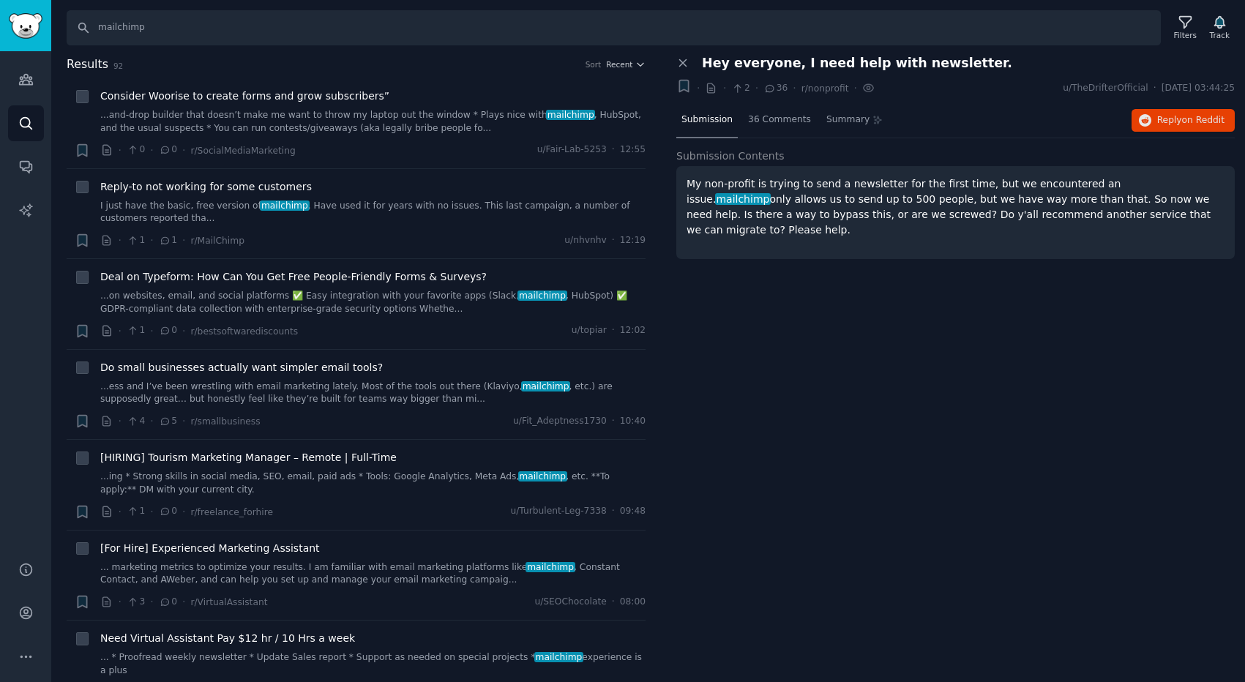
click at [1130, 220] on p "My non-profit is trying to send a newsletter for the first time, but we encount…" at bounding box center [956, 206] width 538 height 61
click at [1102, 224] on div "My non-profit is trying to send a newsletter for the first time, but we encount…" at bounding box center [955, 212] width 559 height 93
drag, startPoint x: 680, startPoint y: 187, endPoint x: 1137, endPoint y: 217, distance: 457.8
click at [1137, 217] on div "My non-profit is trying to send a newsletter for the first time, but we encount…" at bounding box center [955, 212] width 559 height 93
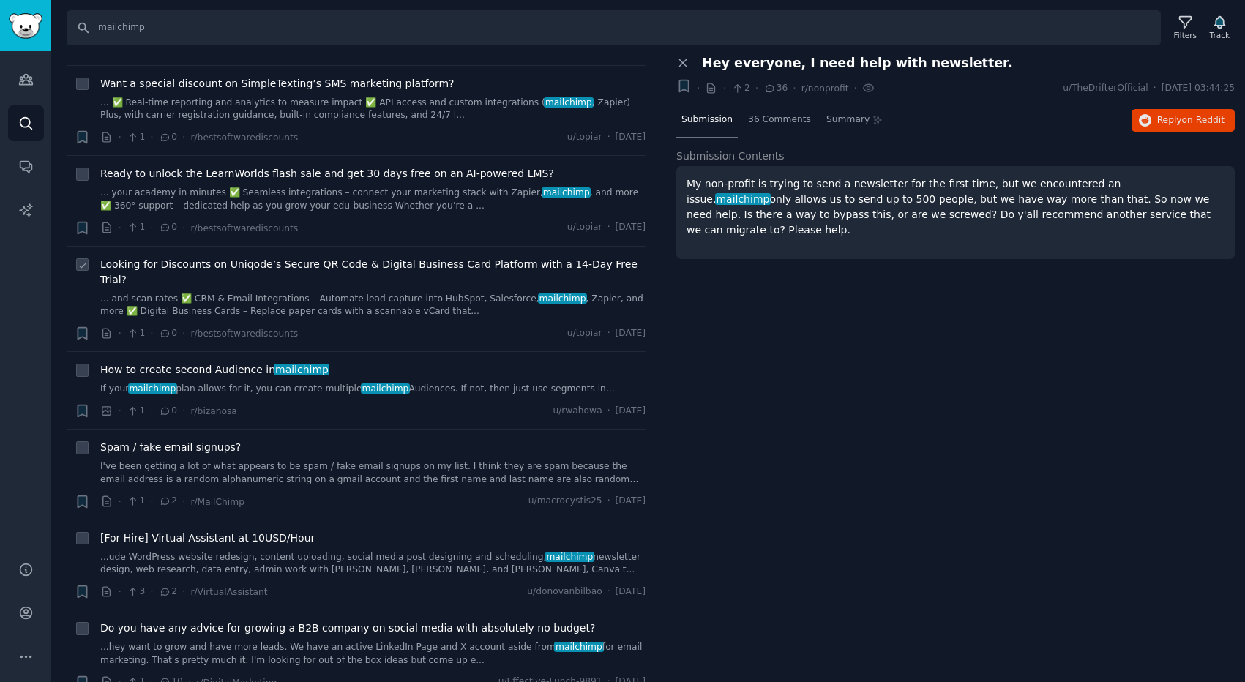
scroll to position [1029, 0]
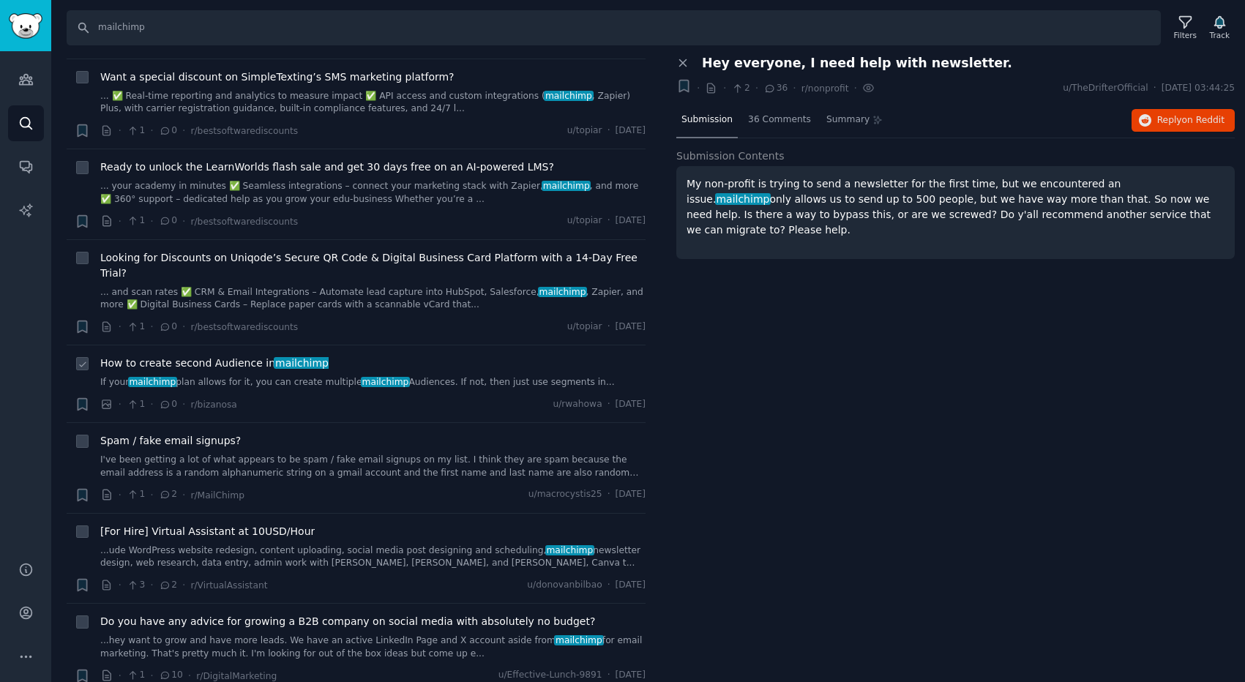
drag, startPoint x: 95, startPoint y: 309, endPoint x: 602, endPoint y: 335, distance: 508.0
click at [603, 346] on li "+ How to create second Audience in mailchimp If your mailchimp plan allows for …" at bounding box center [356, 384] width 579 height 77
click at [774, 400] on div "Close panel Hey everyone, I need help with newsletter. + · · 2 · 36 · r/nonprof…" at bounding box center [955, 369] width 579 height 627
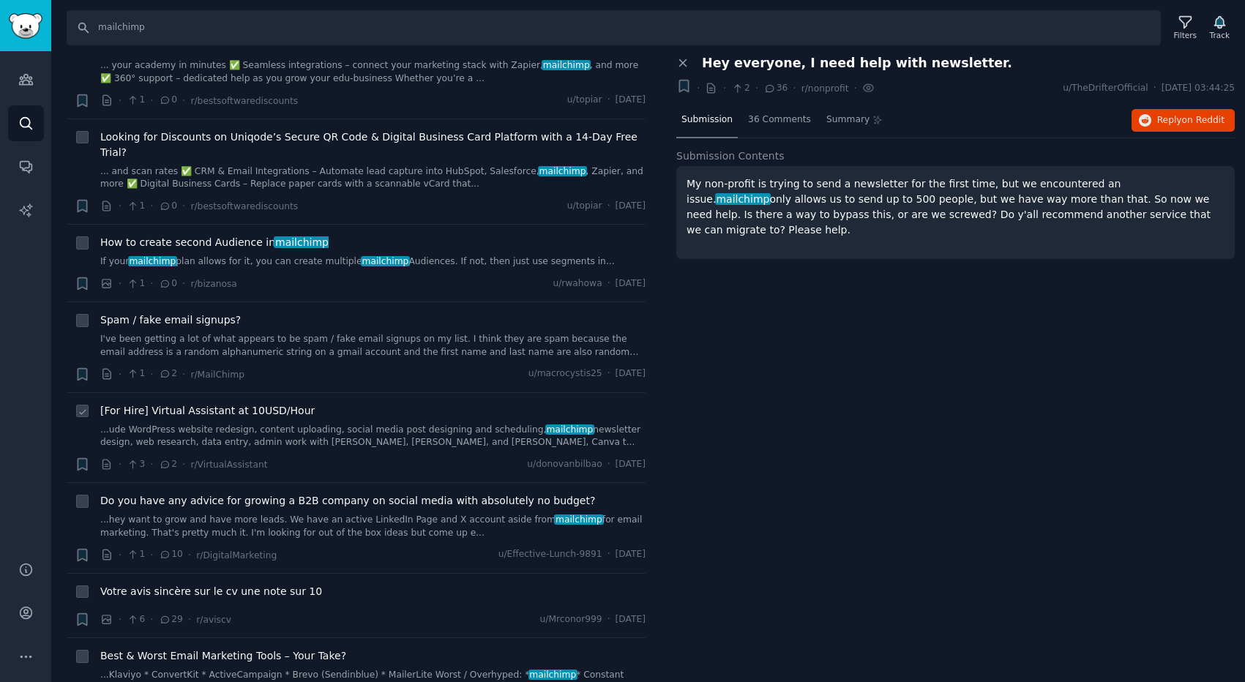
scroll to position [1161, 0]
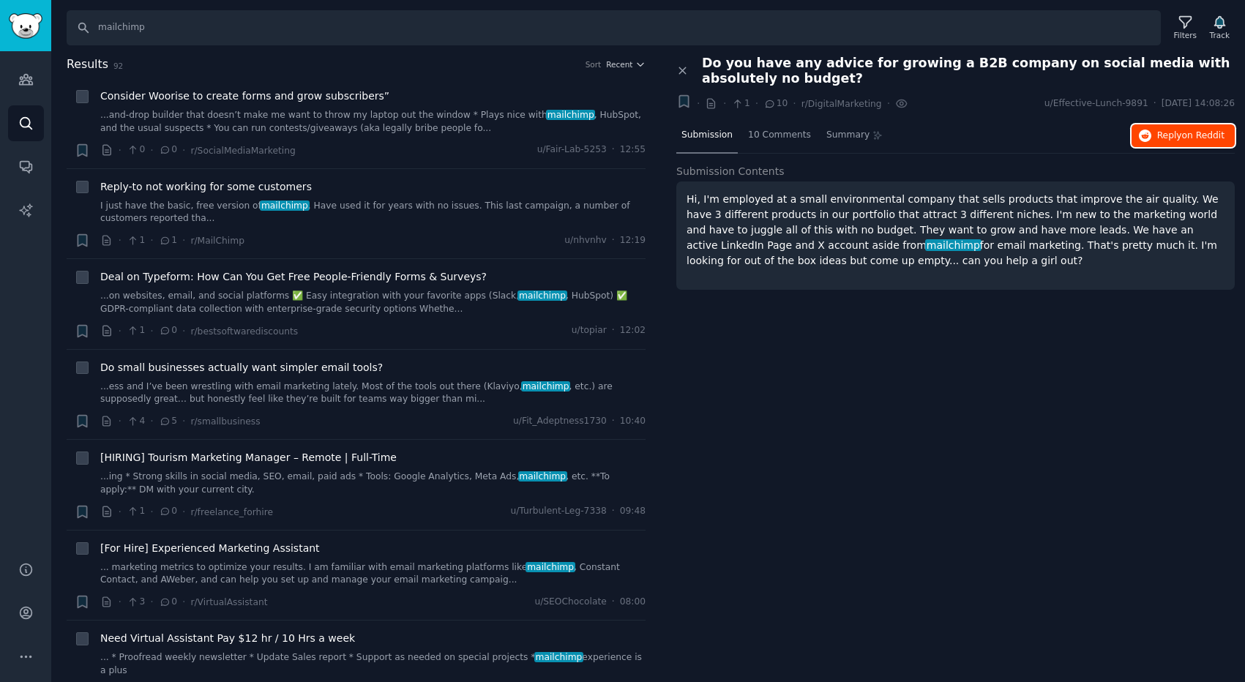
click at [1146, 133] on icon "button" at bounding box center [1145, 136] width 13 height 13
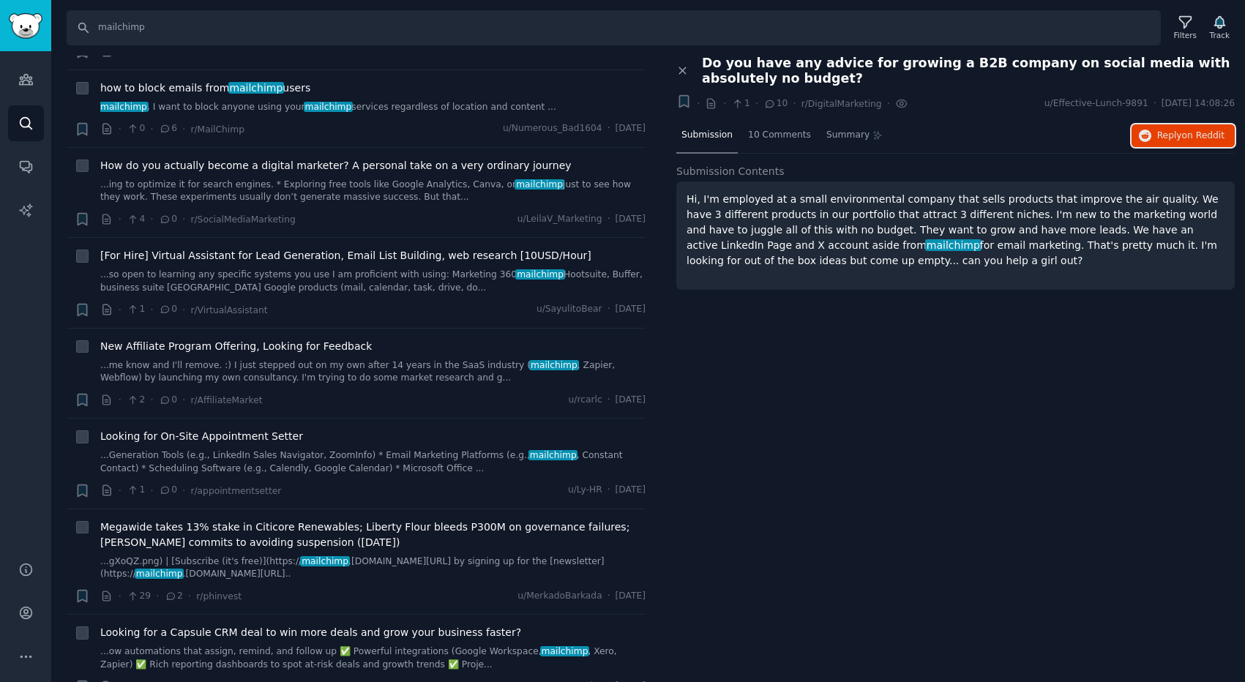
scroll to position [7709, 0]
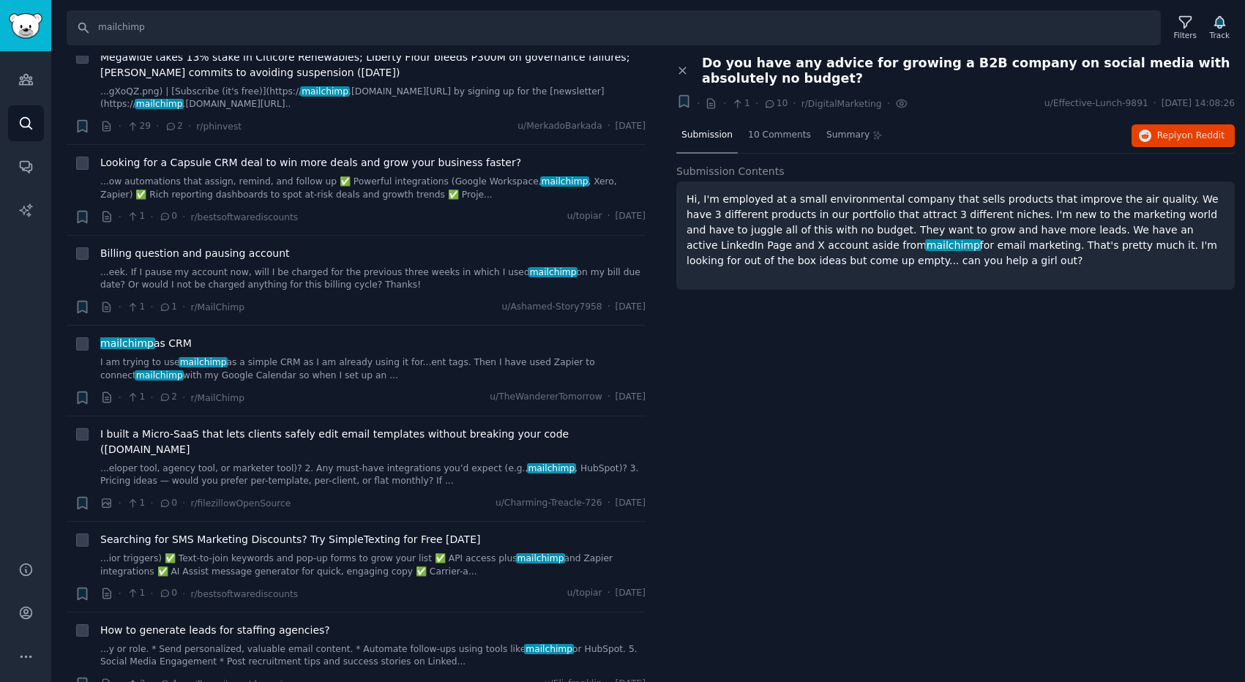
drag, startPoint x: 101, startPoint y: 548, endPoint x: 413, endPoint y: 599, distance: 315.9
click at [413, 613] on li "+ How to generate leads for staffing agencies? ...y or role. * Send personalize…" at bounding box center [356, 658] width 579 height 90
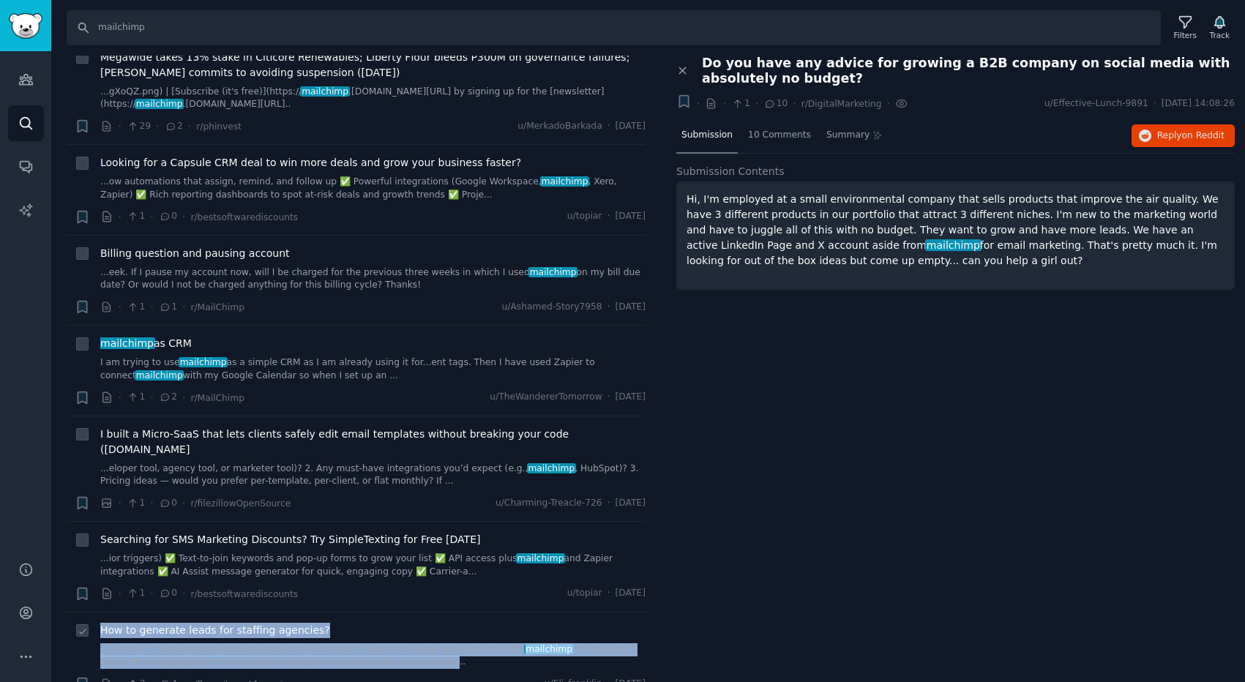
drag, startPoint x: 100, startPoint y: 550, endPoint x: 414, endPoint y: 594, distance: 317.2
click at [414, 613] on li "+ How to generate leads for staffing agencies? ...y or role. * Send personalize…" at bounding box center [356, 658] width 579 height 90
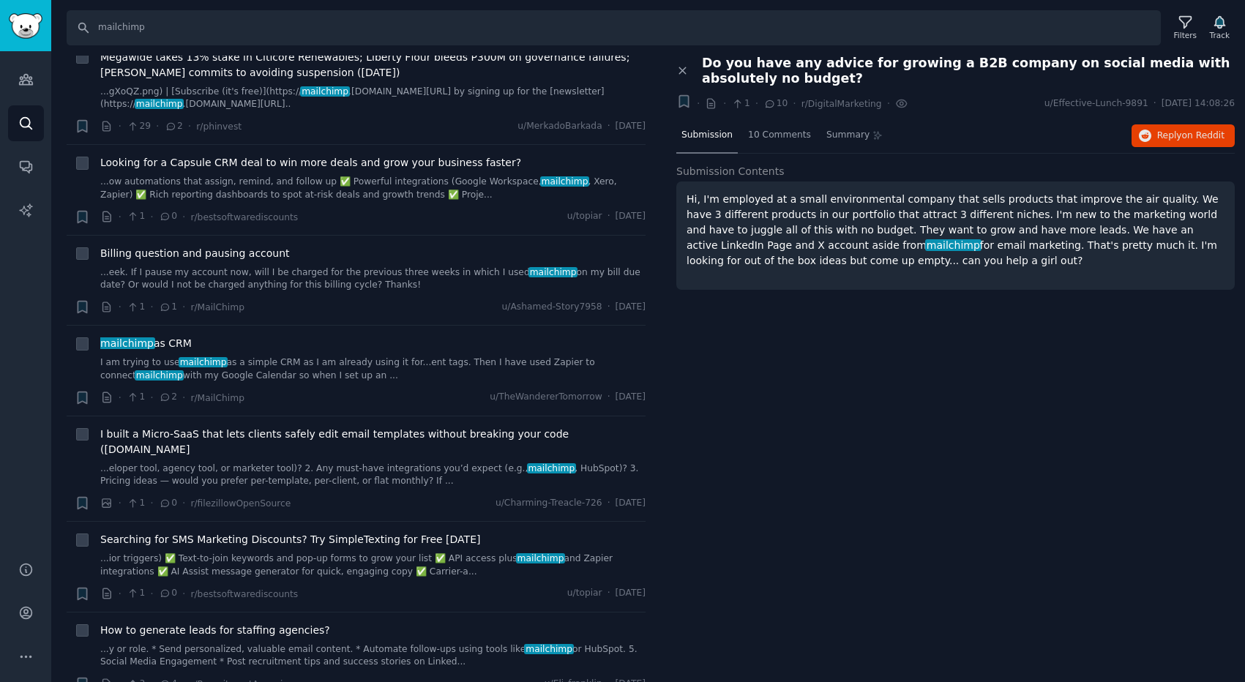
click at [810, 499] on div "Close panel Do you have any advice for growing a B2B company on social media wi…" at bounding box center [955, 369] width 579 height 627
drag, startPoint x: 682, startPoint y: 201, endPoint x: 903, endPoint y: 273, distance: 232.7
click at [903, 273] on div "Hi, I'm employed at a small environmental company that sells products that impr…" at bounding box center [955, 236] width 559 height 108
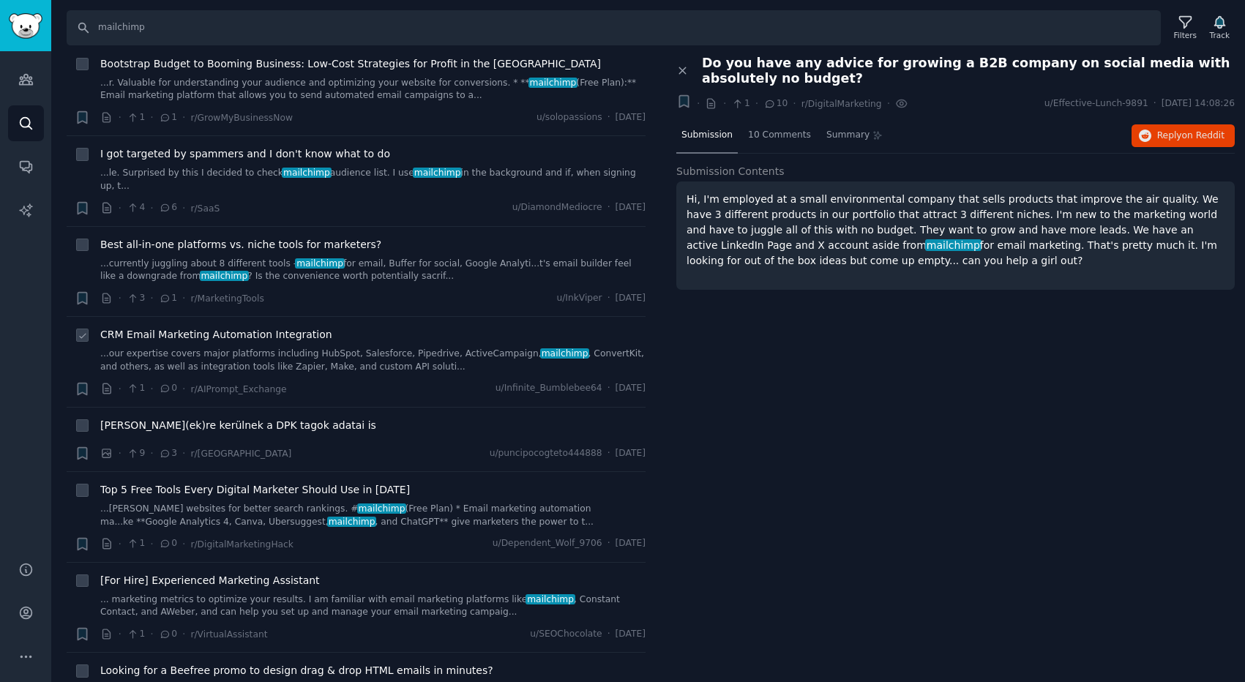
scroll to position [6556, 0]
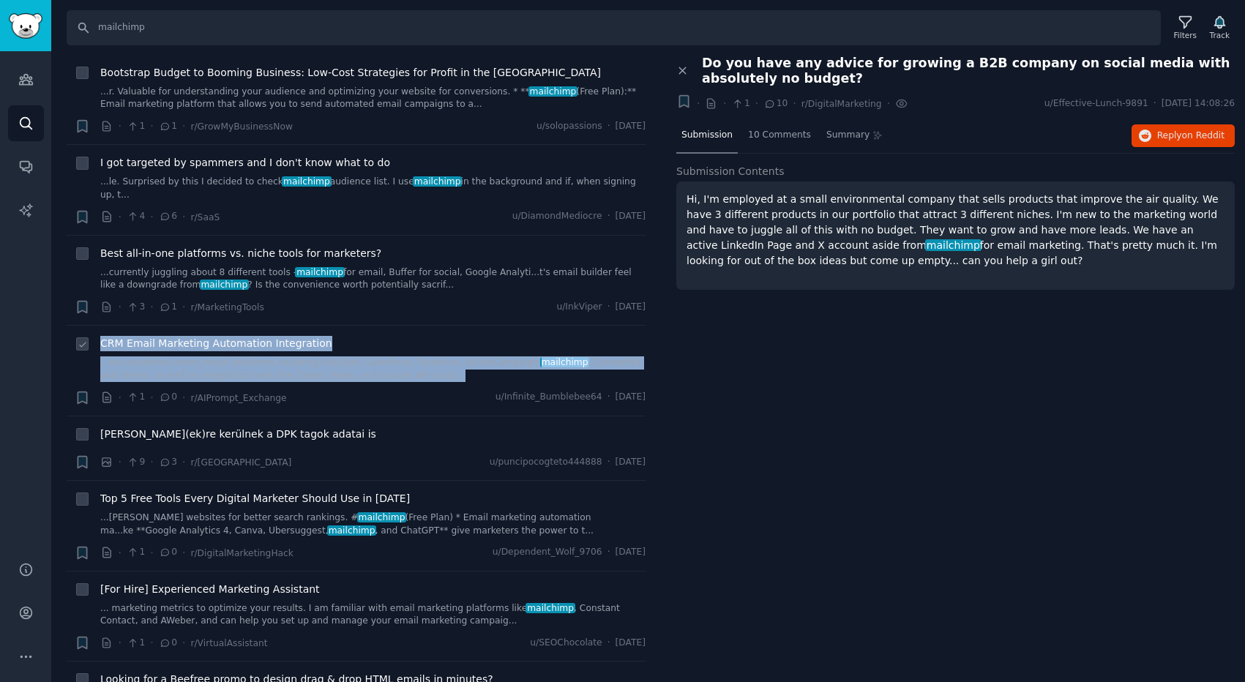
drag, startPoint x: 97, startPoint y: 277, endPoint x: 425, endPoint y: 326, distance: 332.3
click at [425, 326] on li "+ CRM Email Marketing Automation Integration ...our expertise covers major plat…" at bounding box center [356, 371] width 579 height 90
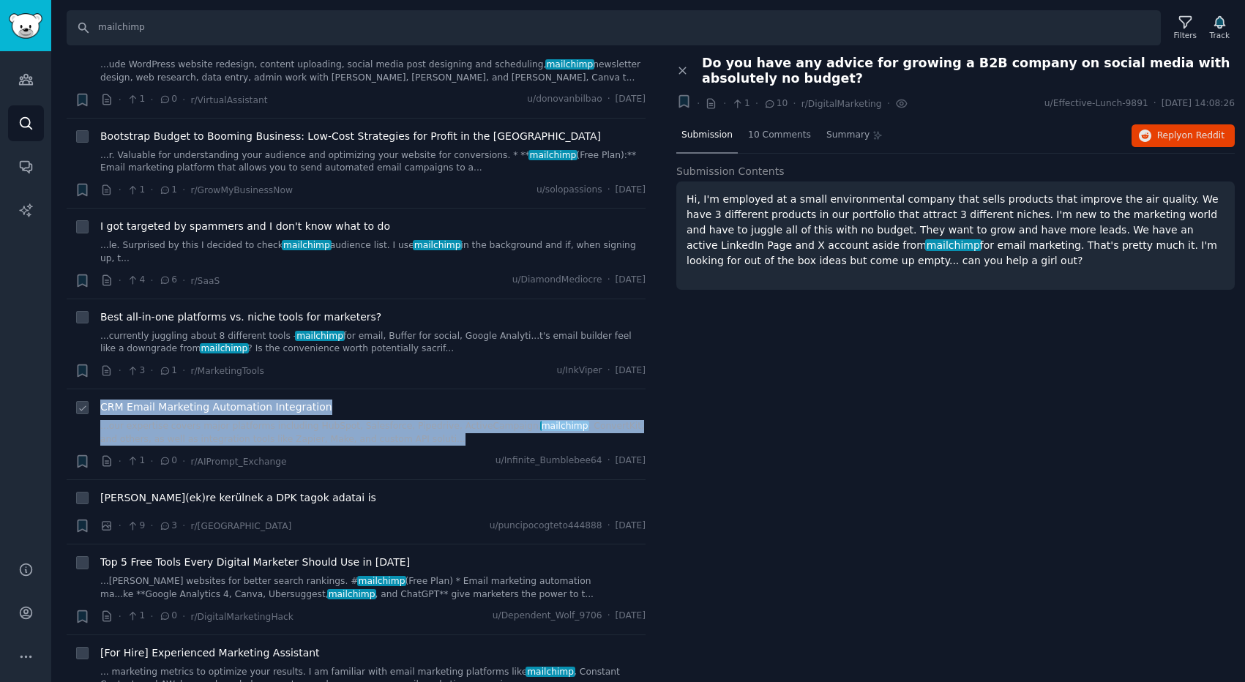
scroll to position [6492, 0]
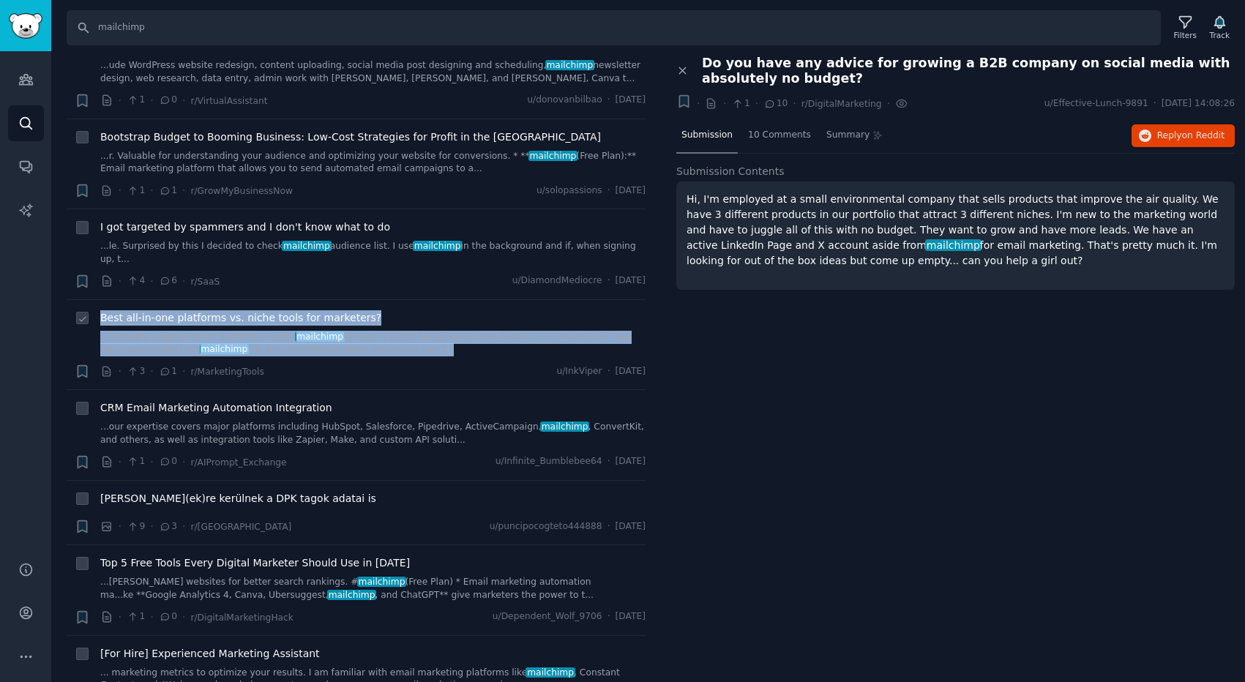
drag, startPoint x: 97, startPoint y: 245, endPoint x: 419, endPoint y: 299, distance: 326.8
click at [419, 300] on li "+ Best all-in-one platforms vs. niche tools for marketers? ...currently jugglin…" at bounding box center [356, 345] width 579 height 90
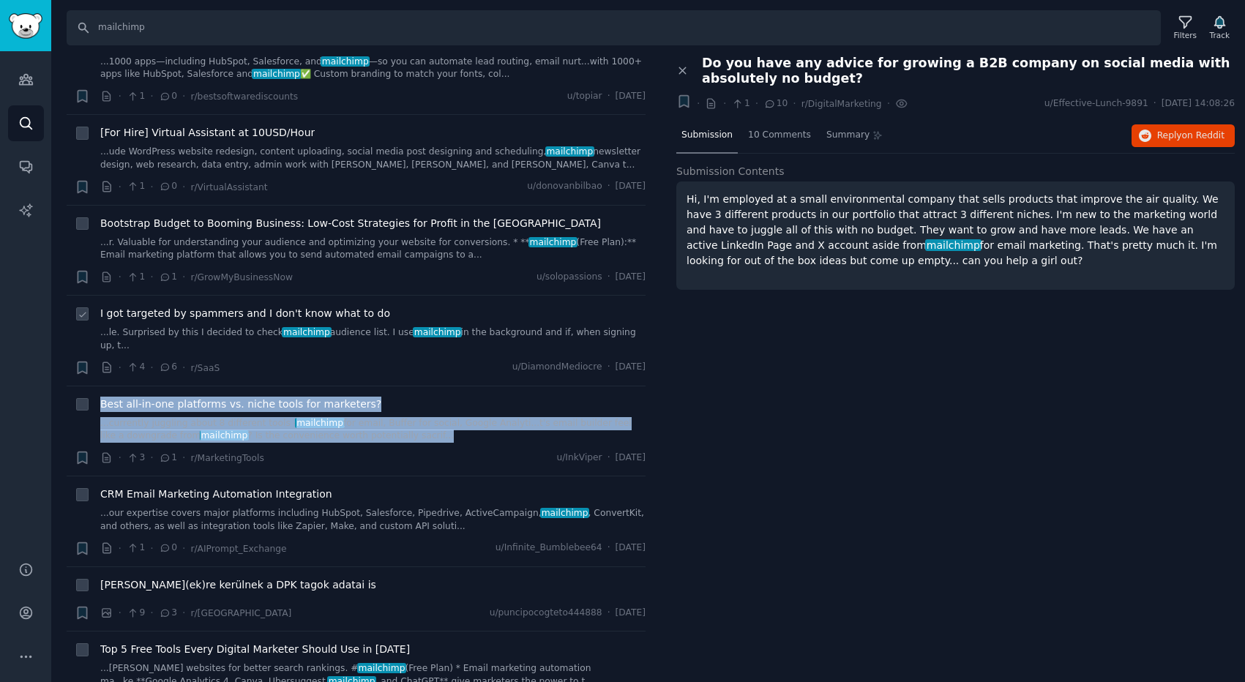
scroll to position [6403, 0]
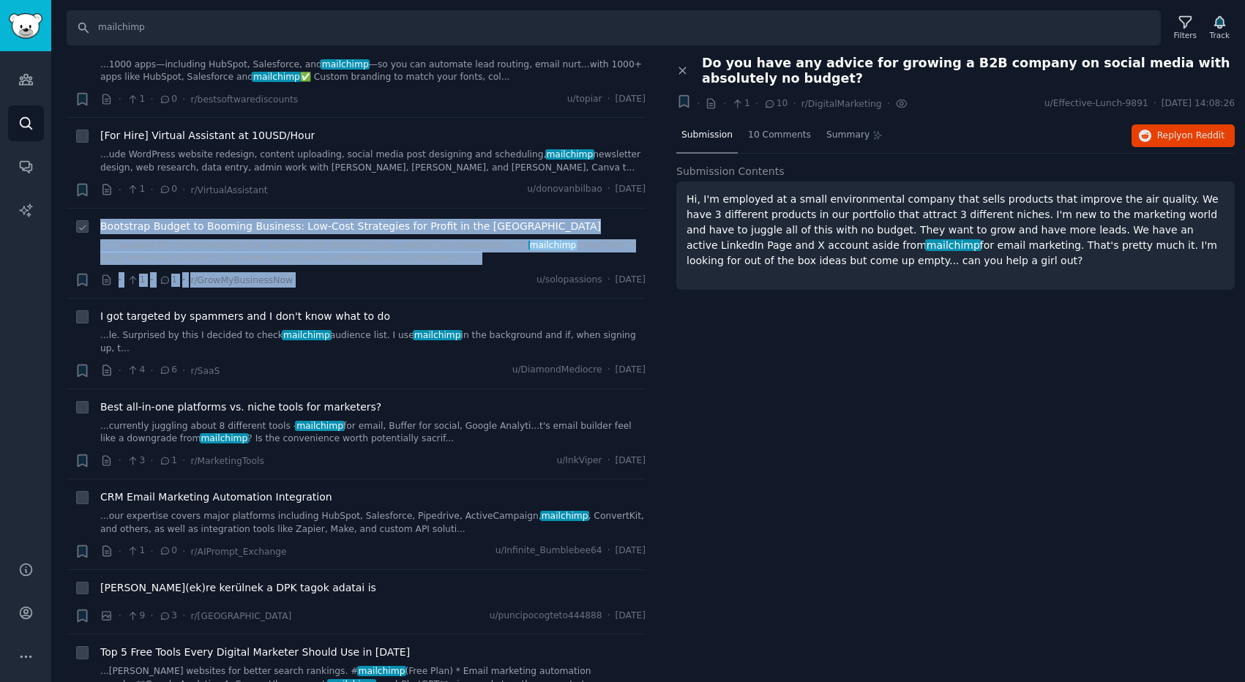
drag, startPoint x: 96, startPoint y: 167, endPoint x: 424, endPoint y: 230, distance: 334.0
click at [424, 230] on li "+ Bootstrap Budget to Booming Business: Low-Cost Strategies for Profit in the U…" at bounding box center [356, 254] width 579 height 90
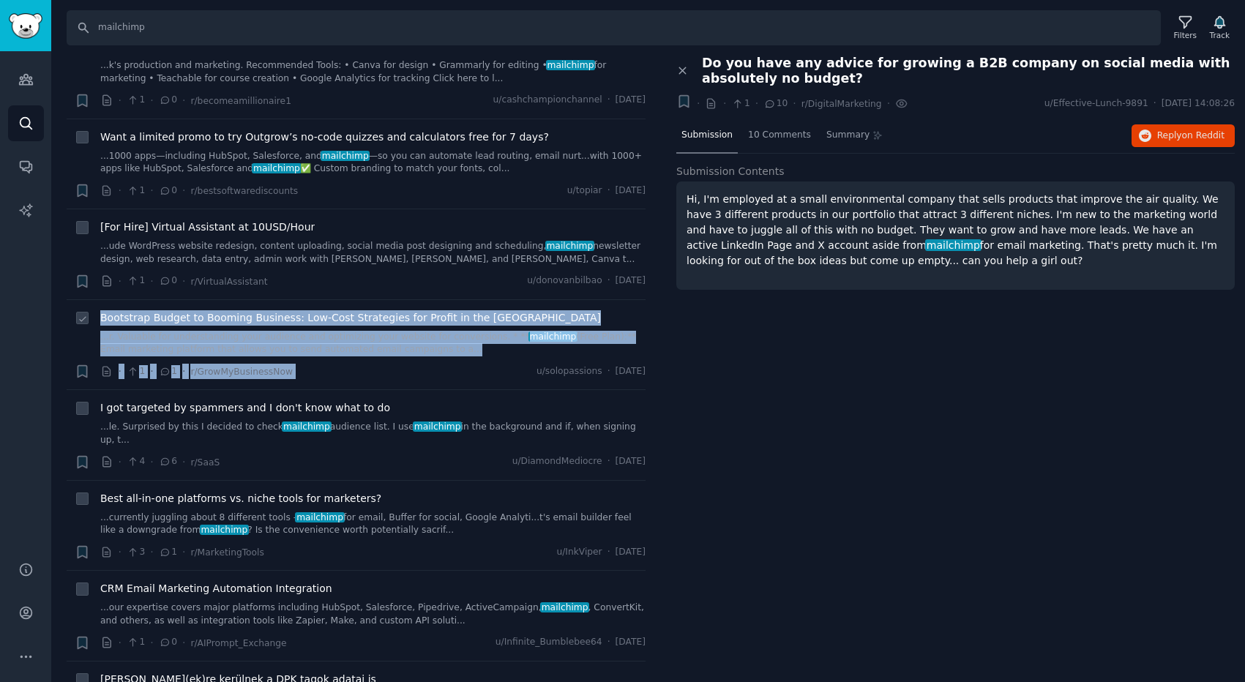
scroll to position [6299, 0]
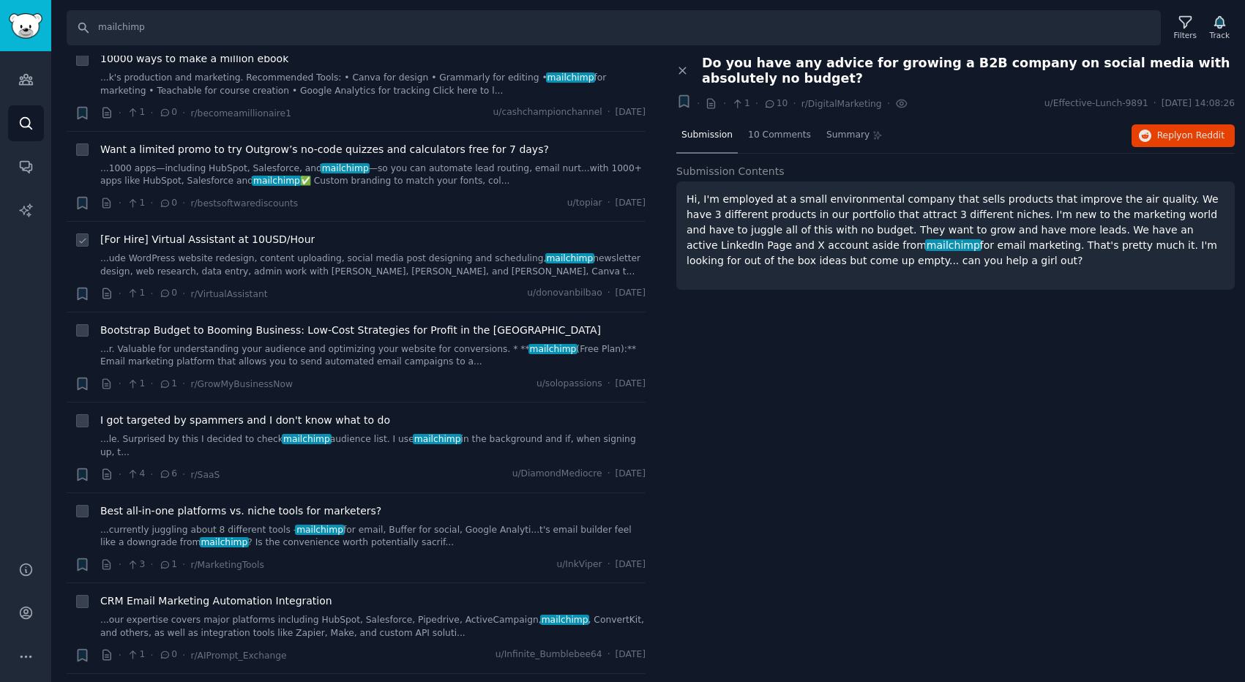
click at [354, 222] on li "+ [For Hire] Virtual Assistant at 10USD/Hour ...ude WordPress website redesign,…" at bounding box center [356, 267] width 579 height 90
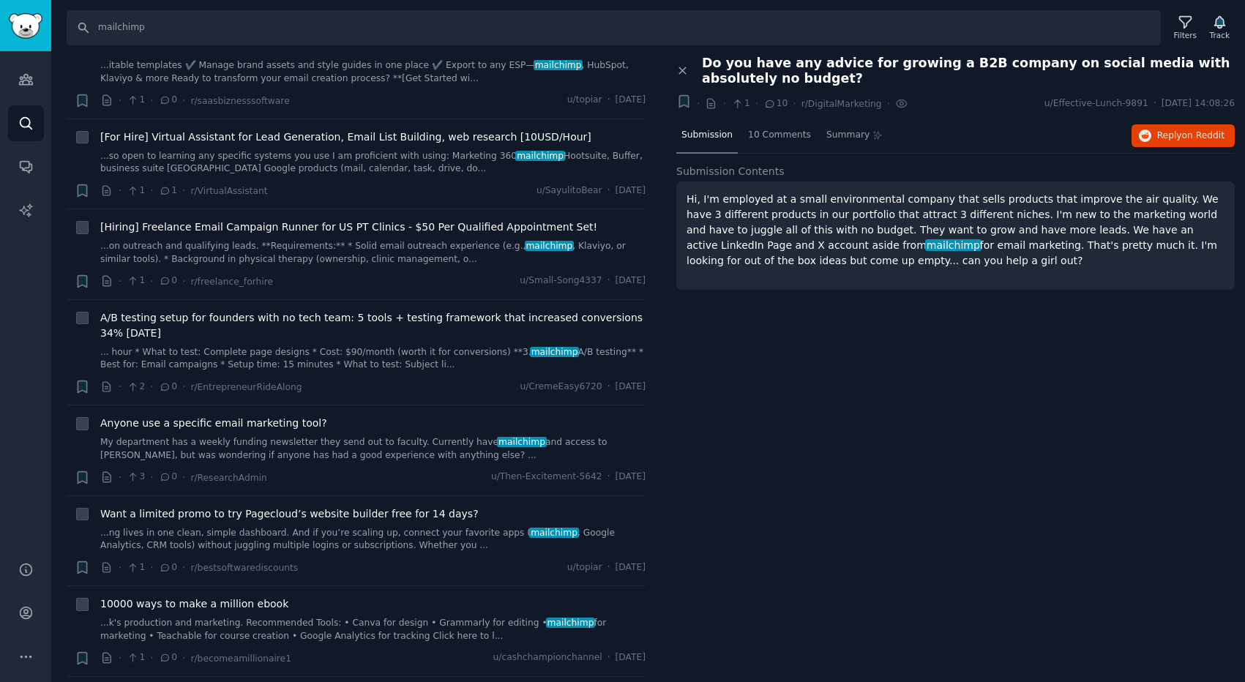
scroll to position [5464, 0]
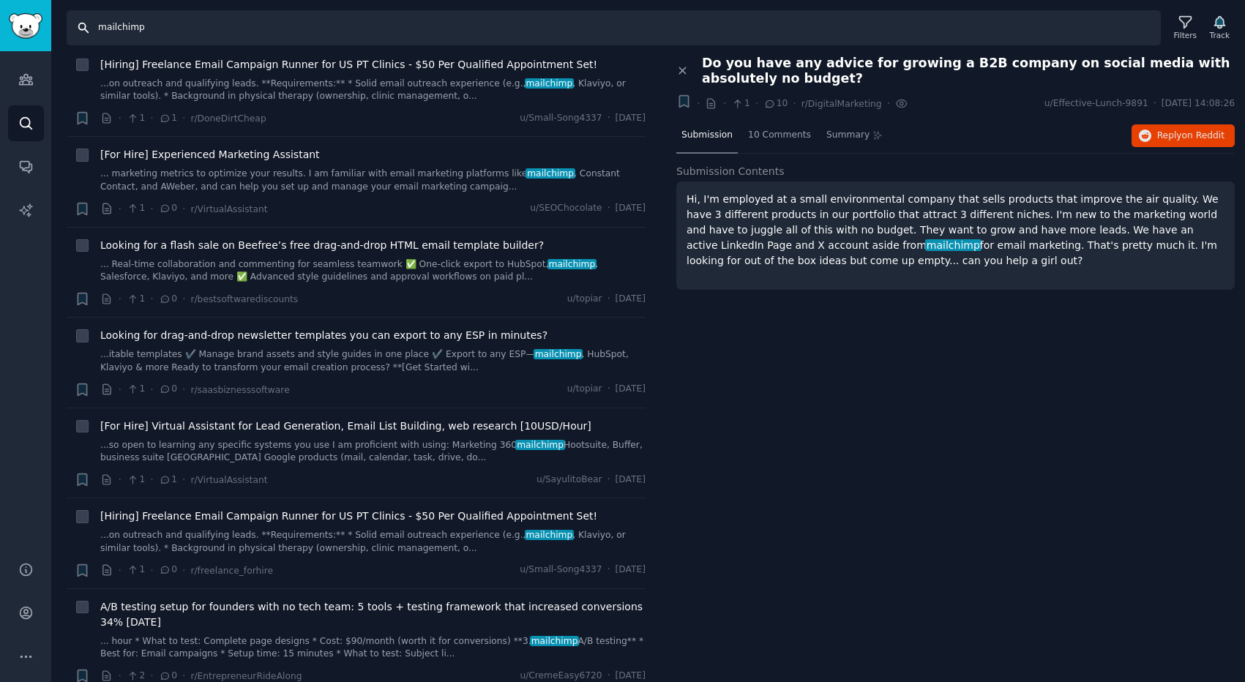
click at [127, 30] on input "mailchimp" at bounding box center [614, 27] width 1094 height 35
type input "marketing chatbot"
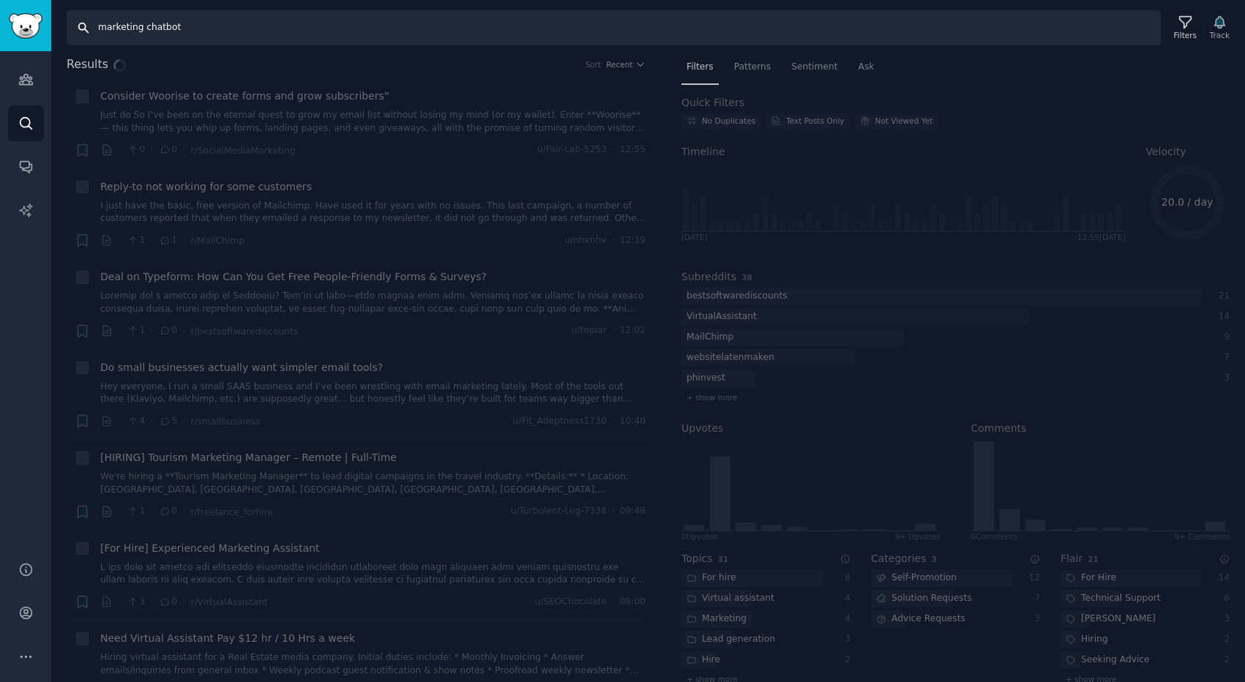
click at [280, 28] on input "marketing chatbot" at bounding box center [614, 27] width 1094 height 35
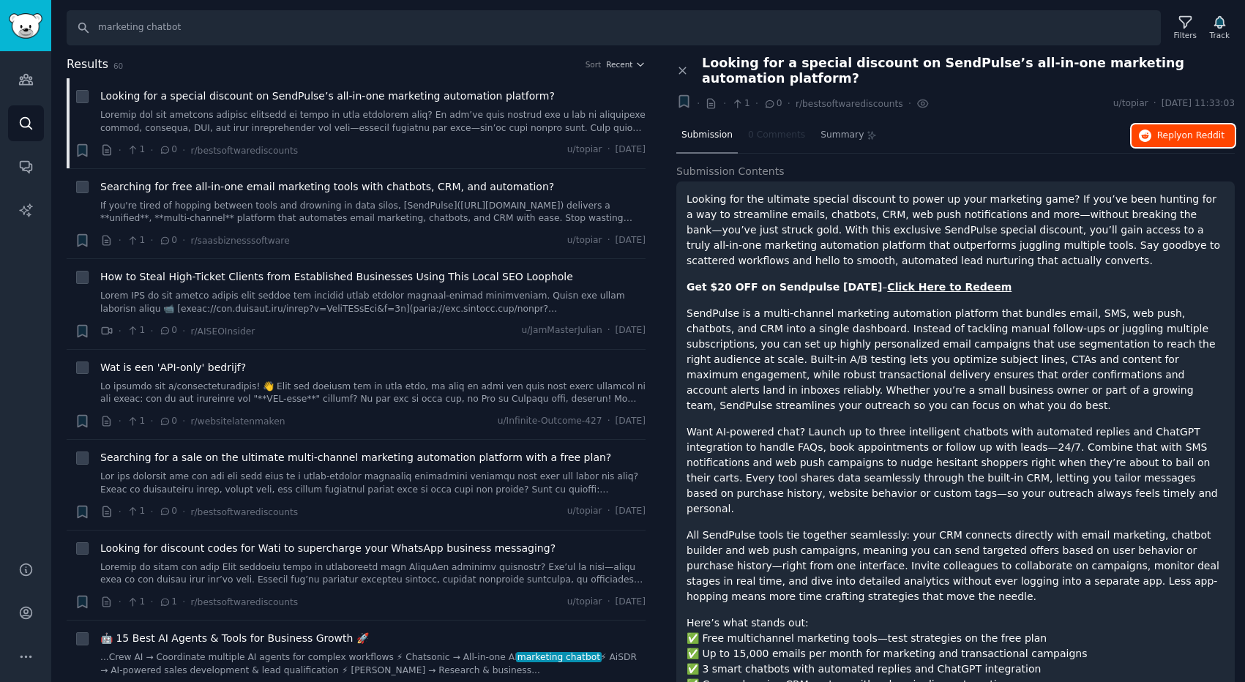
click at [1169, 135] on span "Reply on Reddit" at bounding box center [1190, 136] width 67 height 13
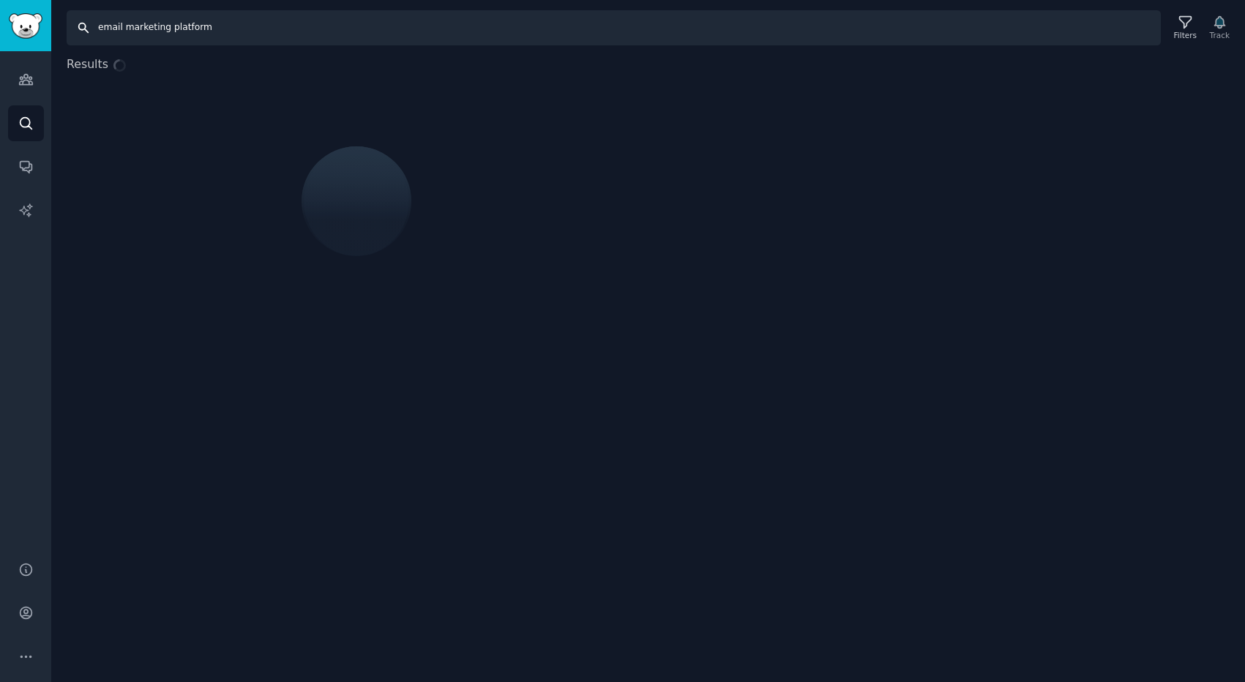
click at [236, 22] on input "email marketing platform" at bounding box center [614, 27] width 1094 height 35
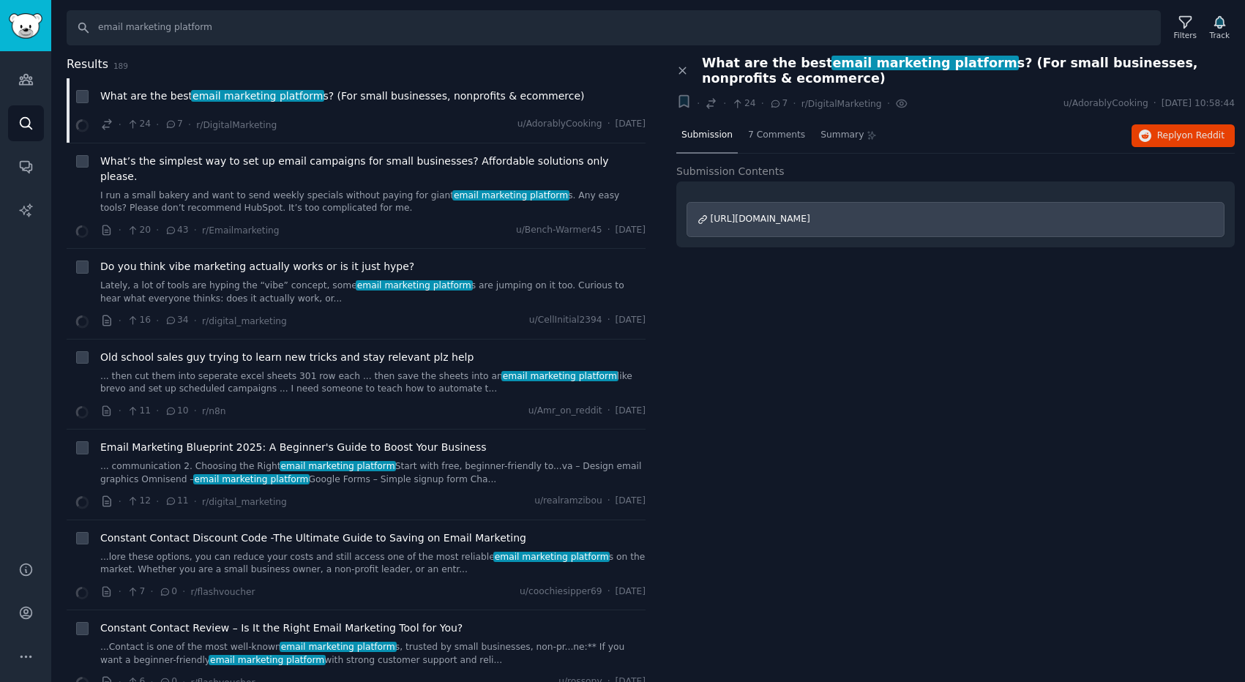
click at [734, 64] on span "What are the best email marketing platform s? (For small businesses, nonprofits…" at bounding box center [968, 71] width 533 height 31
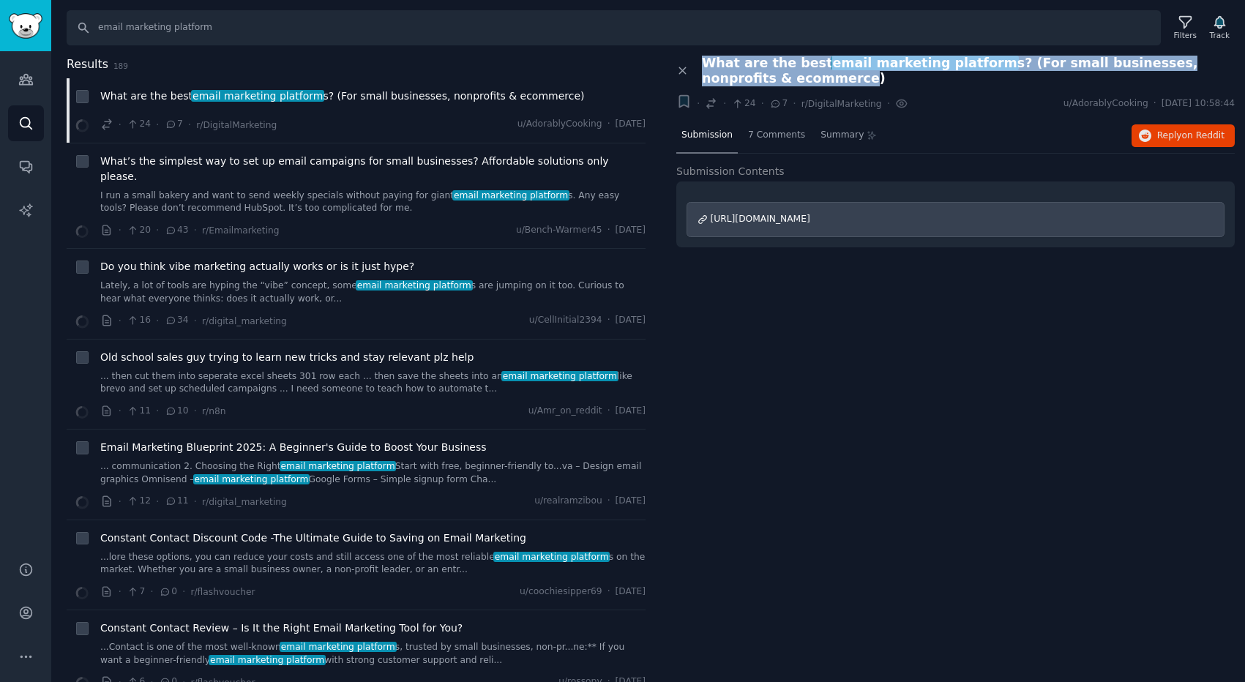
drag, startPoint x: 700, startPoint y: 64, endPoint x: 774, endPoint y: 83, distance: 76.3
click at [774, 82] on div "What are the best email marketing platform s? (For small businesses, nonprofits…" at bounding box center [963, 71] width 543 height 31
click at [774, 83] on span "What are the best email marketing platform s? (For small businesses, nonprofits…" at bounding box center [968, 71] width 533 height 31
drag, startPoint x: 786, startPoint y: 83, endPoint x: 705, endPoint y: 59, distance: 84.1
click at [705, 59] on span "What are the best email marketing platform s? (For small businesses, nonprofits…" at bounding box center [968, 71] width 533 height 31
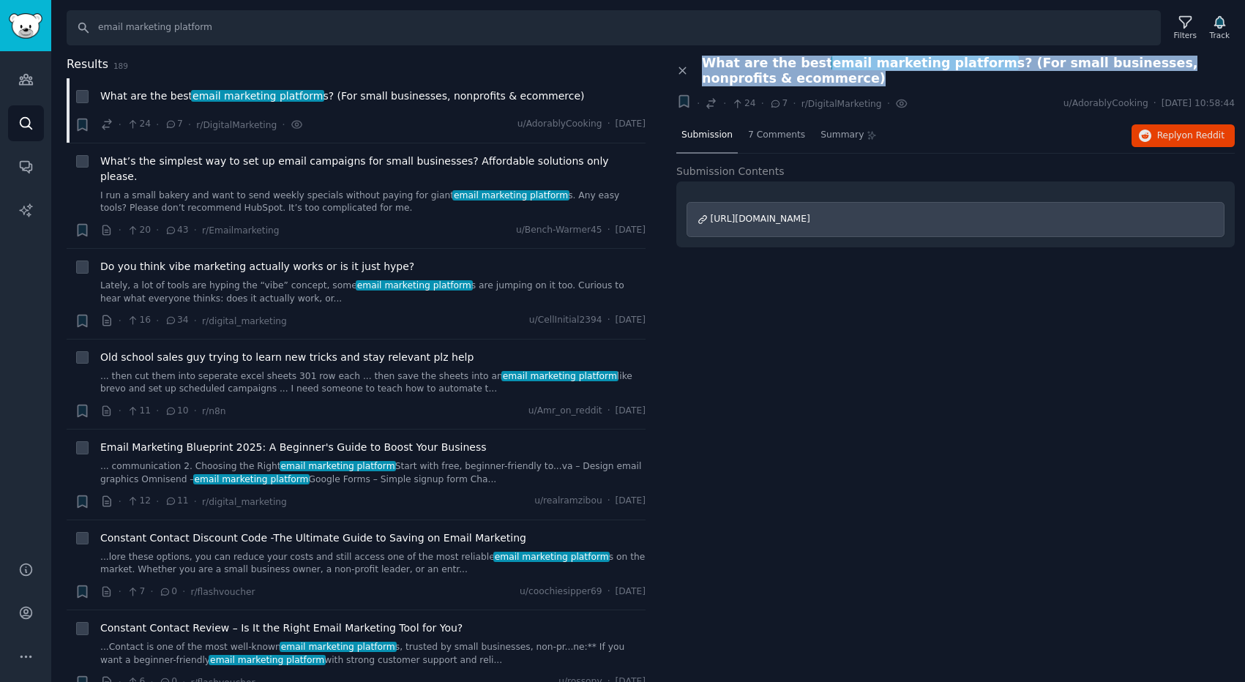
click at [705, 59] on span "What are the best email marketing platform s? (For small businesses, nonprofits…" at bounding box center [968, 71] width 533 height 31
drag, startPoint x: 704, startPoint y: 60, endPoint x: 785, endPoint y: 80, distance: 82.9
click at [785, 80] on span "What are the best email marketing platform s? (For small businesses, nonprofits…" at bounding box center [968, 71] width 533 height 31
drag, startPoint x: 796, startPoint y: 80, endPoint x: 715, endPoint y: 54, distance: 84.5
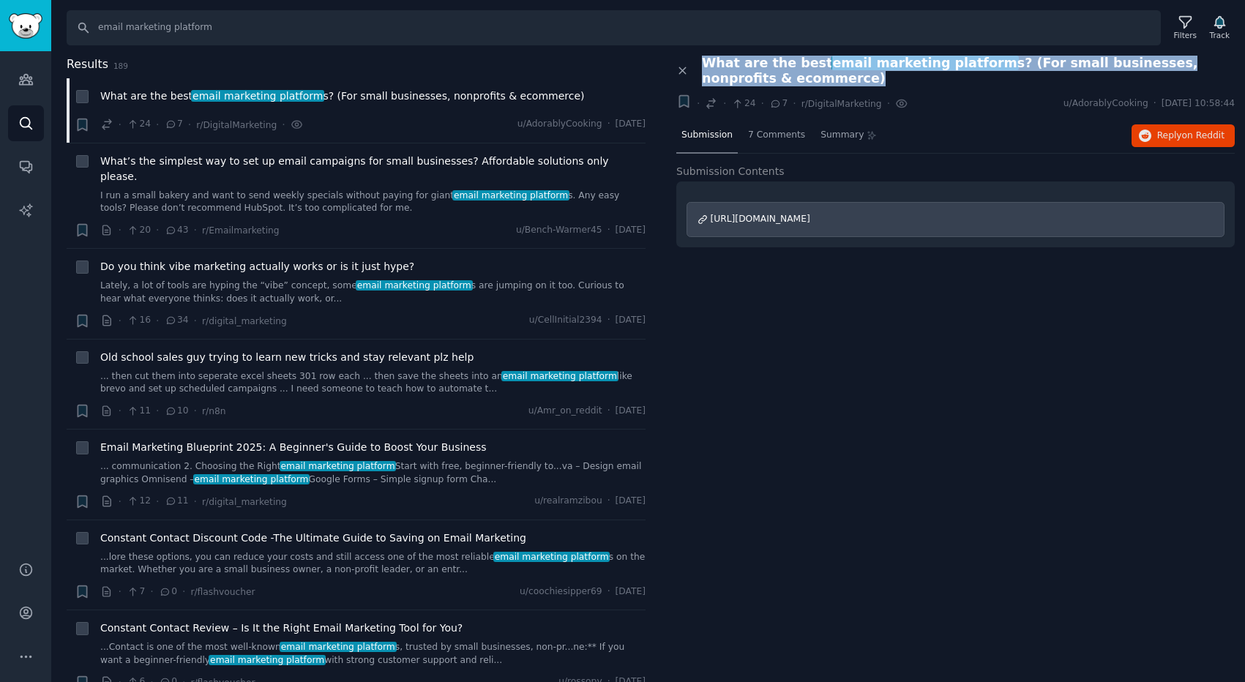
click at [715, 54] on div "Search email marketing platform Filters Track Results 189 + What are the best e…" at bounding box center [648, 341] width 1194 height 682
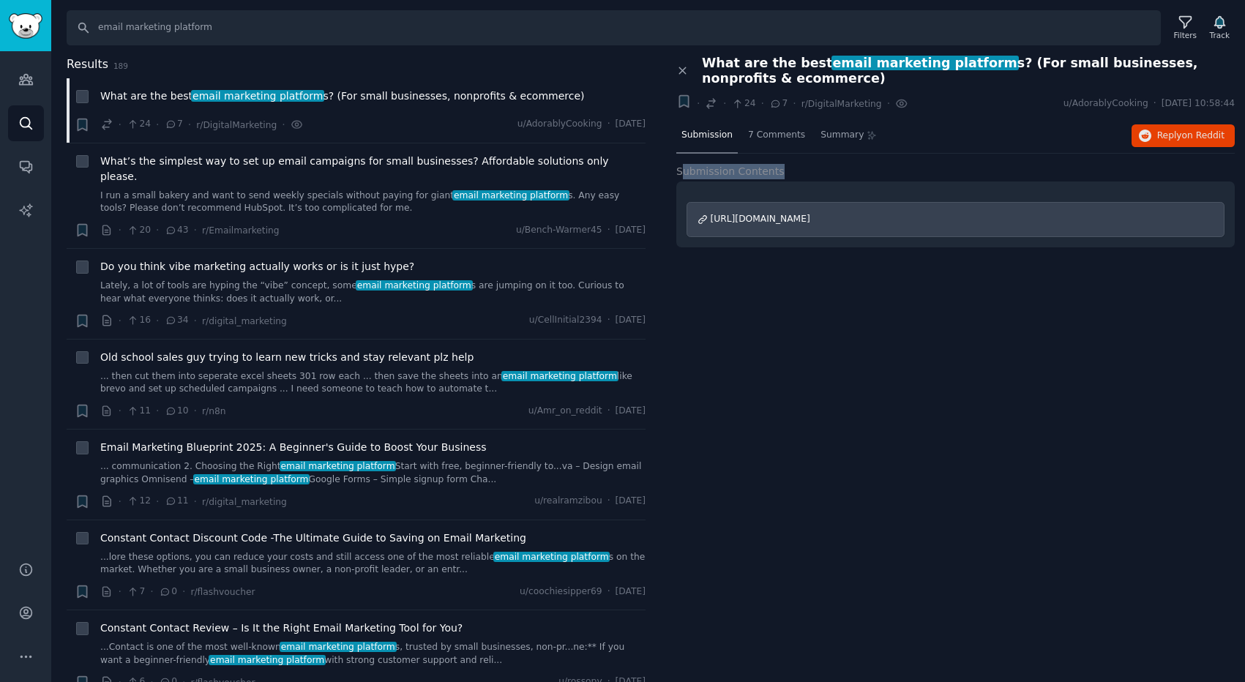
drag, startPoint x: 680, startPoint y: 173, endPoint x: 775, endPoint y: 173, distance: 95.2
click at [775, 173] on span "Submission Contents" at bounding box center [730, 171] width 108 height 15
click at [754, 164] on span "Submission Contents" at bounding box center [730, 171] width 108 height 15
click at [1154, 136] on button "Reply on Reddit" at bounding box center [1183, 135] width 103 height 23
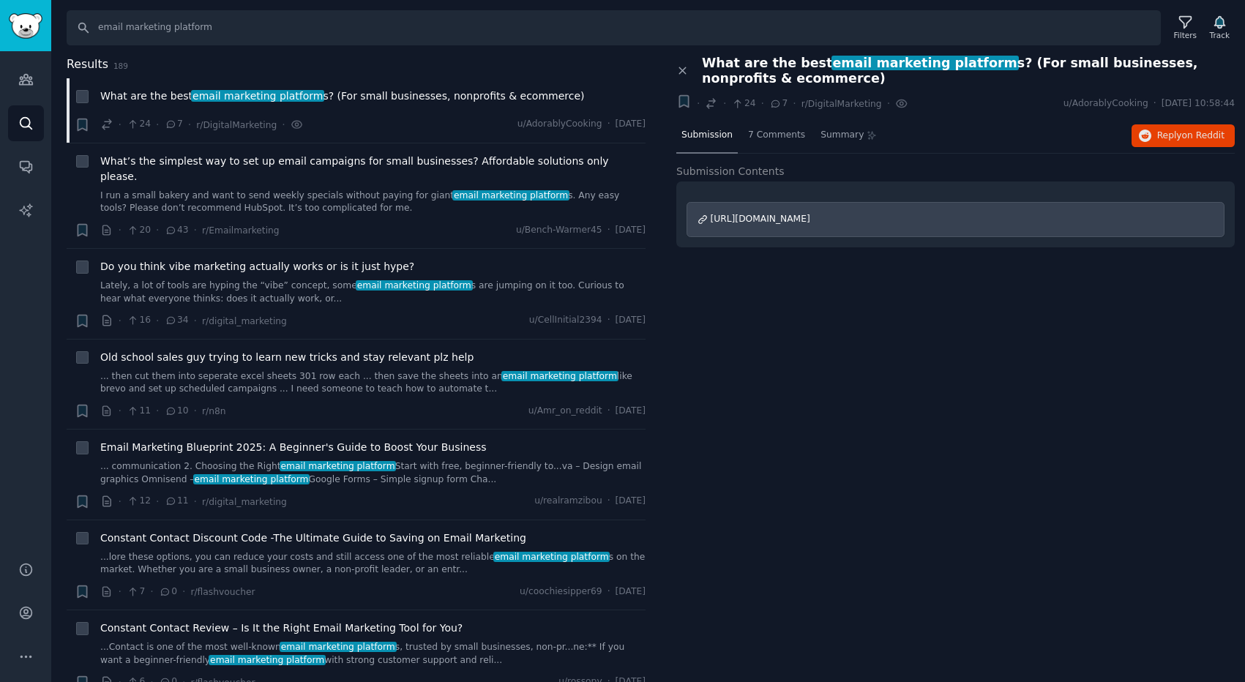
click at [788, 72] on span "What are the best email marketing platform s? (For small businesses, nonprofits…" at bounding box center [968, 71] width 533 height 31
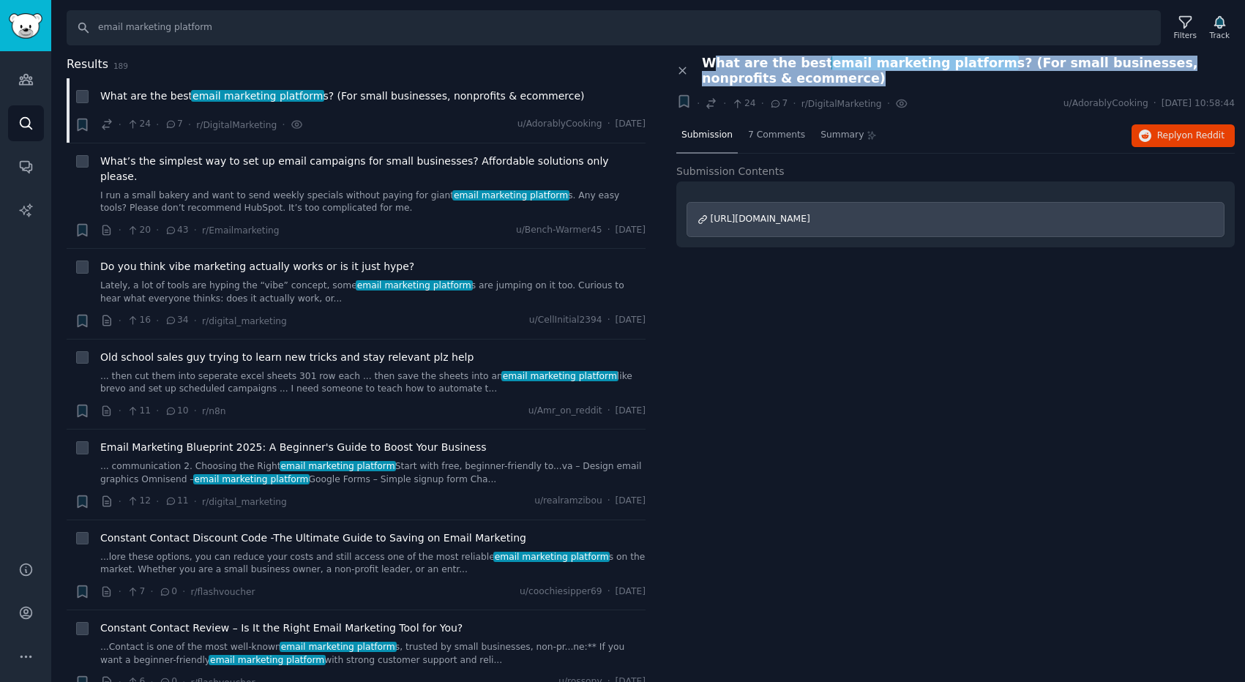
drag, startPoint x: 804, startPoint y: 72, endPoint x: 709, endPoint y: 58, distance: 95.6
click at [710, 57] on span "What are the best email marketing platform s? (For small businesses, nonprofits…" at bounding box center [968, 71] width 533 height 31
click at [709, 58] on span "What are the best email marketing platform s? (For small businesses, nonprofits…" at bounding box center [968, 71] width 533 height 31
drag, startPoint x: 705, startPoint y: 62, endPoint x: 785, endPoint y: 80, distance: 81.7
click at [784, 80] on span "What are the best email marketing platform s? (For small businesses, nonprofits…" at bounding box center [968, 71] width 533 height 31
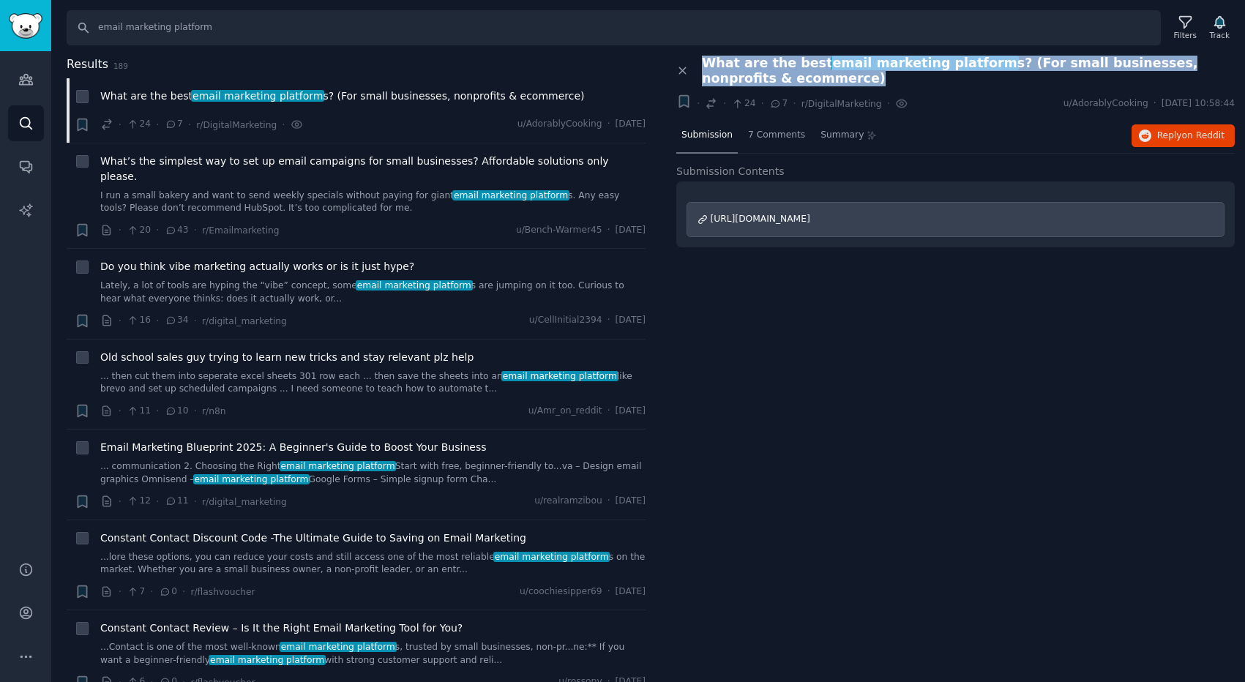
click at [785, 80] on span "What are the best email marketing platform s? (For small businesses, nonprofits…" at bounding box center [968, 71] width 533 height 31
drag, startPoint x: 807, startPoint y: 80, endPoint x: 701, endPoint y: 67, distance: 107.0
click at [701, 67] on div "What are the best email marketing platform s? (For small businesses, nonprofits…" at bounding box center [963, 71] width 543 height 31
drag, startPoint x: 701, startPoint y: 64, endPoint x: 781, endPoint y: 81, distance: 81.6
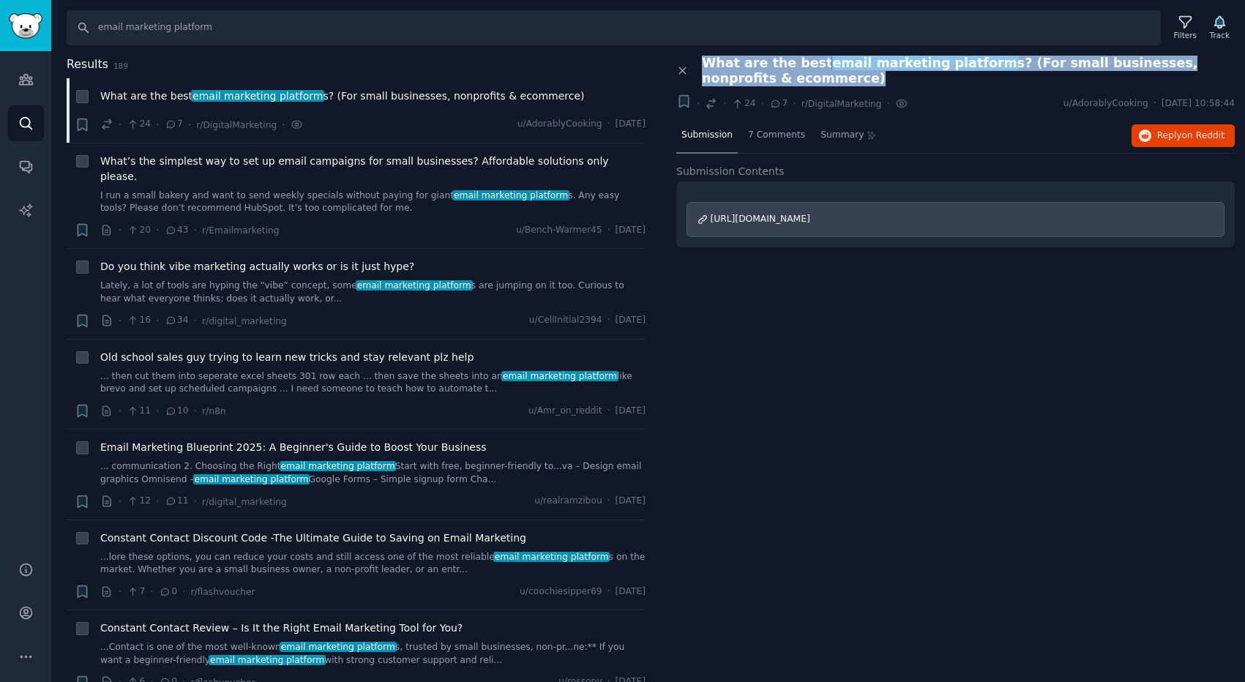
click at [781, 81] on div "What are the best email marketing platform s? (For small businesses, nonprofits…" at bounding box center [963, 71] width 543 height 31
click at [781, 81] on span "What are the best email marketing platform s? (For small businesses, nonprofits…" at bounding box center [968, 71] width 533 height 31
drag, startPoint x: 811, startPoint y: 81, endPoint x: 704, endPoint y: 61, distance: 109.4
click at [704, 61] on span "What are the best email marketing platform s? (For small businesses, nonprofits…" at bounding box center [968, 71] width 533 height 31
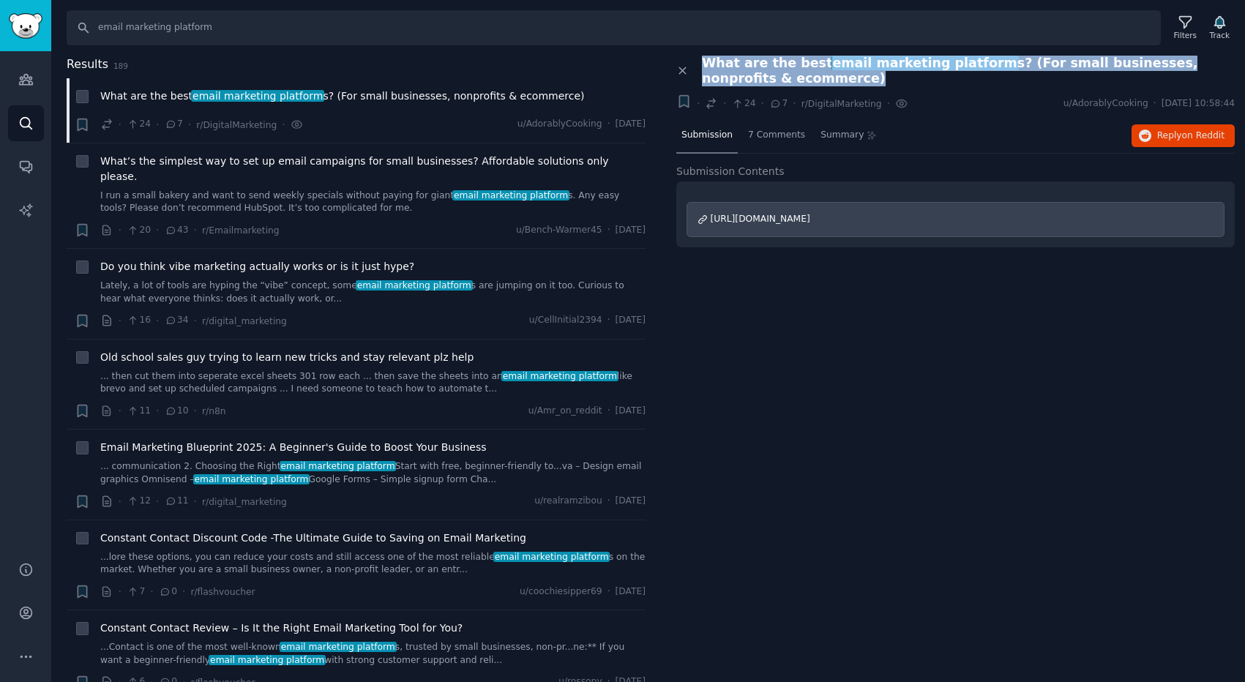
drag, startPoint x: 704, startPoint y: 56, endPoint x: 788, endPoint y: 85, distance: 89.1
click at [788, 85] on span "What are the best email marketing platform s? (For small businesses, nonprofits…" at bounding box center [968, 71] width 533 height 31
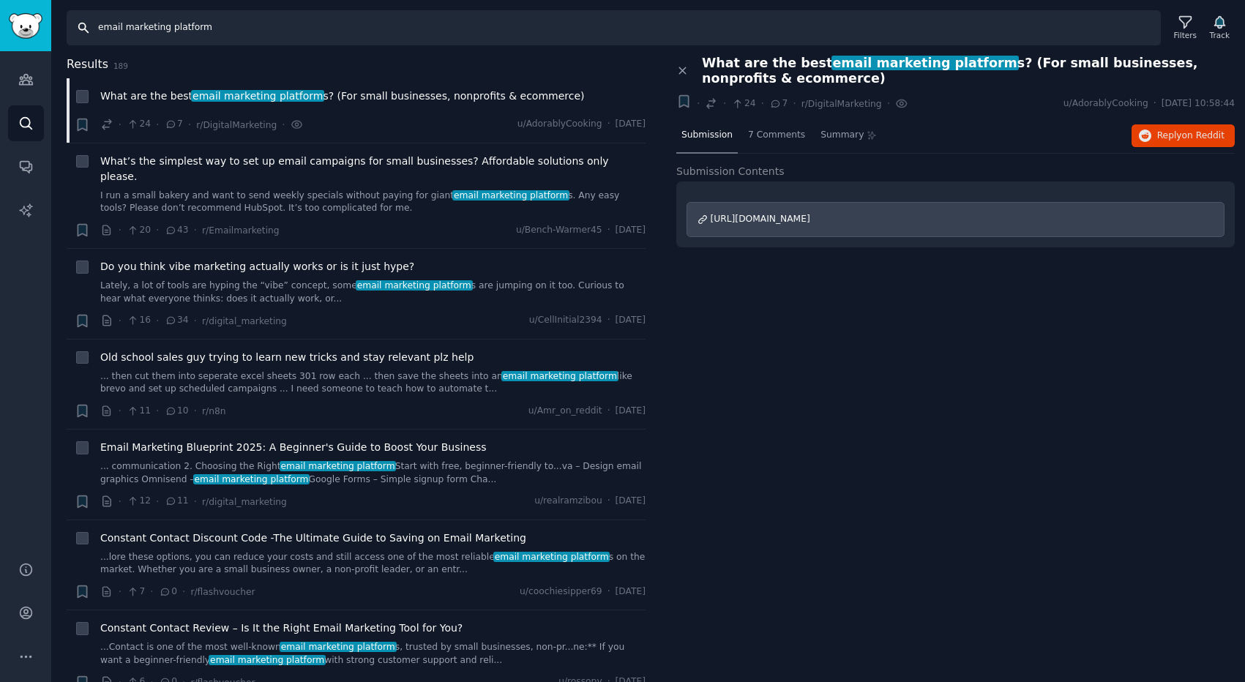
click at [223, 31] on input "email marketing platform" at bounding box center [614, 27] width 1094 height 35
drag, startPoint x: 172, startPoint y: 26, endPoint x: 211, endPoint y: 27, distance: 38.8
click at [211, 27] on input "email marketing platform" at bounding box center [614, 27] width 1094 height 35
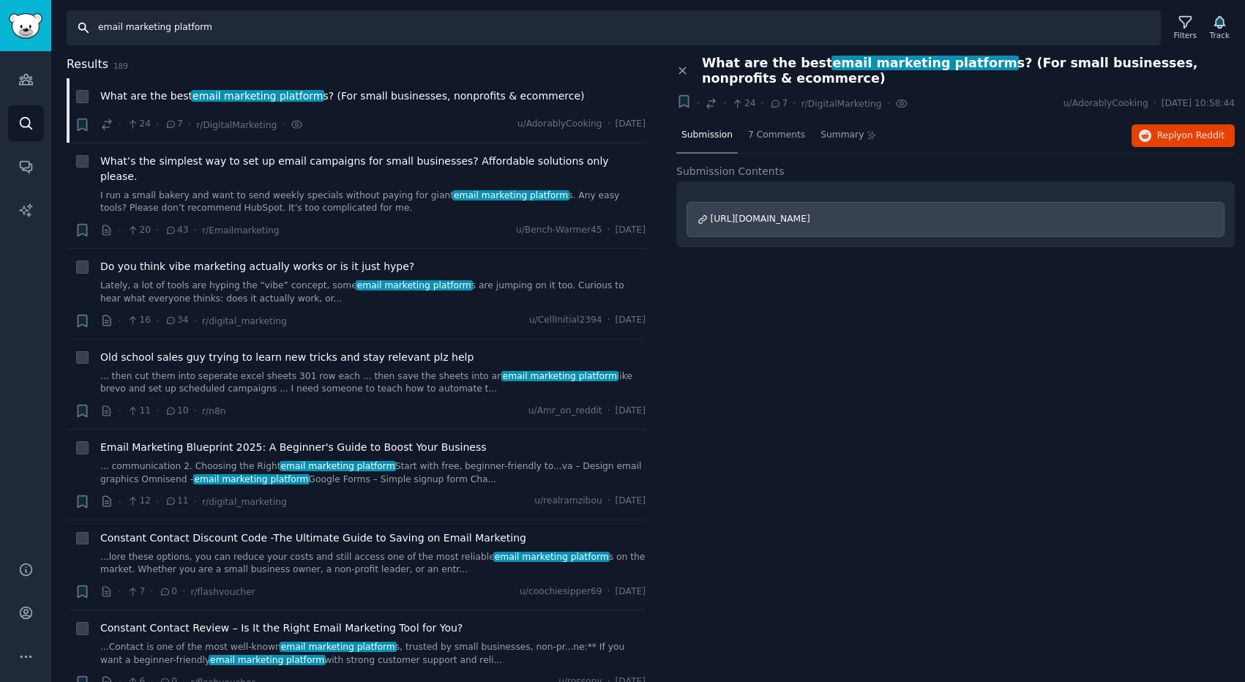
click at [211, 27] on input "email marketing platform" at bounding box center [614, 27] width 1094 height 35
type input "щ"
type input "for email marketing"
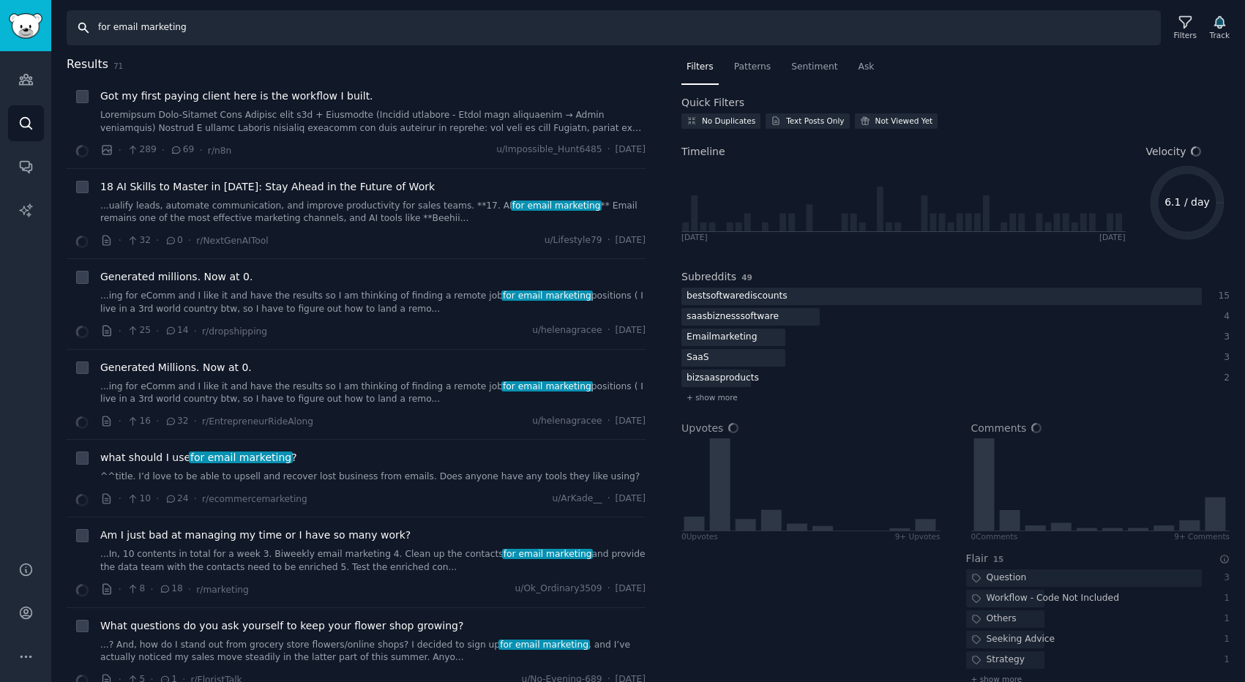
click at [211, 27] on input "for email marketing" at bounding box center [614, 27] width 1094 height 35
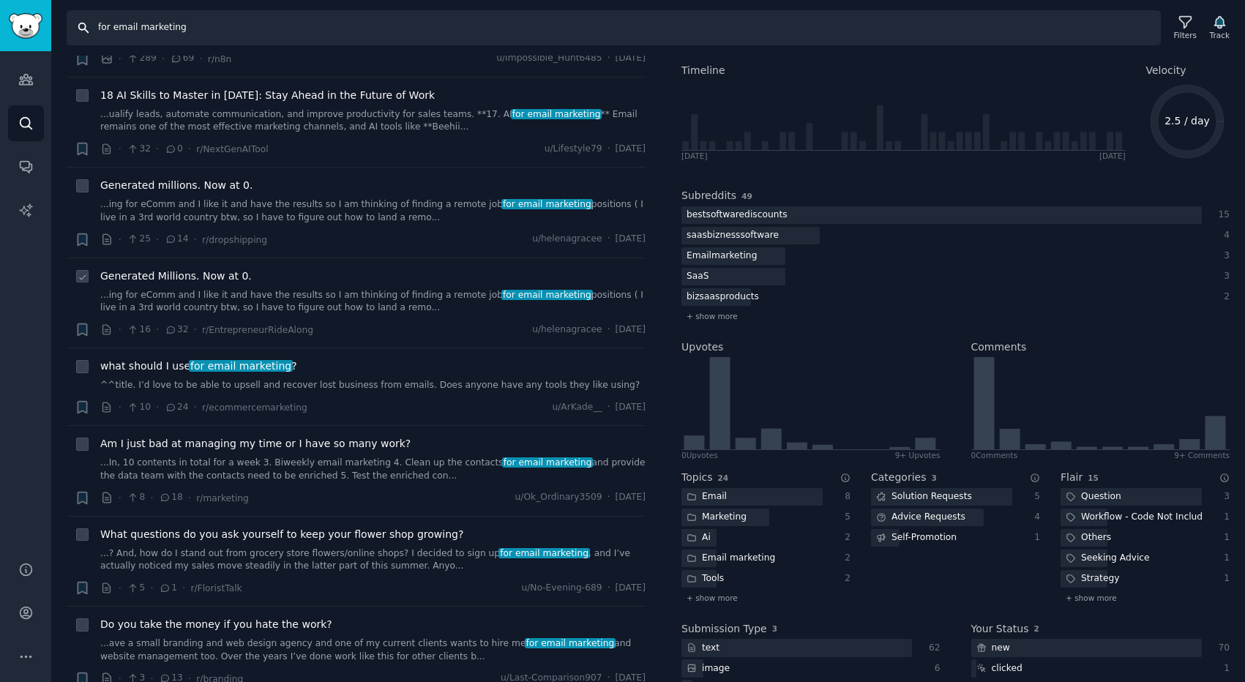
scroll to position [124, 0]
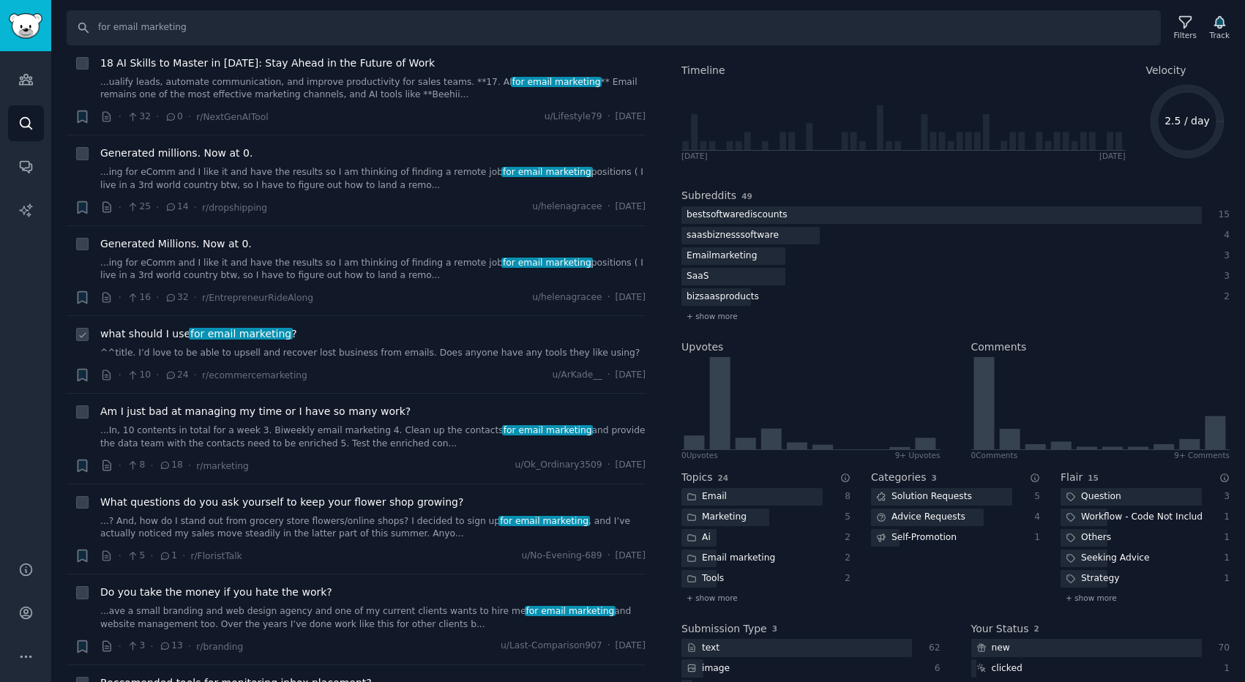
click at [193, 341] on span "what should I use for email marketing ?" at bounding box center [198, 333] width 197 height 15
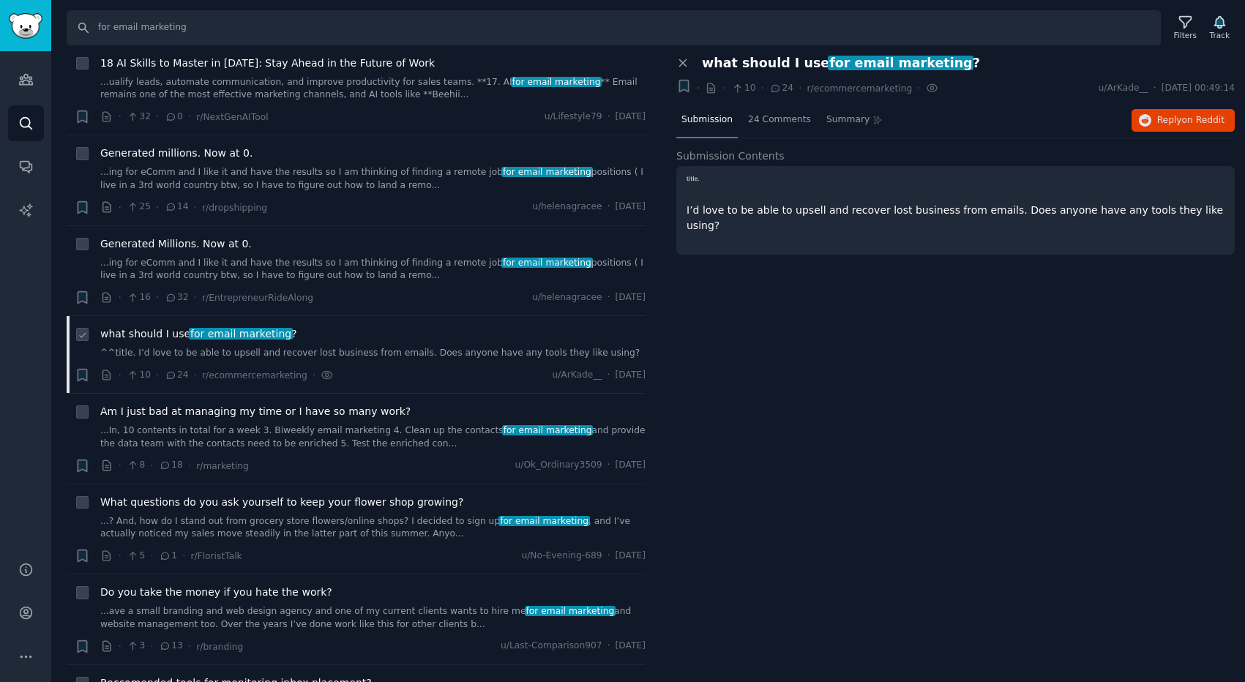
click at [193, 341] on span "what should I use for email marketing ?" at bounding box center [198, 333] width 197 height 15
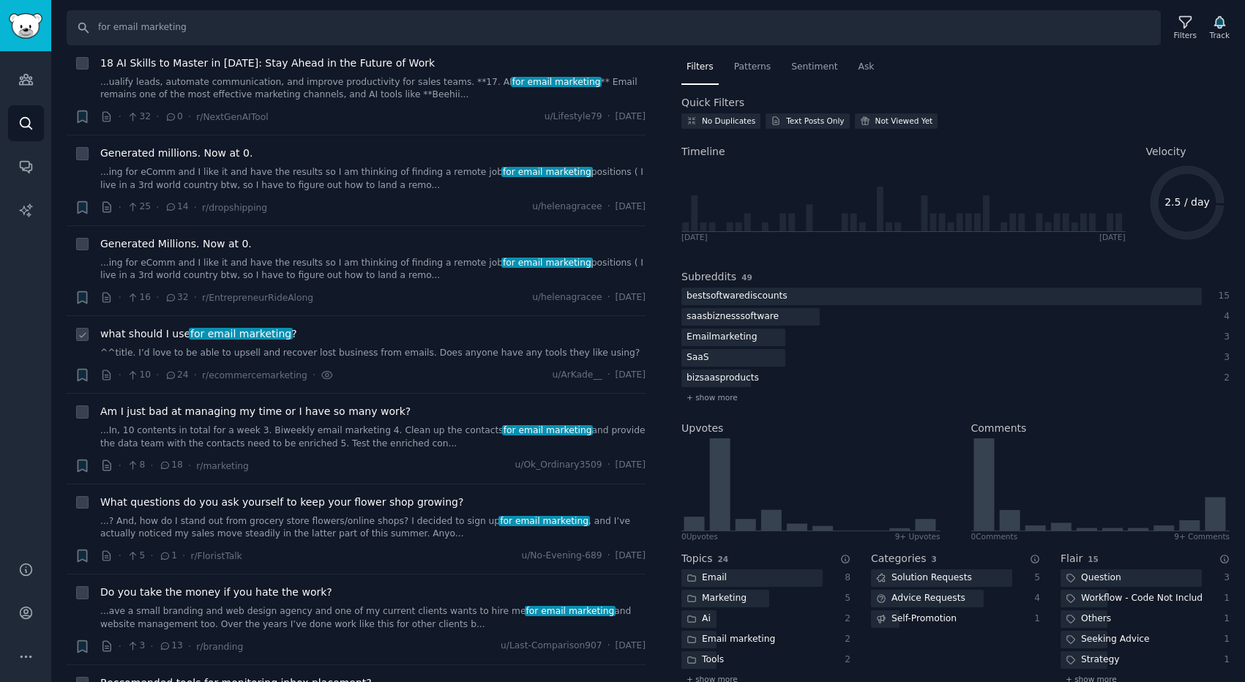
click at [225, 330] on span "for email marketing" at bounding box center [241, 334] width 104 height 12
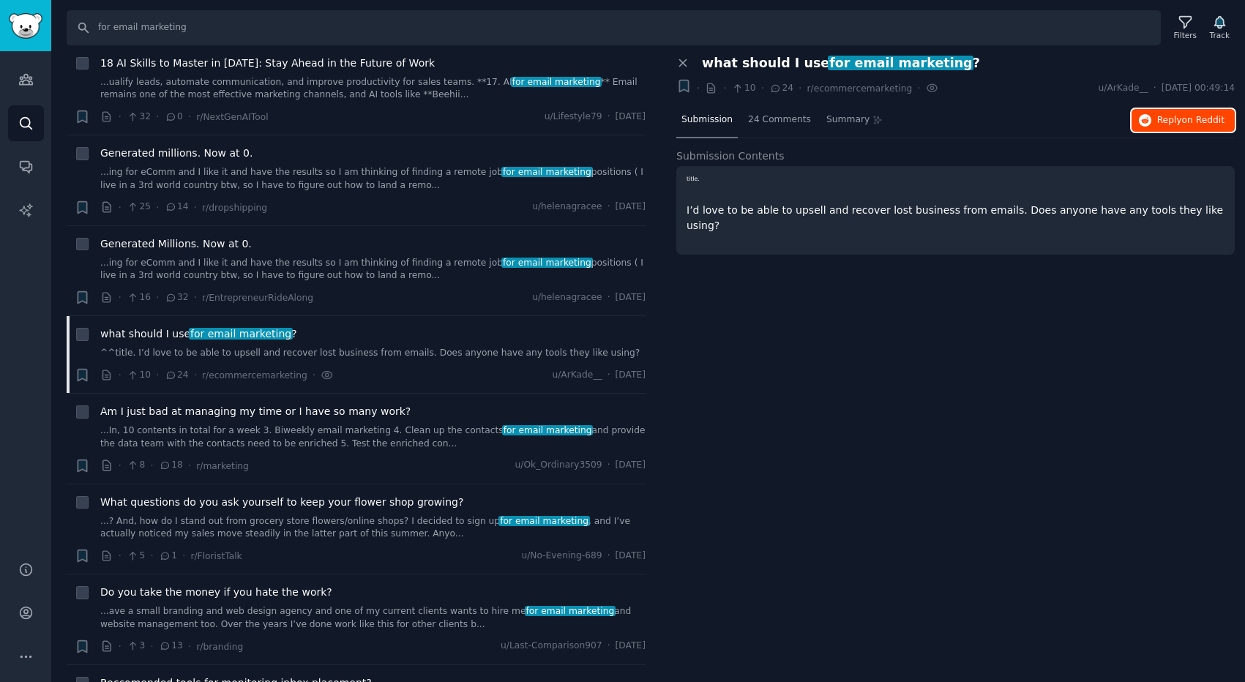
click at [1175, 121] on span "Reply on Reddit" at bounding box center [1190, 120] width 67 height 13
click at [741, 62] on span "what should I use for email marketing ?" at bounding box center [841, 63] width 278 height 15
click at [24, 172] on icon "Sidebar" at bounding box center [25, 166] width 15 height 15
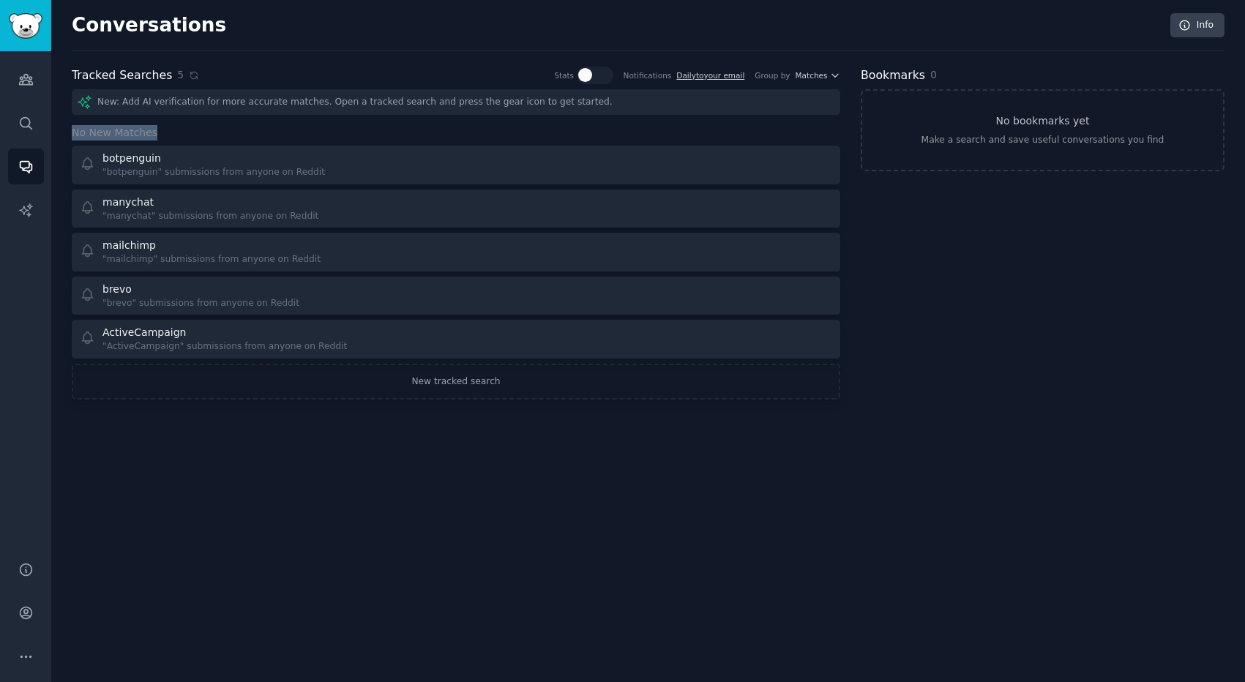
drag, startPoint x: 75, startPoint y: 132, endPoint x: 157, endPoint y: 135, distance: 82.8
click at [157, 134] on h3 "No New Matches" at bounding box center [456, 132] width 769 height 15
click at [698, 74] on link "Daily to your email" at bounding box center [710, 75] width 68 height 9
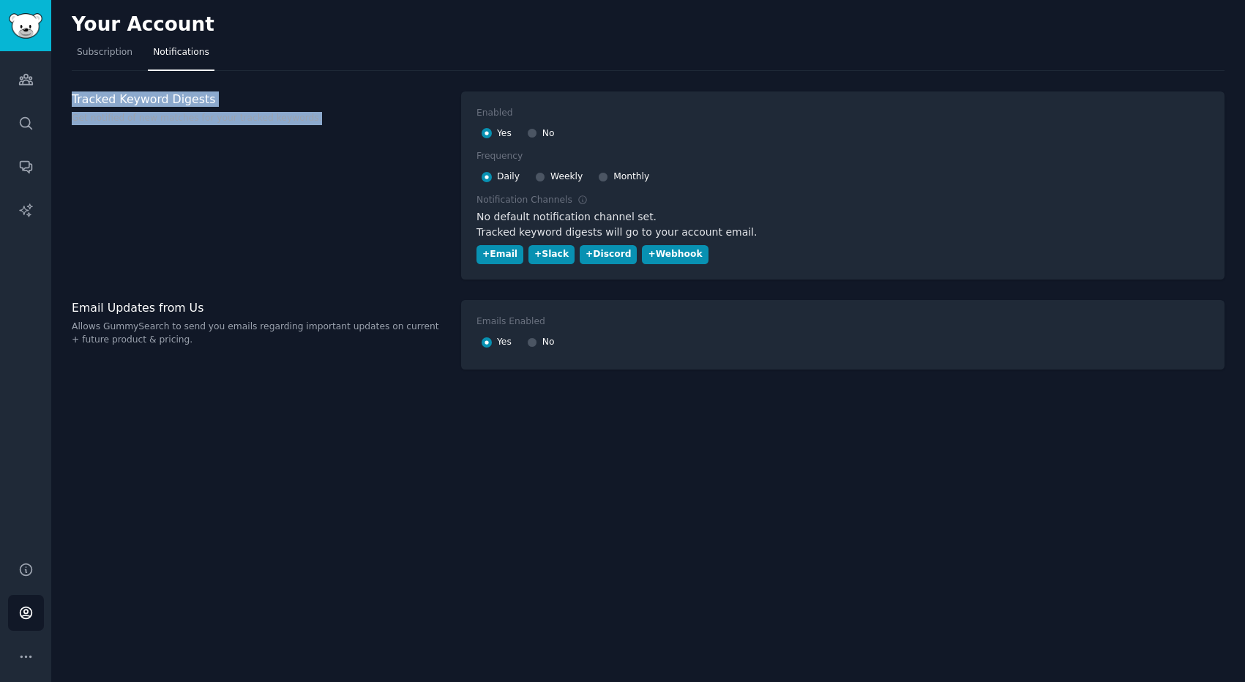
drag, startPoint x: 69, startPoint y: 105, endPoint x: 309, endPoint y: 119, distance: 240.5
click at [309, 119] on div "Your Account Subscription Notifications Tracked Keyword Digests Get notified of…" at bounding box center [648, 341] width 1194 height 682
click at [309, 119] on p "Get notified of new matches for your tracked keywords." at bounding box center [259, 118] width 374 height 13
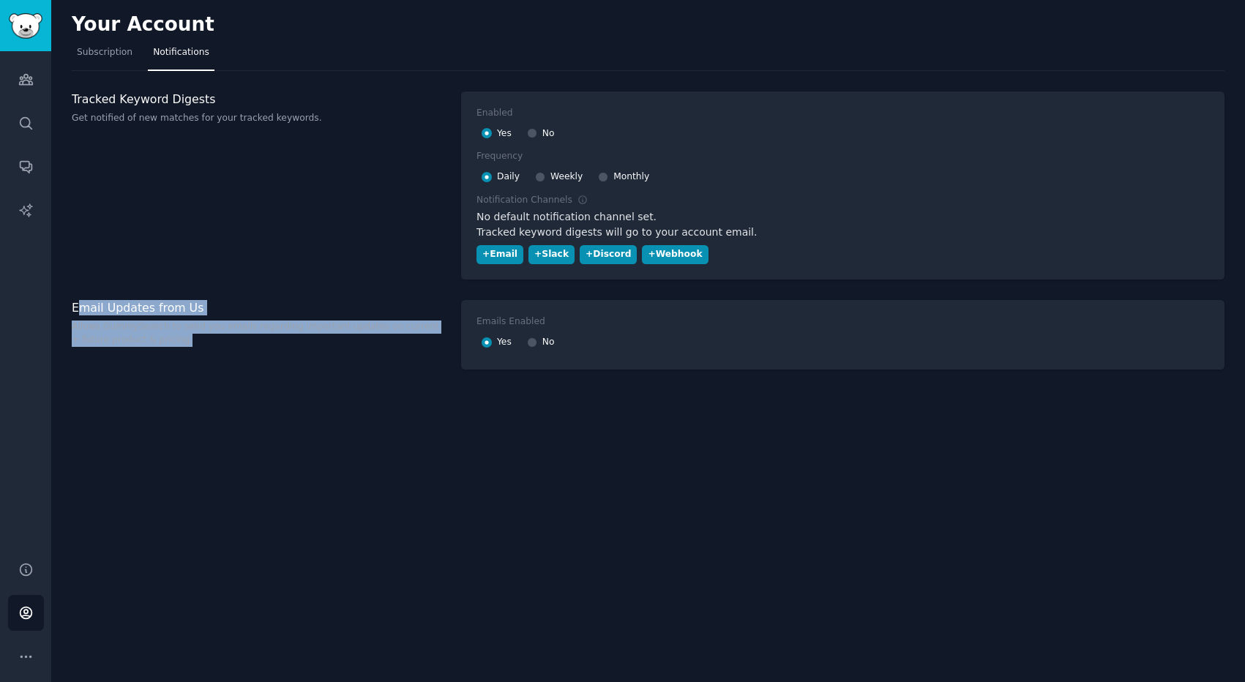
drag, startPoint x: 78, startPoint y: 310, endPoint x: 214, endPoint y: 354, distance: 142.4
click at [214, 354] on div "Email Updates from Us Allows GummySearch to send you emails regarding important…" at bounding box center [259, 335] width 374 height 70
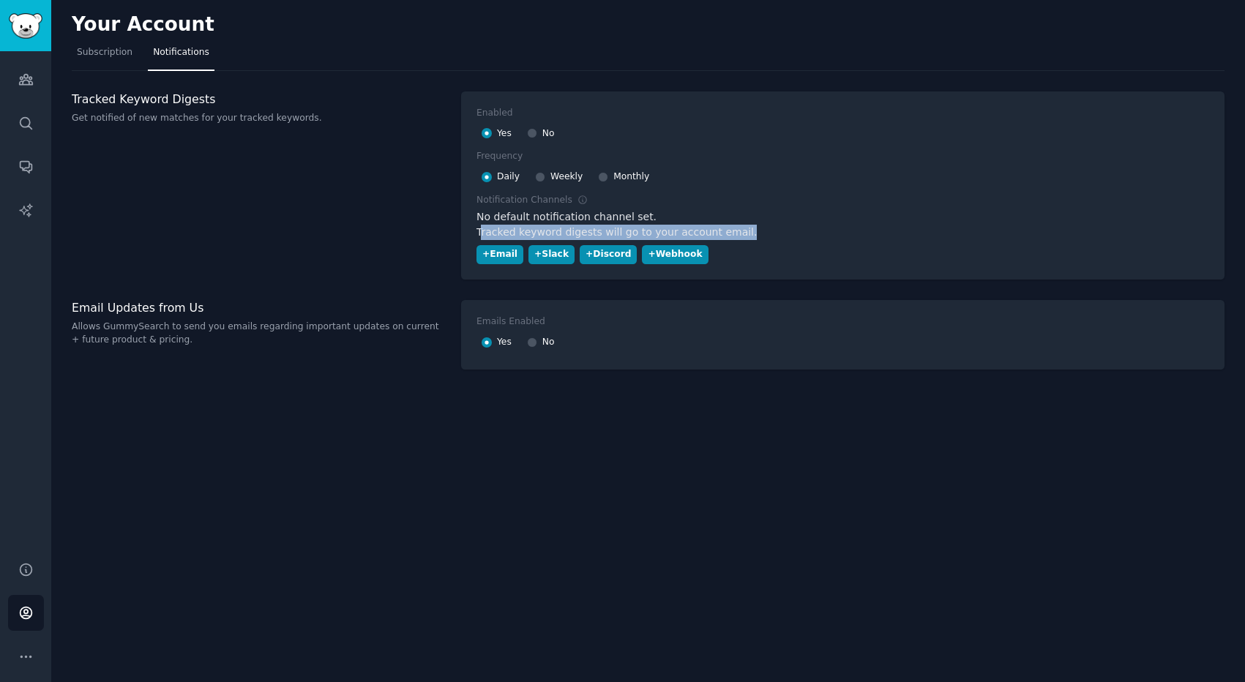
drag, startPoint x: 479, startPoint y: 227, endPoint x: 735, endPoint y: 226, distance: 255.5
click at [735, 226] on div "Tracked keyword digests will go to your account email." at bounding box center [843, 232] width 733 height 15
click at [496, 256] on div "+ Email" at bounding box center [499, 254] width 35 height 13
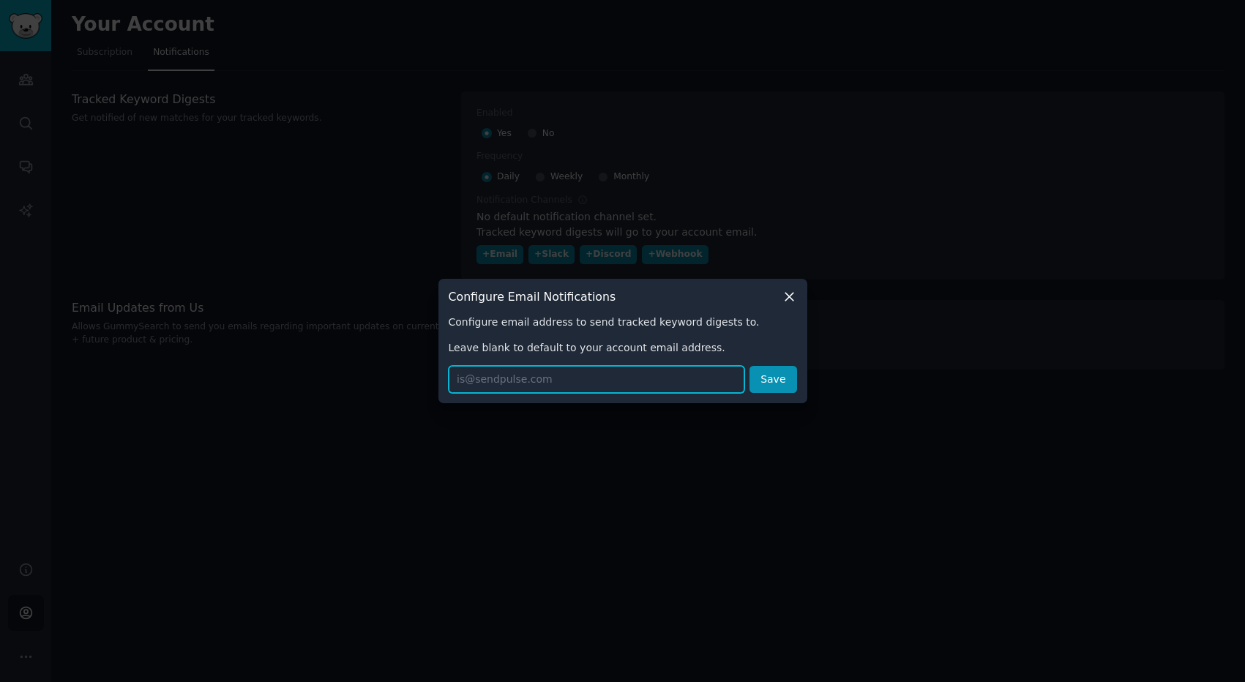
click at [490, 376] on input "text" at bounding box center [597, 379] width 296 height 27
click at [796, 299] on div "Configure Email Notifications Configure email address to send tracked keyword d…" at bounding box center [623, 341] width 369 height 124
click at [786, 299] on icon at bounding box center [790, 297] width 8 height 8
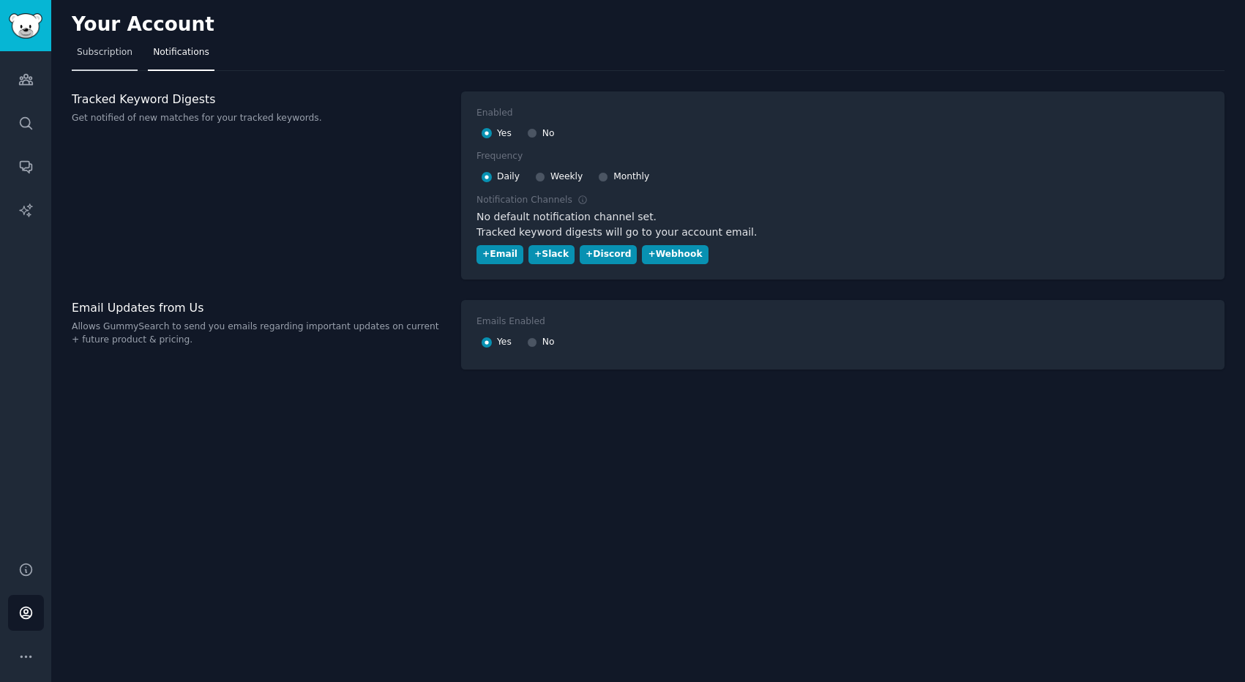
click at [104, 53] on span "Subscription" at bounding box center [105, 52] width 56 height 13
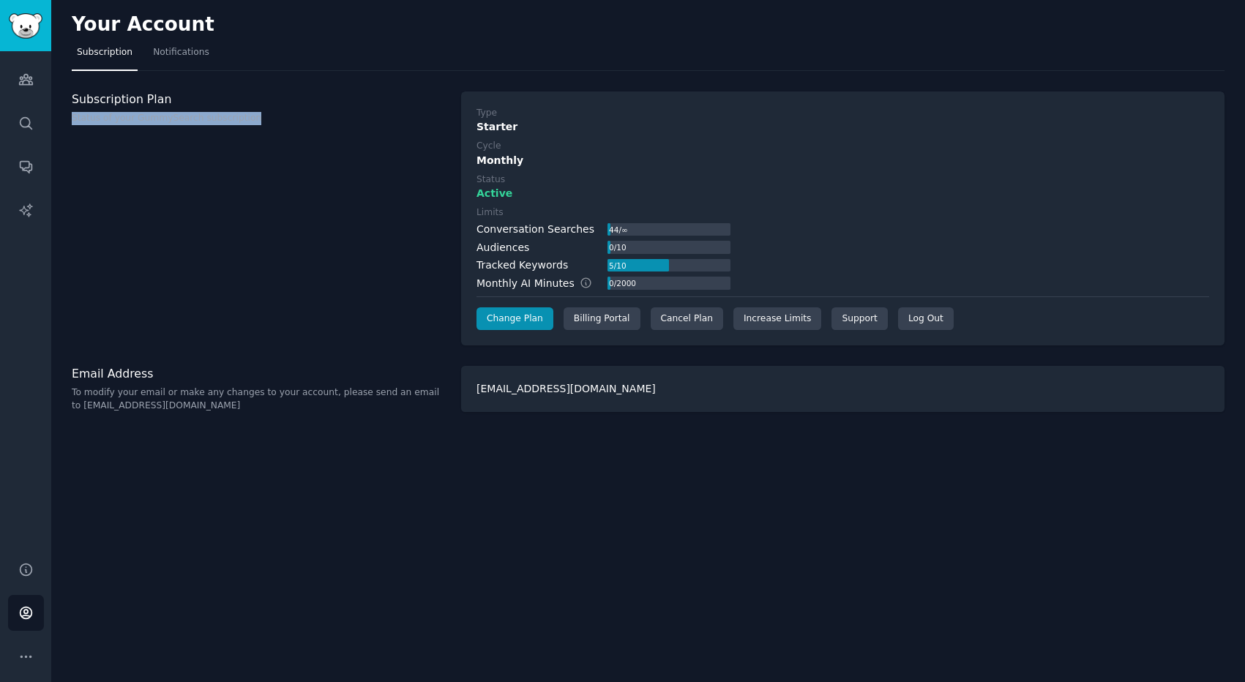
drag, startPoint x: 271, startPoint y: 127, endPoint x: 69, endPoint y: 106, distance: 203.2
click at [69, 106] on div "Your Account Subscription Notifications Subscription Plan Status of your GummyS…" at bounding box center [648, 341] width 1194 height 682
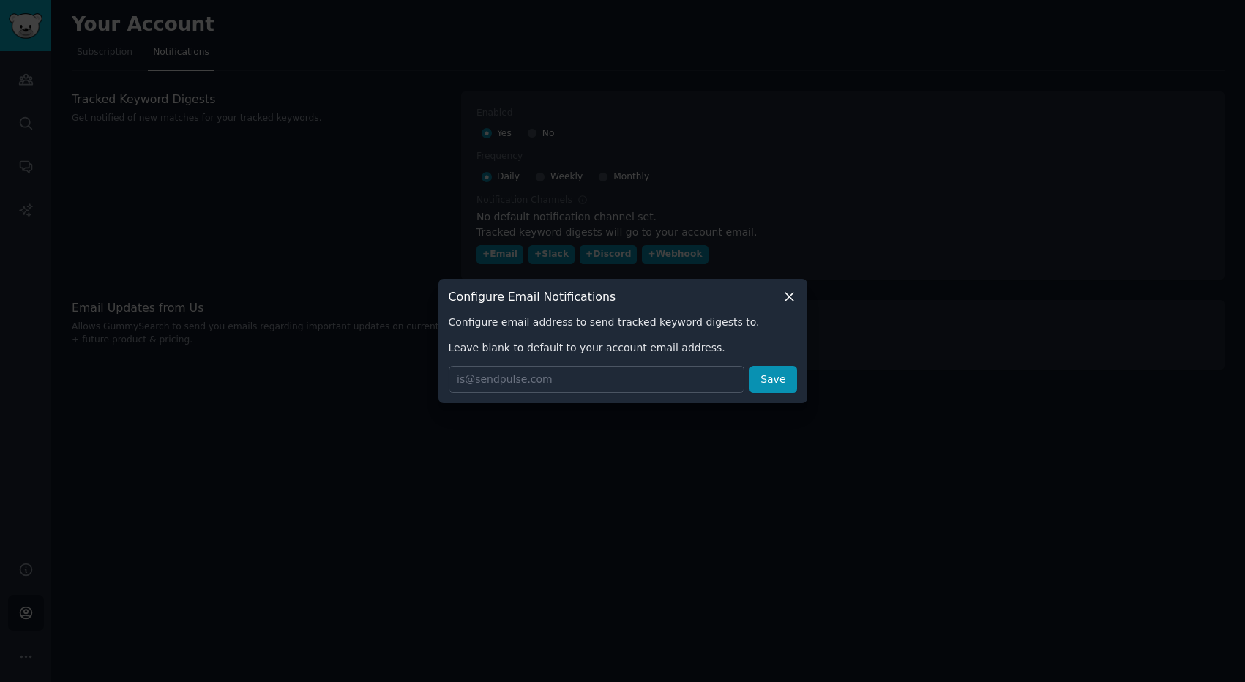
click at [787, 302] on icon at bounding box center [789, 296] width 15 height 15
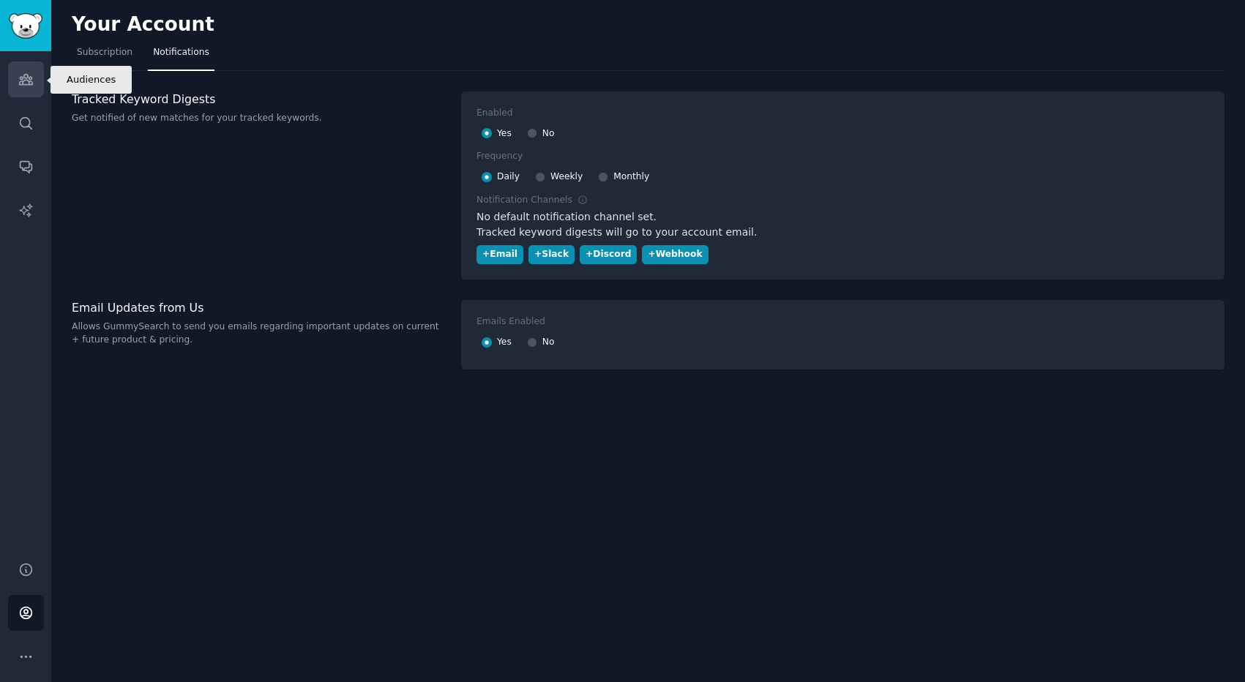
click at [34, 89] on link "Audiences" at bounding box center [26, 79] width 36 height 36
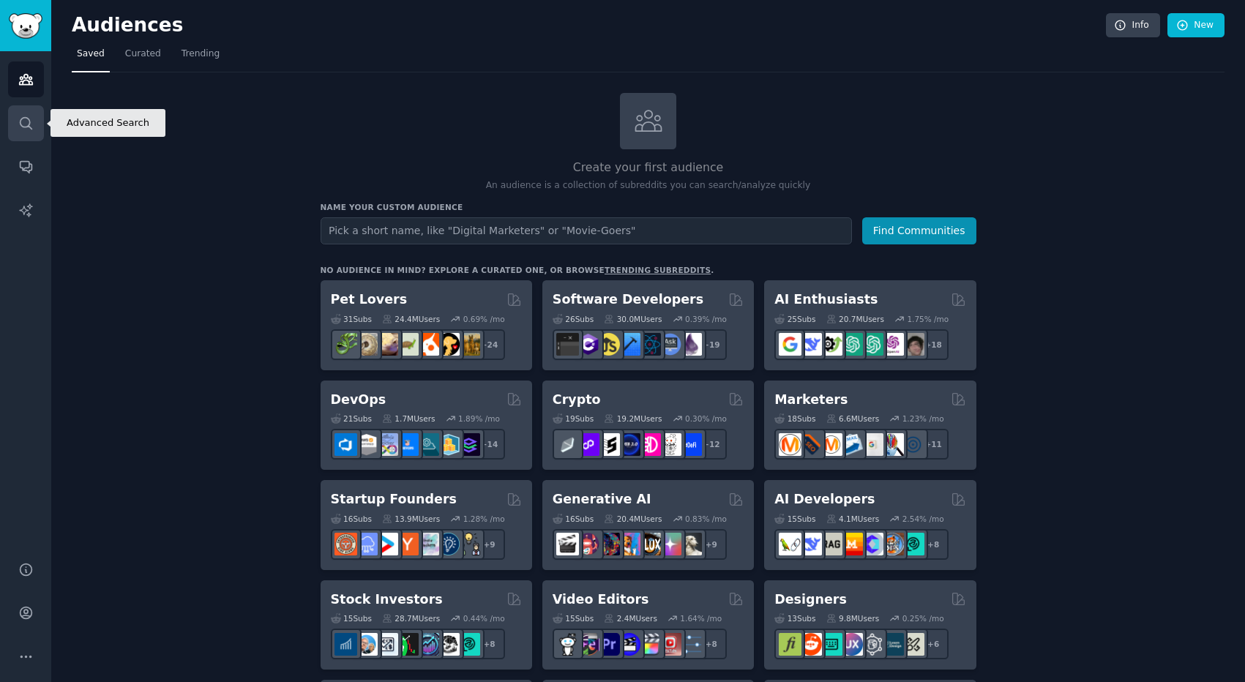
click at [23, 132] on link "Search" at bounding box center [26, 123] width 36 height 36
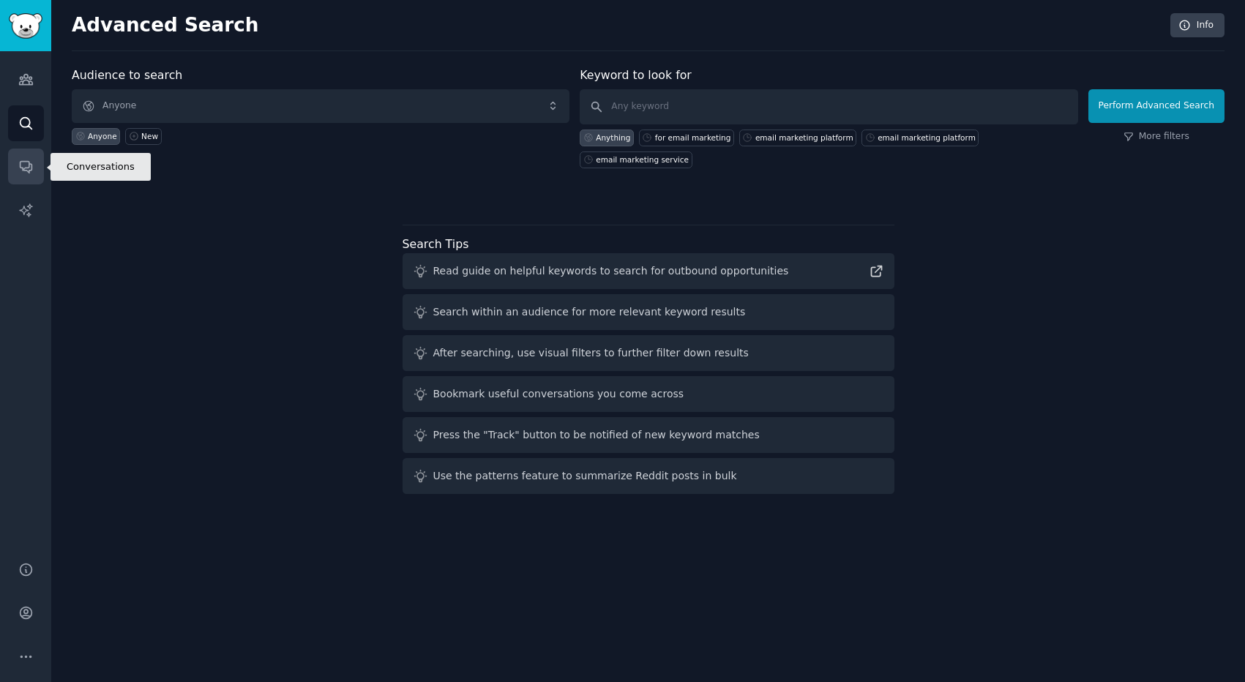
click at [25, 168] on icon "Sidebar" at bounding box center [26, 168] width 12 height 12
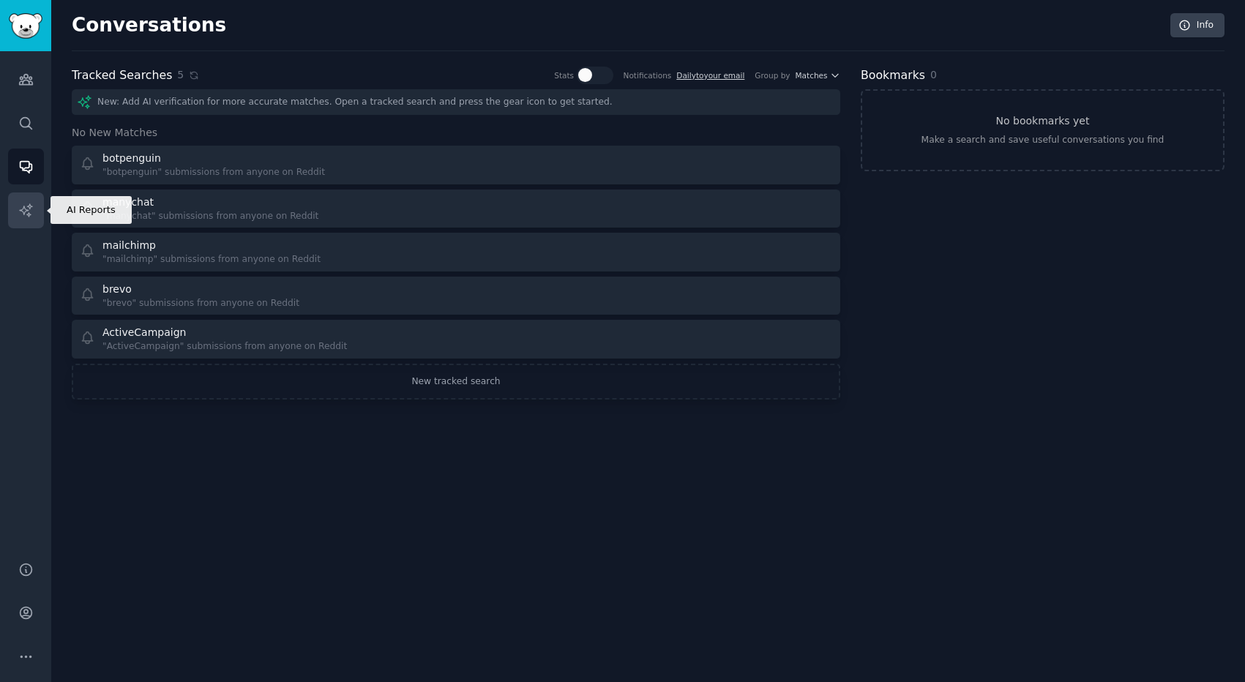
click at [33, 209] on link "AI Reports" at bounding box center [26, 211] width 36 height 36
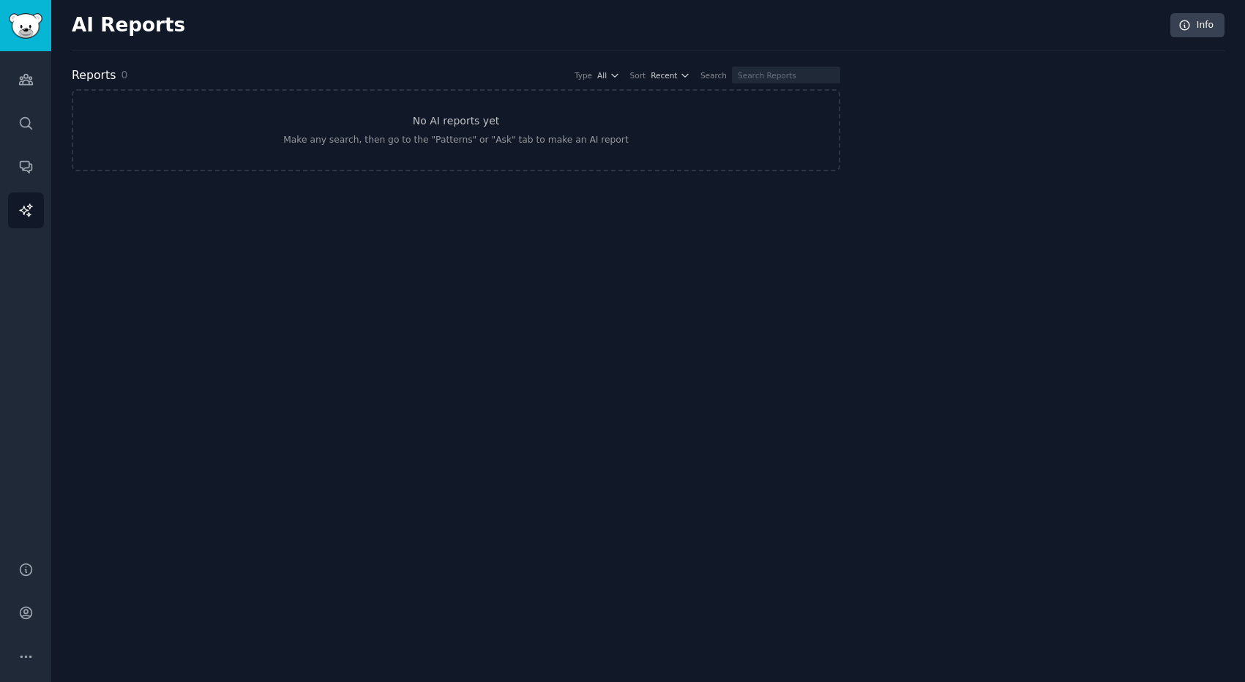
click at [24, 97] on div "Audiences Search Conversations AI Reports" at bounding box center [25, 297] width 51 height 493
click at [24, 92] on link "Audiences" at bounding box center [26, 79] width 36 height 36
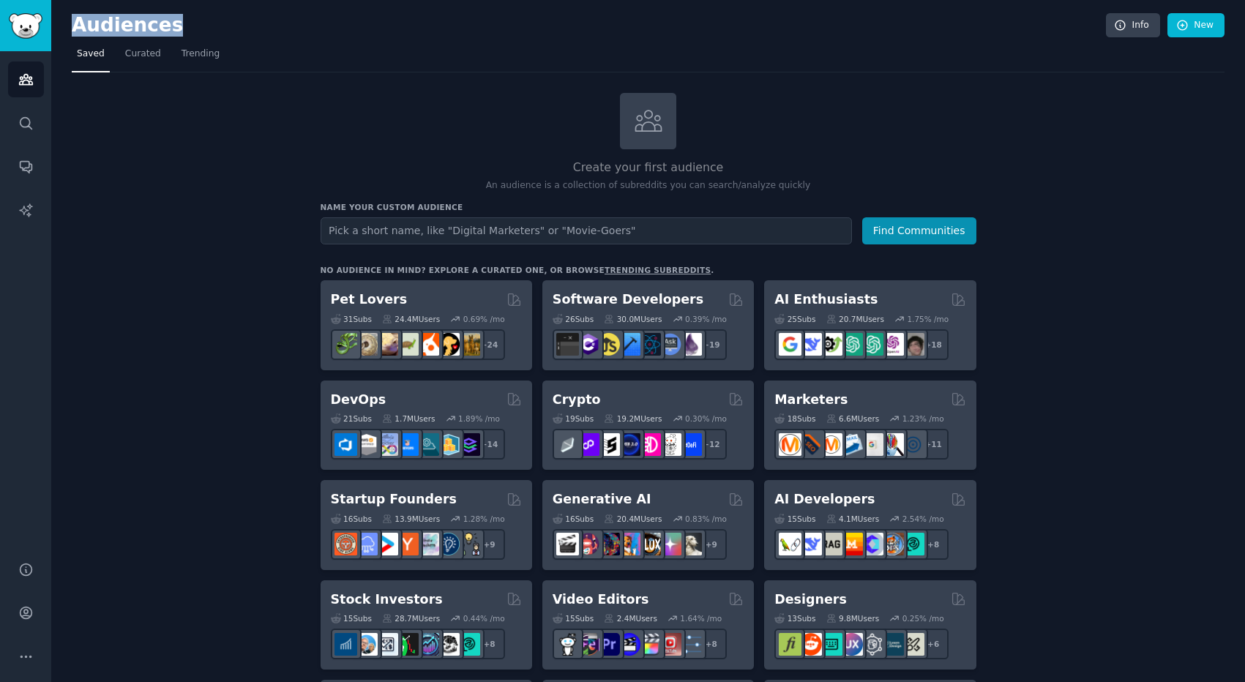
drag, startPoint x: 77, startPoint y: 24, endPoint x: 168, endPoint y: 29, distance: 91.7
click at [168, 29] on h2 "Audiences" at bounding box center [589, 25] width 1034 height 23
drag, startPoint x: 184, startPoint y: 29, endPoint x: 75, endPoint y: 26, distance: 109.9
click at [75, 26] on h2 "Audiences" at bounding box center [589, 25] width 1034 height 23
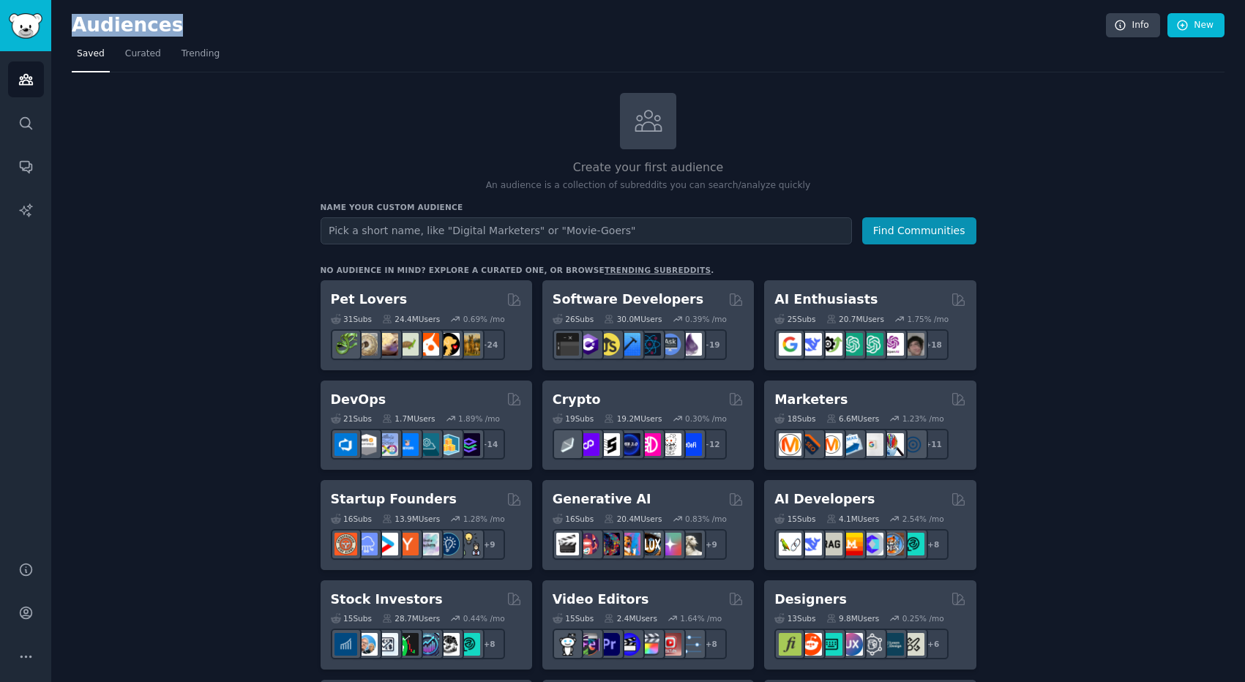
click at [75, 26] on h2 "Audiences" at bounding box center [589, 25] width 1034 height 23
drag, startPoint x: 75, startPoint y: 23, endPoint x: 160, endPoint y: 27, distance: 85.0
click at [160, 26] on h2 "Audiences" at bounding box center [589, 25] width 1034 height 23
drag, startPoint x: 168, startPoint y: 29, endPoint x: 77, endPoint y: 29, distance: 90.8
click at [77, 29] on h2 "Audiences" at bounding box center [589, 25] width 1034 height 23
